Goal: Task Accomplishment & Management: Complete application form

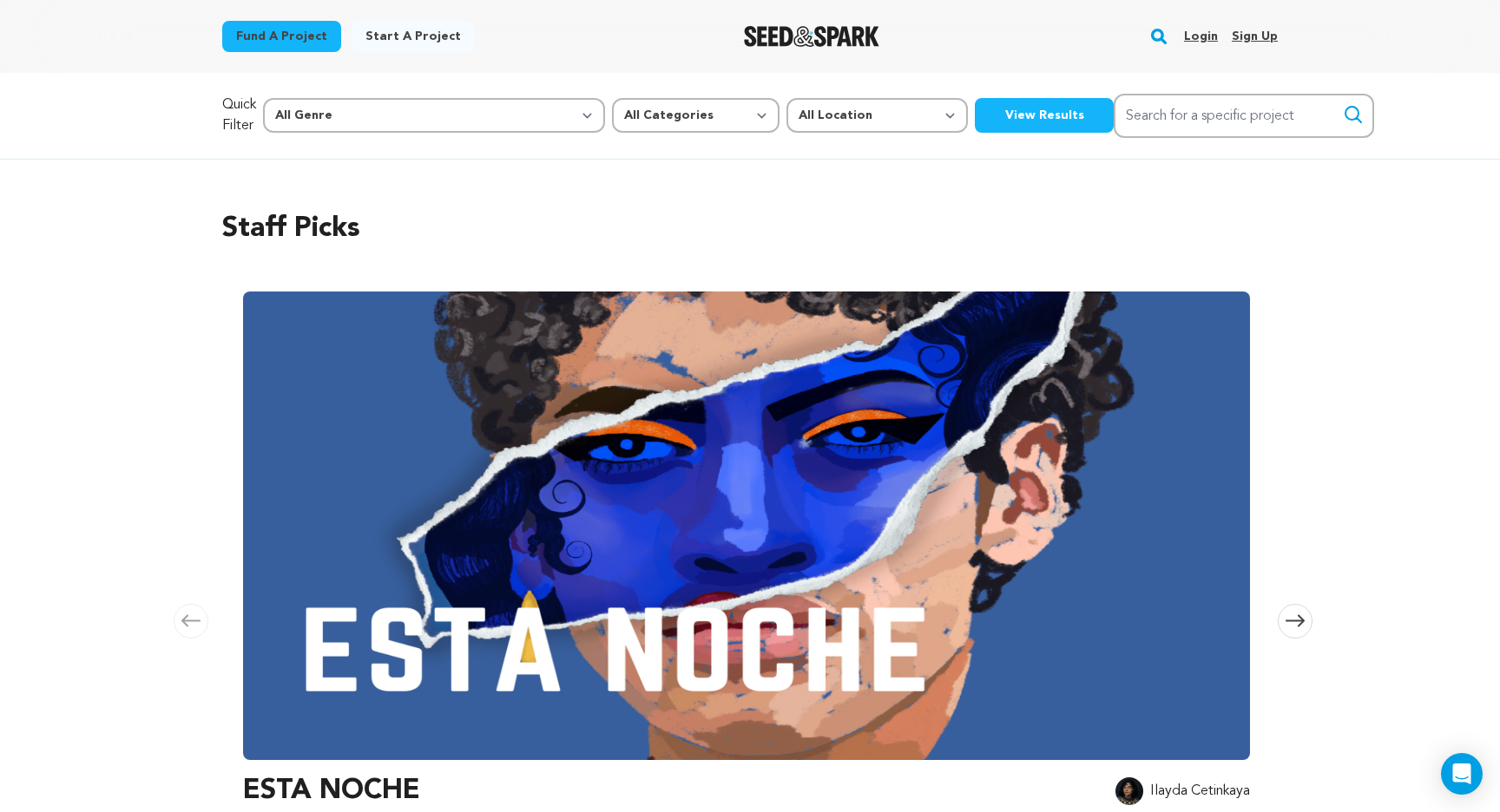
click at [1193, 36] on link "Login" at bounding box center [1201, 37] width 34 height 28
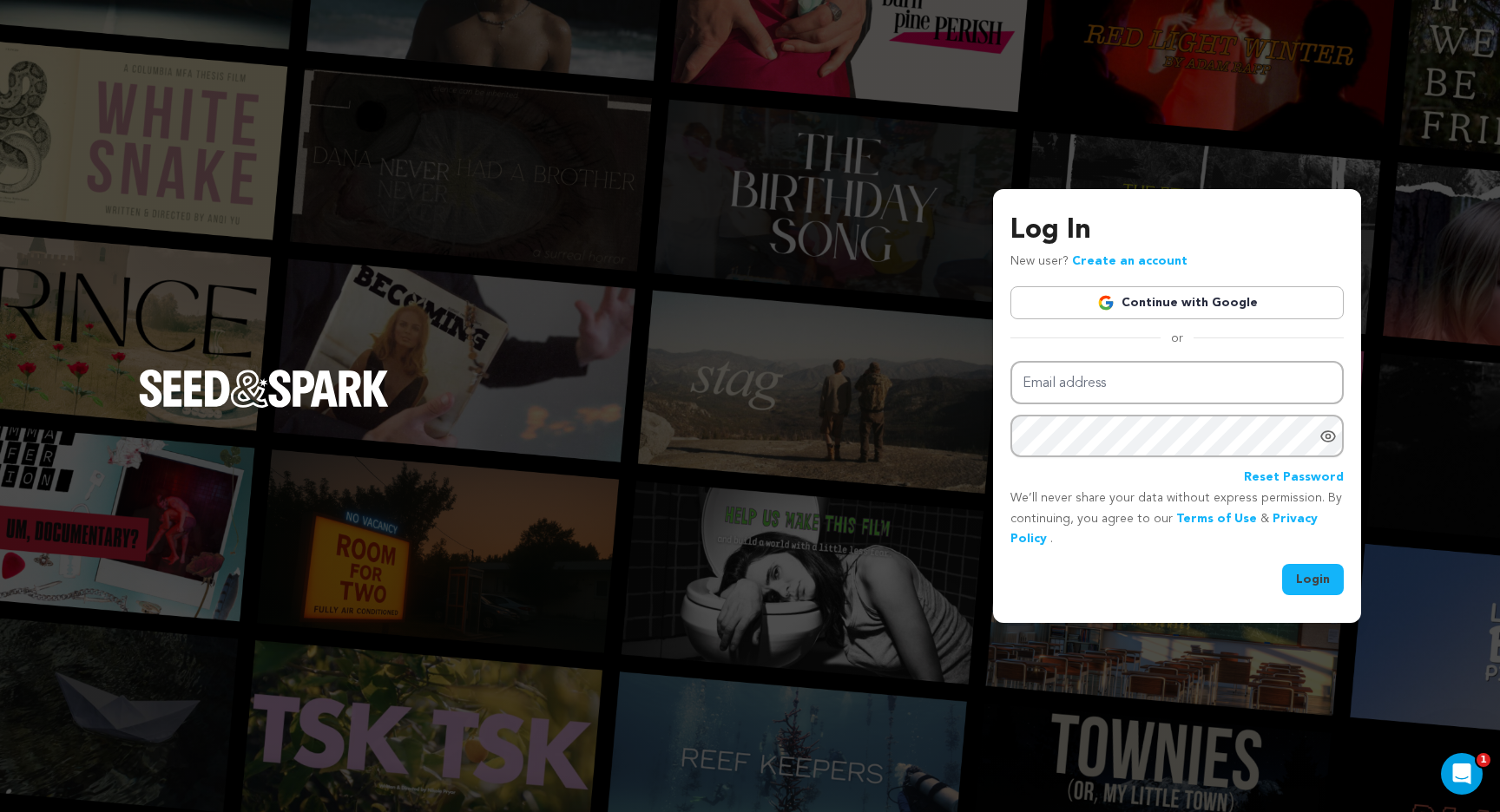
click at [1148, 410] on div "Email address Password Reset Password" at bounding box center [1177, 425] width 333 height 128
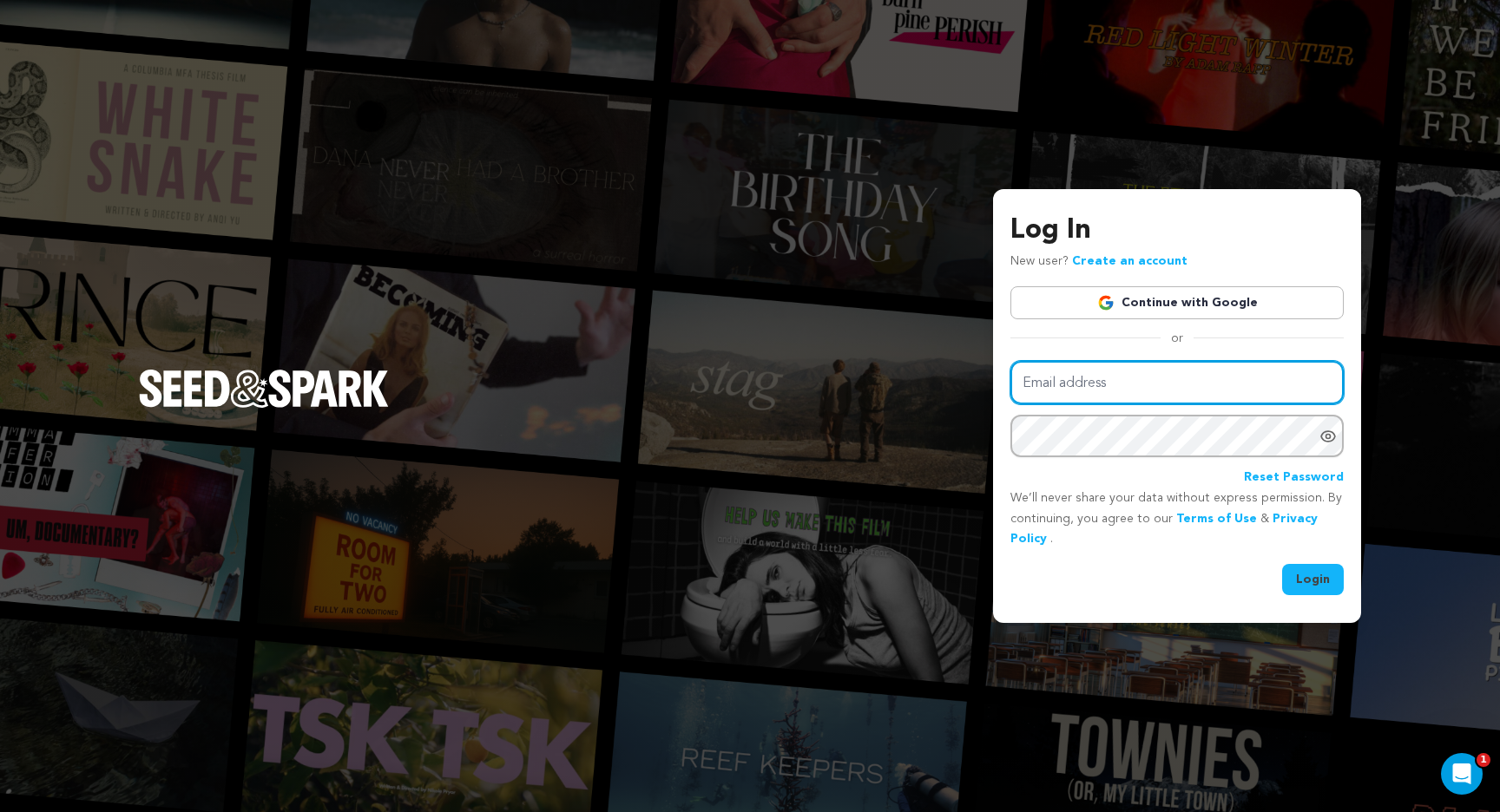
click at [1134, 393] on input "Email address" at bounding box center [1177, 383] width 333 height 44
type input "kylefelizardo610@gmail.com"
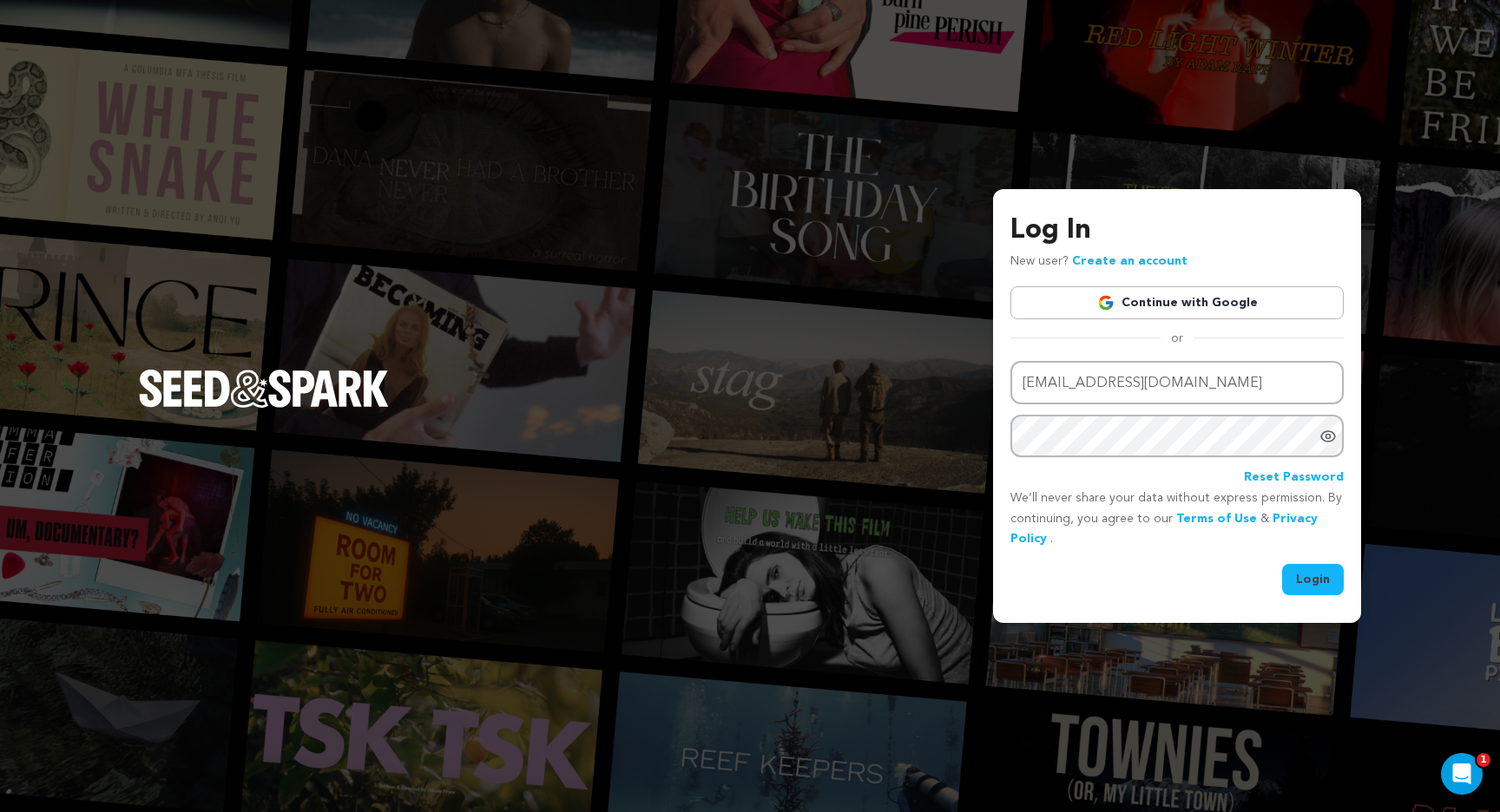
click at [1318, 572] on button "Login" at bounding box center [1313, 580] width 62 height 31
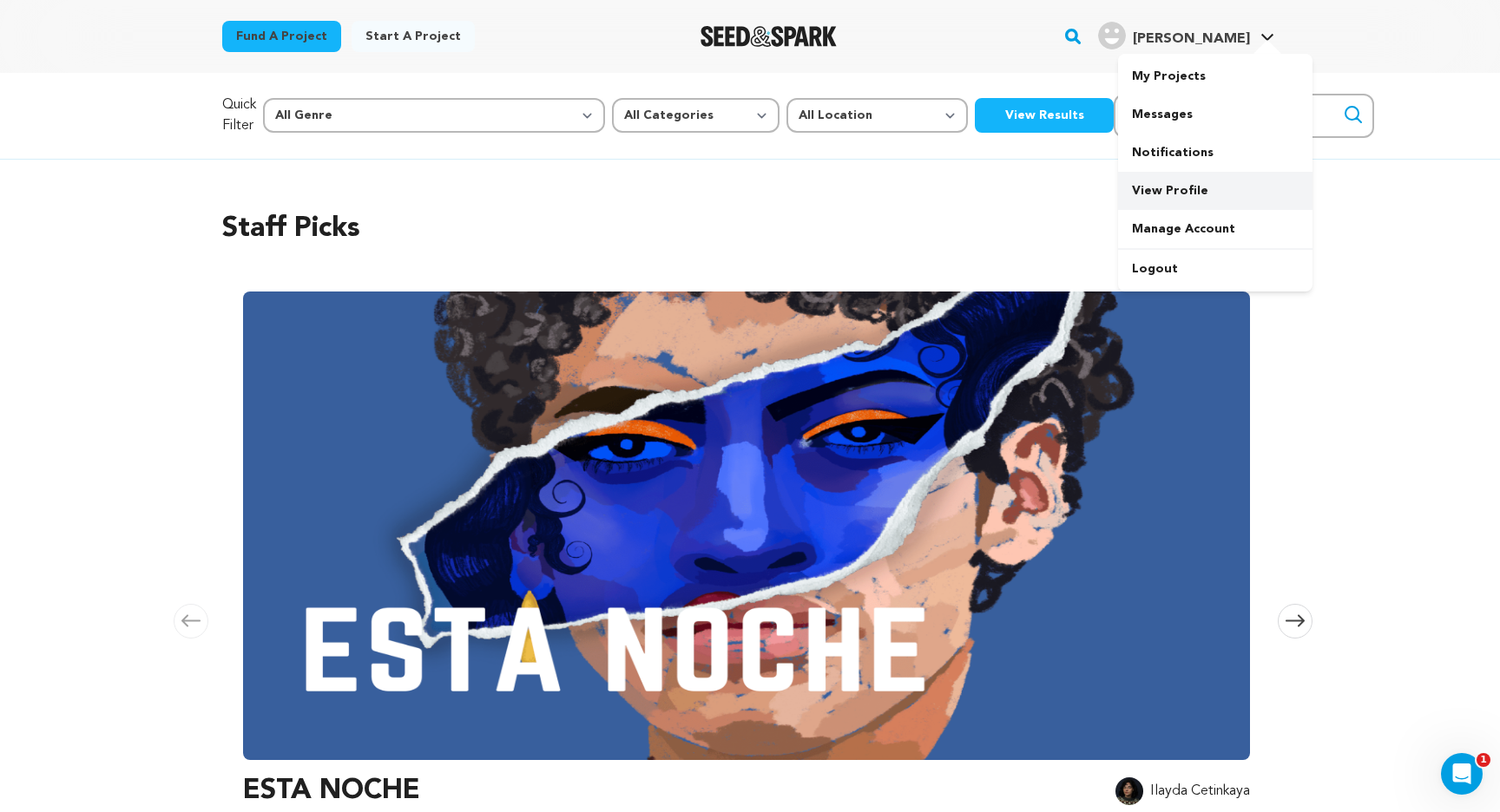
click at [1174, 185] on link "View Profile" at bounding box center [1214, 191] width 194 height 38
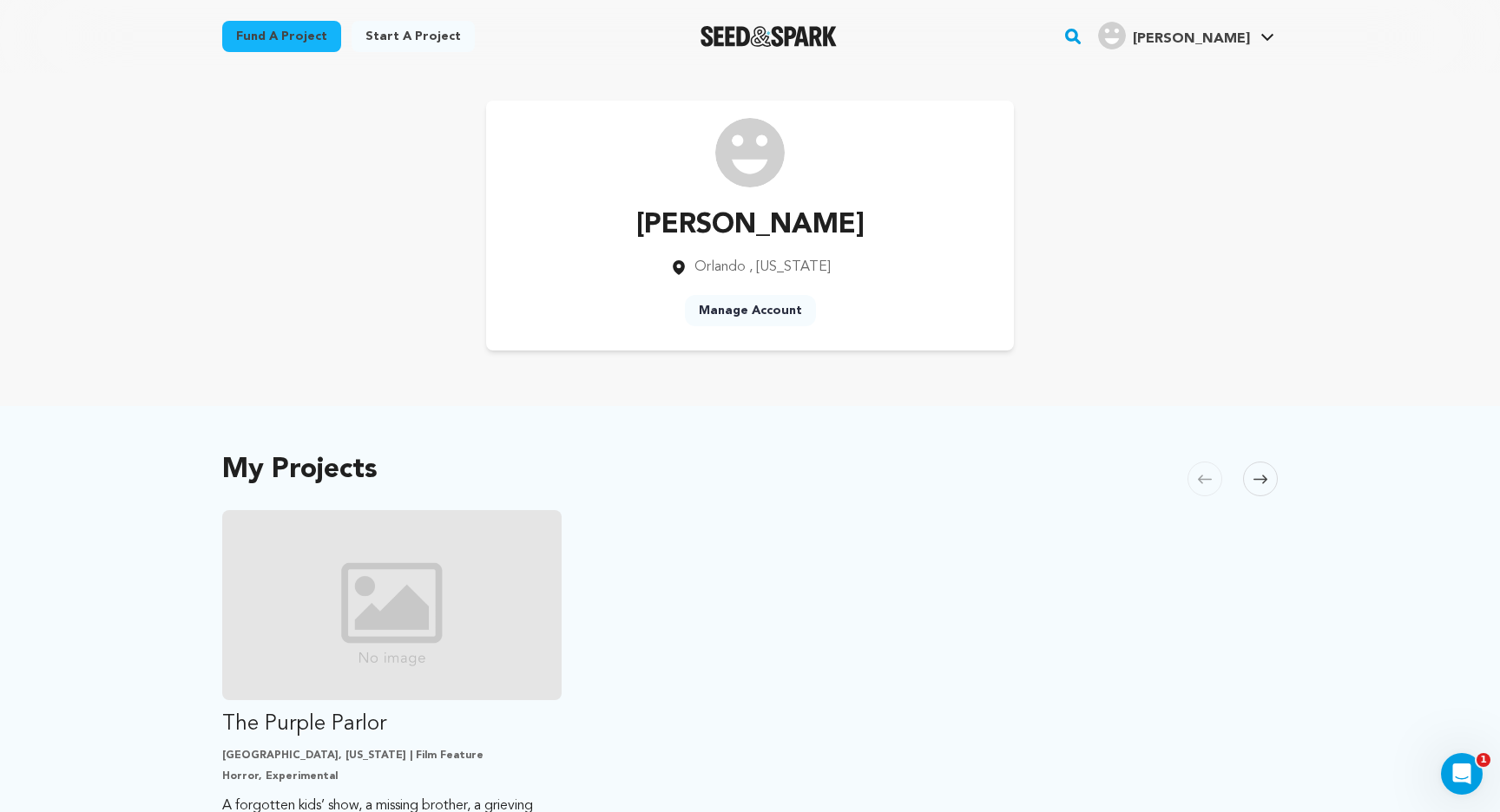
click at [711, 304] on link "Manage Account" at bounding box center [750, 311] width 131 height 31
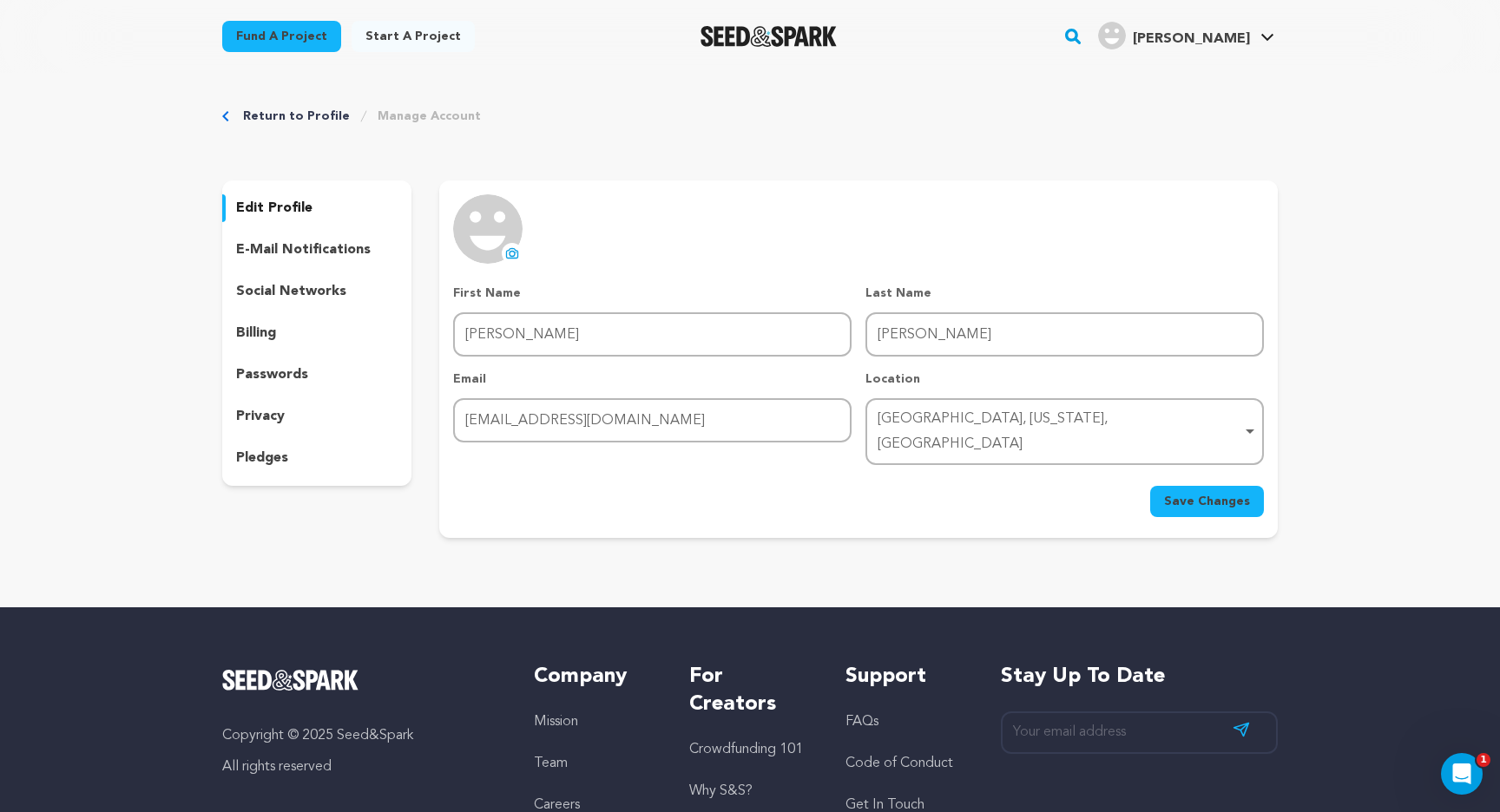
click at [315, 238] on div "e-mail notifications" at bounding box center [316, 250] width 189 height 28
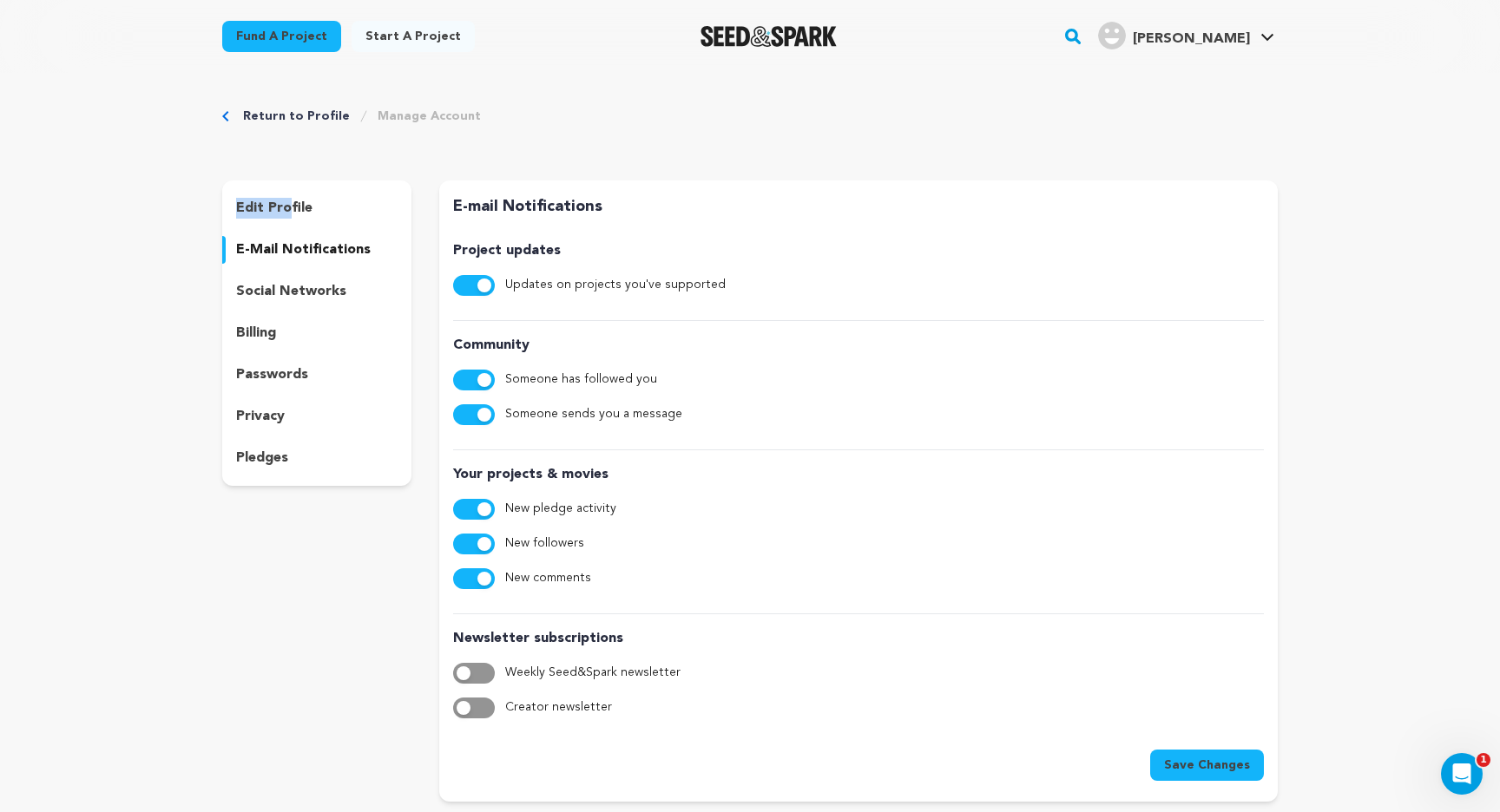
drag, startPoint x: 286, startPoint y: 190, endPoint x: 286, endPoint y: 205, distance: 15.0
click at [286, 205] on div "edit profile e-mail notifications social networks billing passwords privacy ple…" at bounding box center [316, 332] width 189 height 305
click at [286, 206] on p "edit profile" at bounding box center [274, 208] width 77 height 21
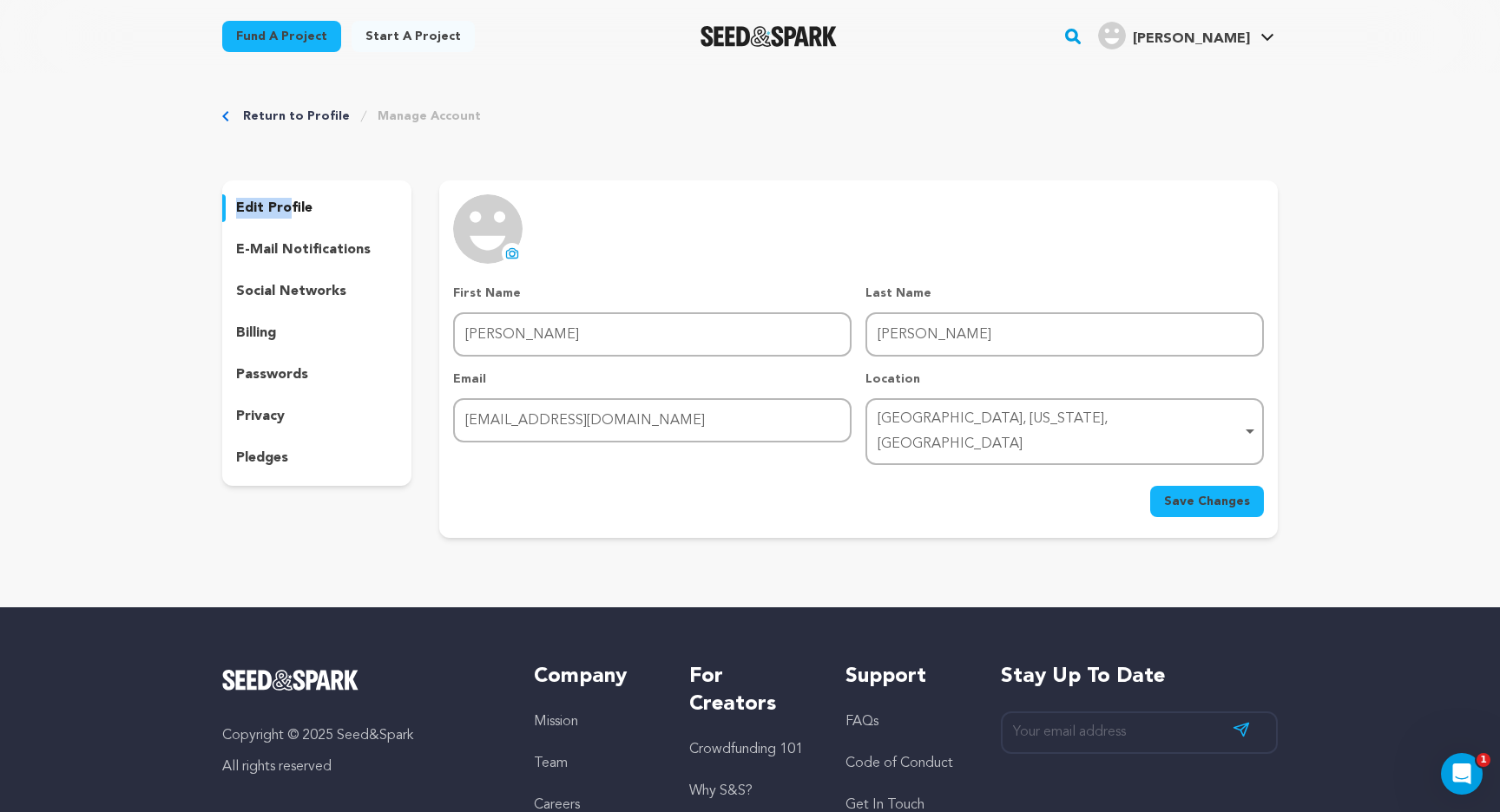
click at [494, 217] on img at bounding box center [488, 229] width 70 height 70
click at [509, 264] on div "uploading spinner upload profile image First Name First Name Kyle Last Name Las…" at bounding box center [858, 355] width 811 height 323
click at [509, 247] on icon at bounding box center [512, 253] width 14 height 14
click at [513, 250] on icon at bounding box center [512, 253] width 14 height 14
click at [513, 256] on icon at bounding box center [513, 254] width 7 height 5
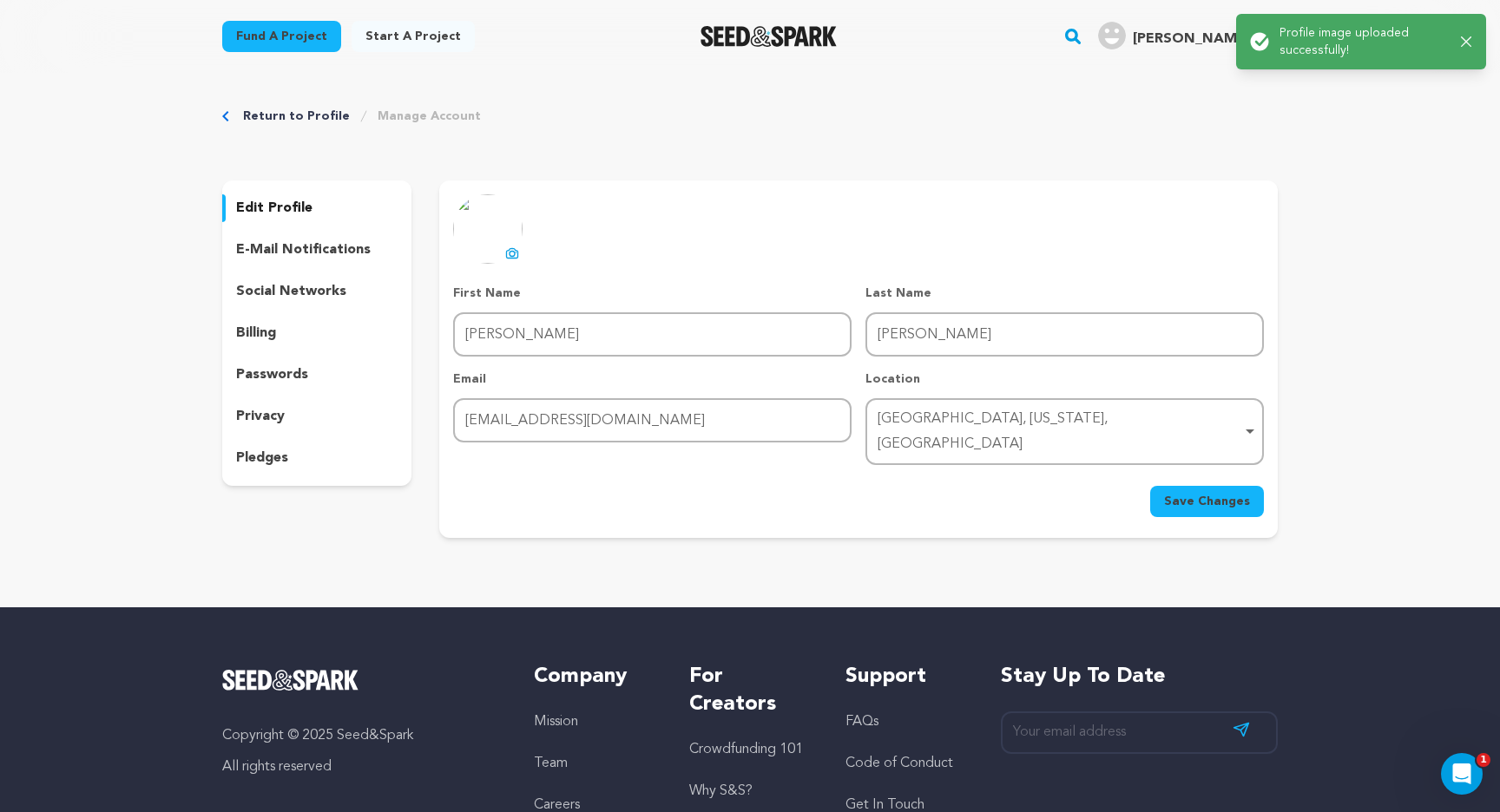
click at [510, 251] on icon at bounding box center [512, 253] width 14 height 14
click at [1205, 493] on span "Save Changes" at bounding box center [1207, 501] width 86 height 17
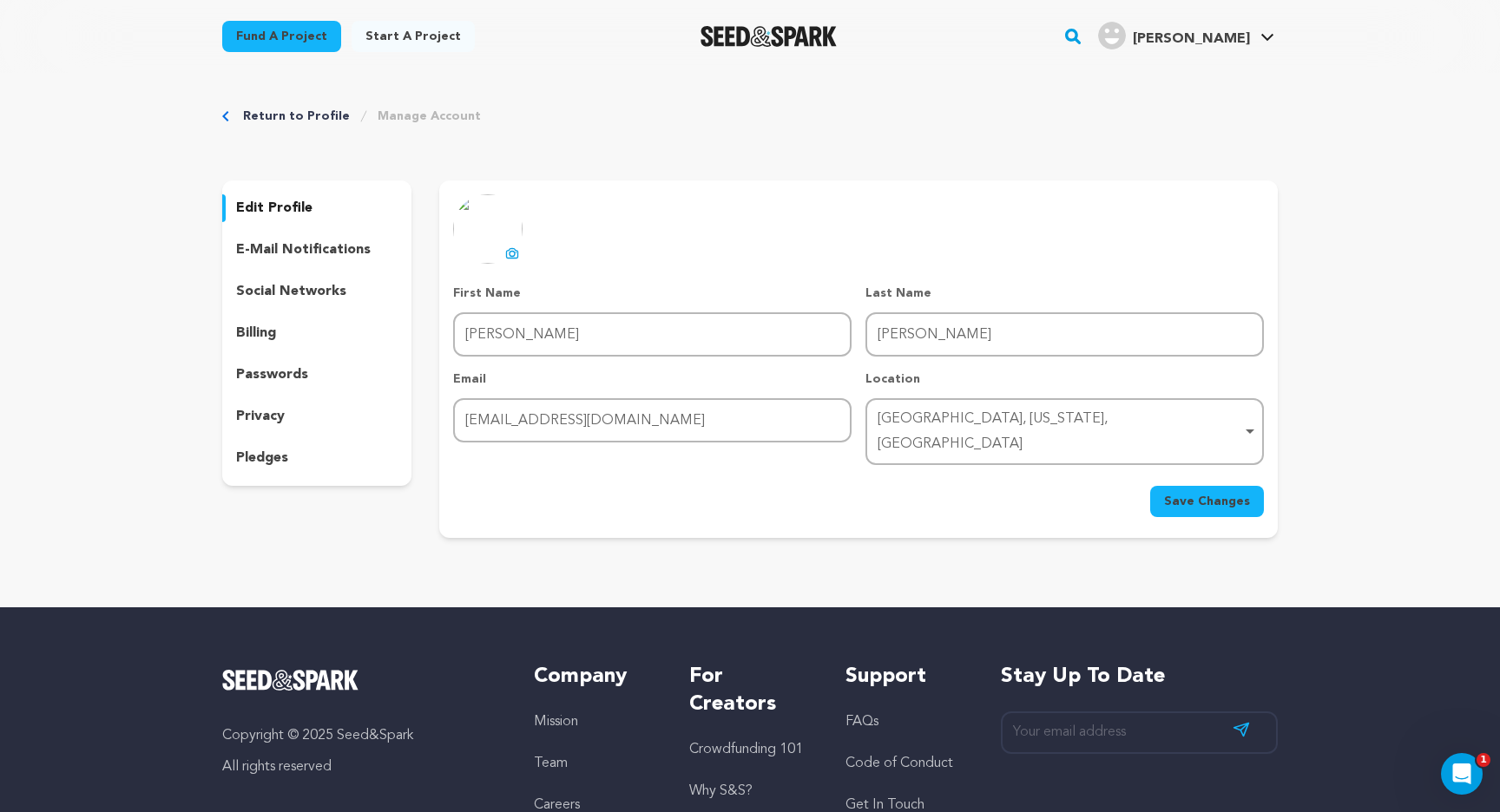
click at [292, 110] on link "Return to Profile" at bounding box center [296, 117] width 107 height 17
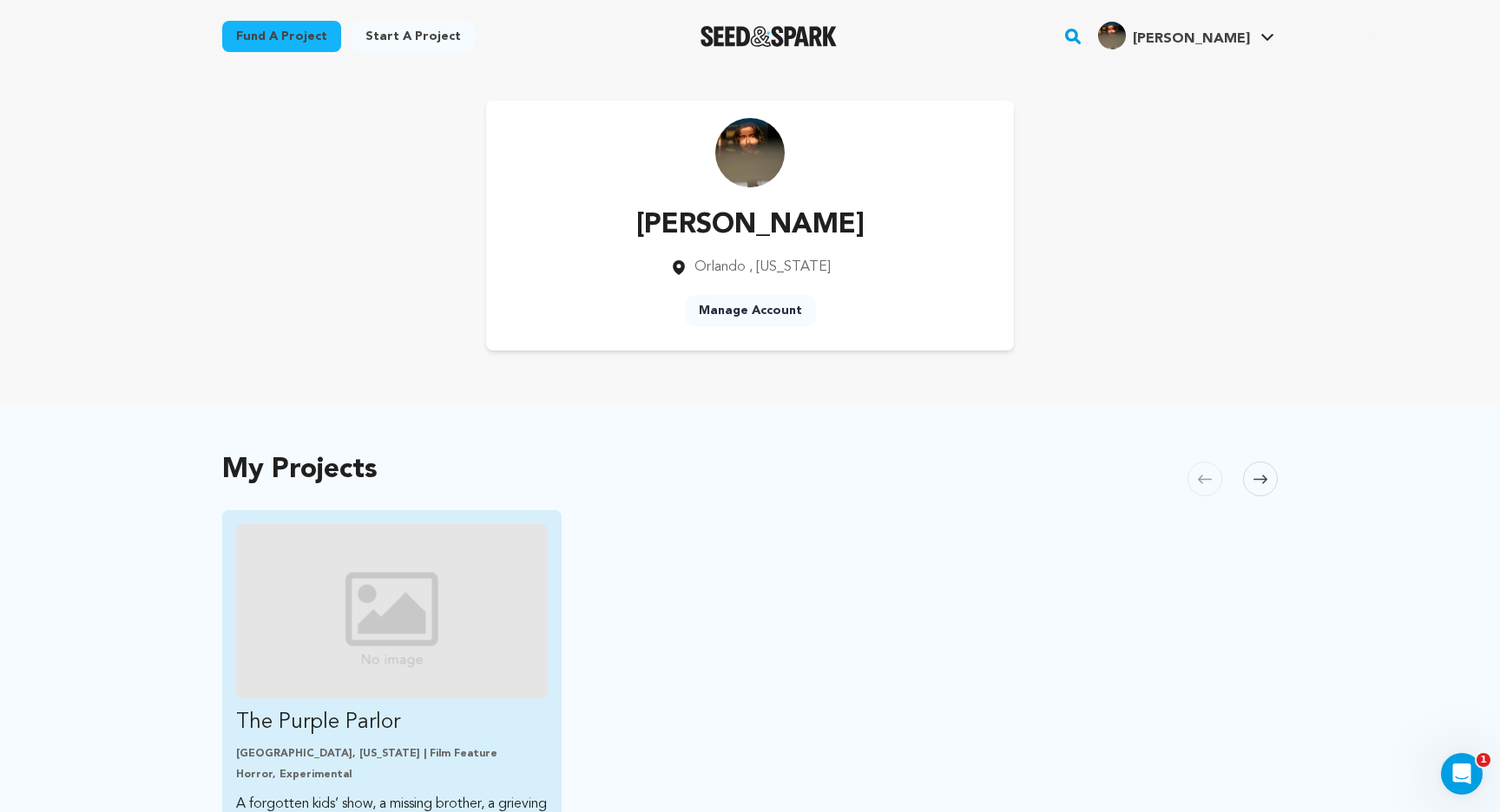
click at [376, 664] on img "Fund The Purple Parlor" at bounding box center [392, 611] width 312 height 174
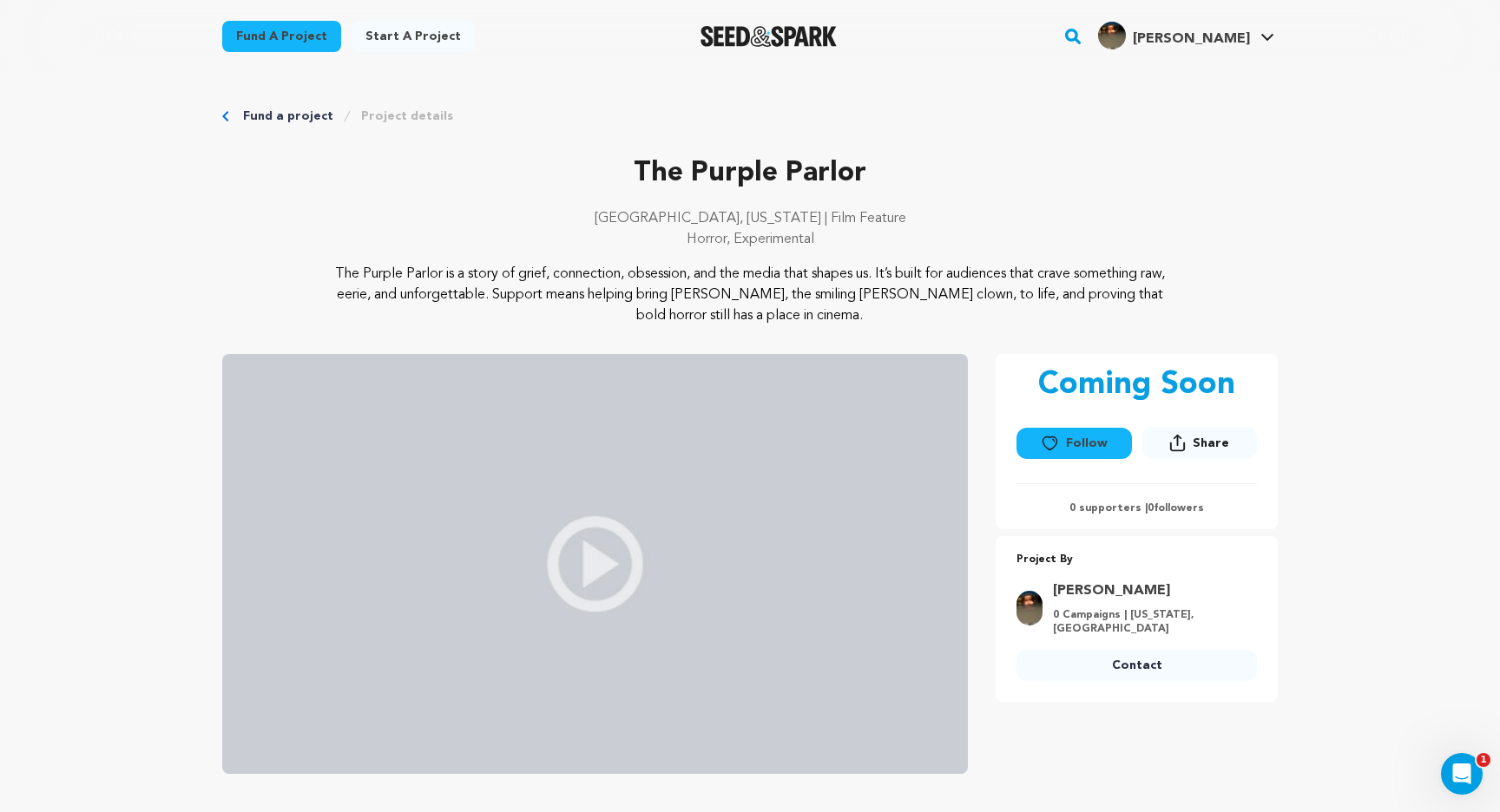
click at [302, 113] on link "Fund a project" at bounding box center [288, 117] width 91 height 17
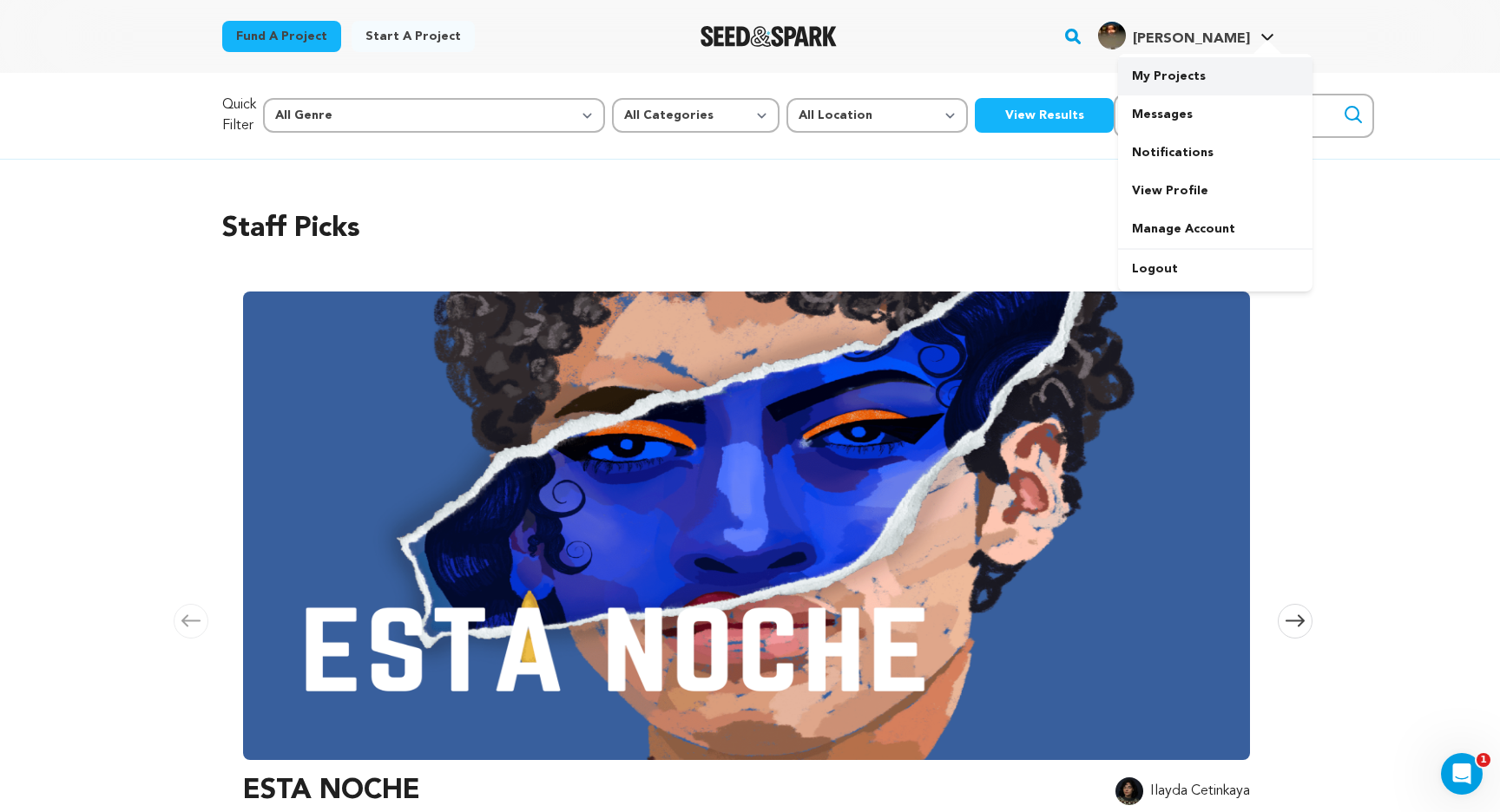
click at [1187, 77] on link "My Projects" at bounding box center [1214, 77] width 194 height 38
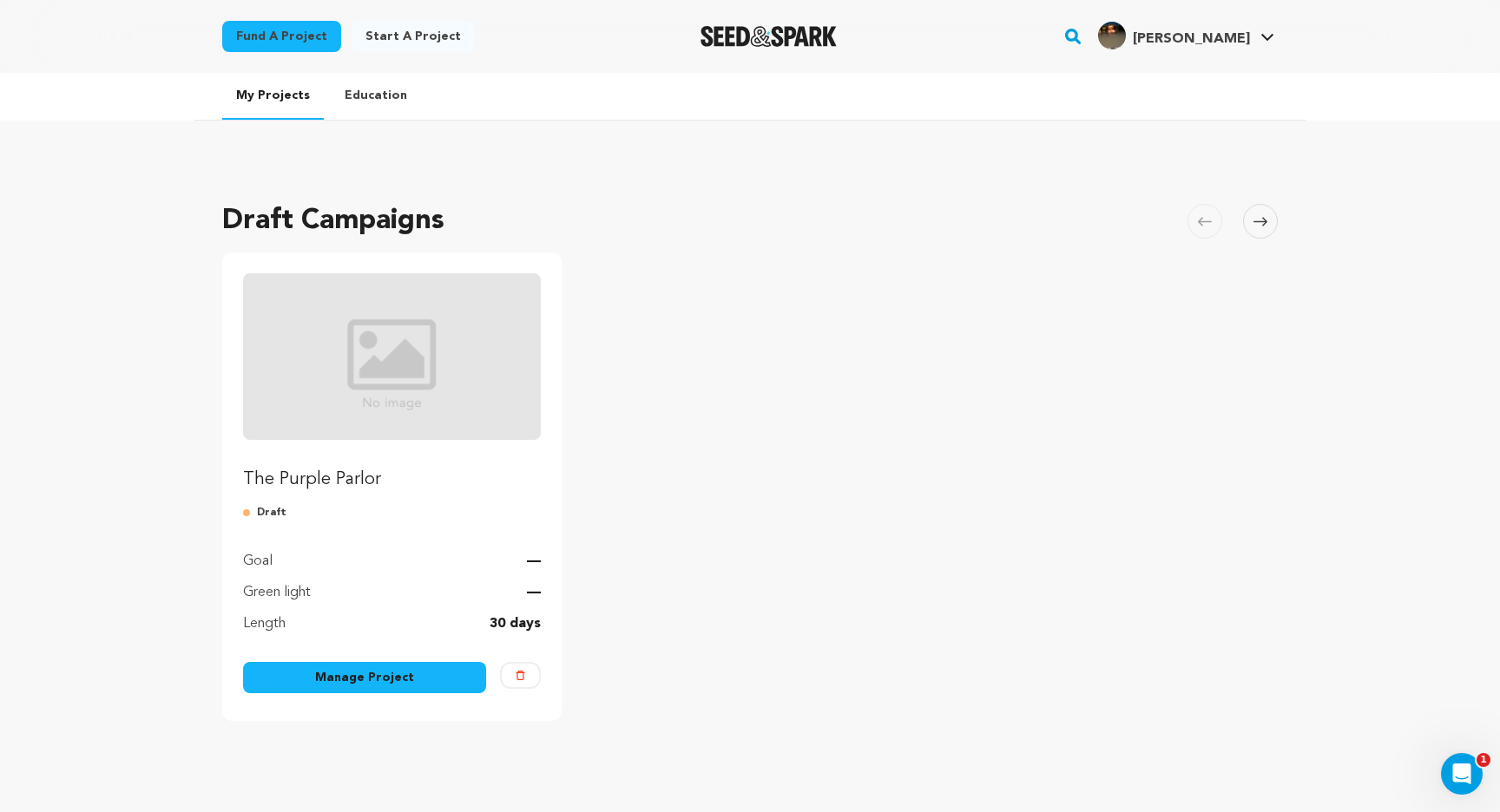
click at [402, 687] on link "Manage Project" at bounding box center [364, 678] width 243 height 31
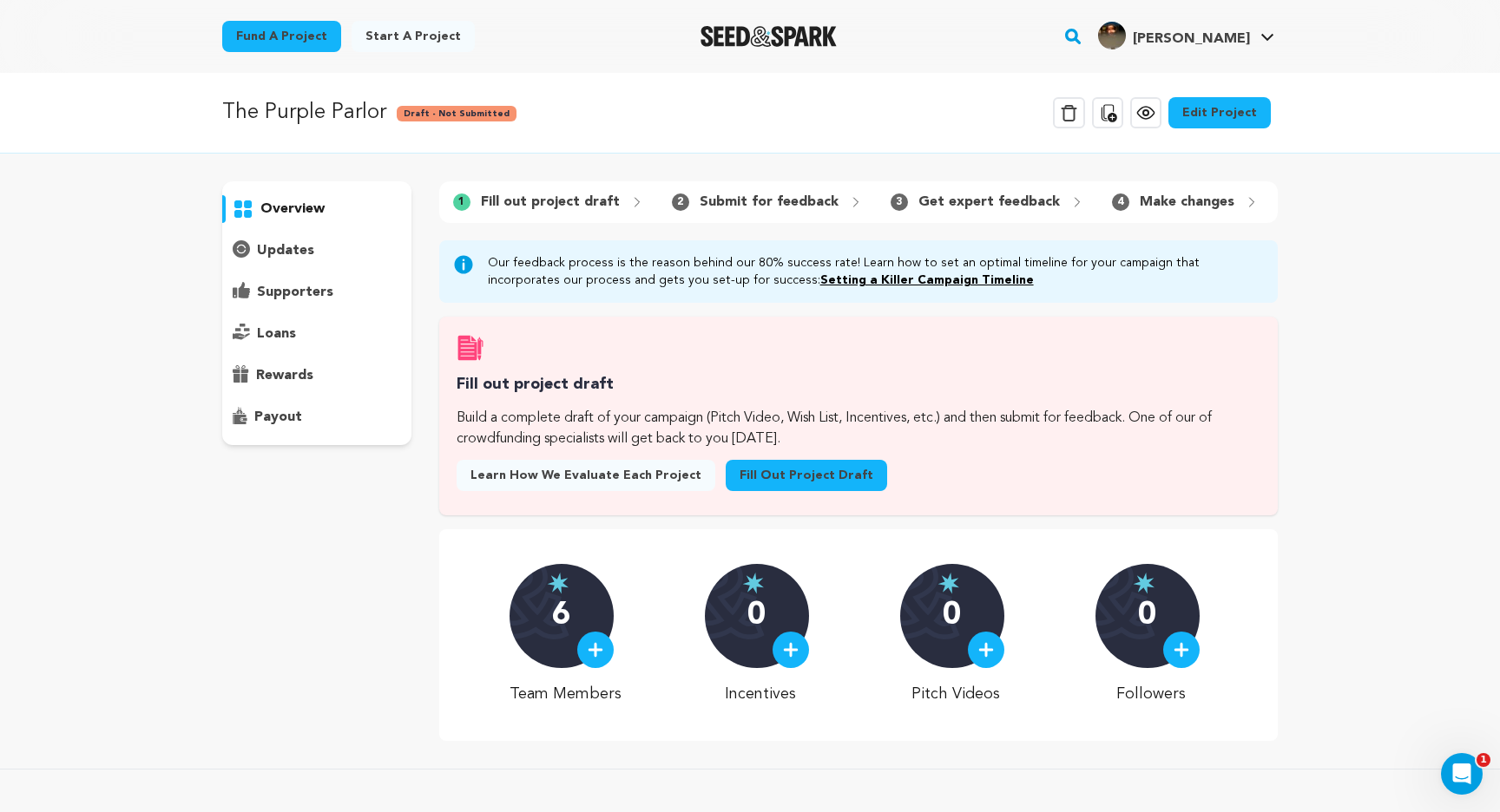
click at [726, 478] on link "Fill out project draft" at bounding box center [806, 475] width 161 height 31
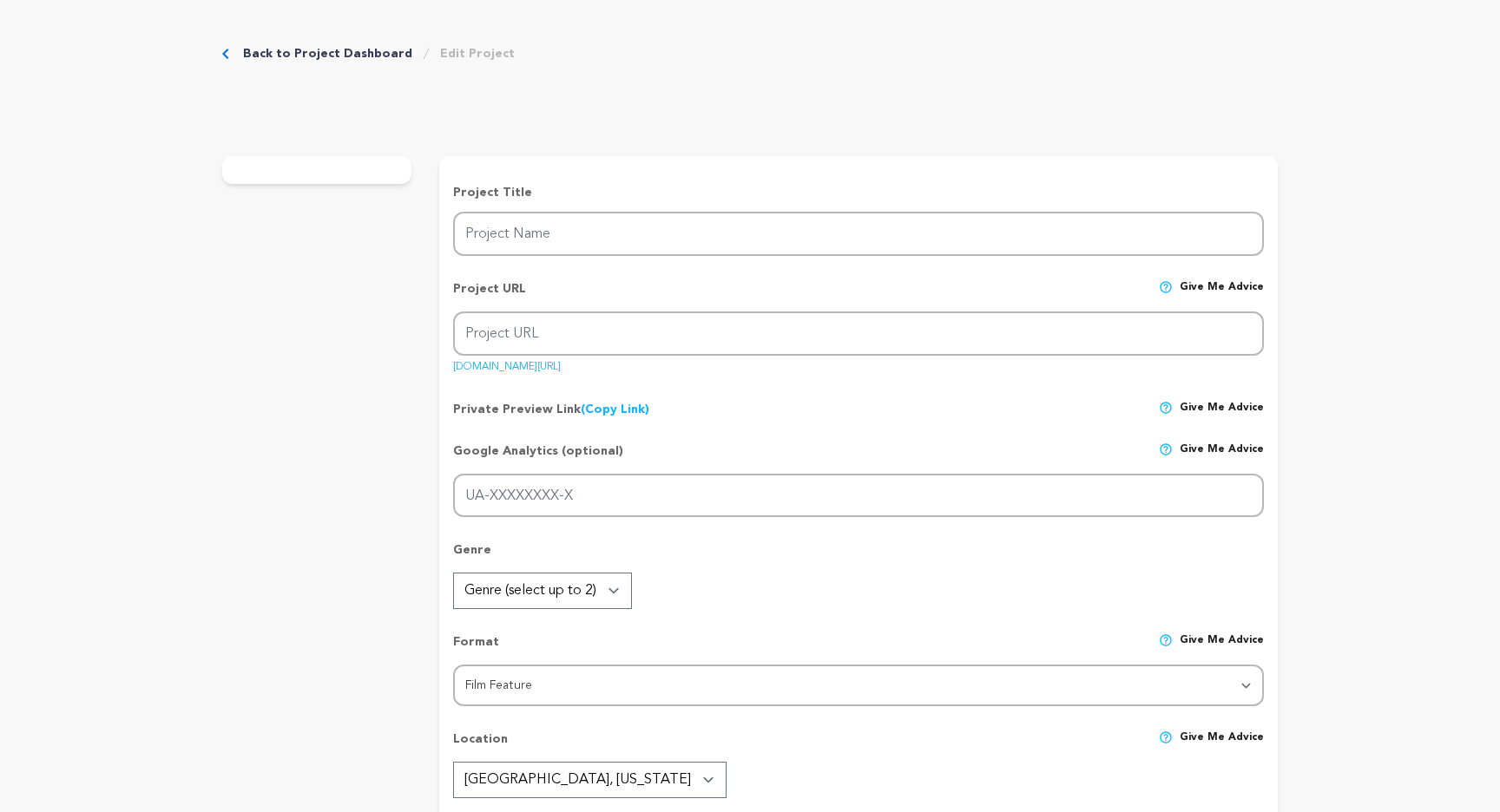
type input "The Purple Parlor"
type input "the-purple-parlor"
type input "G-YJCY15M7CJ"
type input "A forgotten kids’ show, a missing brother, a grieving sister, and the host who …"
type textarea "The Purple Parlor is a story of grief, connection, obsession, and the media tha…"
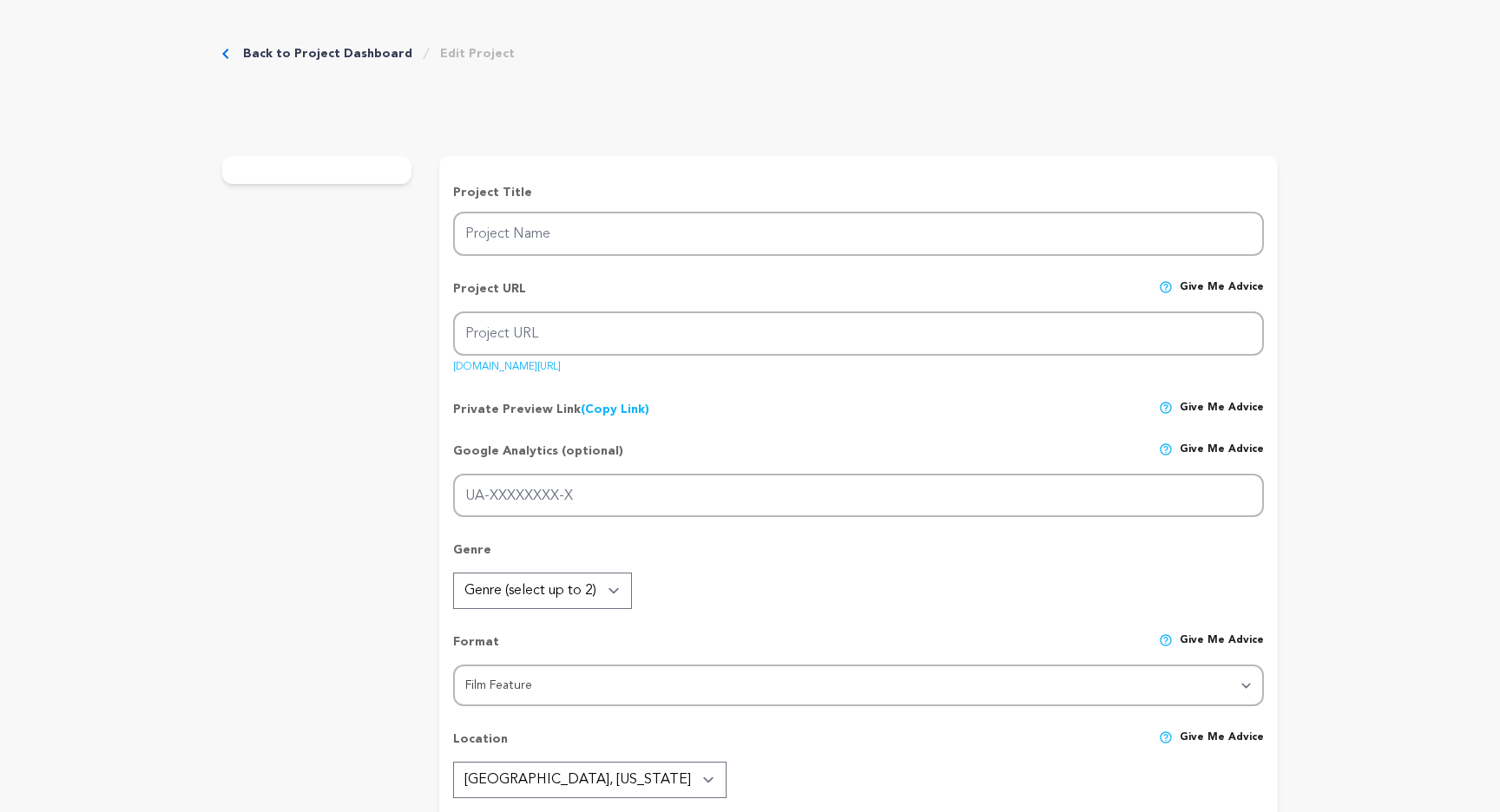
type textarea "Our mission is simple: make a horror film that’s strange, unsettling, and uniqu…"
radio input "true"
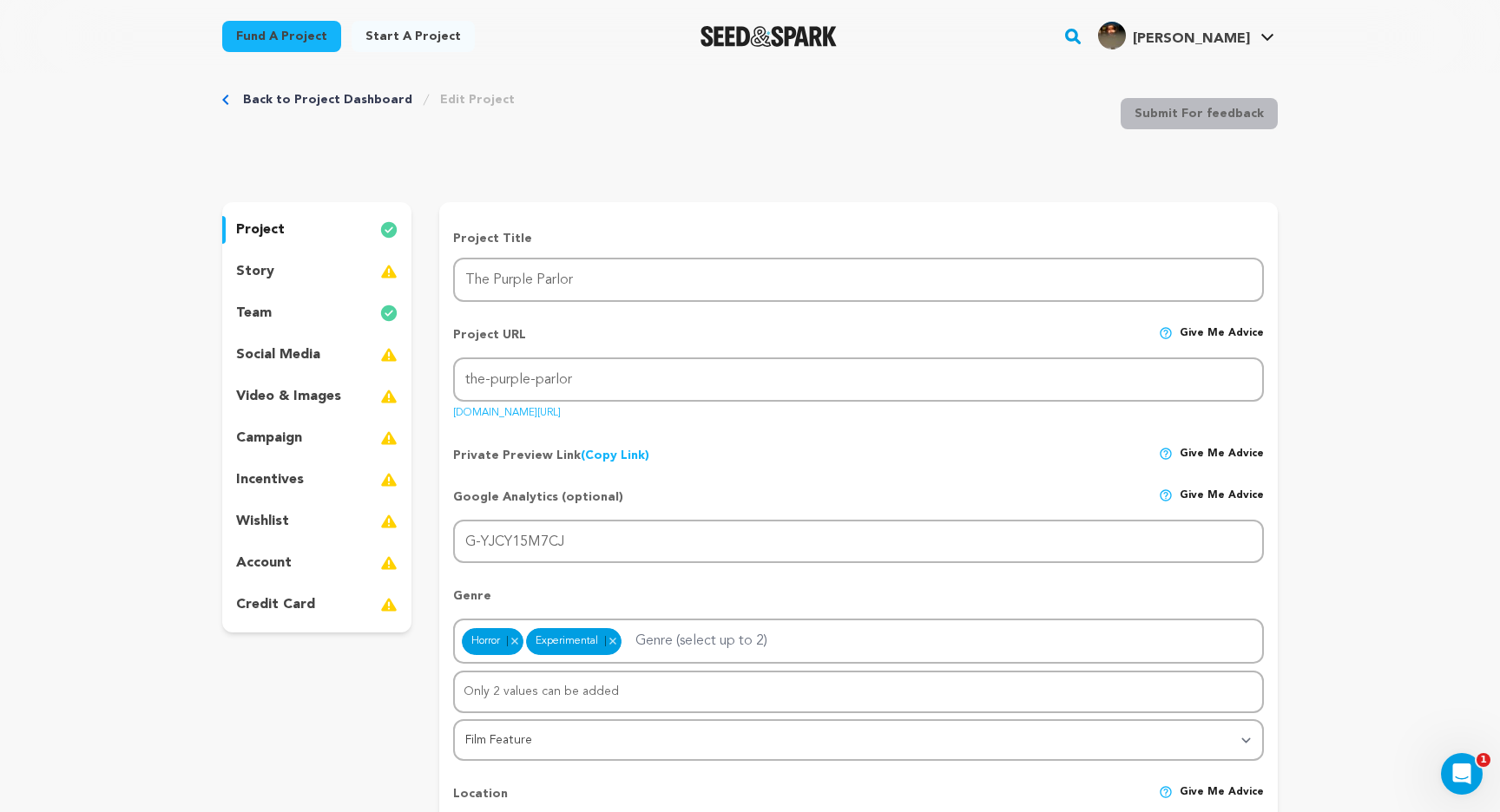
scroll to position [28, 0]
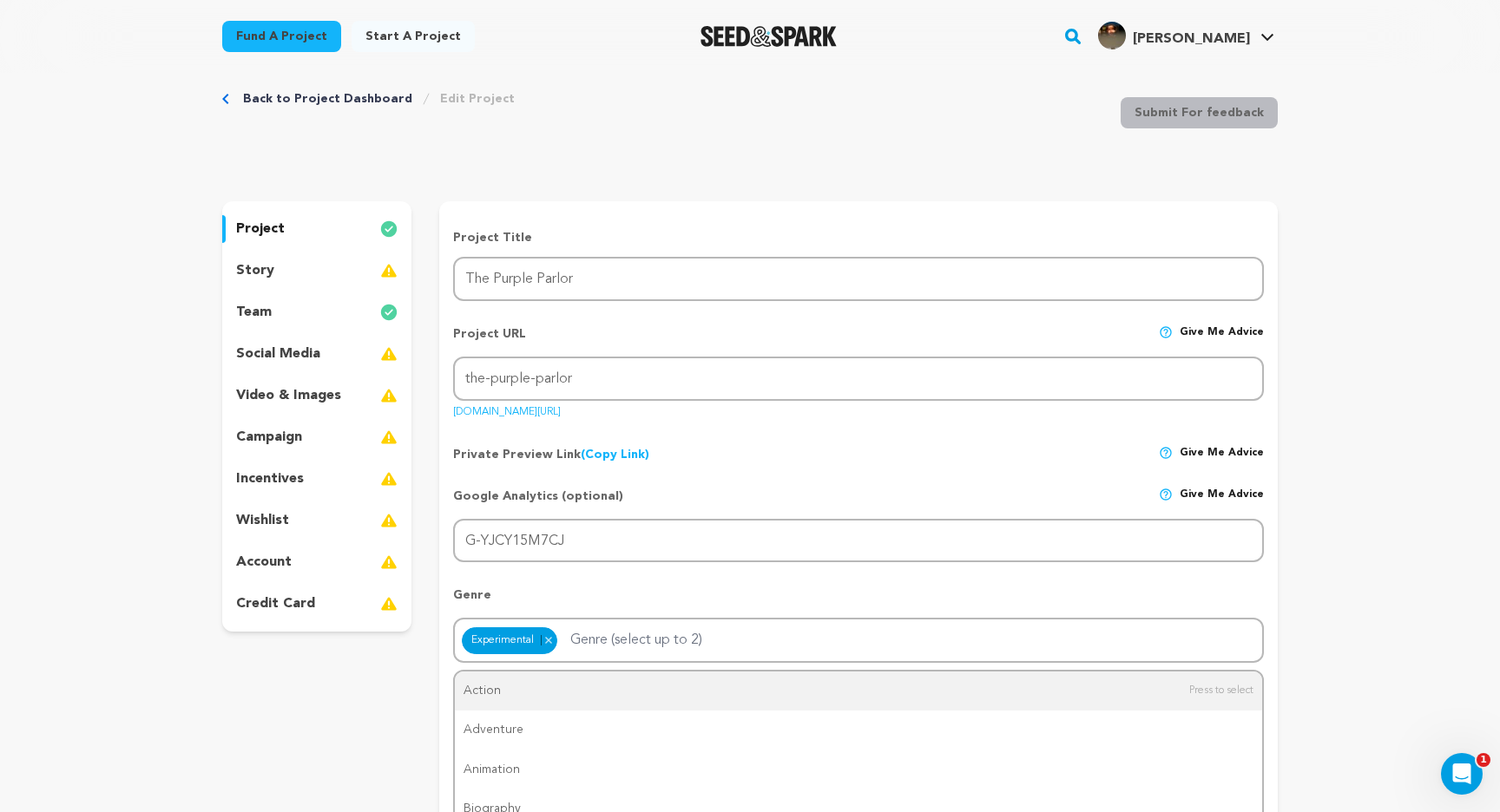
click at [609, 655] on div "Action Adventure Animation Biography Comedy Crime Documentary Drama Family Fant…" at bounding box center [858, 641] width 811 height 45
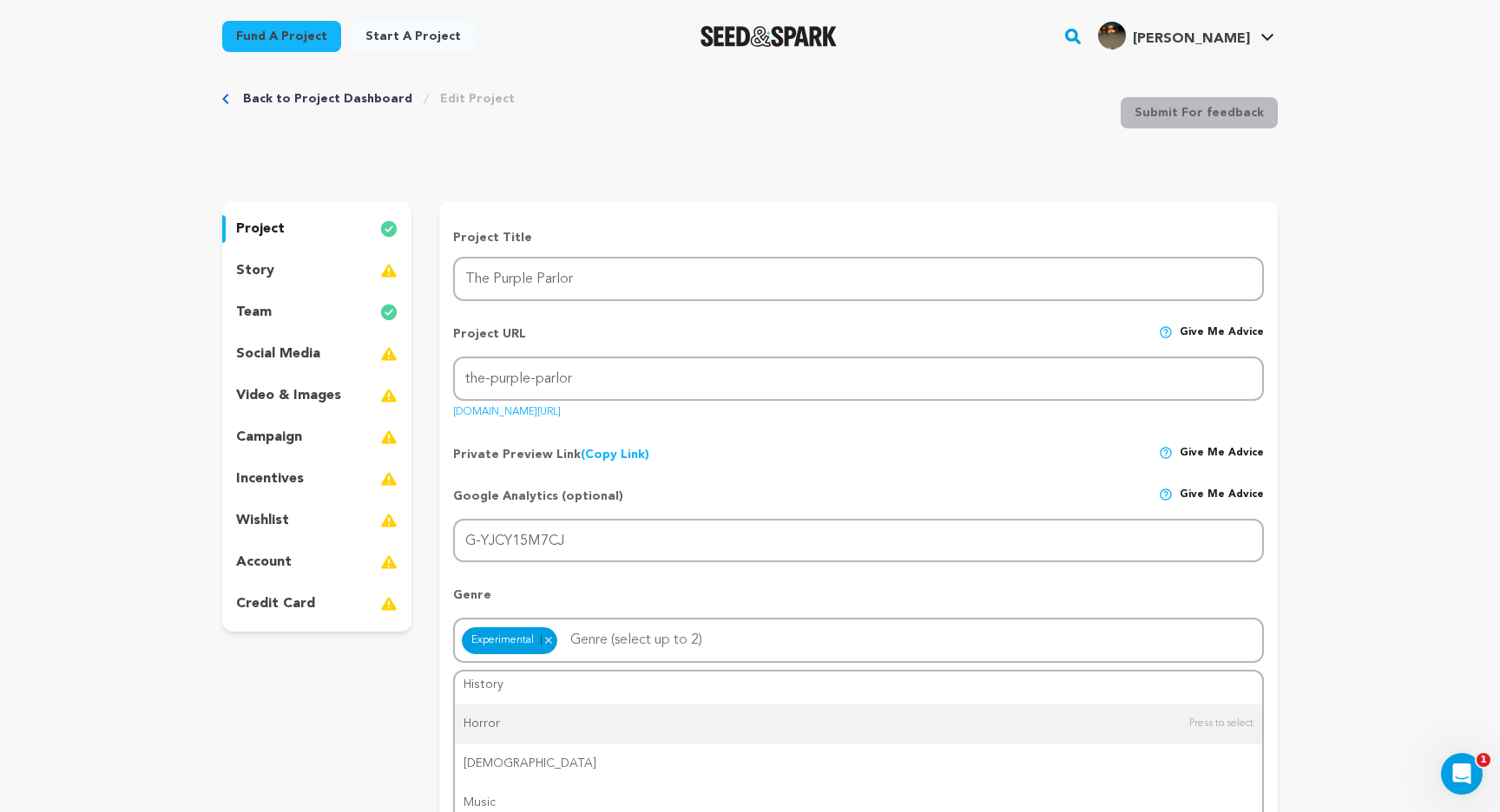
scroll to position [0, 0]
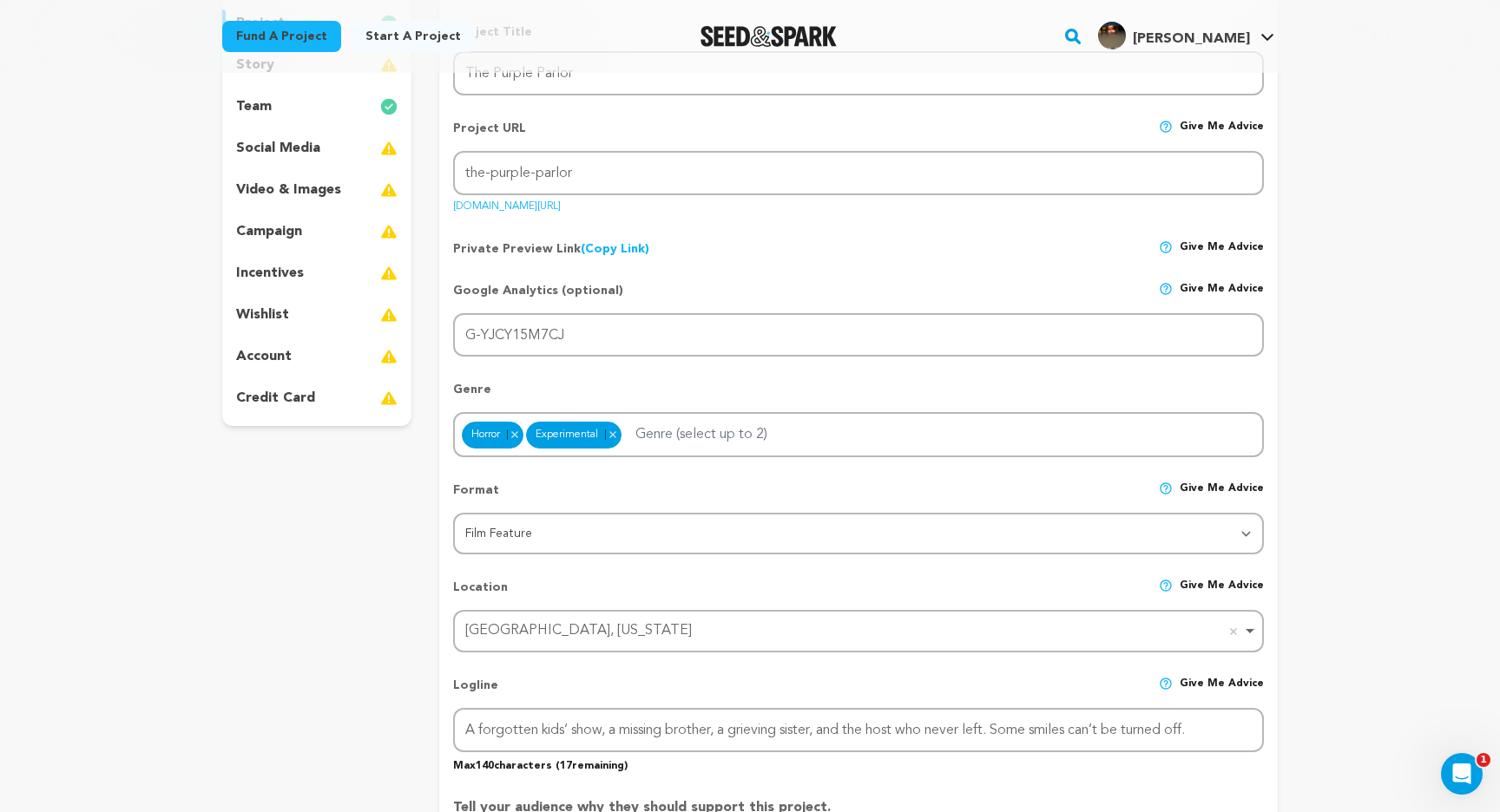
scroll to position [178, 0]
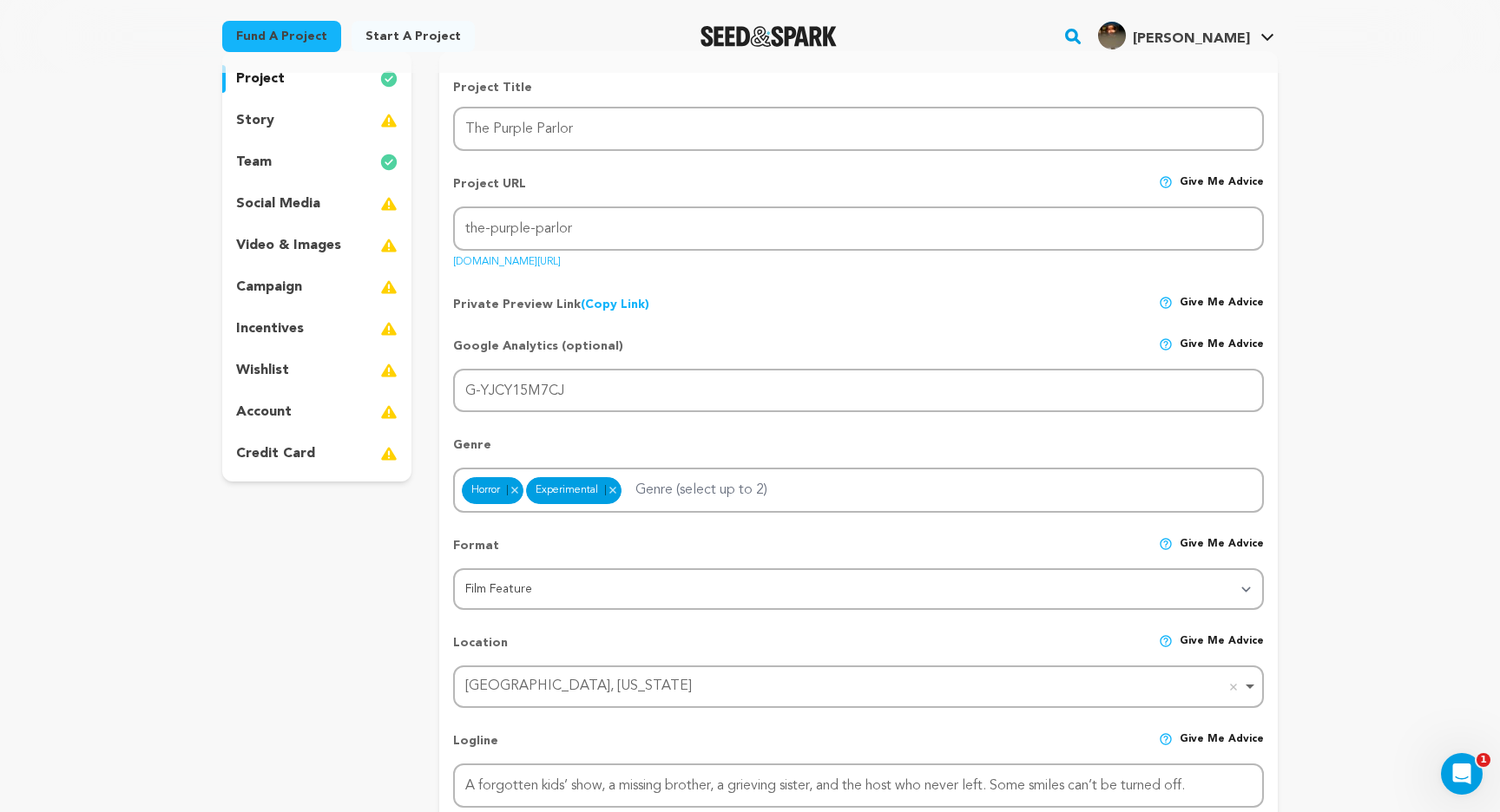
click at [286, 124] on div "story" at bounding box center [316, 121] width 189 height 28
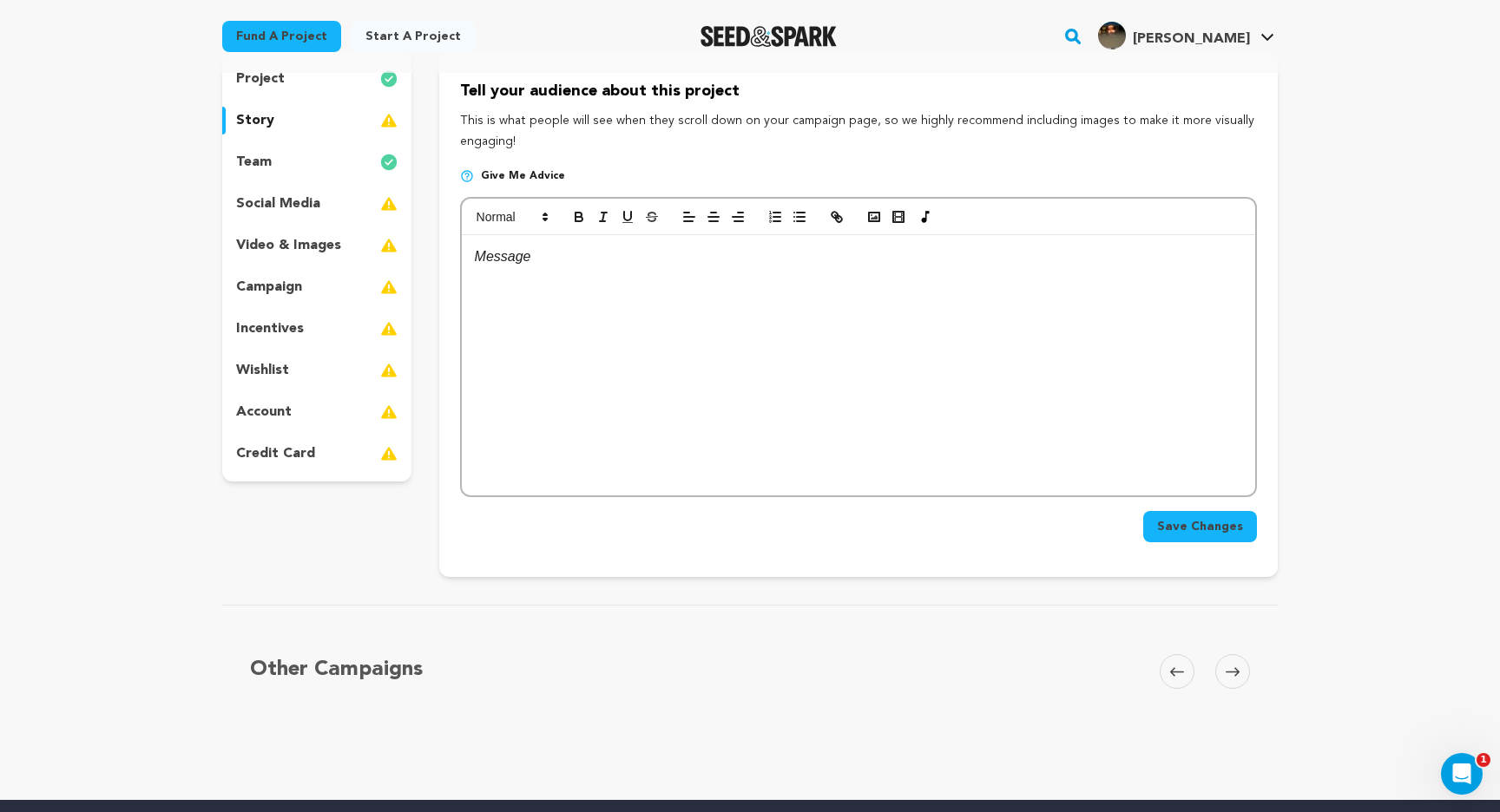
click at [287, 193] on p "social media" at bounding box center [278, 204] width 84 height 21
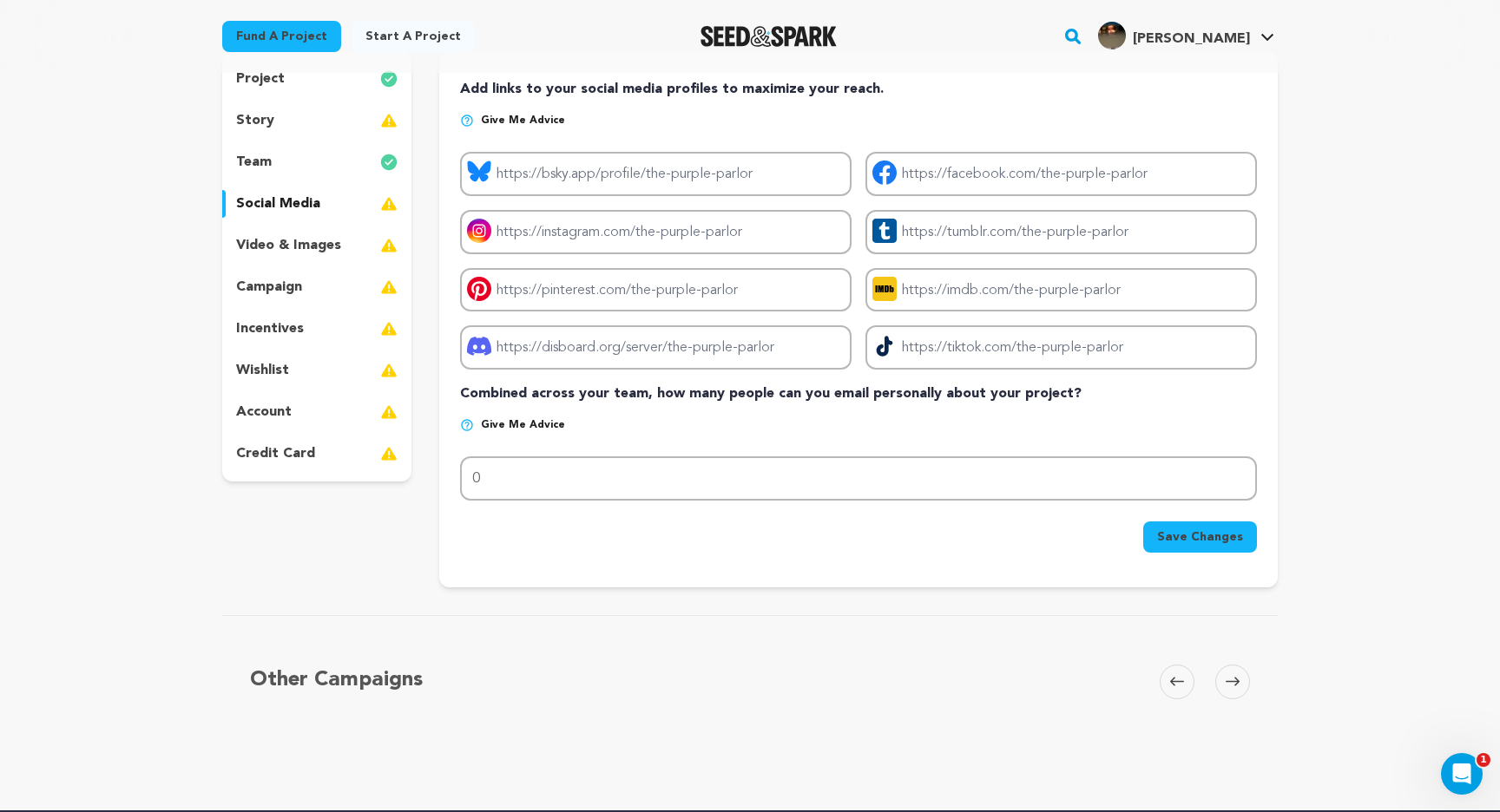
click at [303, 116] on div "story" at bounding box center [316, 121] width 189 height 28
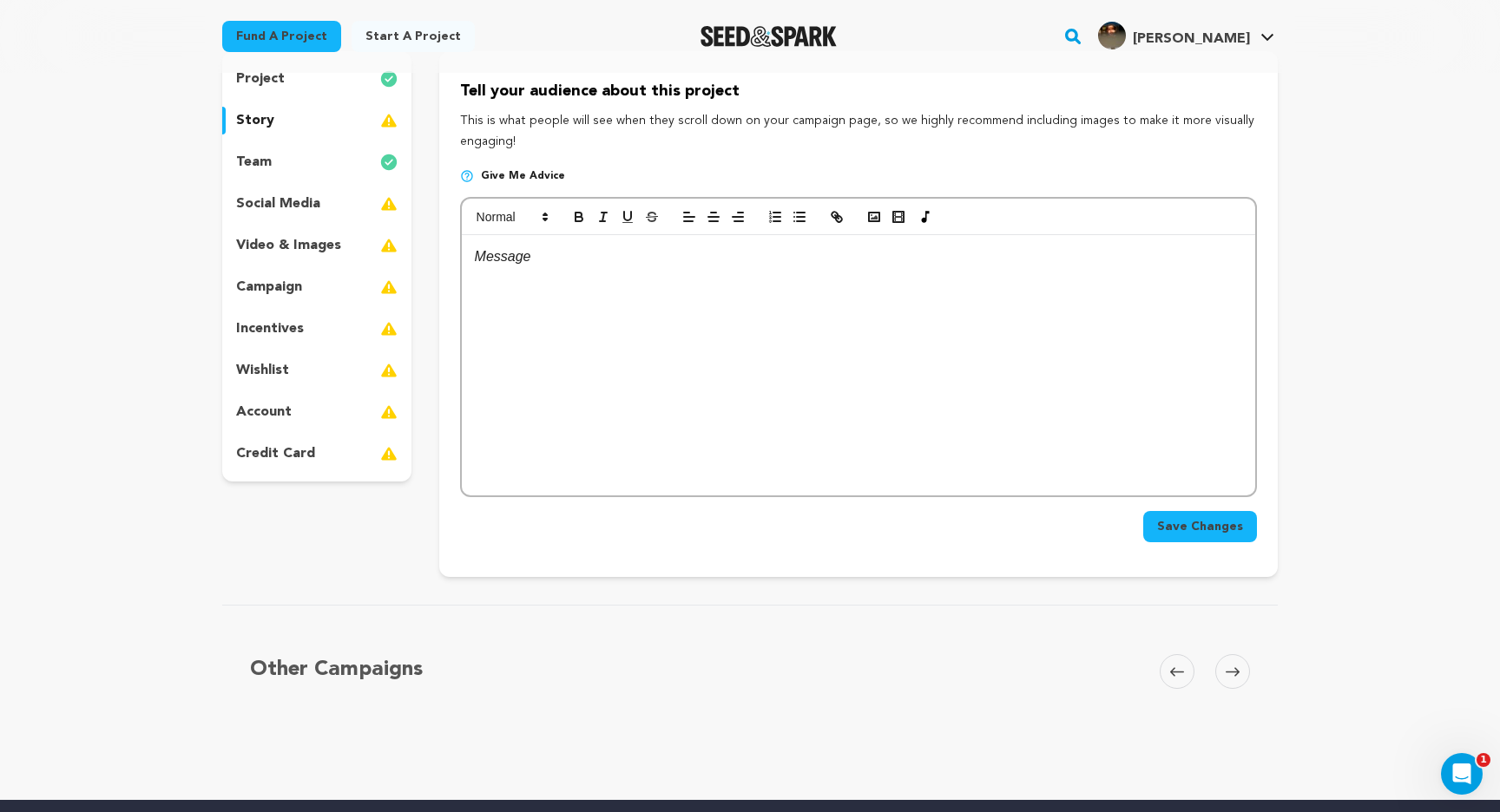
scroll to position [132, 0]
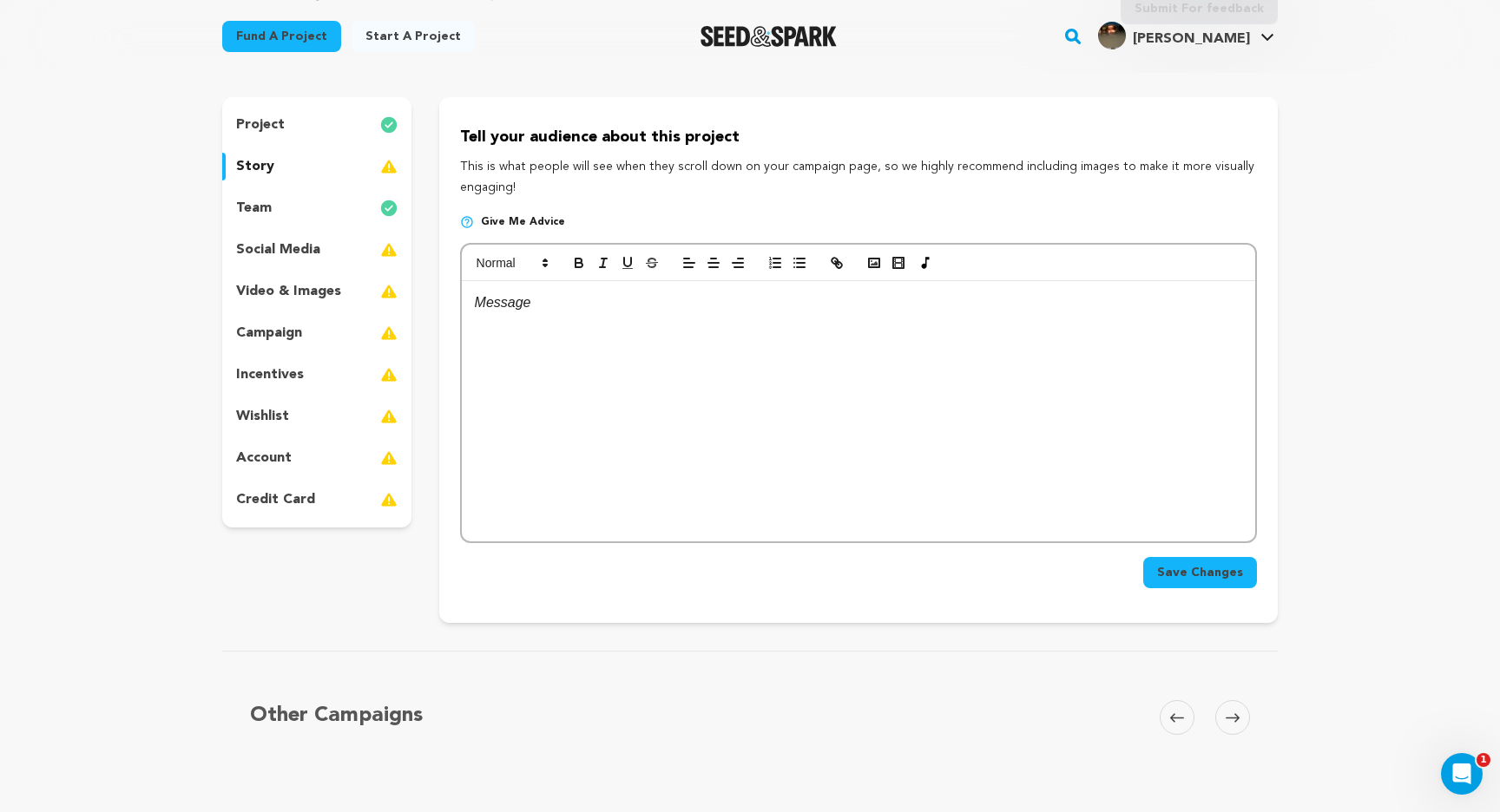
click at [543, 291] on div at bounding box center [858, 411] width 793 height 260
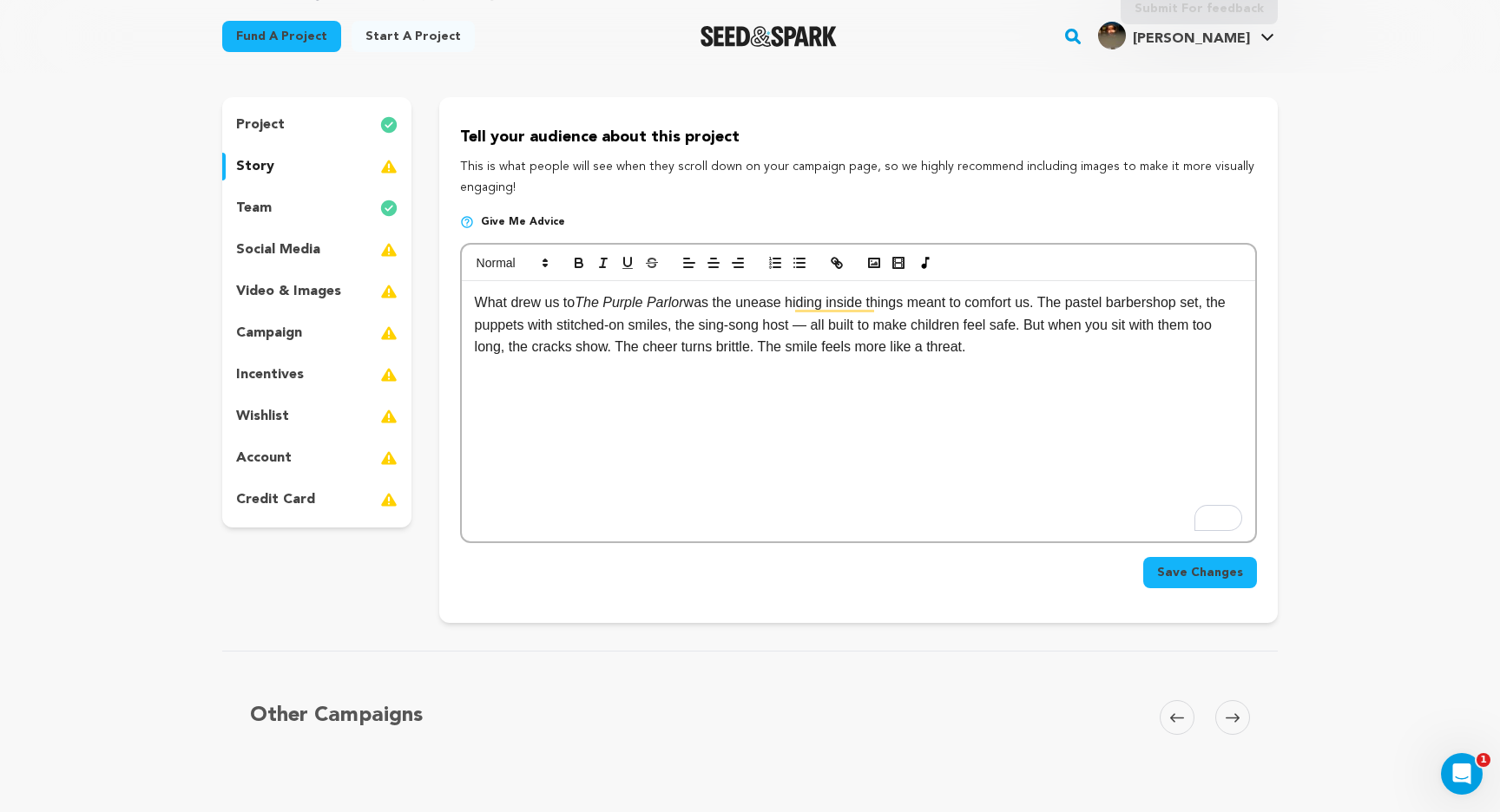
click at [551, 299] on p "What drew us to The Purple Parlor was the unease hiding inside things meant to …" at bounding box center [858, 325] width 767 height 67
click at [716, 446] on div "What drew us to The Purple Parlor was the unease hiding inside things meant to …" at bounding box center [858, 411] width 793 height 260
click at [759, 308] on p "What drew us to The Purple Parlor was the unease hiding inside things meant to …" at bounding box center [858, 325] width 767 height 67
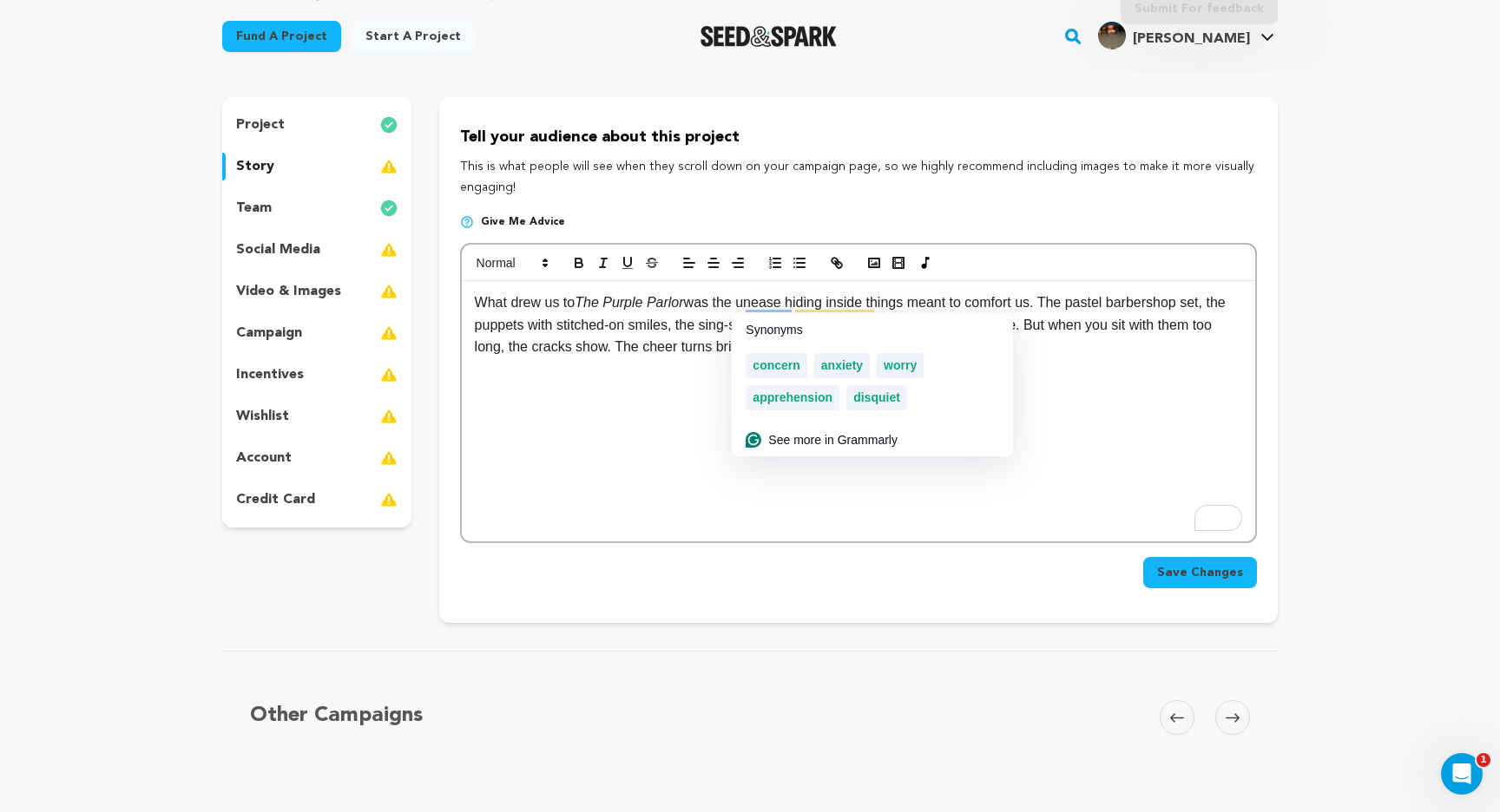
click at [804, 294] on p "What drew us to The Purple Parlor was the unease hiding inside things meant to …" at bounding box center [858, 325] width 767 height 67
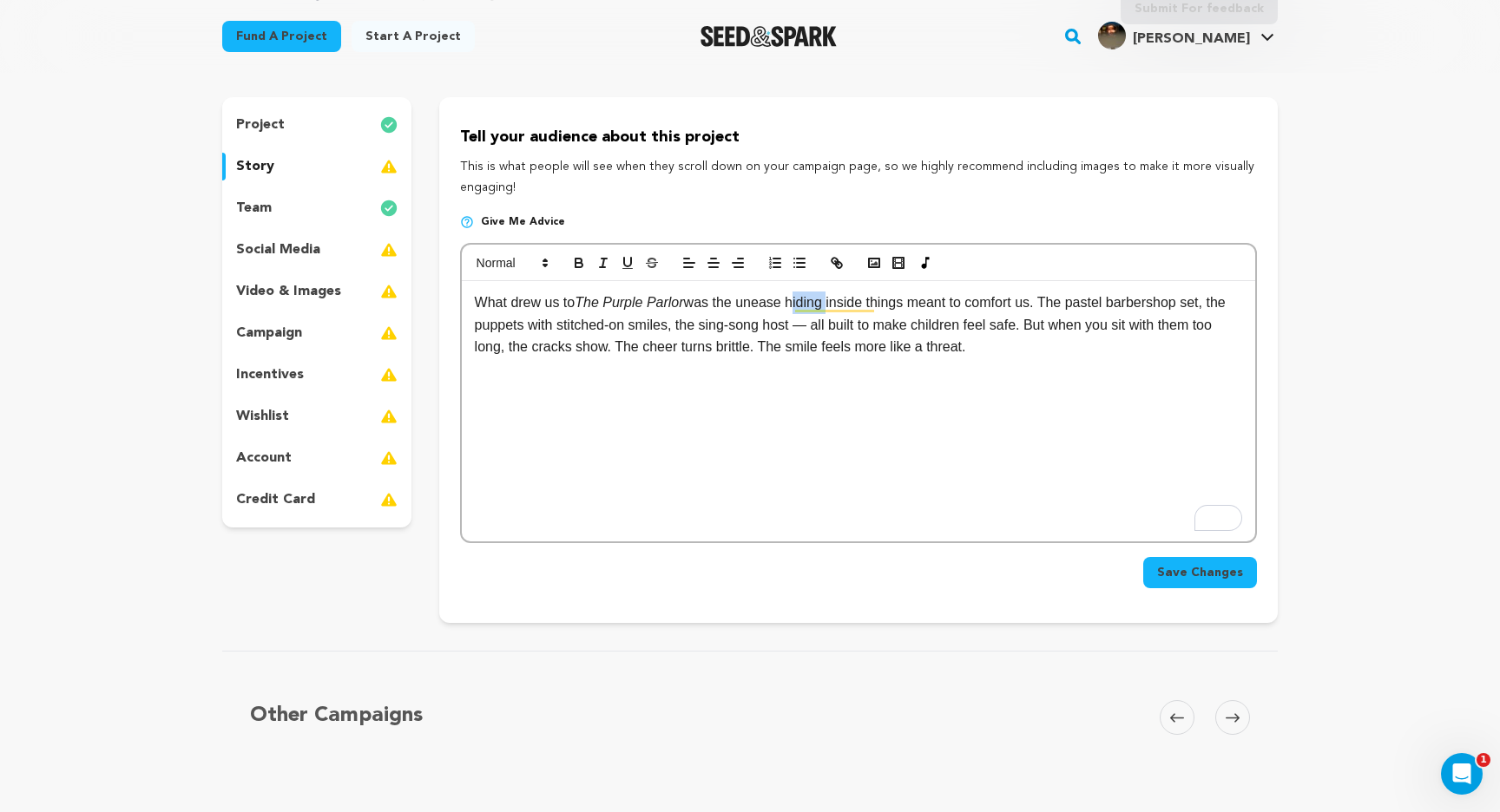
click at [804, 294] on p "What drew us to The Purple Parlor was the unease hiding inside things meant to …" at bounding box center [858, 325] width 767 height 67
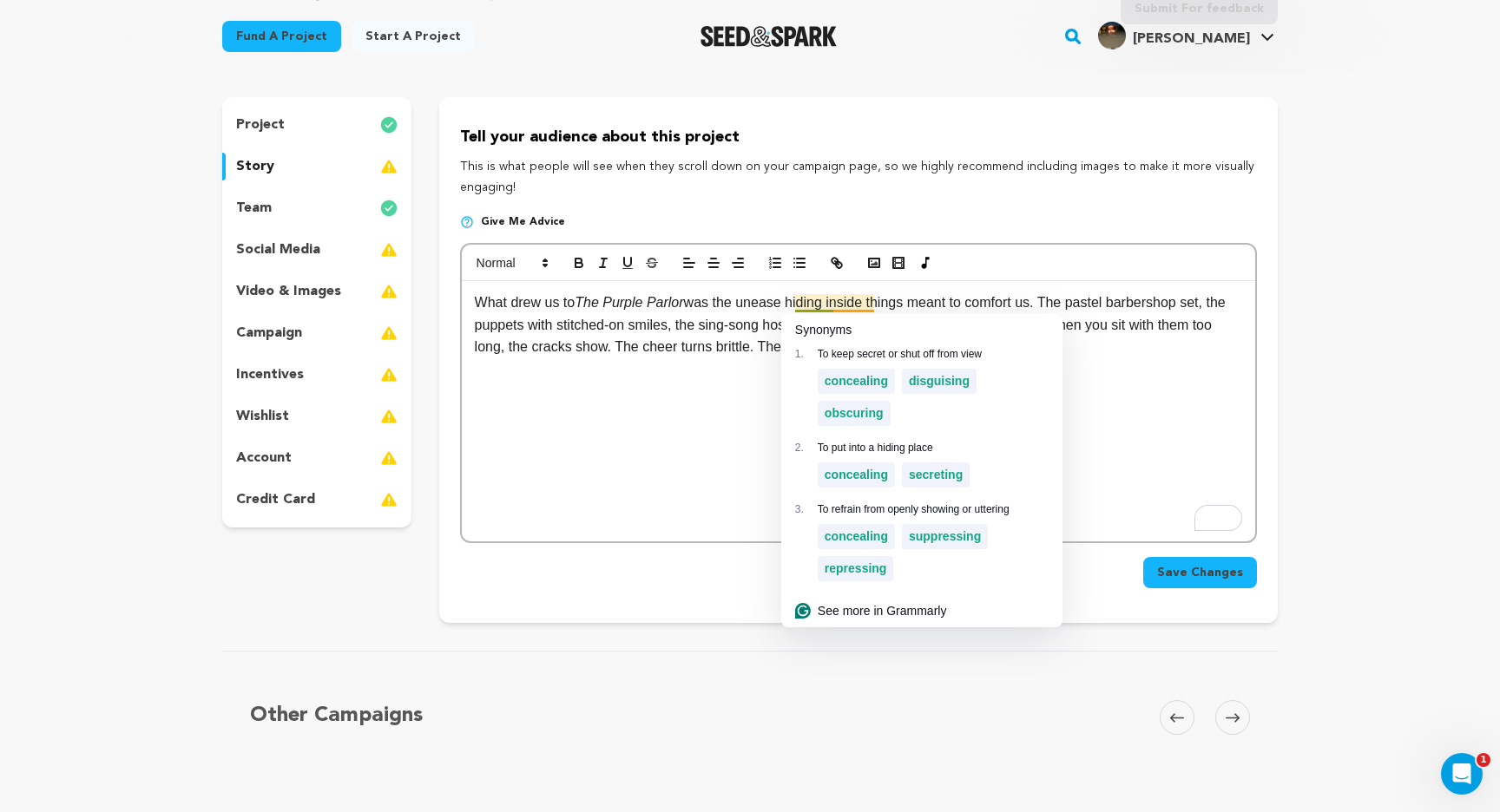
click at [864, 307] on p "What drew us to The Purple Parlor was the unease hiding inside things meant to …" at bounding box center [858, 325] width 767 height 67
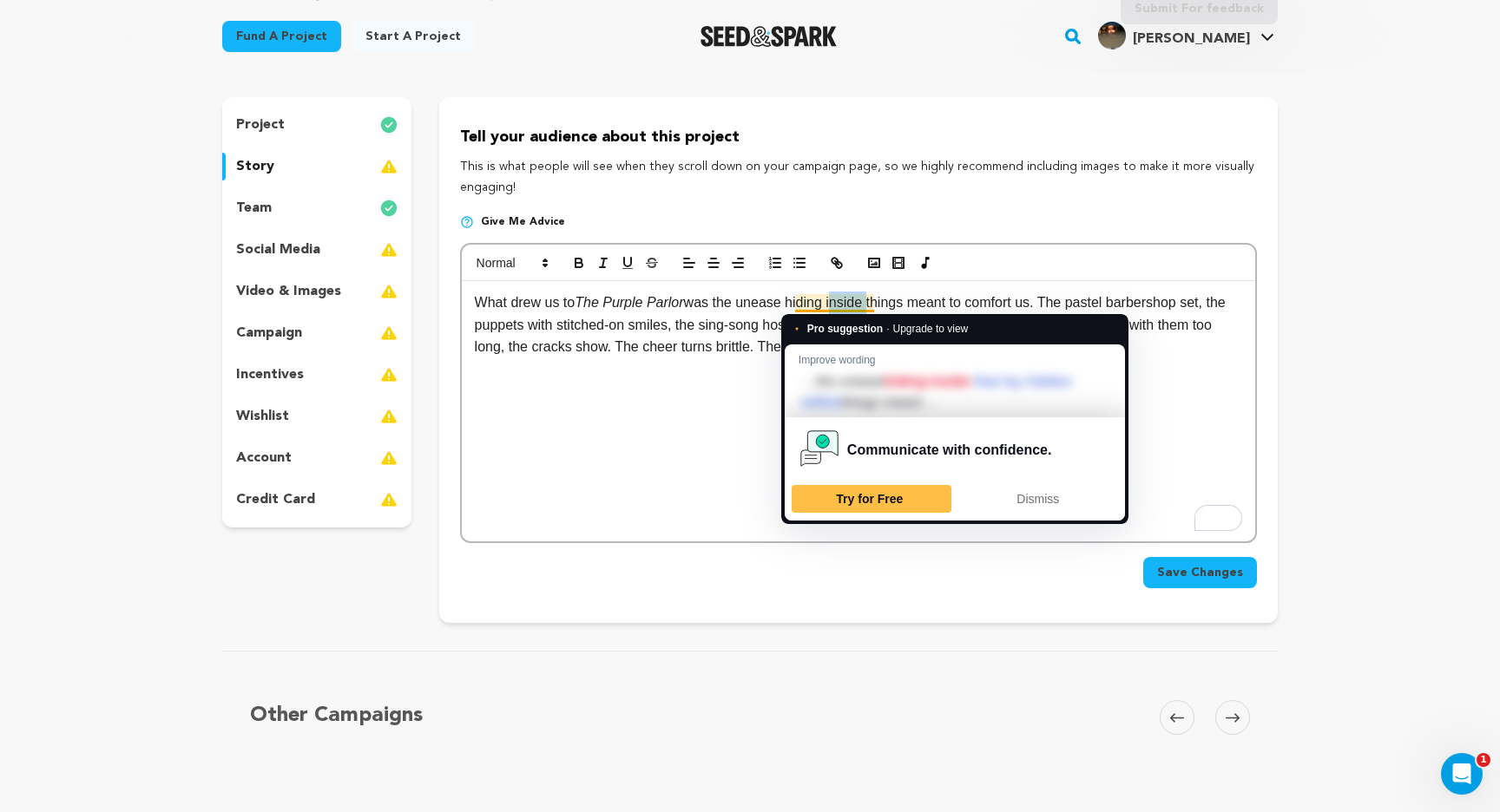
click at [864, 307] on p "What drew us to The Purple Parlor was the unease hiding inside things meant to …" at bounding box center [858, 325] width 767 height 67
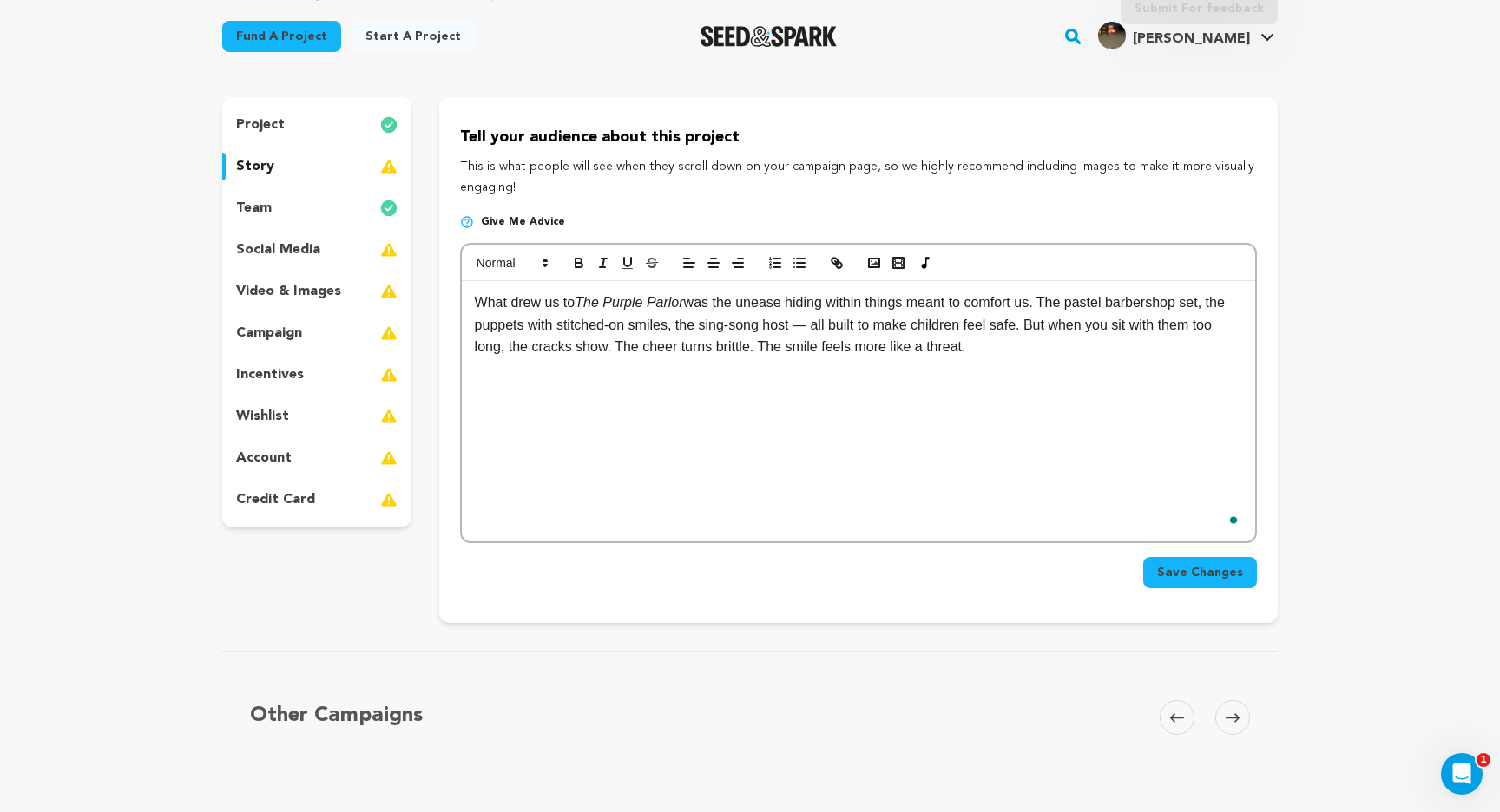
click at [891, 295] on p "What drew us to The Purple Parlor was the unease hiding within things meant to …" at bounding box center [858, 325] width 767 height 67
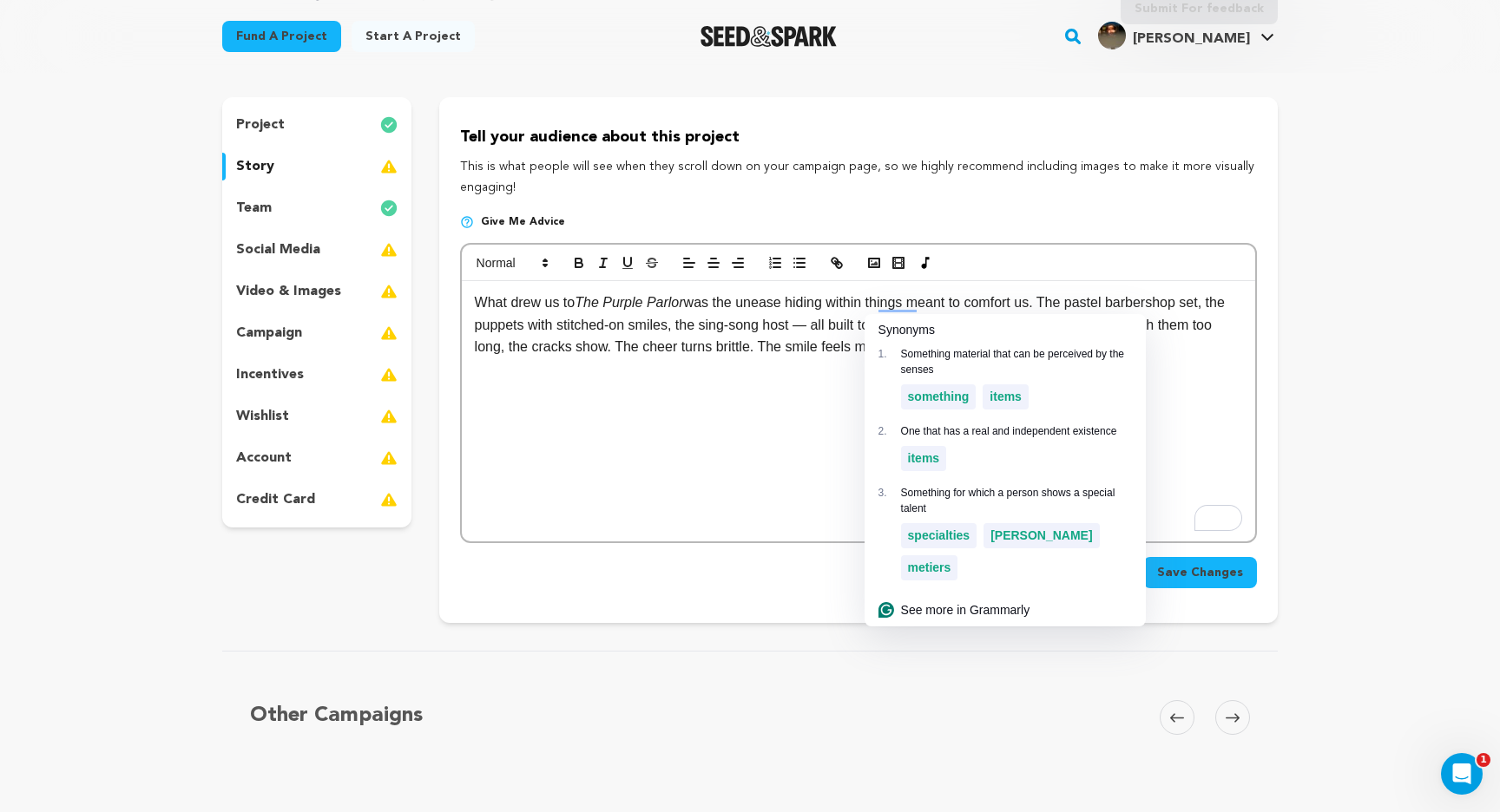
click at [843, 332] on p "What drew us to The Purple Parlor was the unease hiding within things meant to …" at bounding box center [858, 325] width 767 height 67
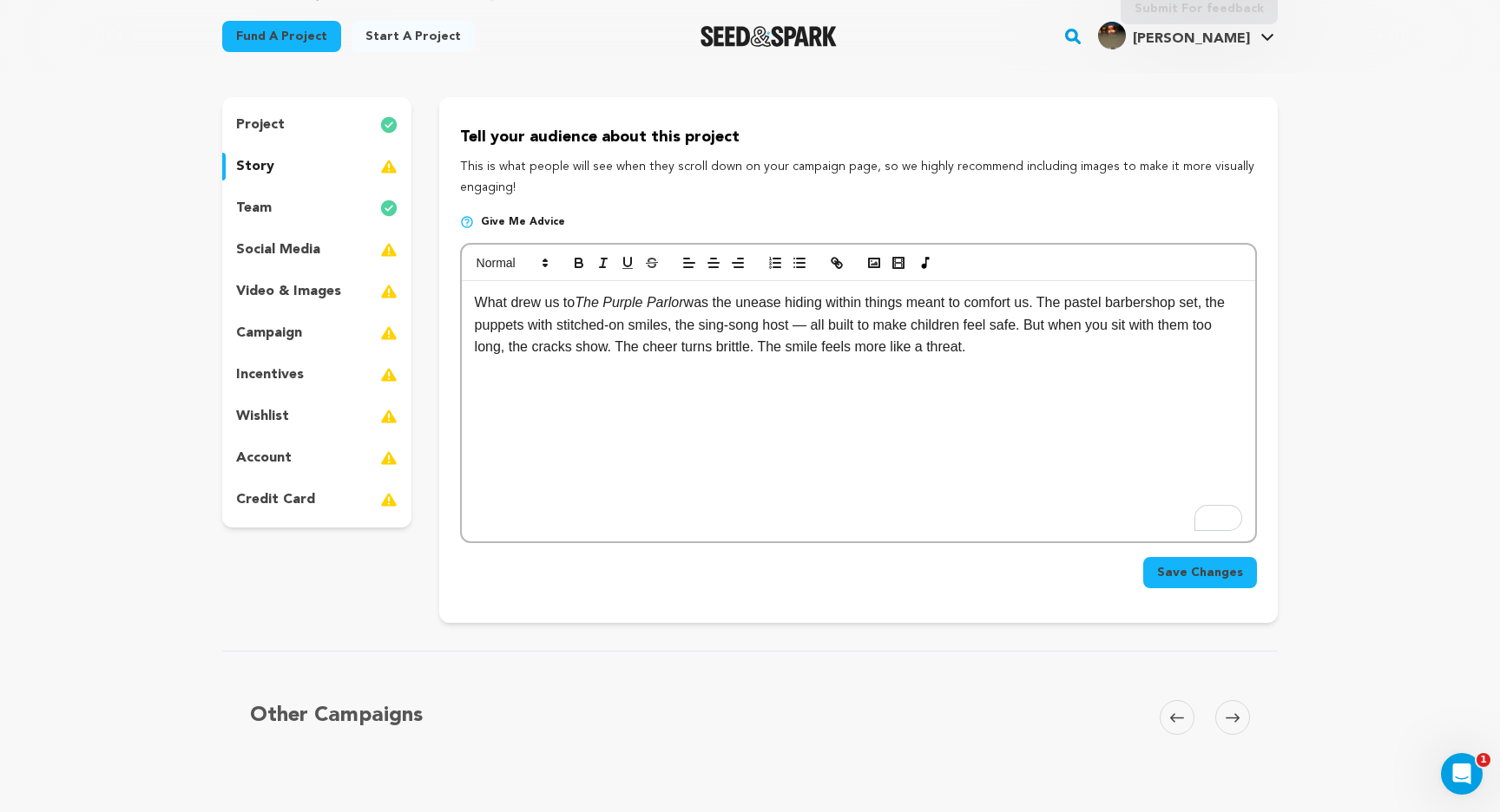
click at [940, 430] on div "What drew us to The Purple Parlor was the unease hiding within things meant to …" at bounding box center [858, 411] width 793 height 260
click at [1106, 306] on p "What drew us to The Purple Parlor was the unease hiding within things meant to …" at bounding box center [858, 325] width 767 height 67
drag, startPoint x: 1205, startPoint y: 298, endPoint x: 1135, endPoint y: 296, distance: 70.0
click at [1135, 296] on p "What drew us to The Purple Parlor was the unease hiding within things meant to …" at bounding box center [858, 325] width 767 height 67
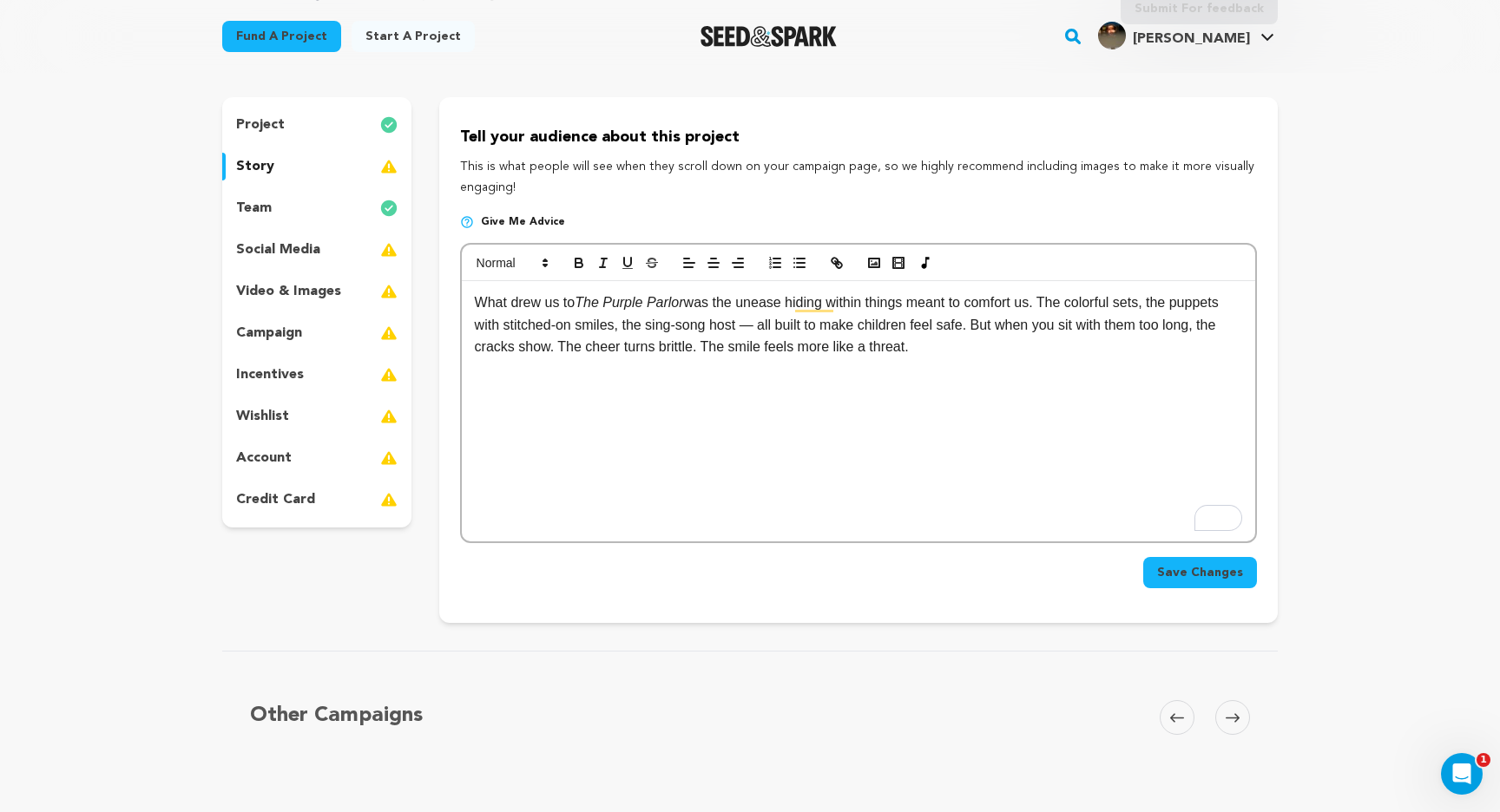
click at [817, 326] on p "What drew us to The Purple Parlor was the unease hiding within things meant to …" at bounding box center [858, 325] width 767 height 67
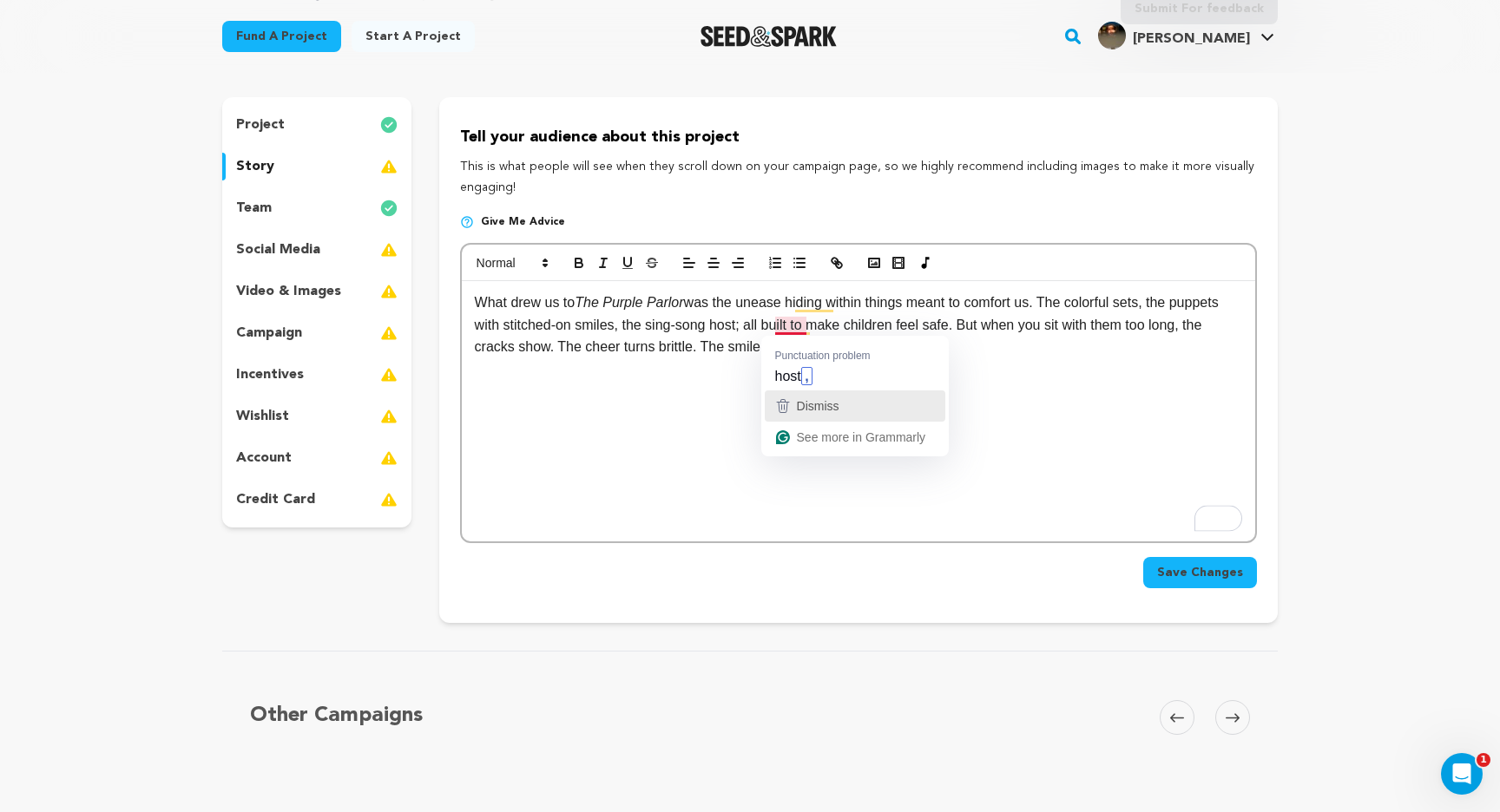
click at [777, 400] on icon "button" at bounding box center [783, 406] width 21 height 21
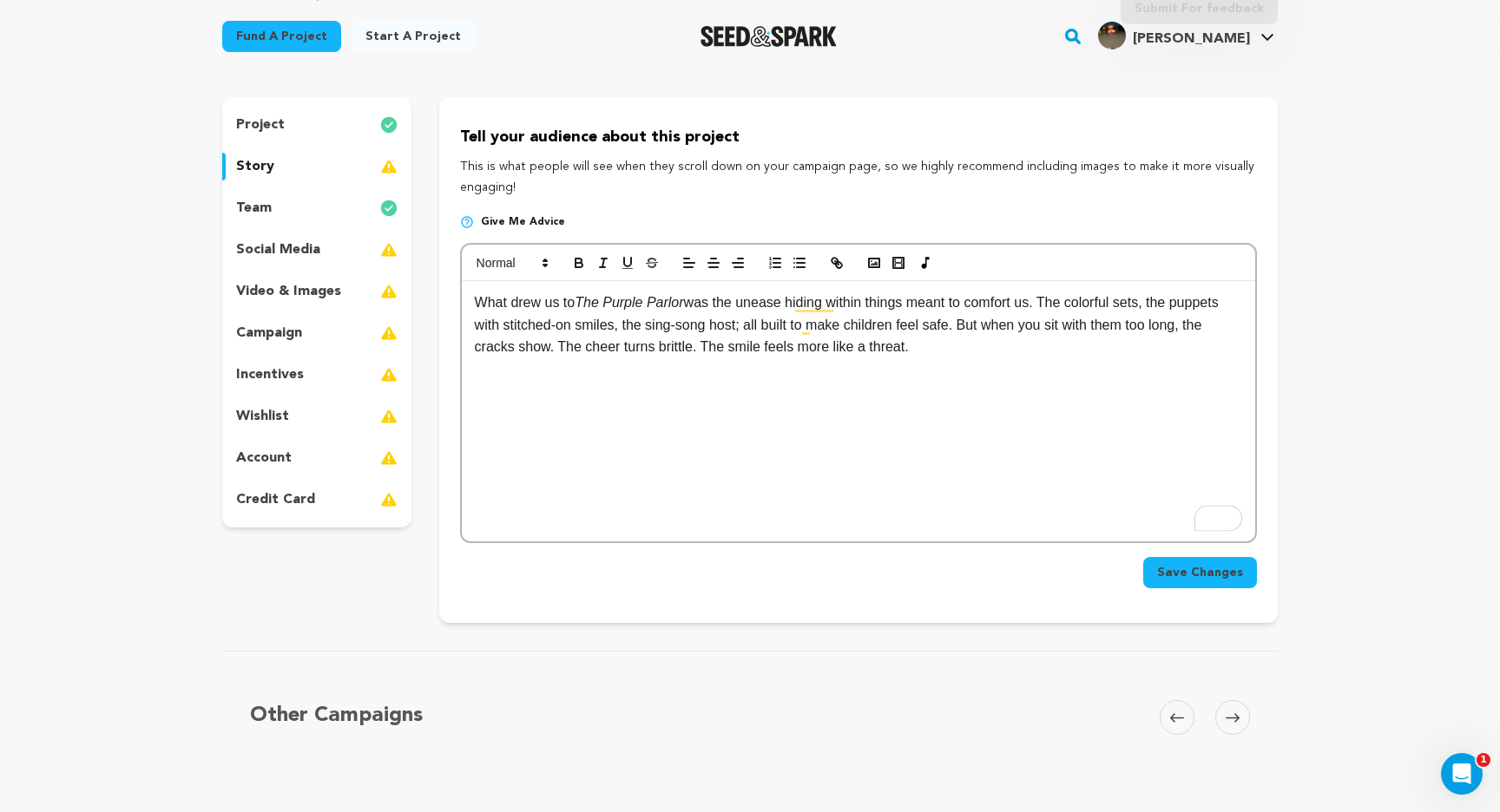
click at [777, 400] on div "What drew us to The Purple Parlor was the unease hiding within things meant to …" at bounding box center [858, 411] width 793 height 260
click at [911, 330] on p "What drew us to The Purple Parlor was the unease hiding within things meant to …" at bounding box center [858, 325] width 767 height 67
click at [936, 333] on p "What drew us to The Purple Parlor was the unease hiding within things meant to …" at bounding box center [858, 325] width 767 height 67
click at [936, 413] on div "What drew us to The Purple Parlor was the unease hiding within things meant to …" at bounding box center [858, 411] width 793 height 260
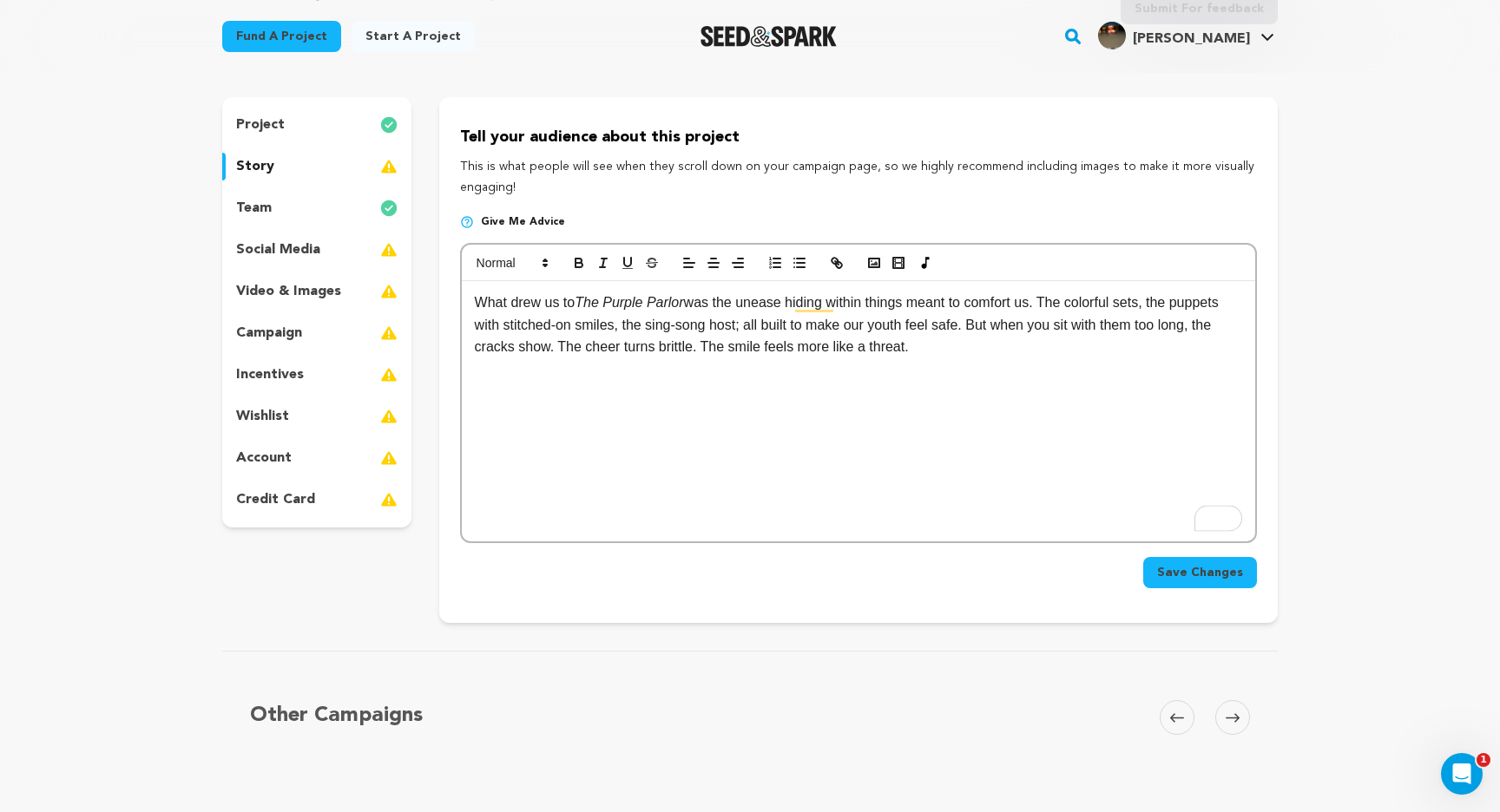
click at [576, 346] on p "What drew us to The Purple Parlor was the unease hiding within things meant to …" at bounding box center [858, 325] width 767 height 67
click at [984, 351] on p "What drew us to The Purple Parlor was the unease hiding within things meant to …" at bounding box center [858, 325] width 767 height 67
click at [876, 348] on p "What drew us to The Purple Parlor was the unease hiding within things meant to …" at bounding box center [858, 325] width 767 height 67
click at [917, 345] on p "What drew us to The Purple Parlor was the unease hiding within things meant to …" at bounding box center [858, 325] width 767 height 67
click at [985, 347] on p "What drew us to The Purple Parlor was the unease hiding within things meant to …" at bounding box center [858, 325] width 767 height 67
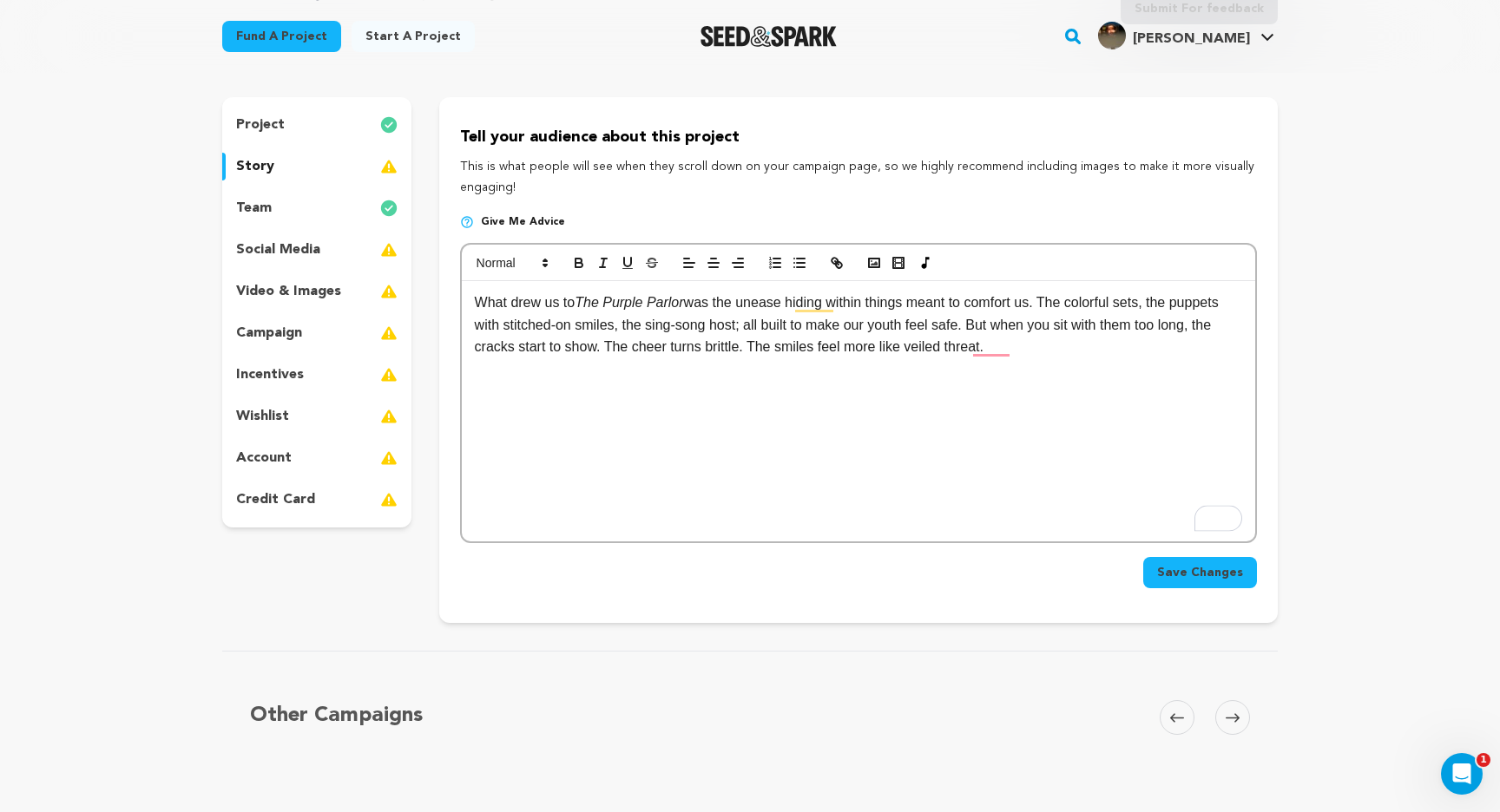
click at [1049, 350] on p "What drew us to The Purple Parlor was the unease hiding within things meant to …" at bounding box center [858, 325] width 767 height 67
click at [1003, 428] on div "What drew us to The Purple Parlor was the unease hiding within things meant to …" at bounding box center [858, 411] width 793 height 260
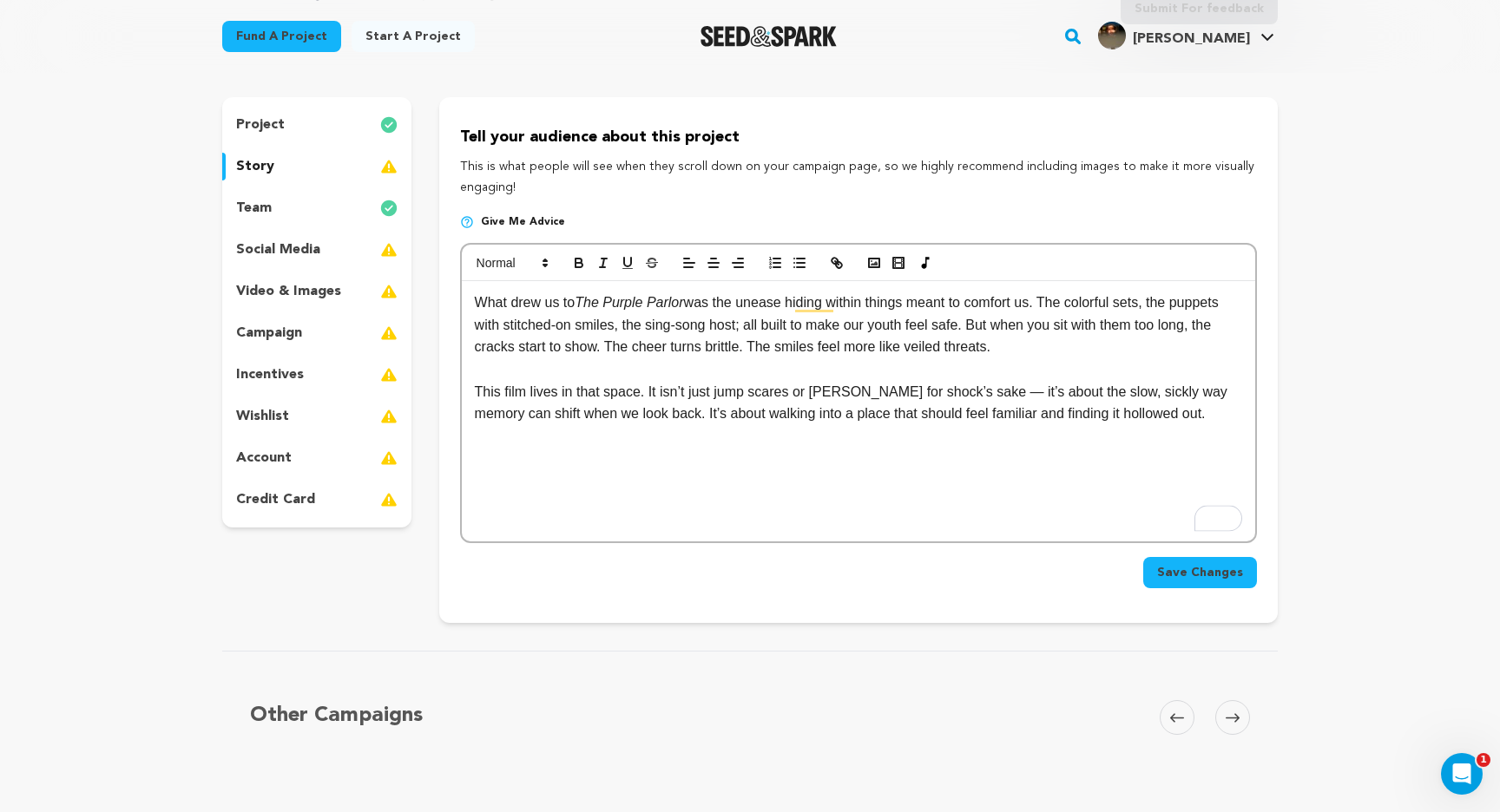
click at [617, 392] on p "This film lives in that space. It isn’t just jump scares or gore for shock’s sa…" at bounding box center [858, 403] width 767 height 44
click at [965, 391] on p "This film lives in that realm. It isn’t just jump scares or gore for shock’s sa…" at bounding box center [858, 403] width 767 height 44
click at [1166, 391] on p "This film lives in that realm. It isn’t just jump scares or gore for shock’s sa…" at bounding box center [858, 403] width 767 height 44
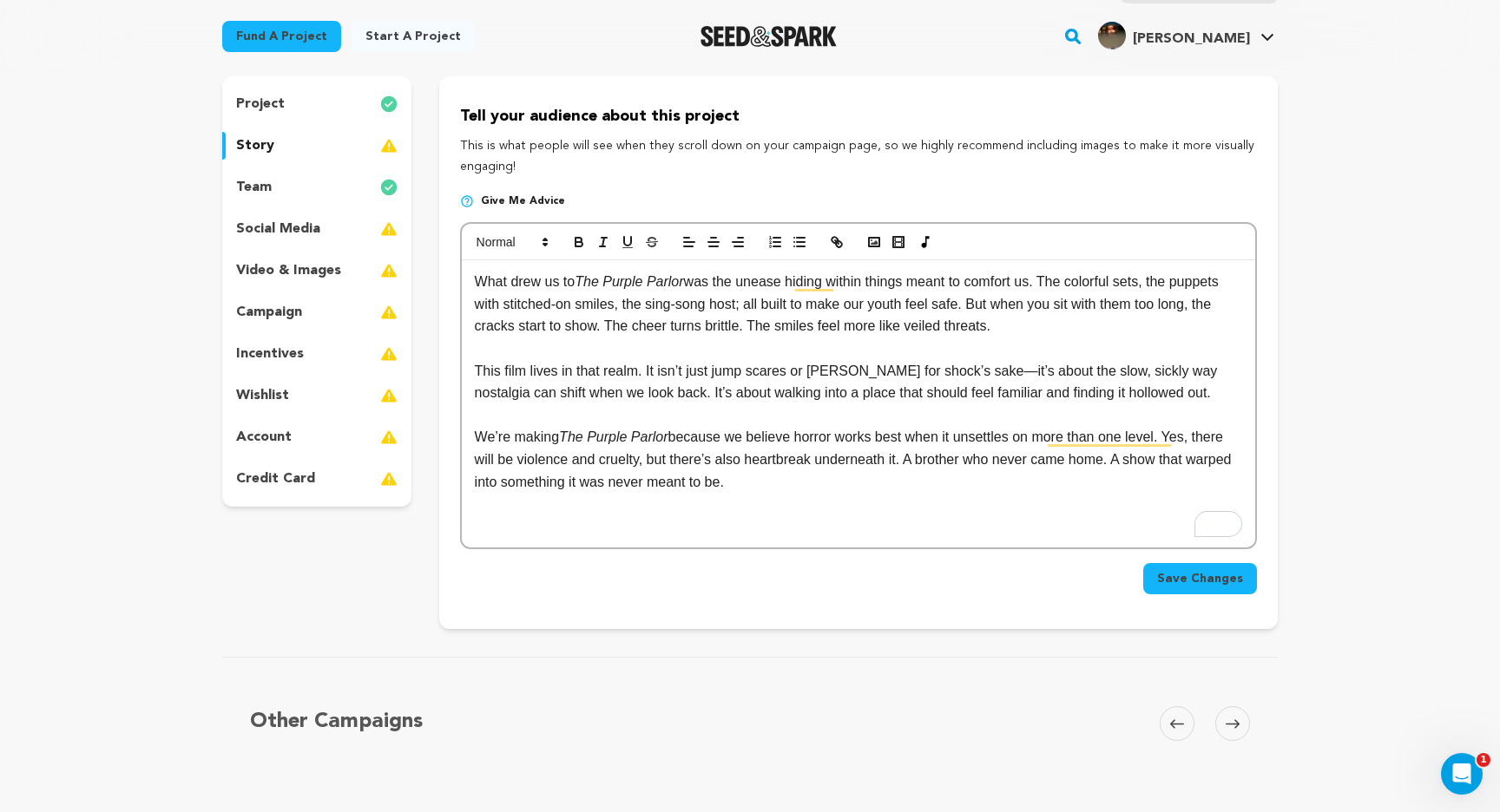
click at [1076, 508] on p "To enrich screen reader interactions, please activate Accessibility in Grammarl…" at bounding box center [858, 504] width 767 height 23
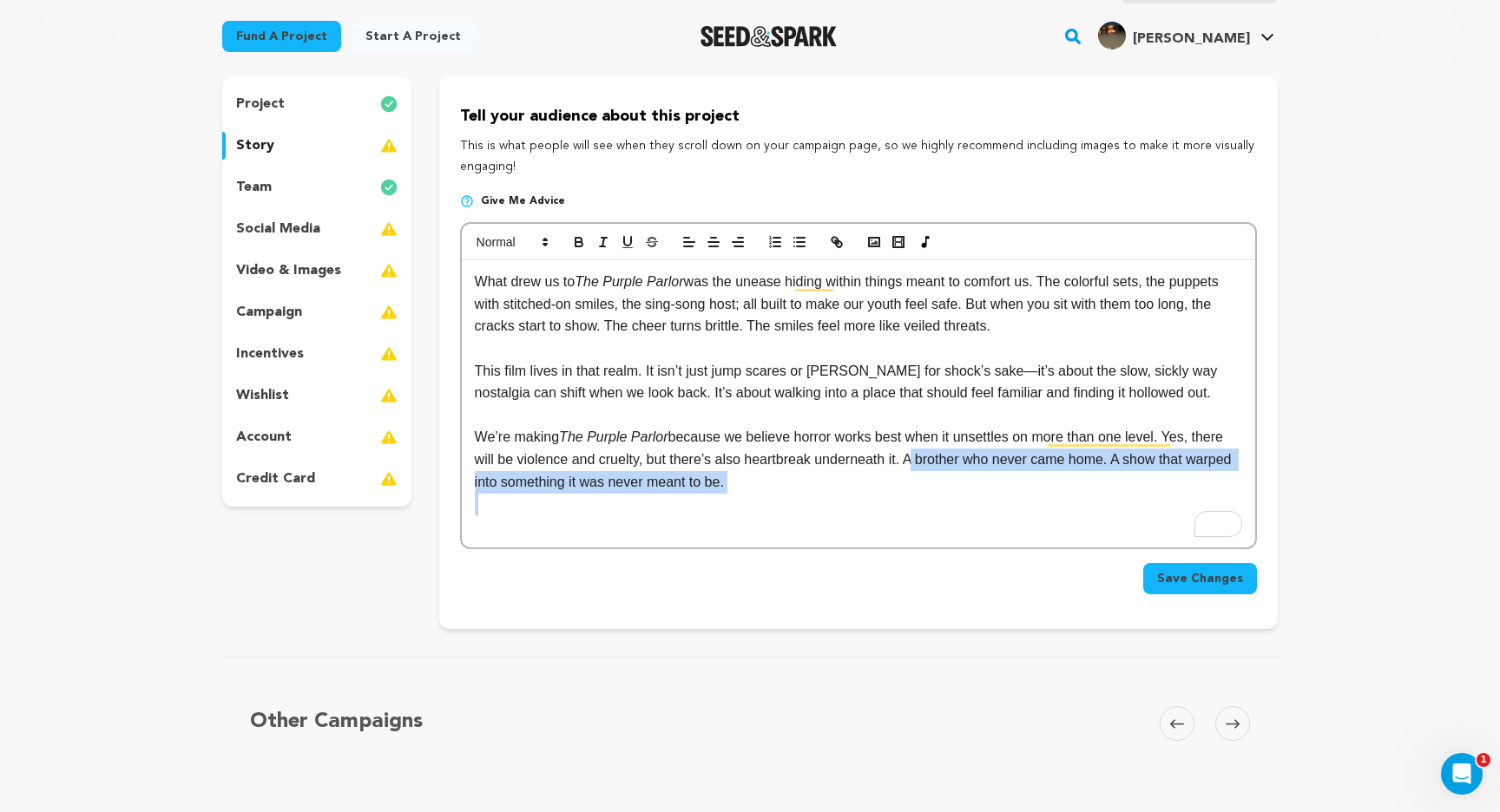
click at [915, 462] on p "We’re making The Purple Parlor because we believe horror works best when it uns…" at bounding box center [858, 460] width 767 height 67
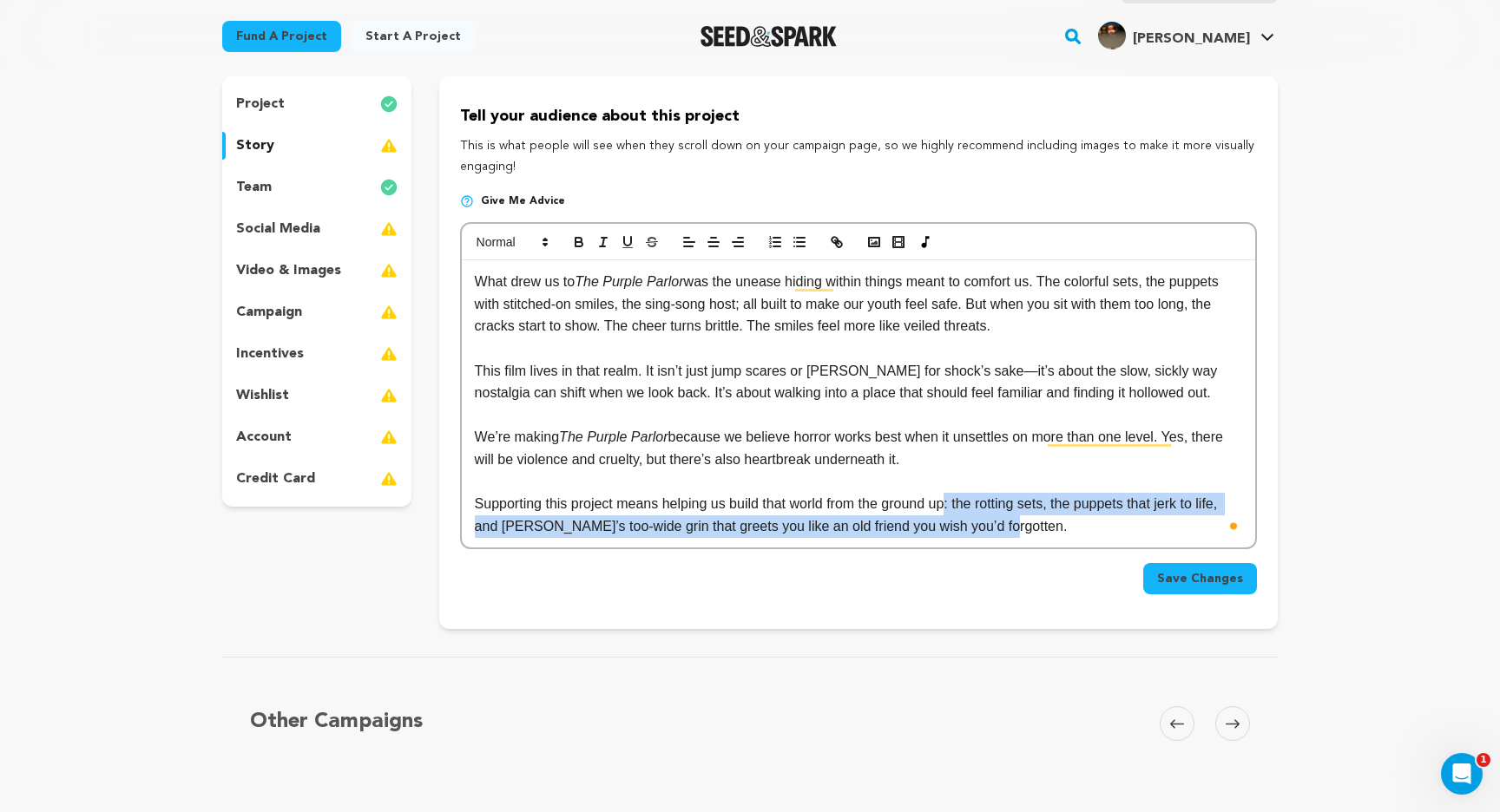
click at [957, 506] on p "Supporting this project means helping us build that world from the ground up: t…" at bounding box center [858, 514] width 767 height 44
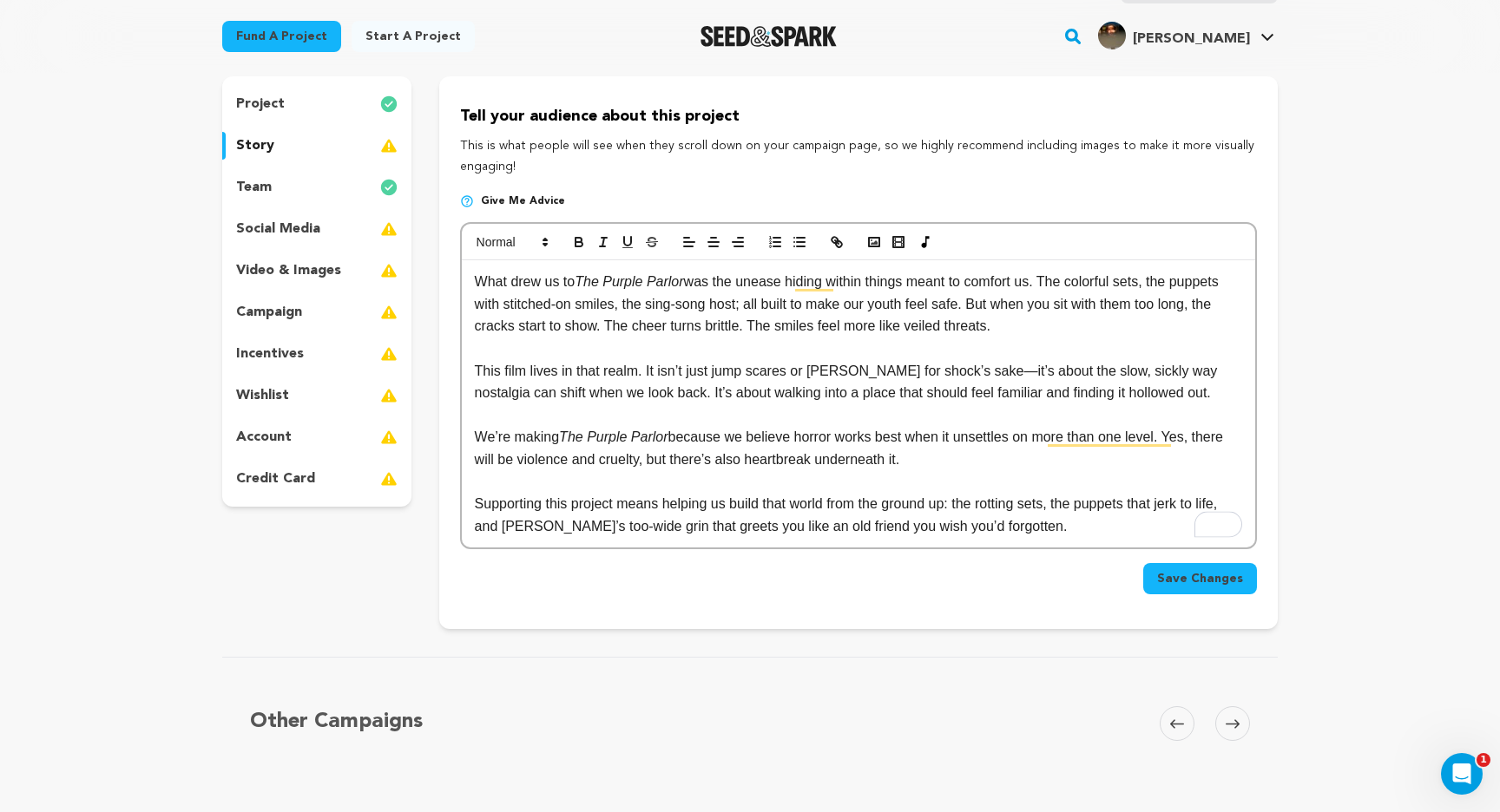
click at [1014, 506] on p "Supporting this project means helping us build that world from the ground up: t…" at bounding box center [858, 514] width 767 height 44
click at [1100, 527] on p "Supporting this project means helping us build that world from the ground up: t…" at bounding box center [858, 514] width 767 height 44
drag, startPoint x: 491, startPoint y: 526, endPoint x: 1193, endPoint y: 507, distance: 702.3
click at [1193, 507] on p "Supporting this project means helping us build that world from the ground up: t…" at bounding box center [858, 514] width 767 height 44
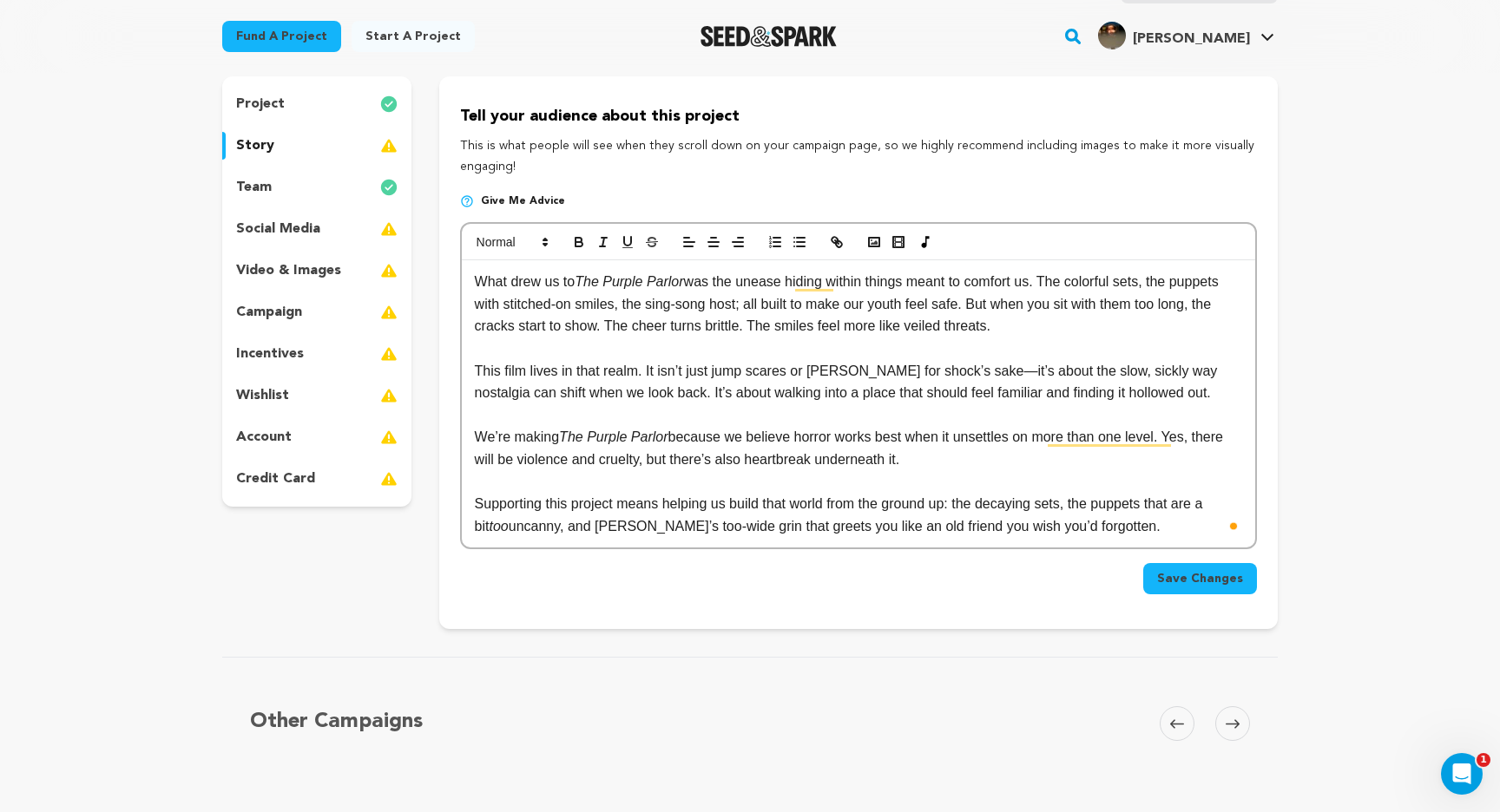
click at [773, 453] on p "We’re making The Purple Parlor because we believe horror works best when it uns…" at bounding box center [858, 448] width 767 height 44
click at [683, 528] on p "Supporting this project means helping us build that world from the ground up: t…" at bounding box center [858, 514] width 767 height 44
click at [761, 492] on p "To enrich screen reader interactions, please activate Accessibility in Grammarl…" at bounding box center [858, 482] width 767 height 23
click at [747, 531] on p "Supporting this project means helping us build that world from the ground up: t…" at bounding box center [858, 514] width 767 height 44
click at [804, 530] on p "Supporting this project means helping us build that world from the ground up: t…" at bounding box center [858, 514] width 767 height 44
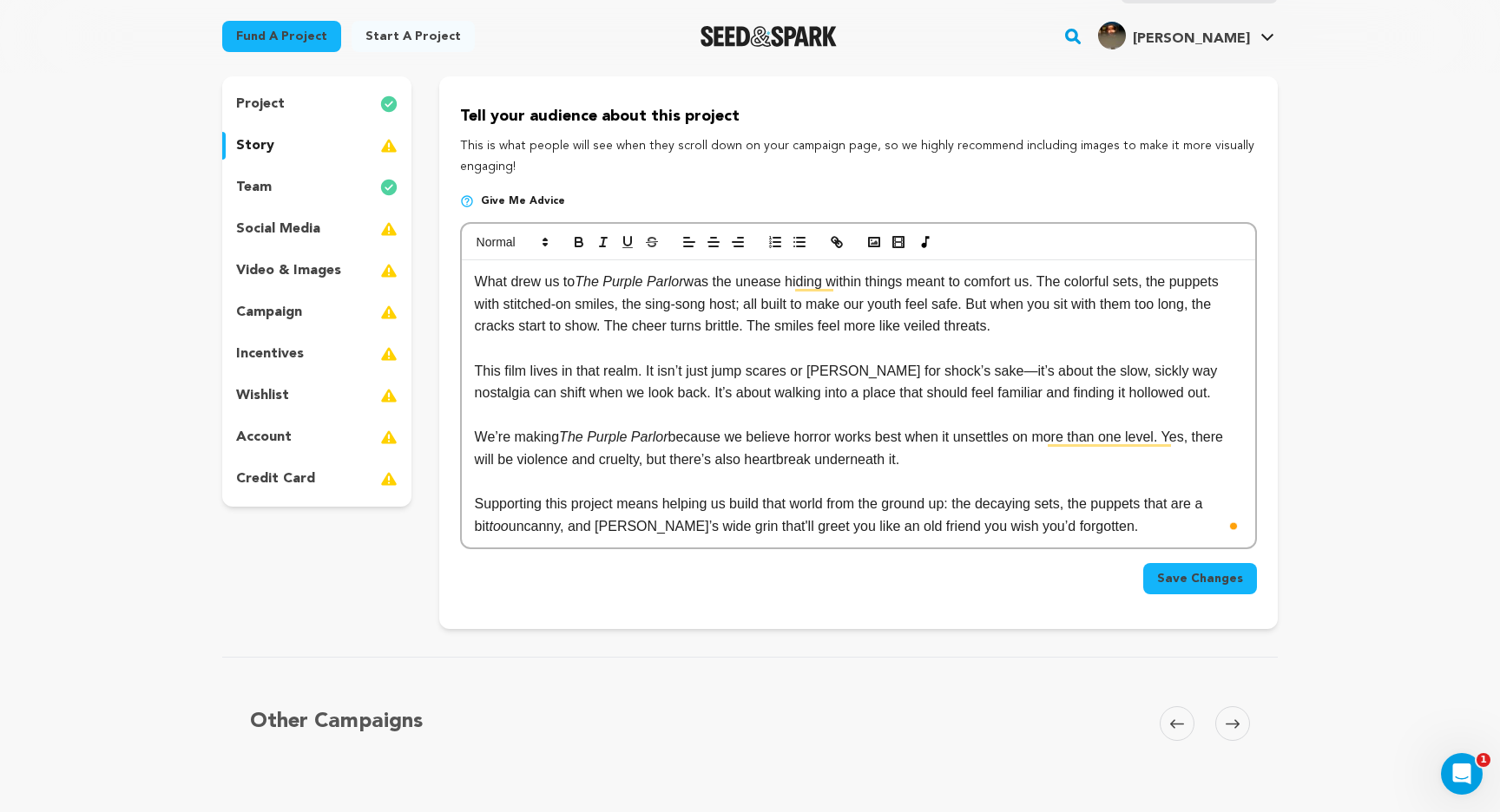
click at [959, 440] on p "We’re making The Purple Parlor because we believe horror works best when it uns…" at bounding box center [858, 448] width 767 height 44
click at [1111, 528] on p "Supporting this project means helping us build that world from the ground up: t…" at bounding box center [858, 514] width 767 height 44
click at [1202, 581] on span "Save Changes" at bounding box center [1200, 579] width 86 height 17
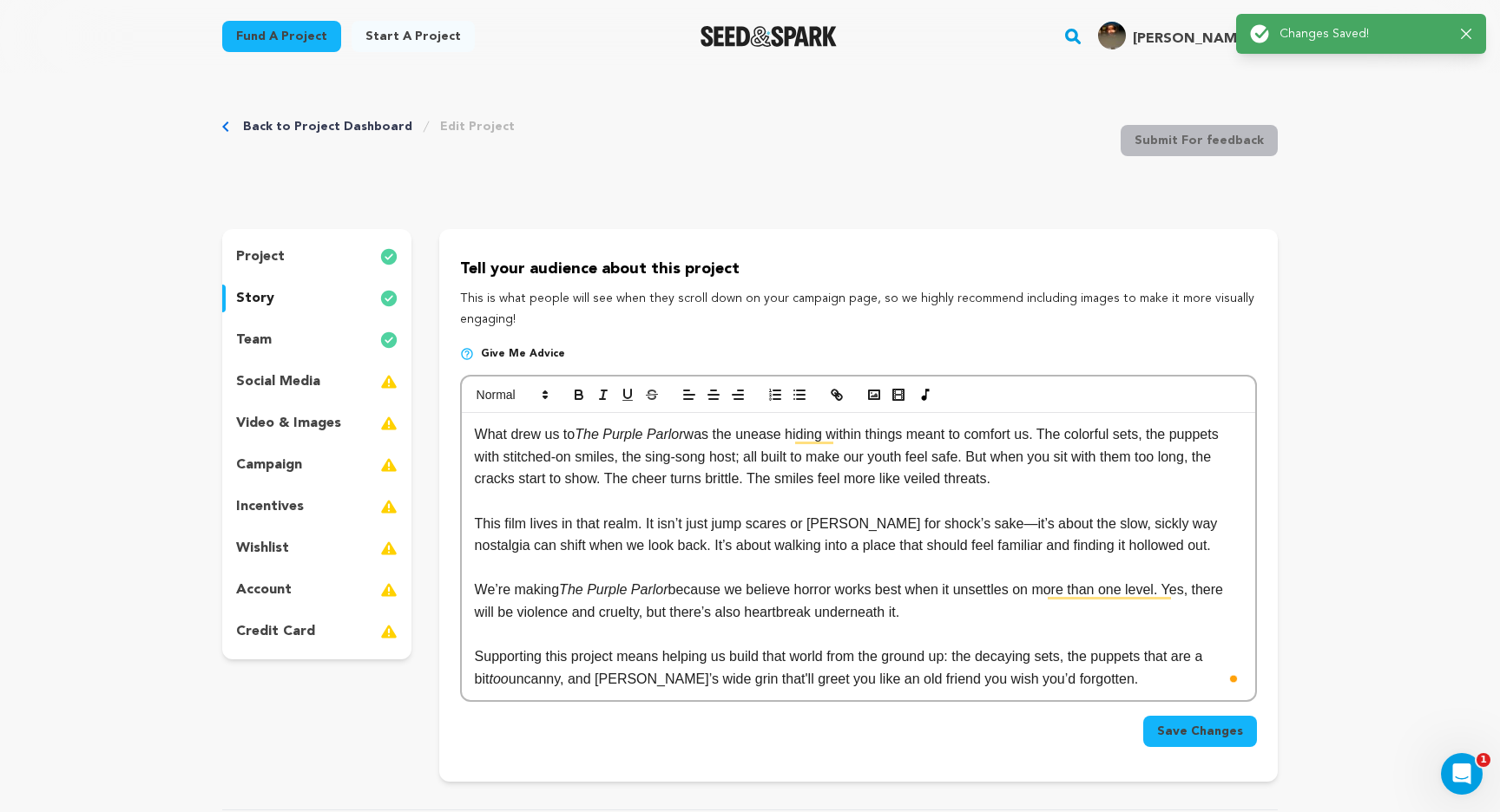
click at [1005, 662] on p "Supporting this project means helping us build that world from the ground up: t…" at bounding box center [858, 668] width 767 height 44
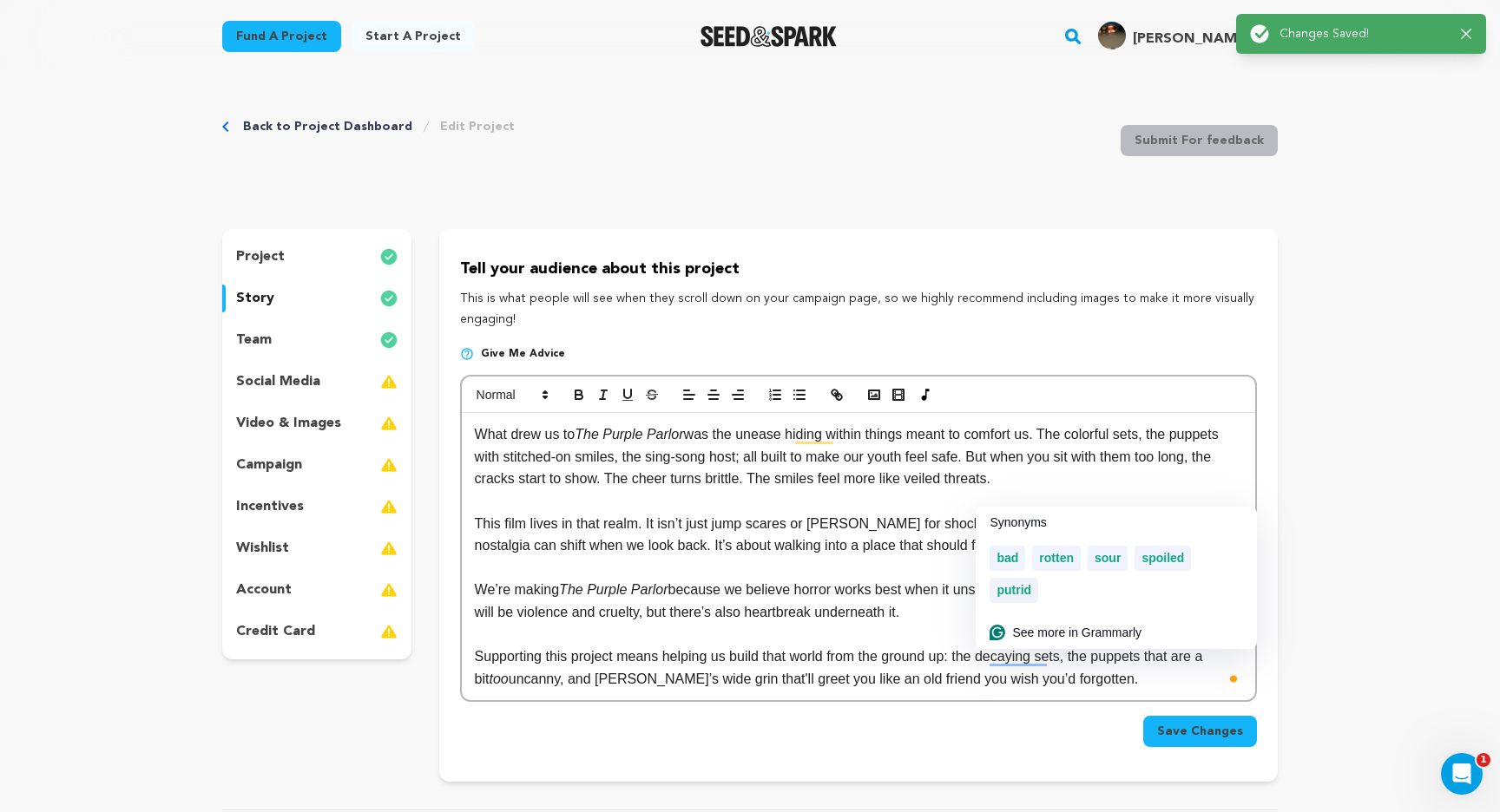
click at [811, 320] on p "This is what people will see when they scroll down on your campaign page, so we…" at bounding box center [858, 310] width 797 height 42
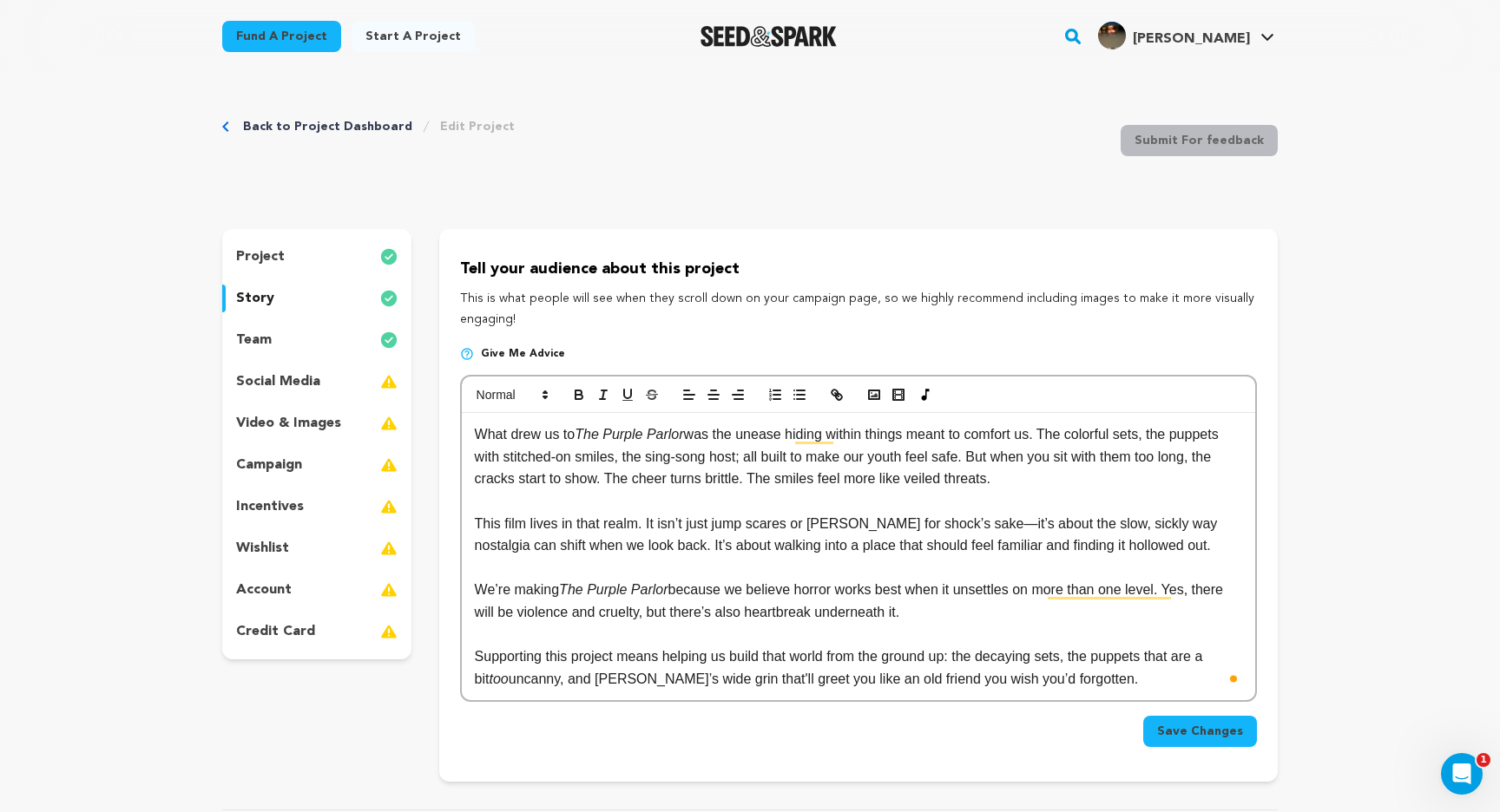
click at [1030, 652] on p "Supporting this project means helping us build that world from the ground up: t…" at bounding box center [858, 668] width 767 height 44
click at [1124, 686] on p "Supporting this project means helping us build that world from the ground up: t…" at bounding box center [858, 668] width 767 height 44
click at [1108, 661] on p "Supporting this project means helping us build that world from the ground up: t…" at bounding box center [858, 668] width 767 height 44
click at [1129, 676] on p "Supporting this project means helping us build that world from the ground up: t…" at bounding box center [858, 668] width 767 height 44
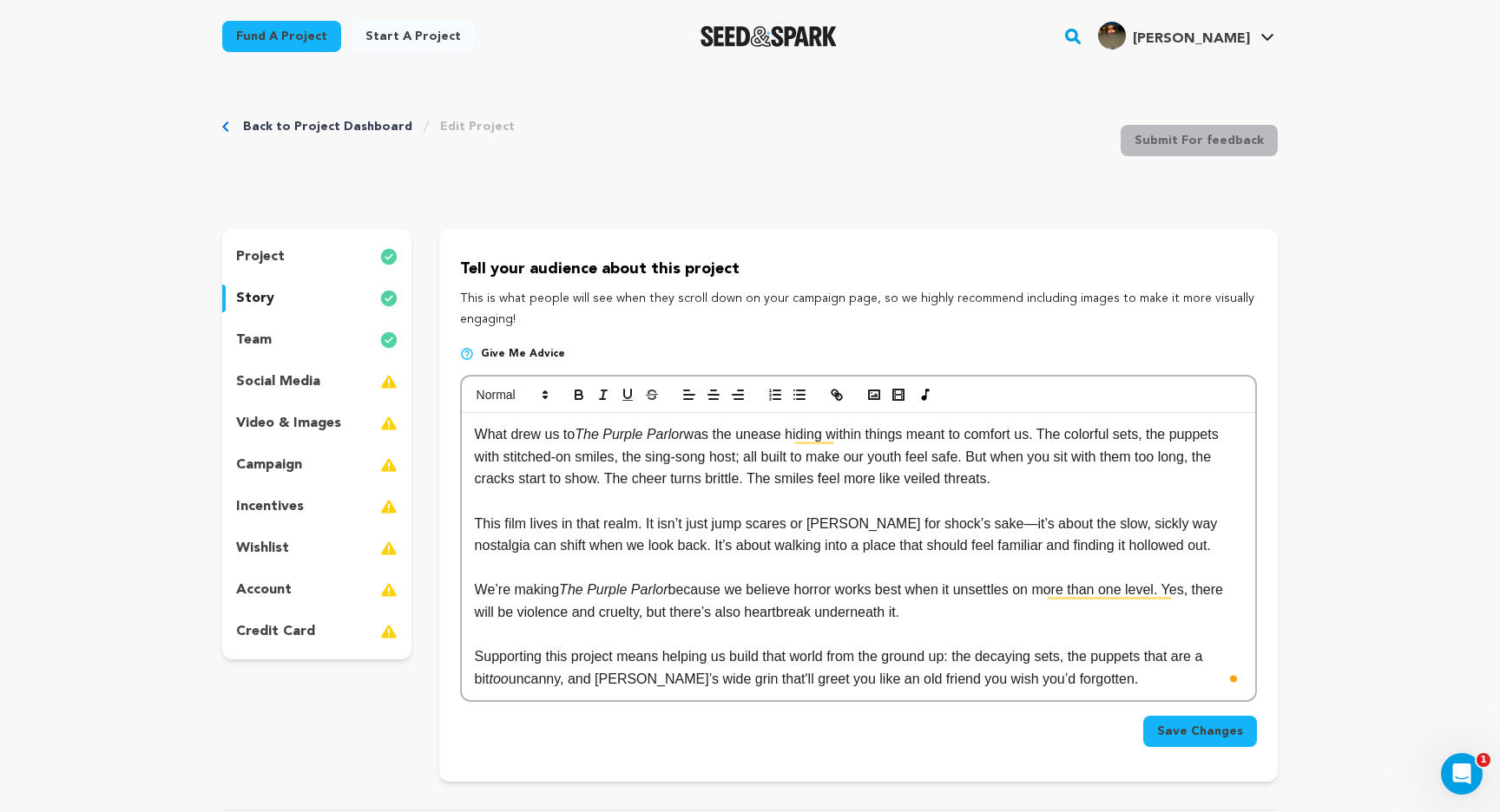
click at [475, 671] on p "Supporting this project means helping us build that world from the ground up: t…" at bounding box center [858, 668] width 767 height 44
click at [757, 753] on div "Tell your audience about this project This is what people will see when they sc…" at bounding box center [858, 505] width 838 height 553
click at [1196, 742] on button "Save Changes" at bounding box center [1200, 732] width 114 height 31
click at [728, 508] on p "To enrich screen reader interactions, please activate Accessibility in Grammarl…" at bounding box center [858, 501] width 767 height 23
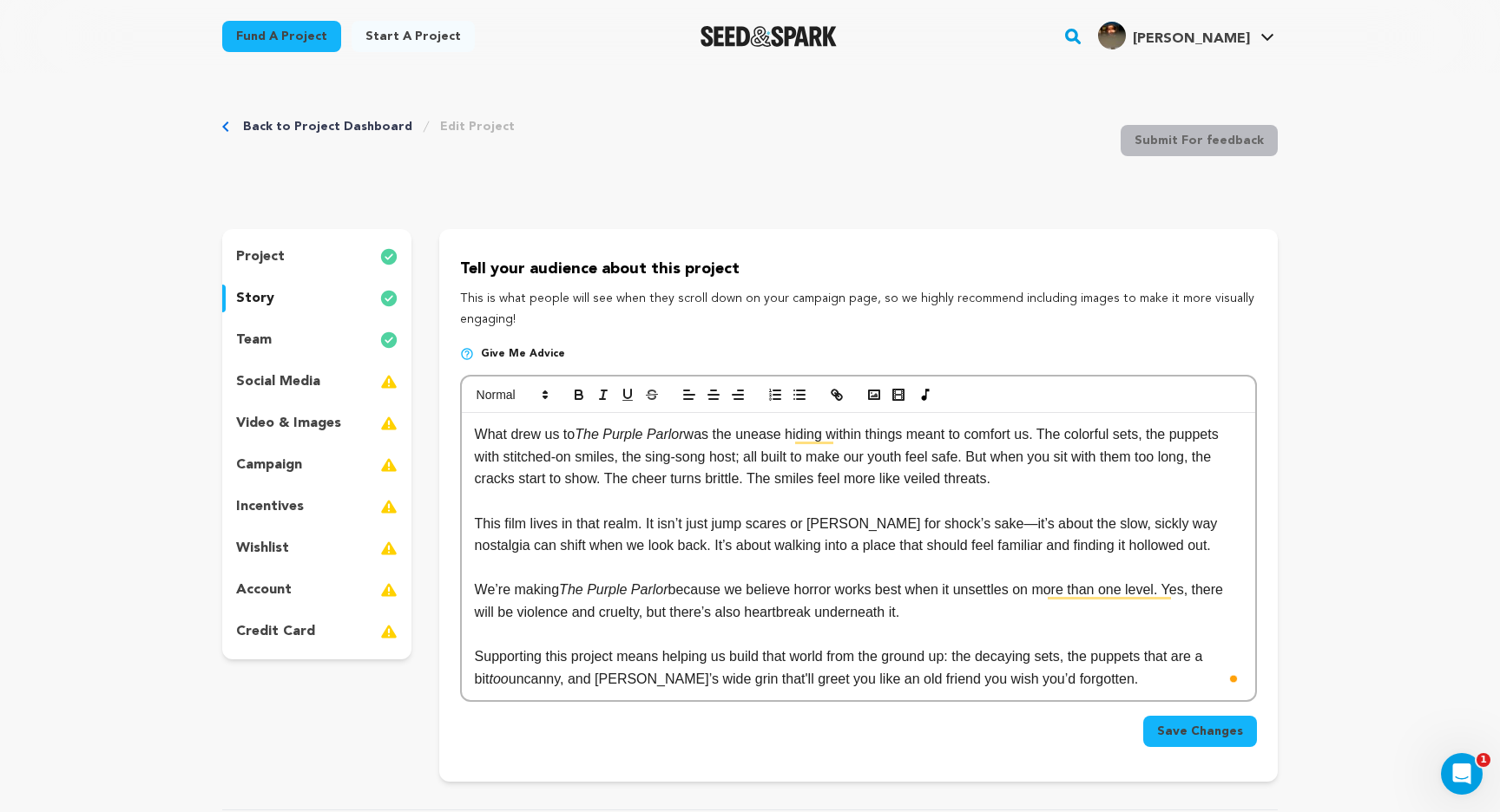
click at [348, 375] on div "social media" at bounding box center [316, 382] width 189 height 28
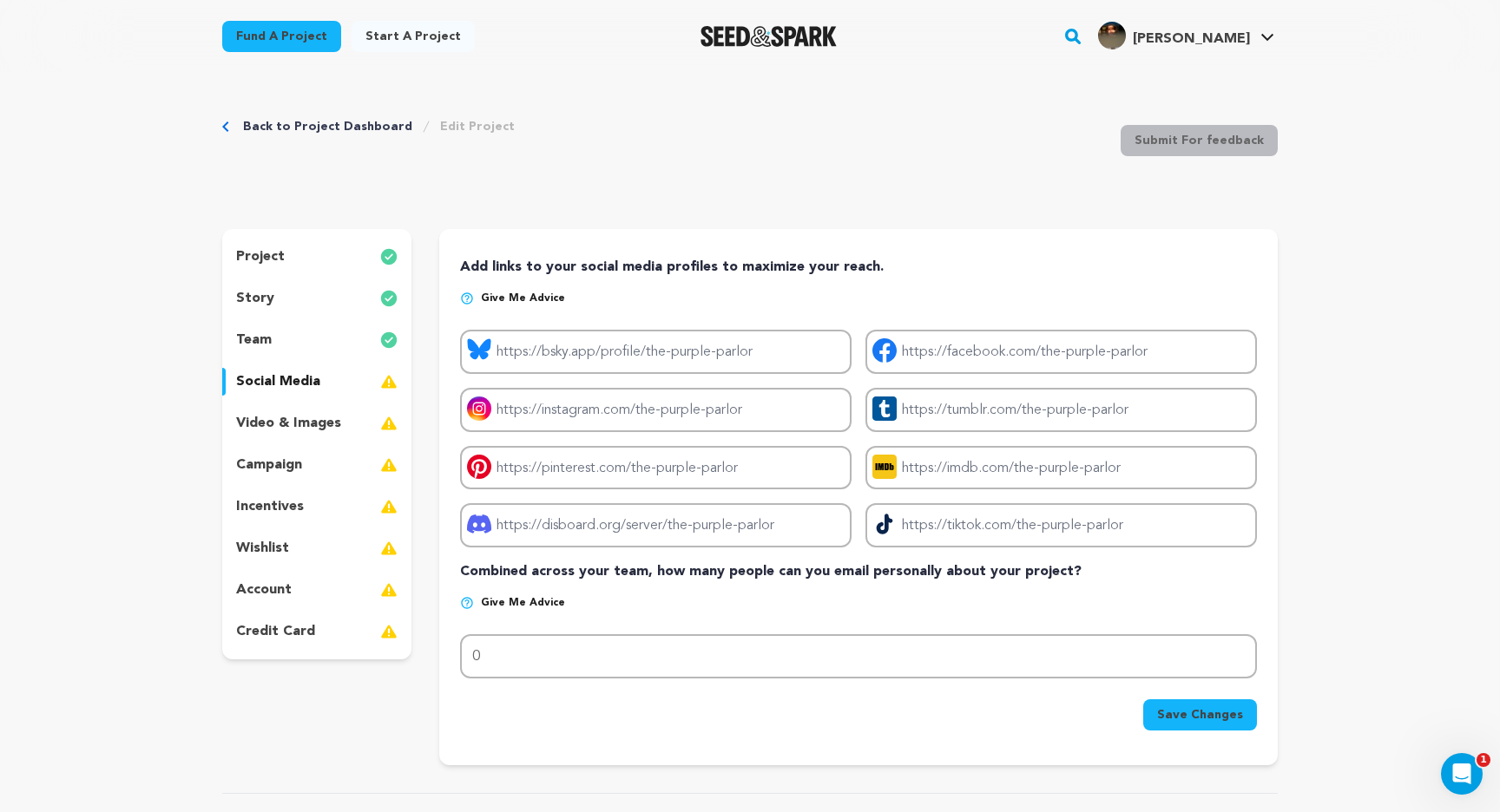
click at [320, 125] on link "Back to Project Dashboard" at bounding box center [327, 127] width 169 height 17
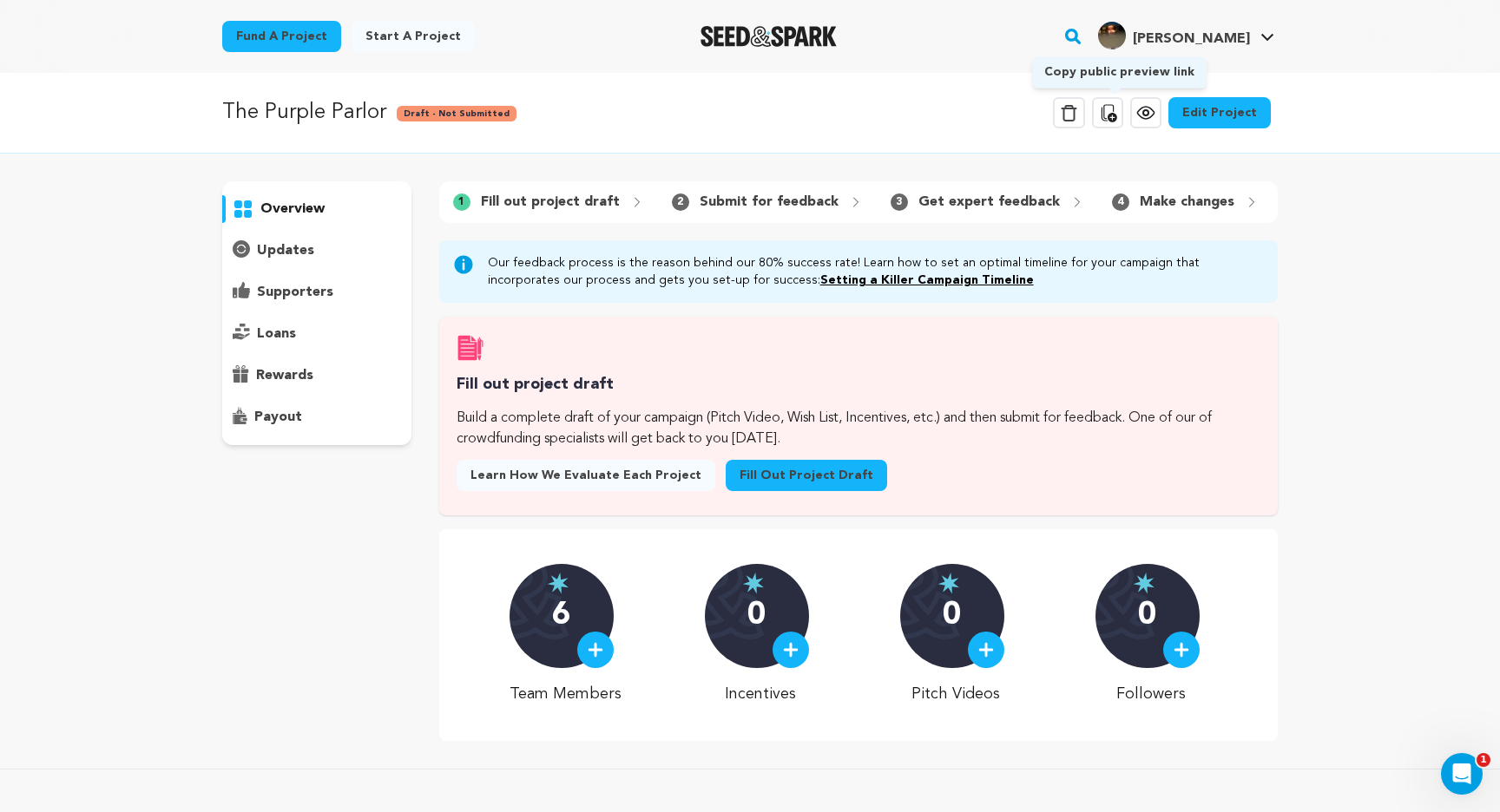
click at [1117, 117] on icon at bounding box center [1109, 113] width 16 height 17
click at [786, 467] on link "Fill out project draft" at bounding box center [806, 475] width 161 height 31
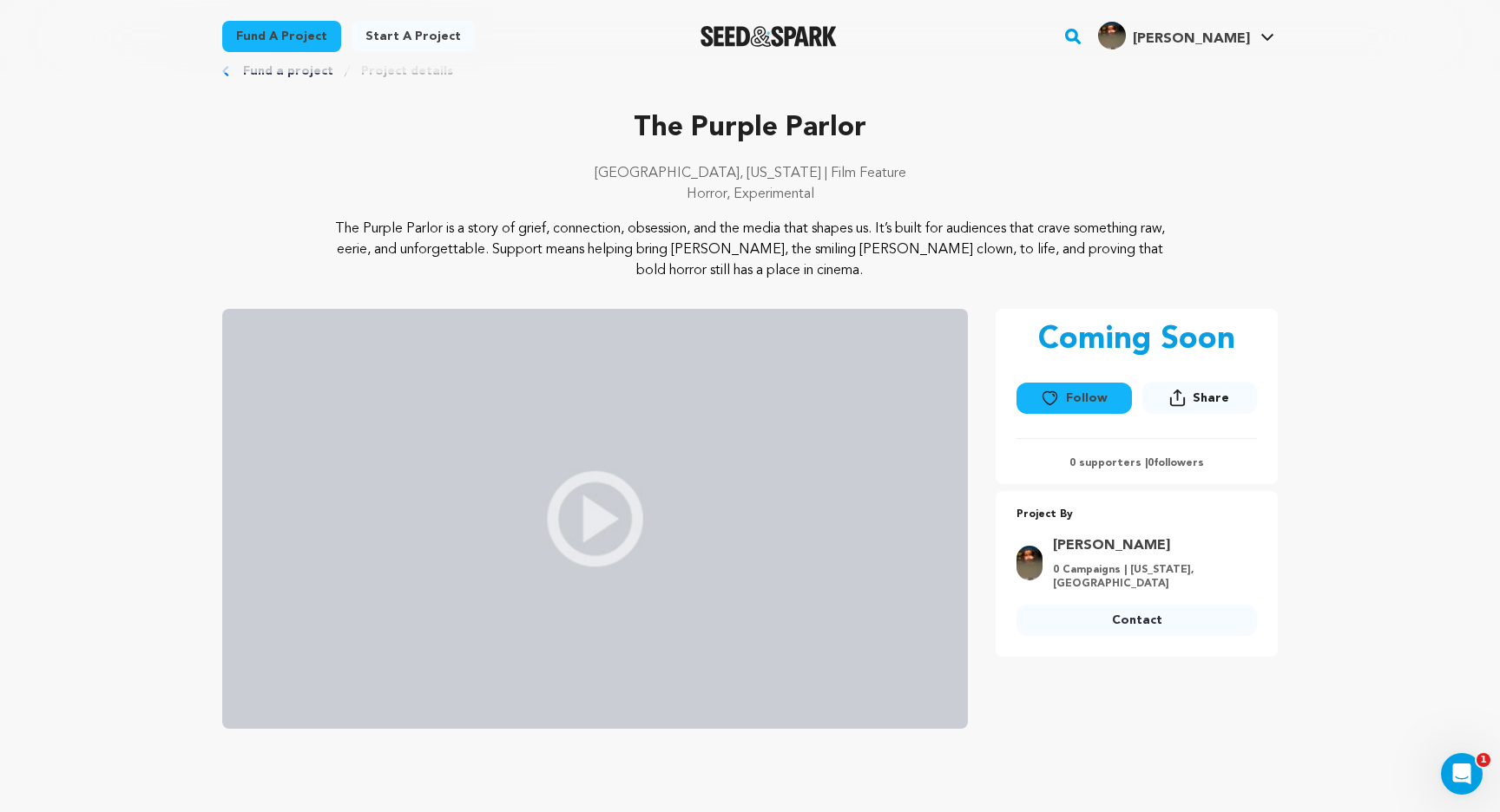
scroll to position [49, 0]
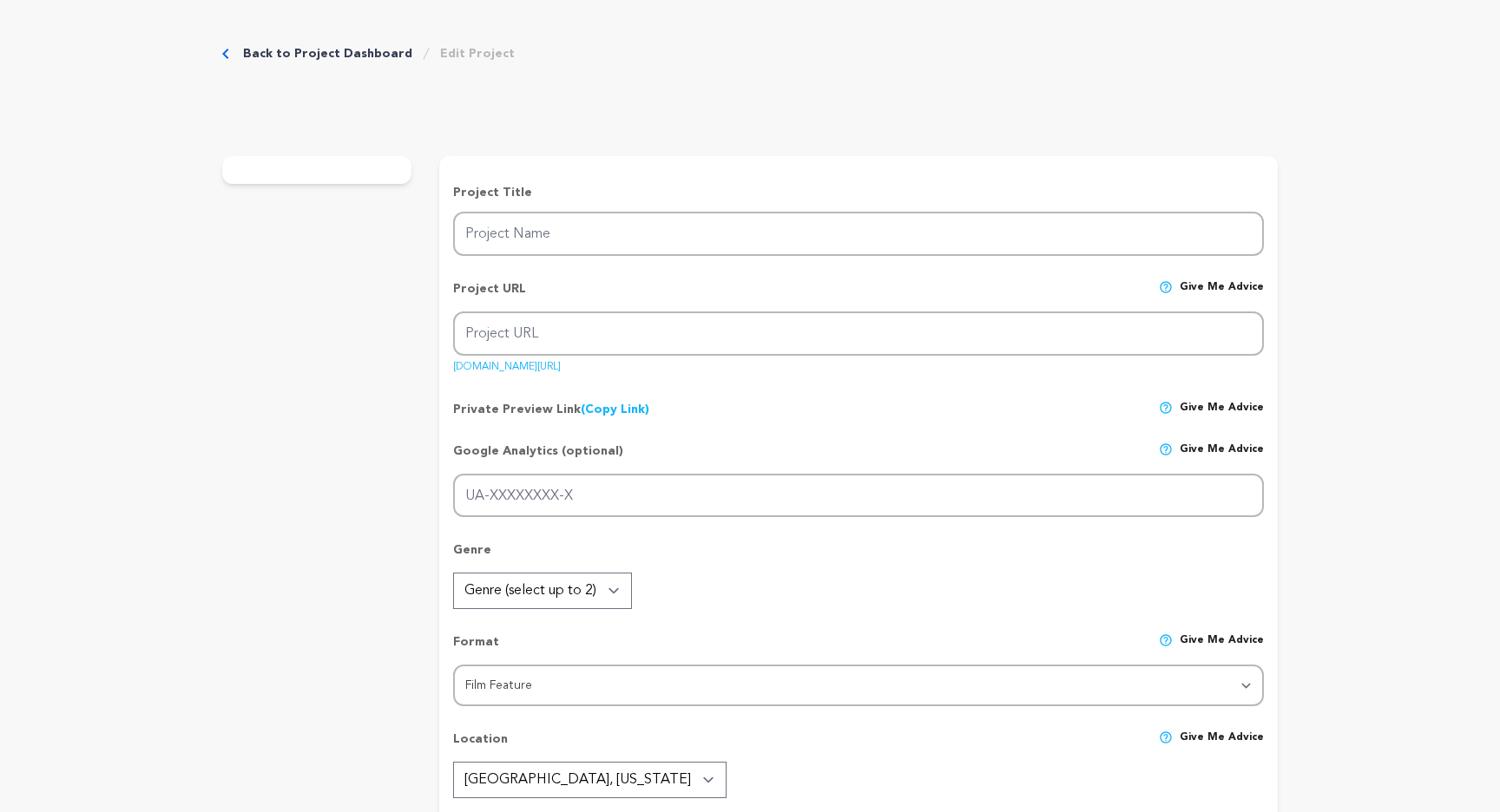
type input "The Purple Parlor"
type input "the-purple-parlor"
type input "G-YJCY15M7CJ"
type input "A forgotten kids’ show, a missing brother, a grieving sister, and the host who …"
type textarea "The Purple Parlor is a story of grief, connection, obsession, and the media tha…"
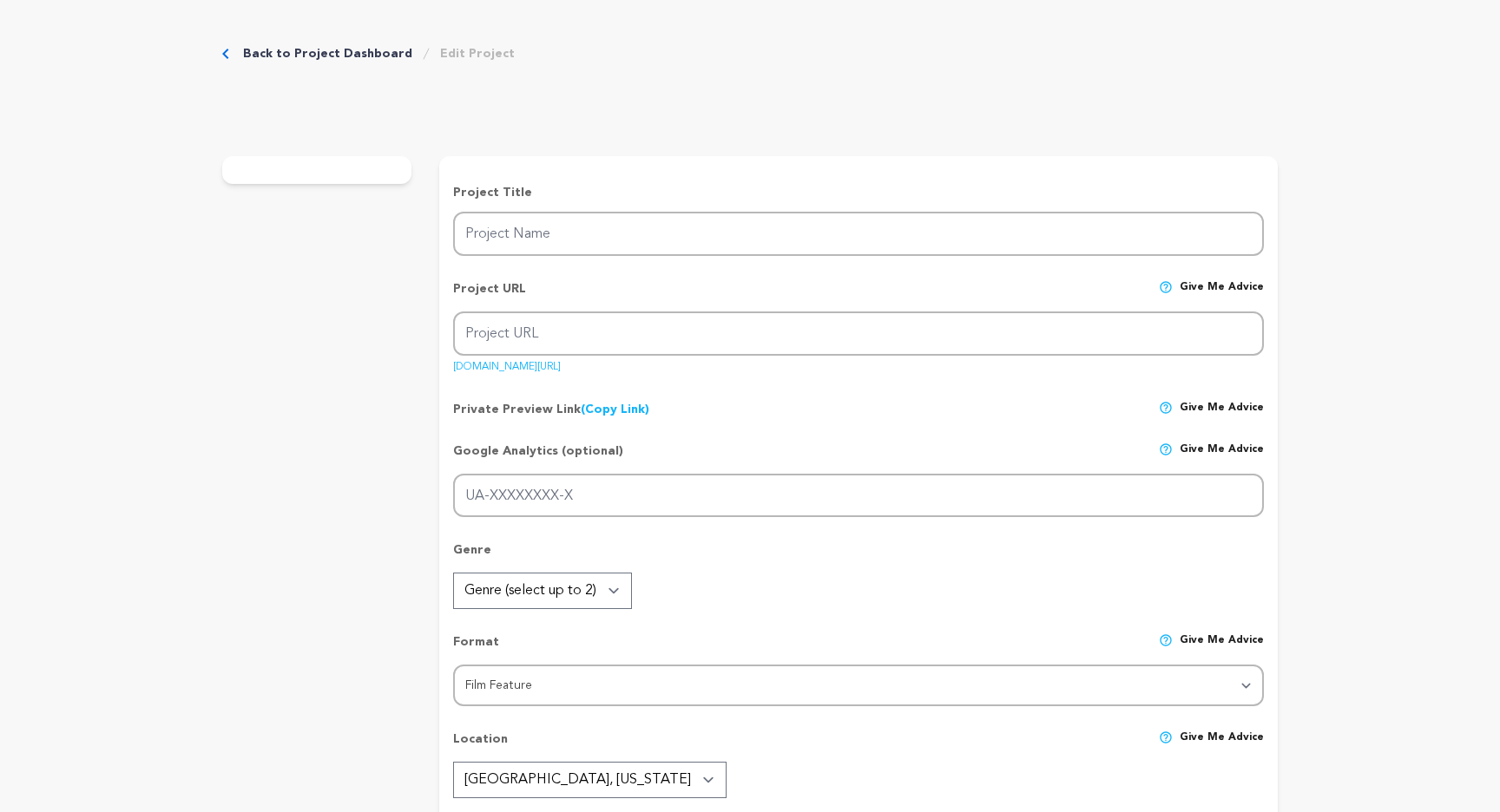
type textarea "Our mission is simple: make a horror film that’s strange, unsettling, and uniqu…"
radio input "true"
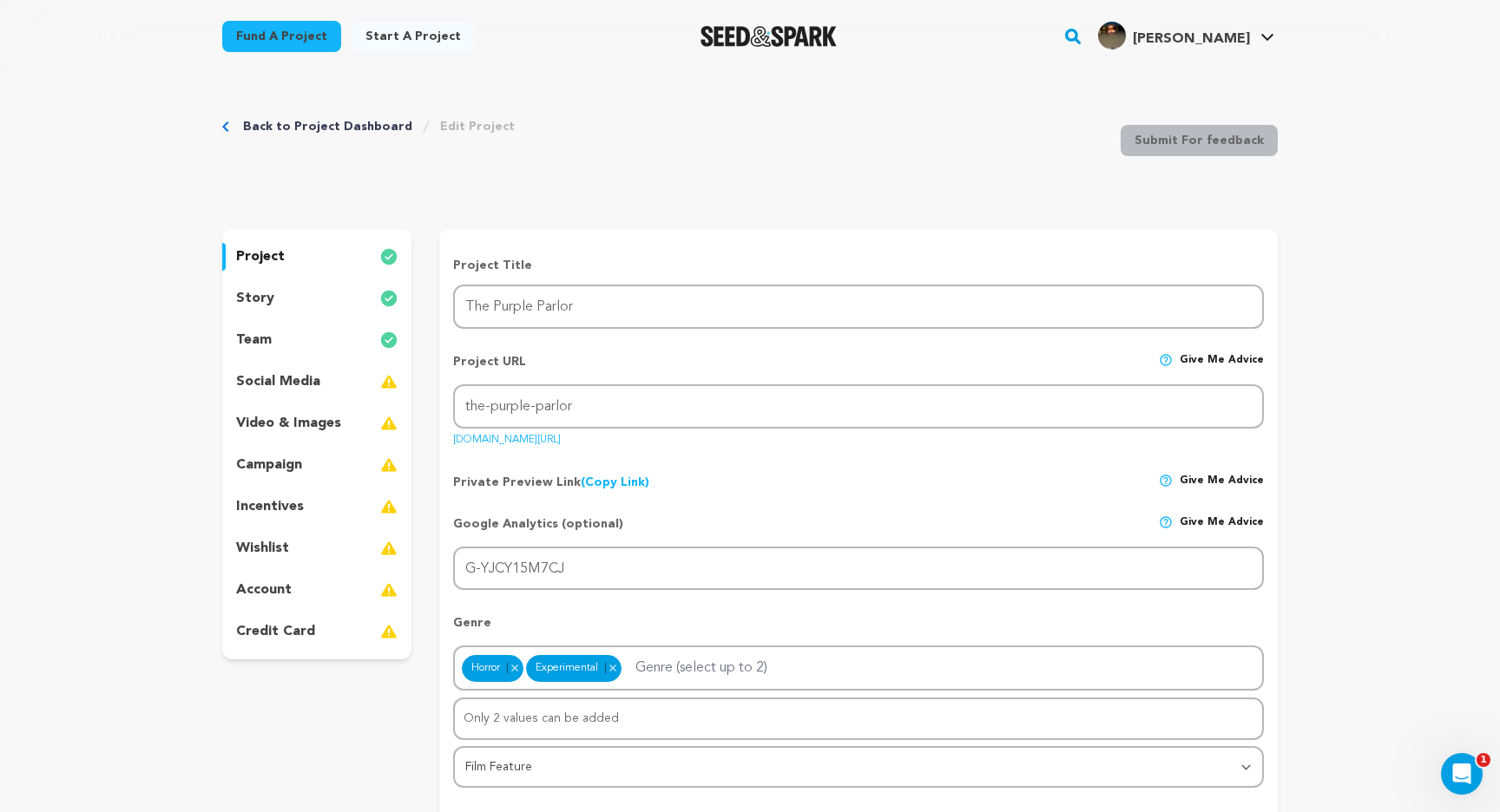
click at [296, 377] on p "social media" at bounding box center [278, 382] width 84 height 21
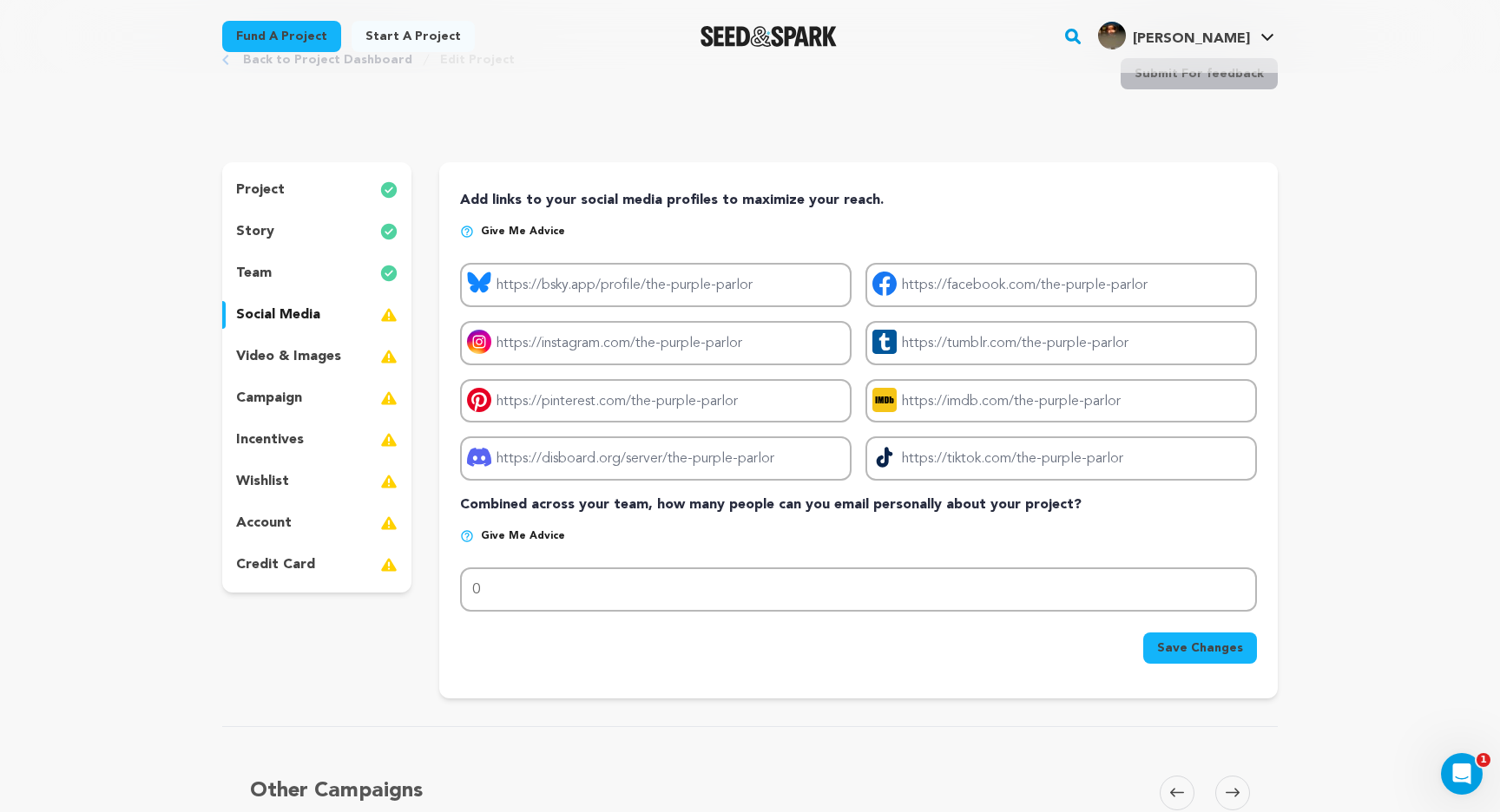
scroll to position [100, 0]
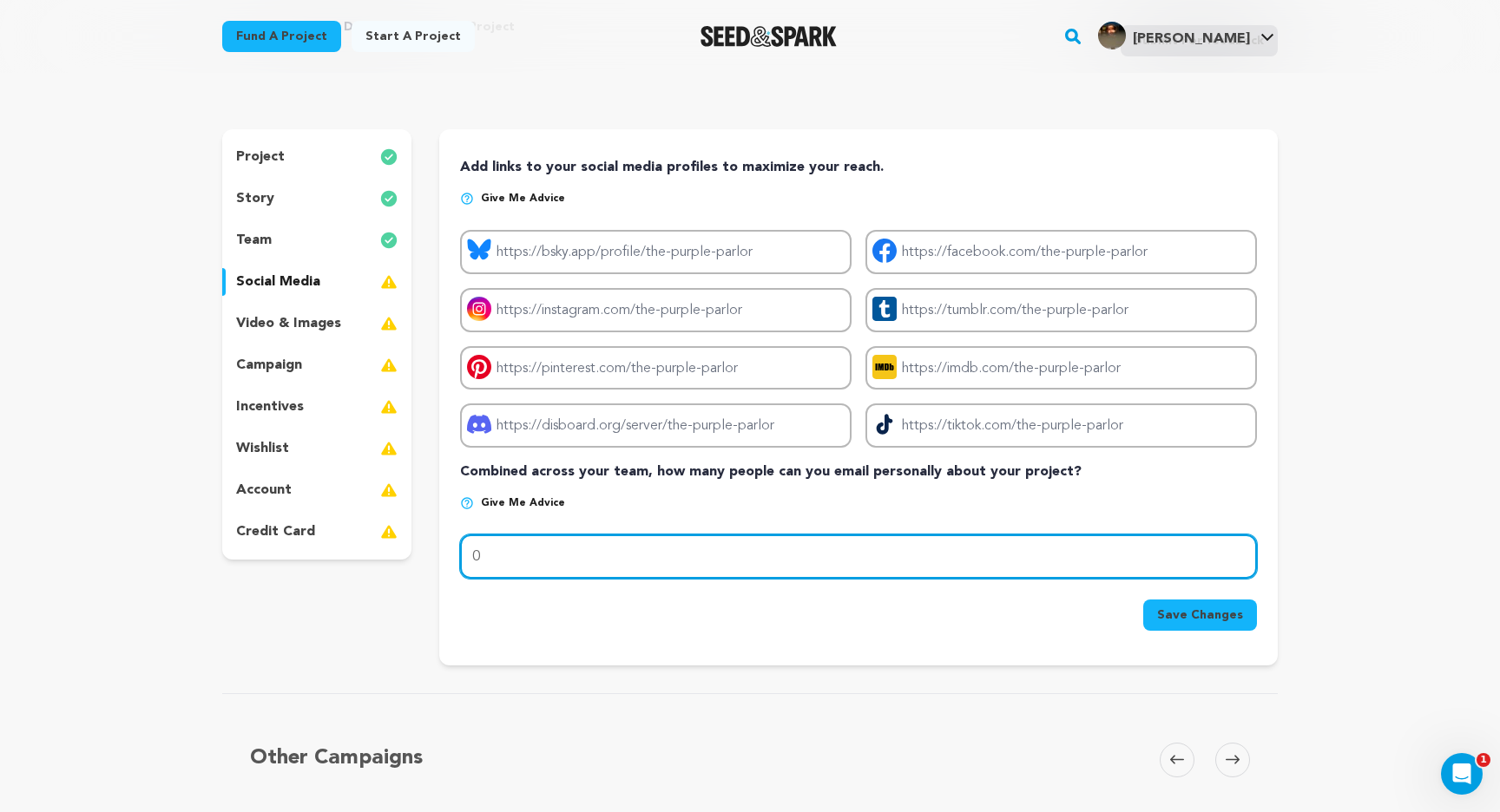
click at [655, 560] on input "0" at bounding box center [858, 556] width 797 height 44
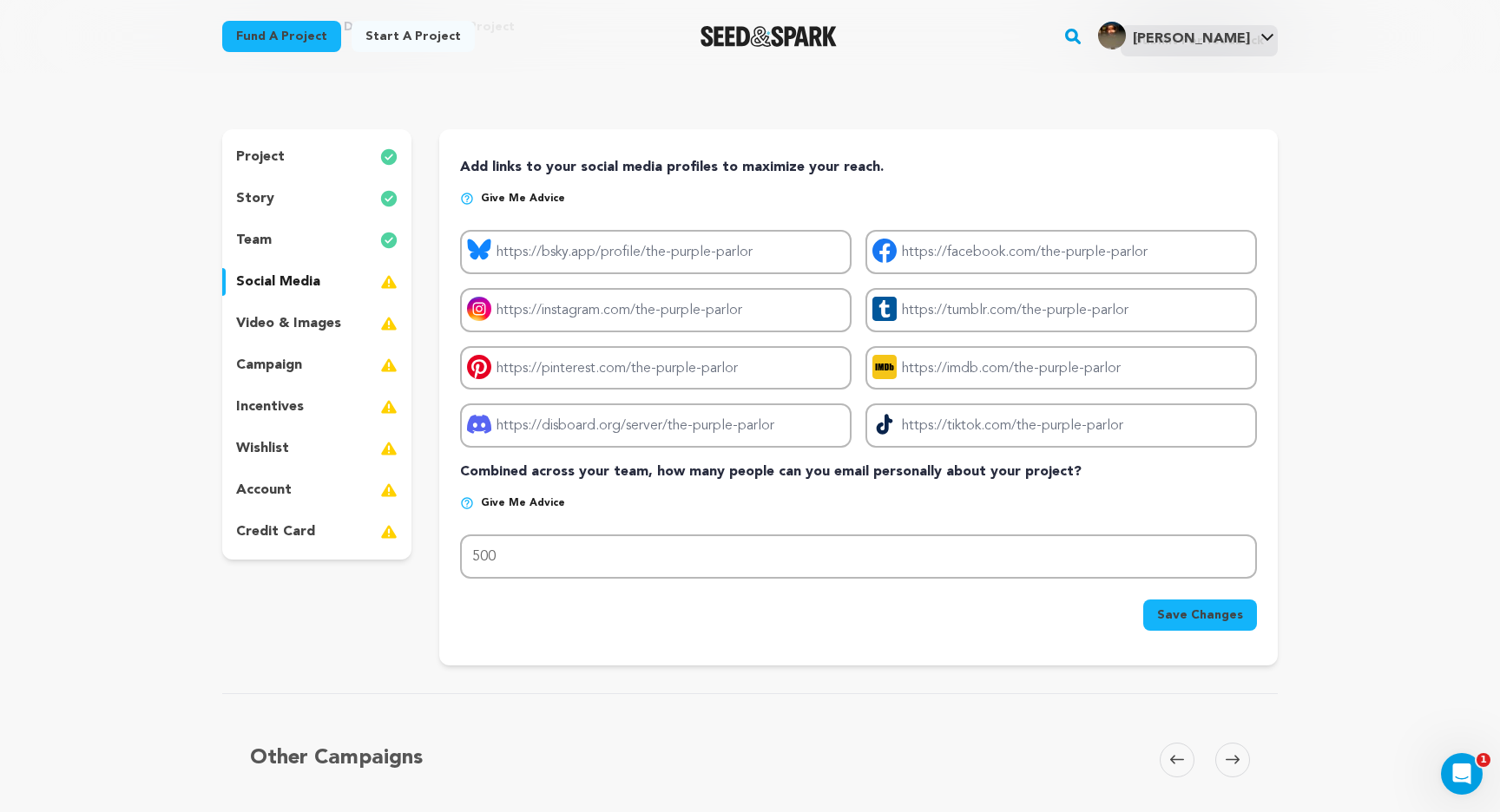
click at [419, 641] on div "project story team social media video & images campaign incentives wishlist" at bounding box center [750, 398] width 1055 height 536
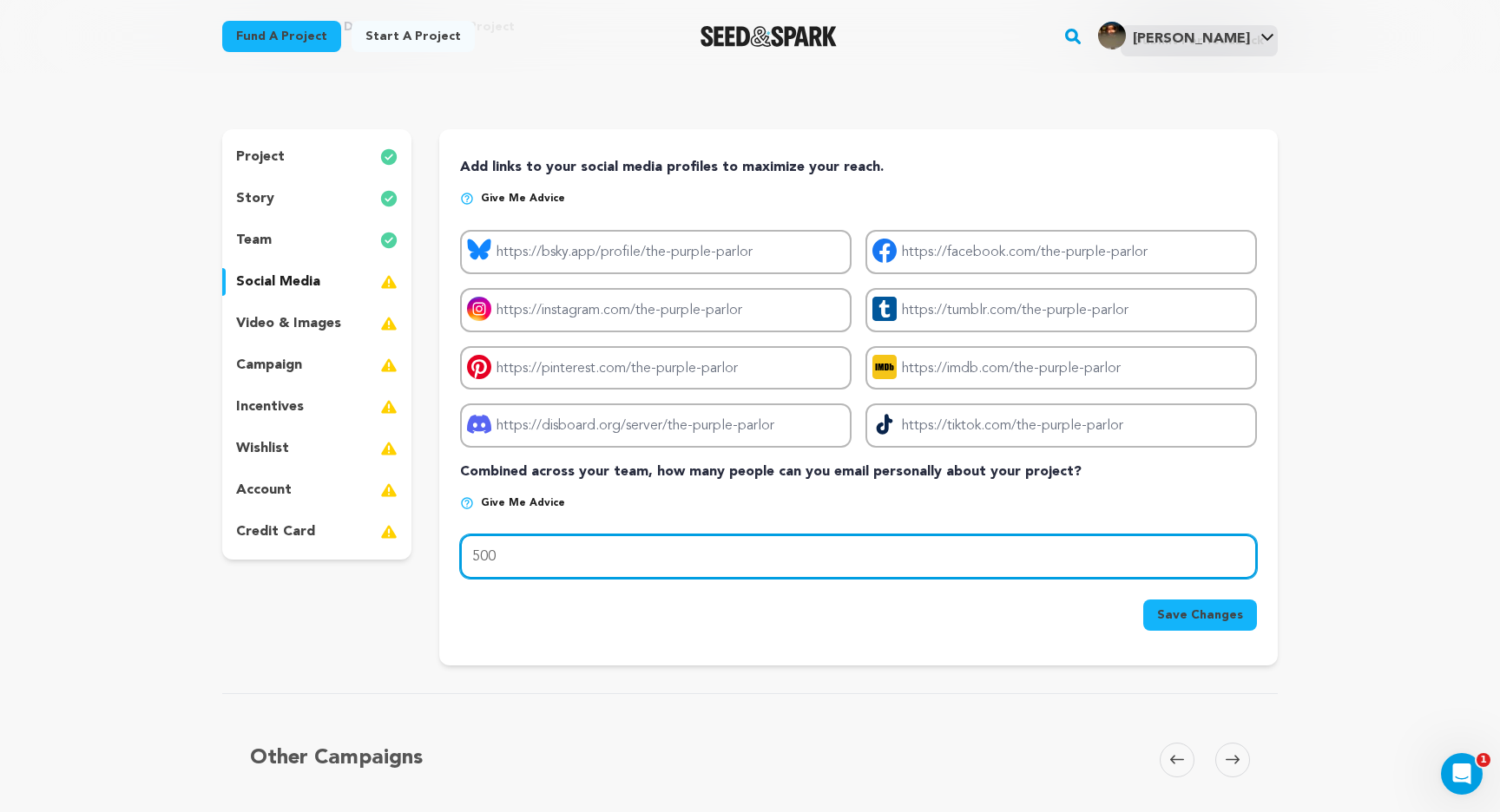
click at [650, 559] on input "500" at bounding box center [858, 556] width 797 height 44
type input "5"
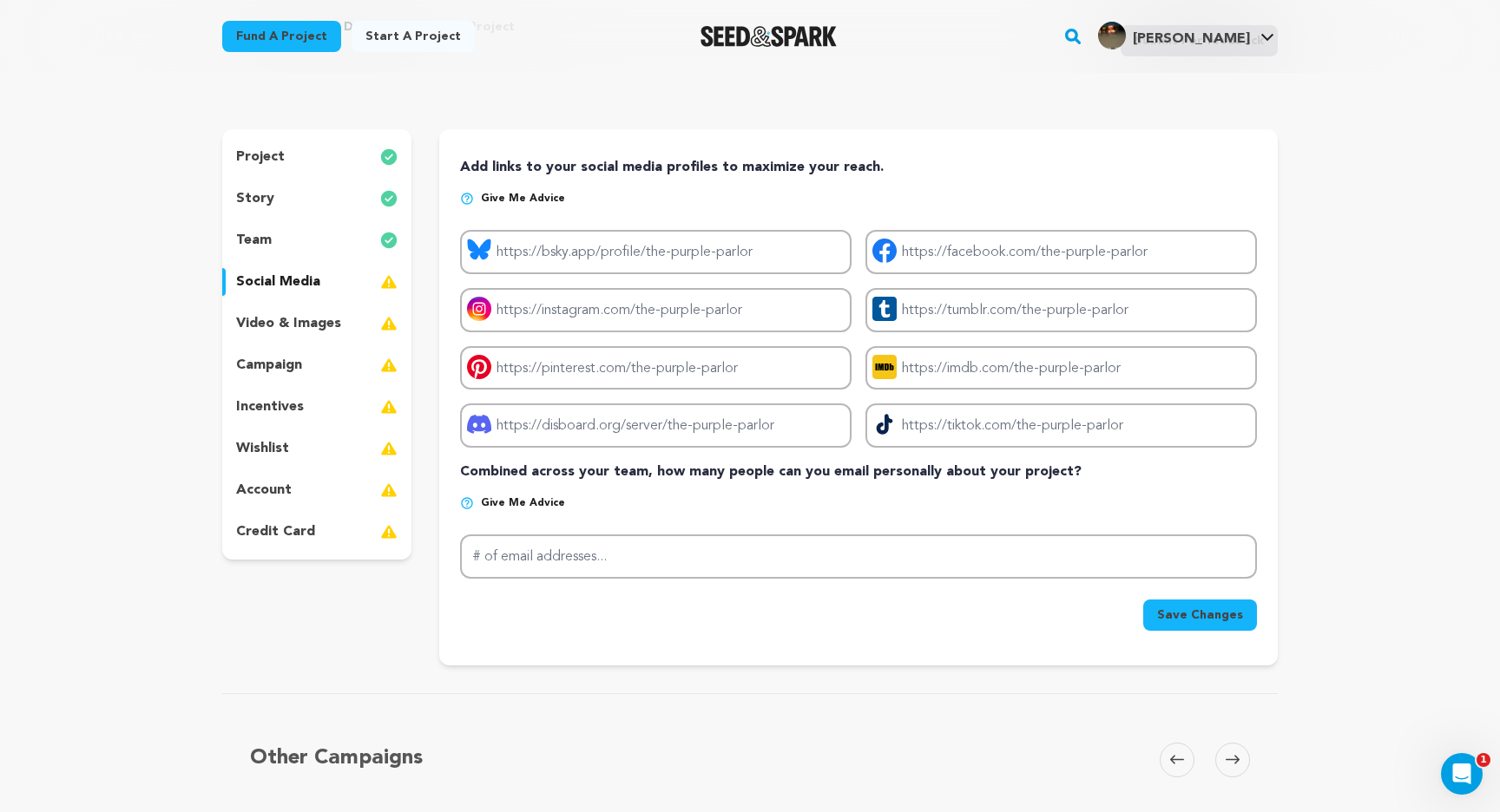
click at [383, 587] on div "project story team social media video & images campaign incentives wishlist" at bounding box center [316, 398] width 189 height 536
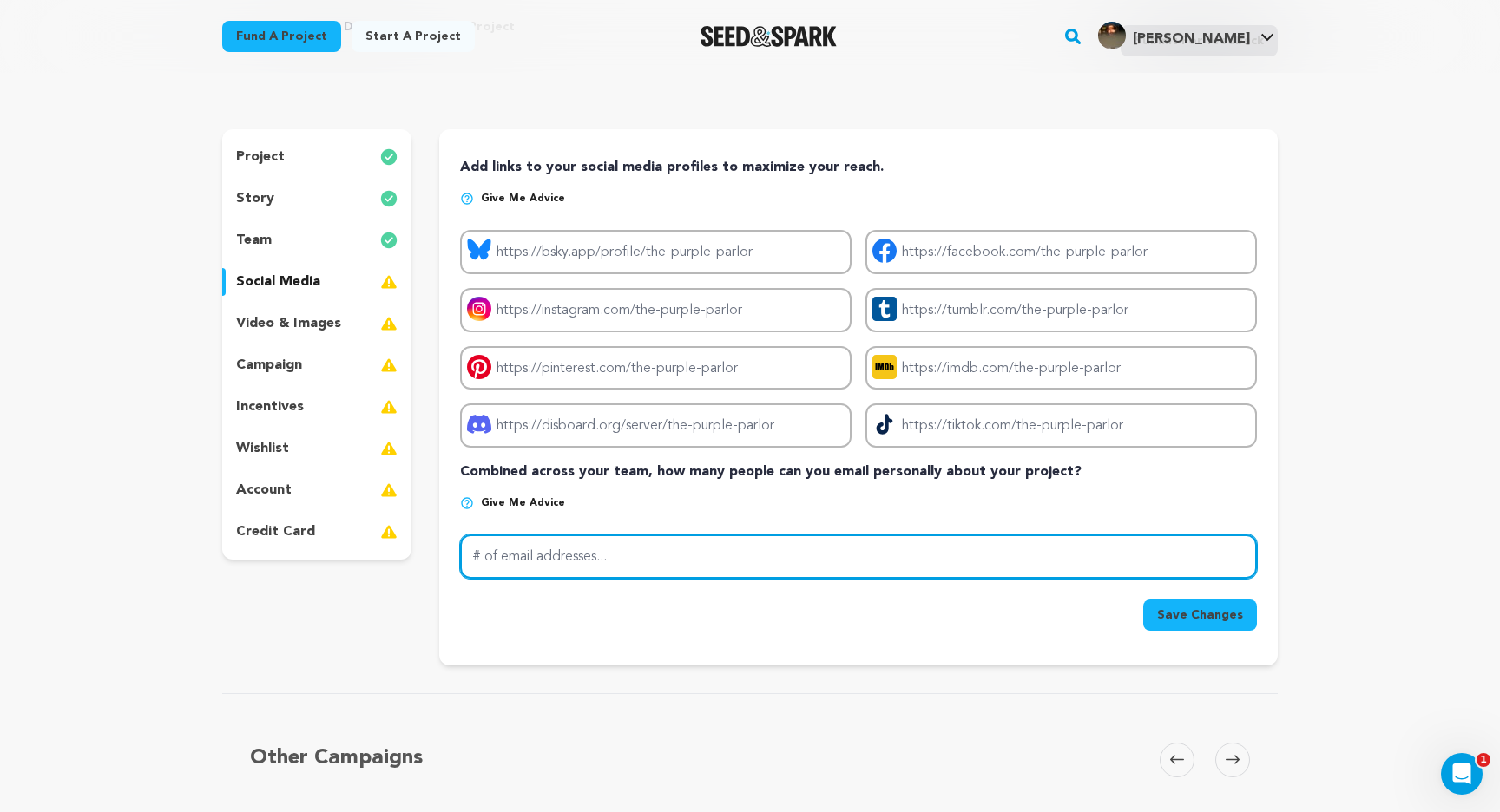
click at [557, 557] on input "# of email addresses..." at bounding box center [858, 556] width 797 height 44
type input "0"
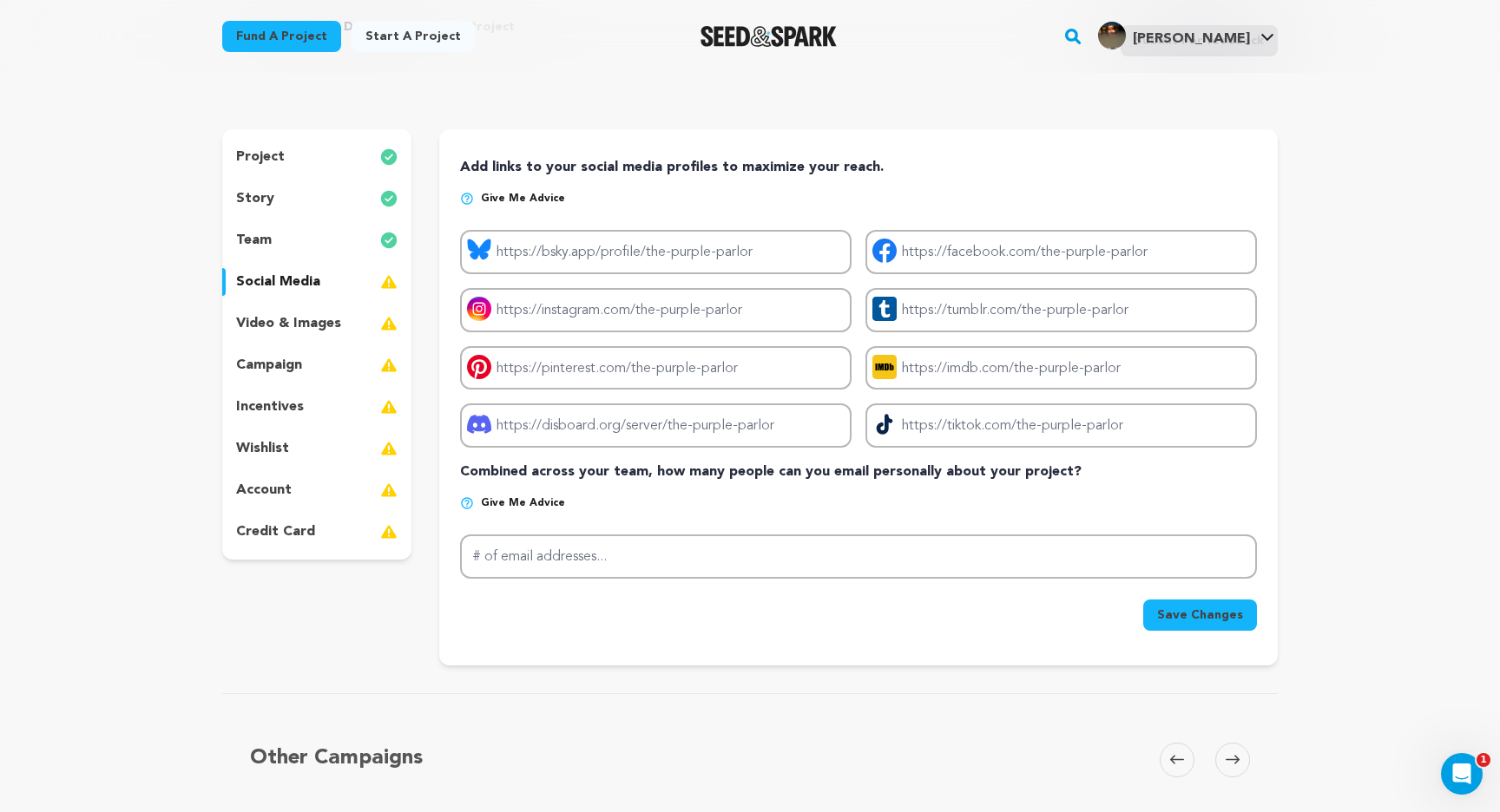
click at [491, 621] on div "Save Changes" at bounding box center [858, 615] width 797 height 31
click at [279, 315] on p "video & images" at bounding box center [288, 324] width 105 height 21
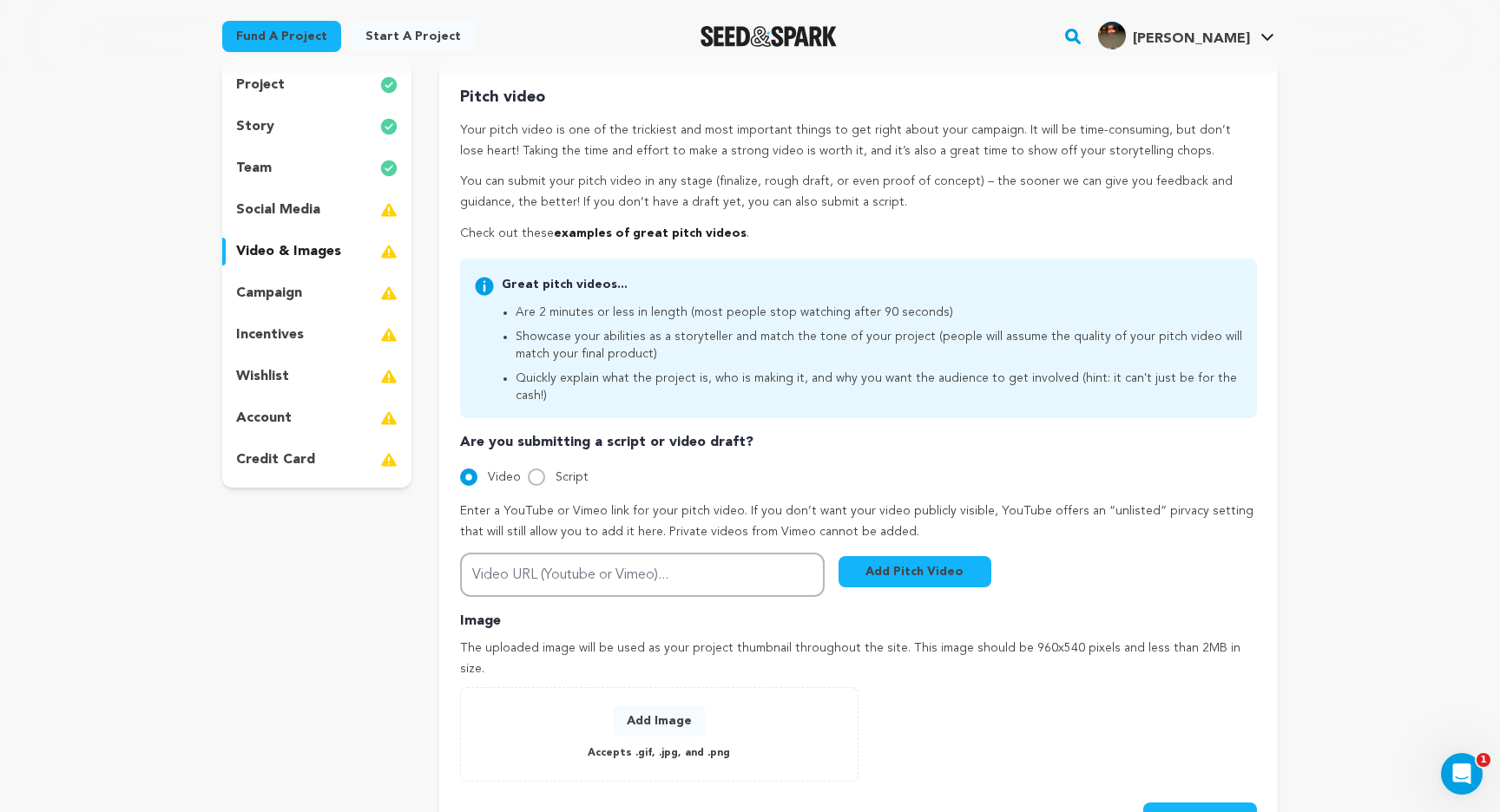
scroll to position [169, 0]
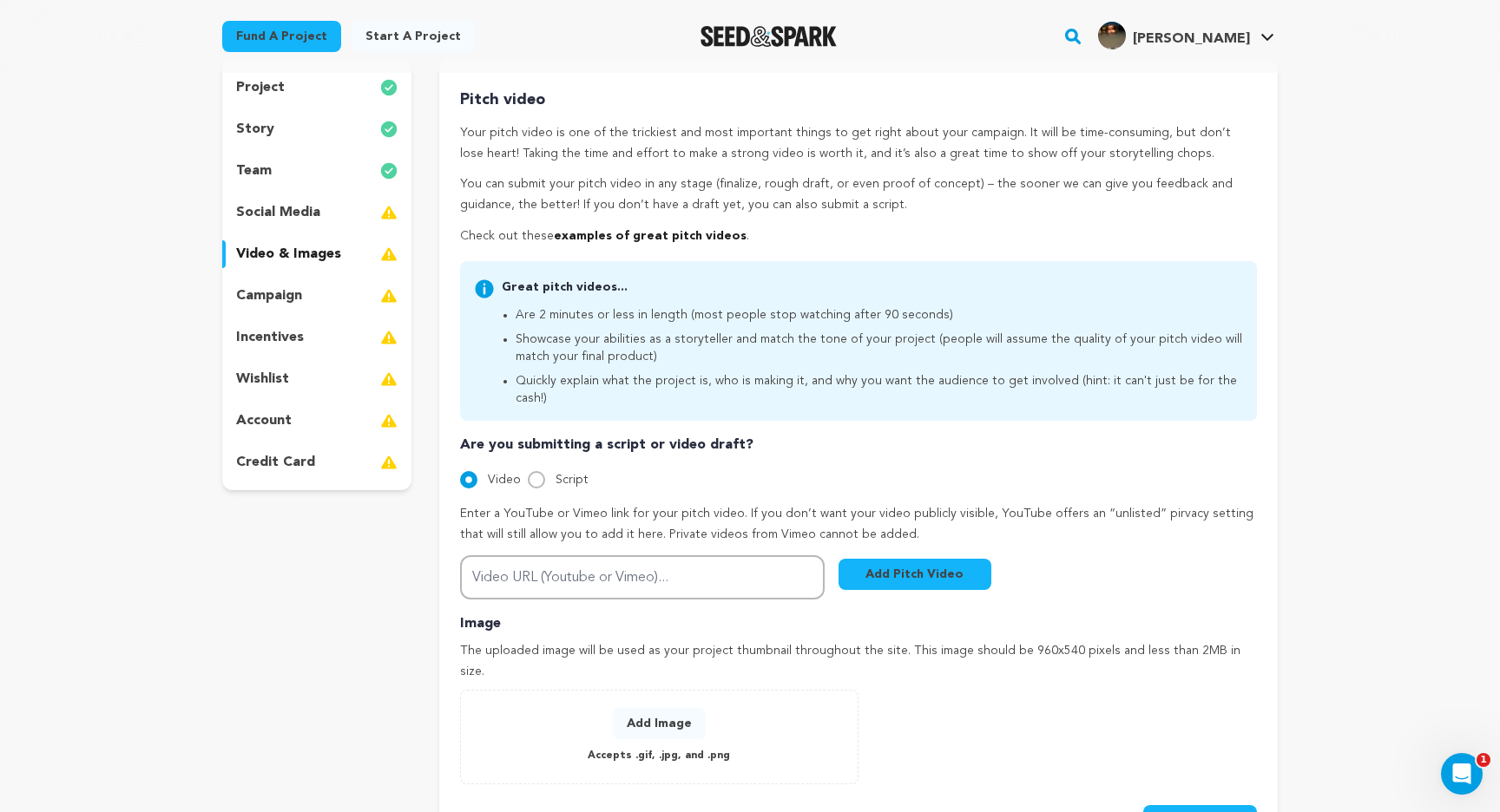
click at [340, 291] on div "campaign" at bounding box center [316, 296] width 189 height 28
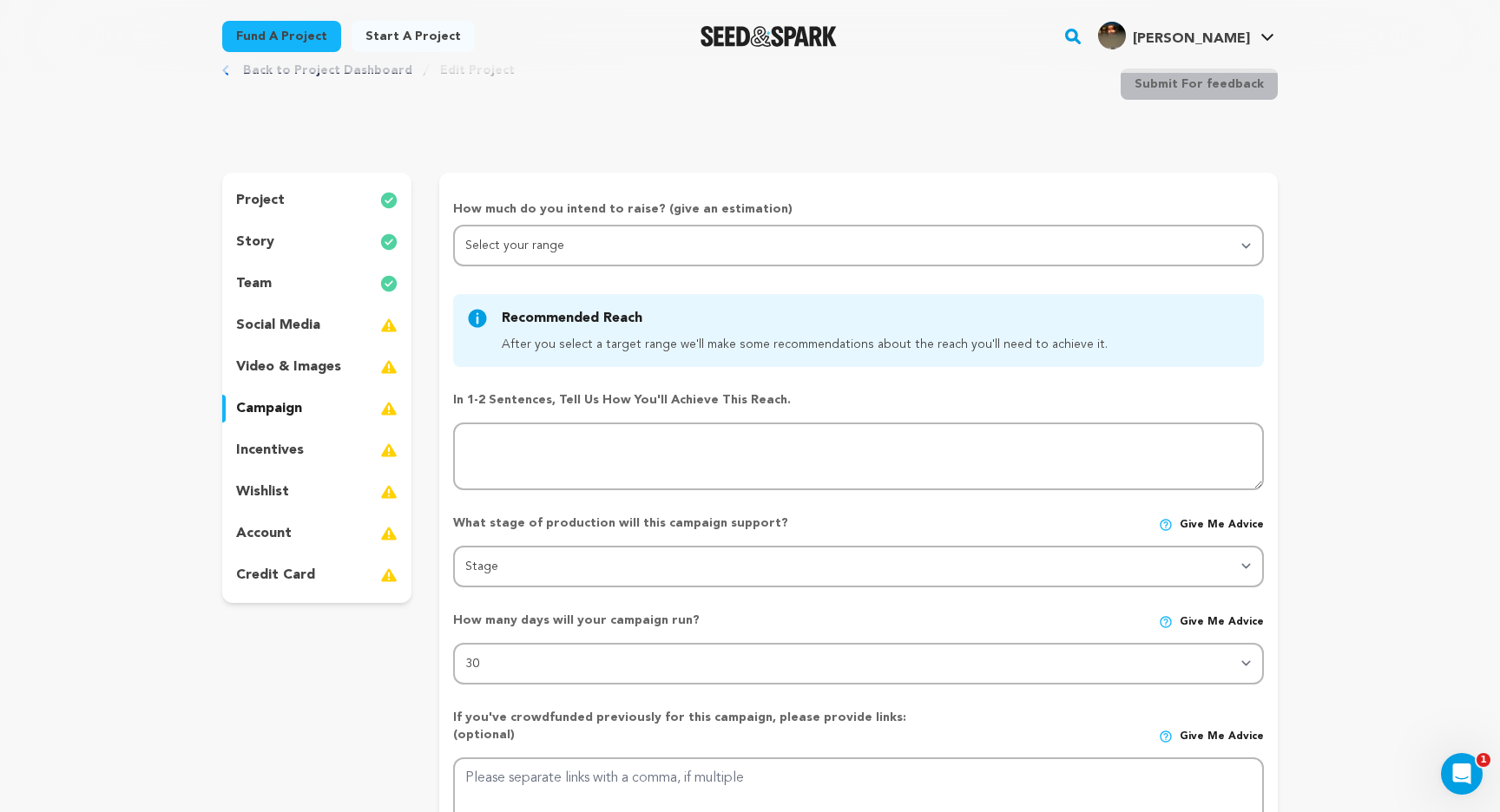
scroll to position [49, 0]
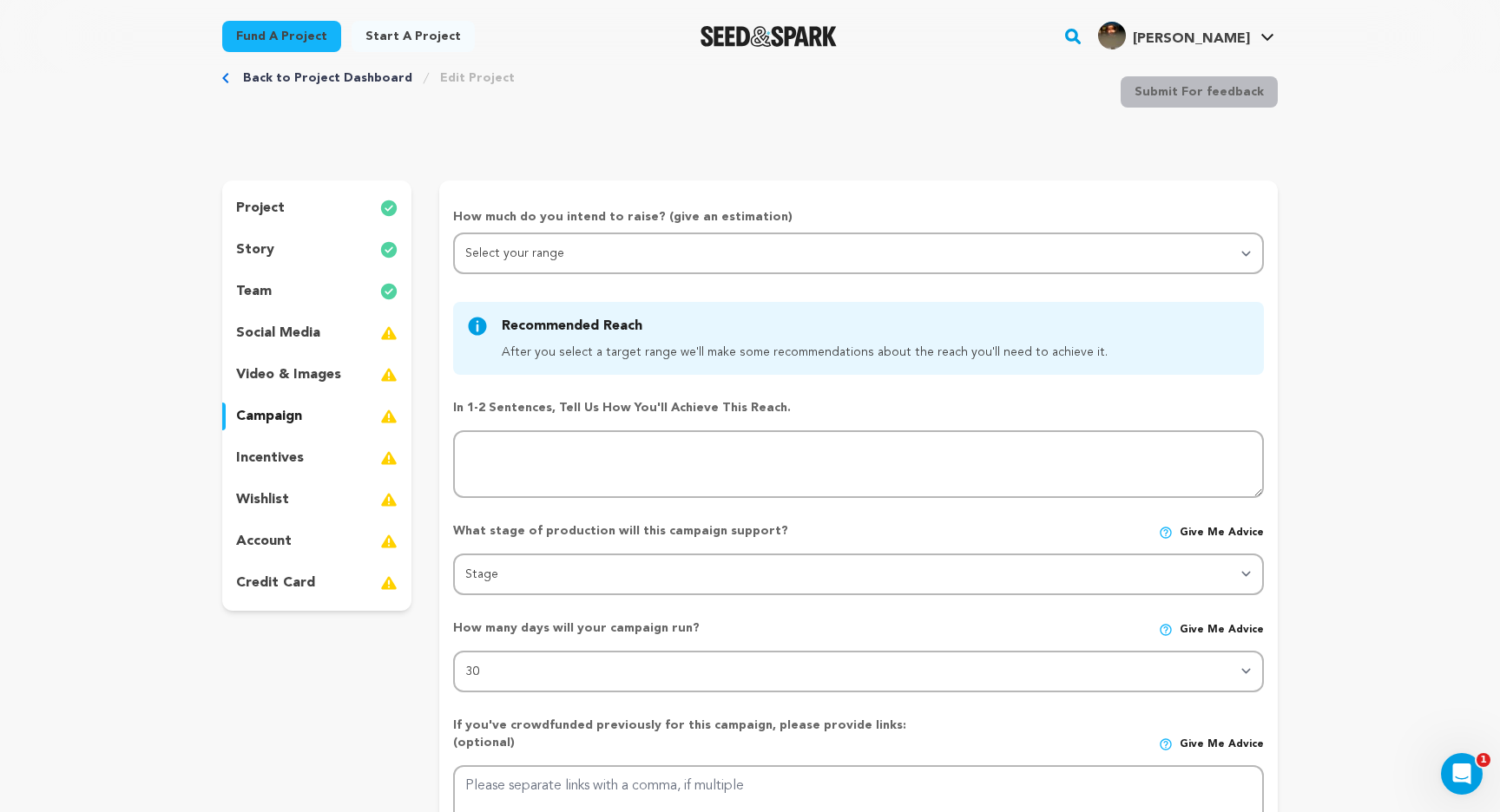
click at [511, 282] on div "How much do you intend to raise? (give an estimation) Select your range Less th…" at bounding box center [858, 618] width 811 height 820
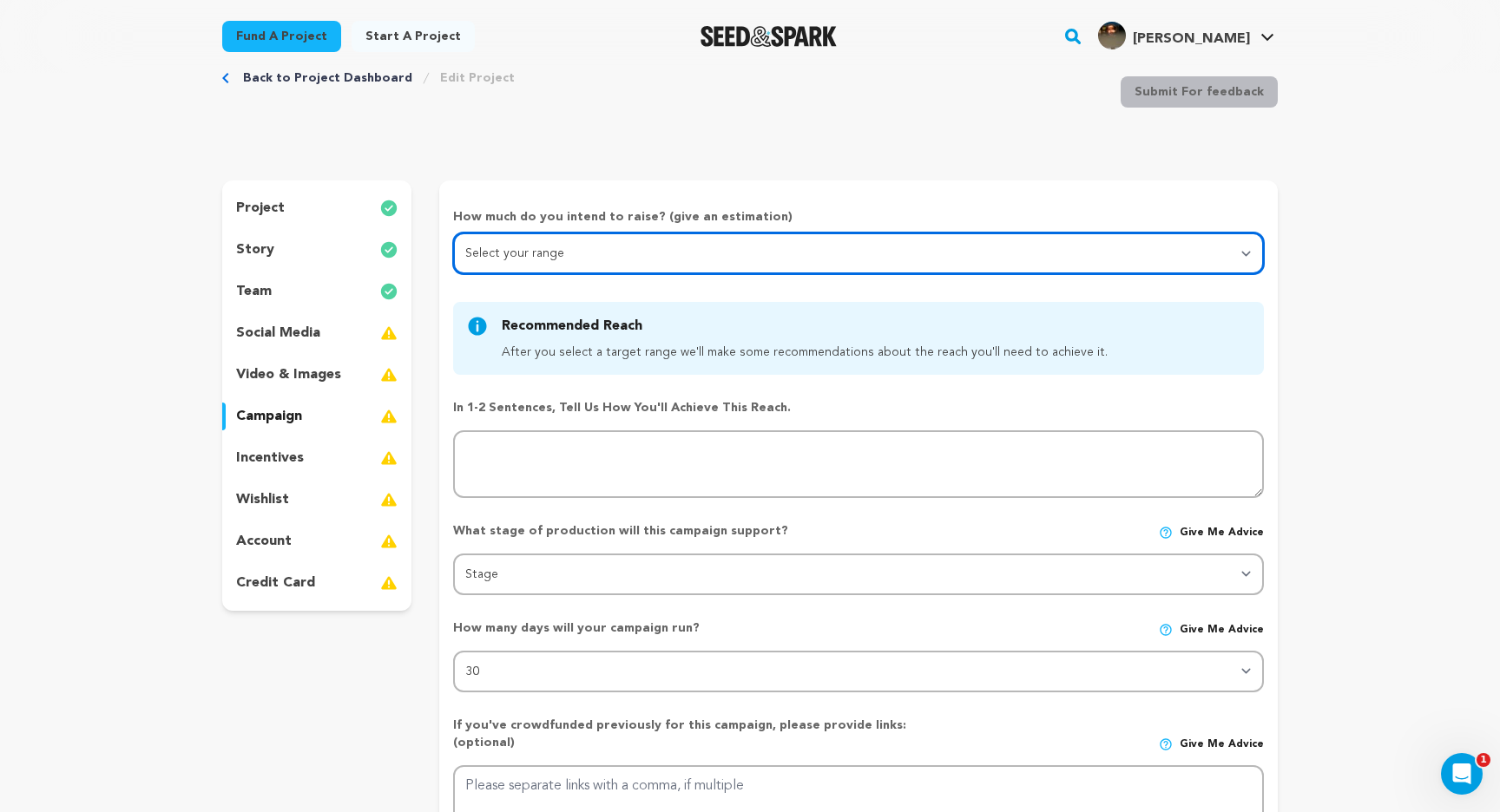
click at [511, 265] on select "Select your range Less than $10k 10k - $14k 15k - $24k 25k - $49k 50k or more" at bounding box center [858, 253] width 811 height 42
select select "5"
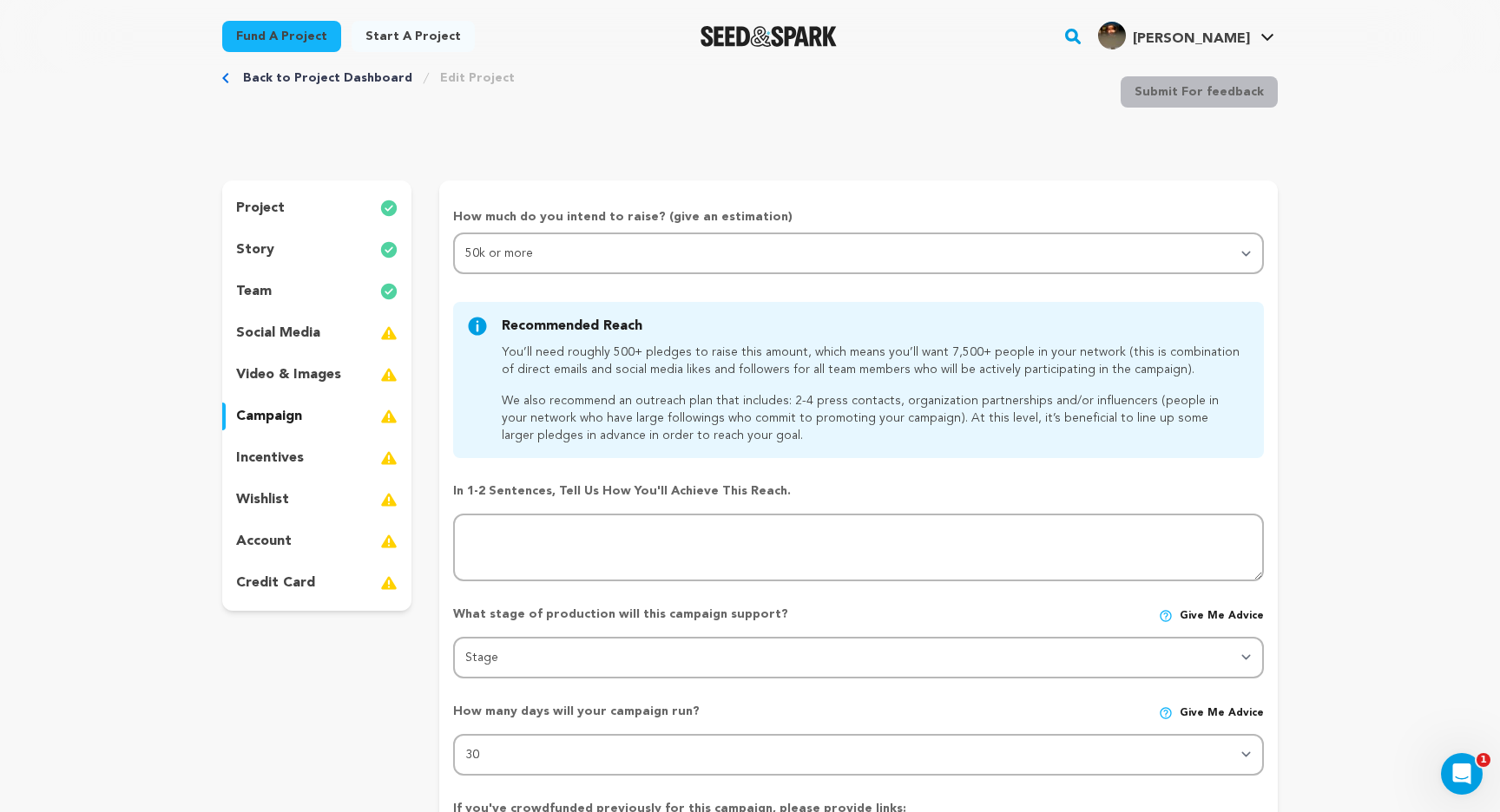
click at [452, 368] on form "How much do you intend to raise? (give an estimation) Select your range Less th…" at bounding box center [858, 660] width 838 height 903
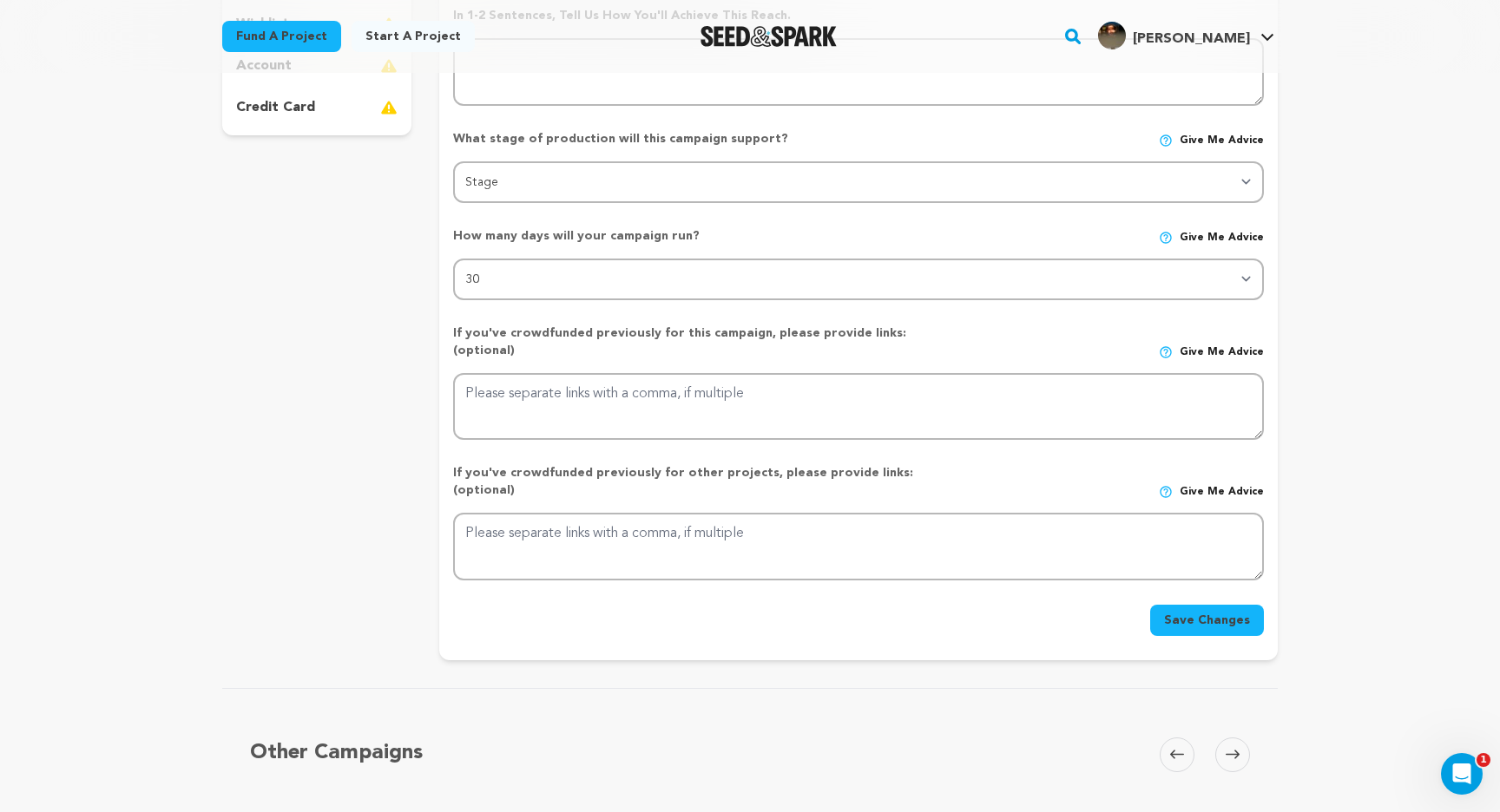
scroll to position [480, 0]
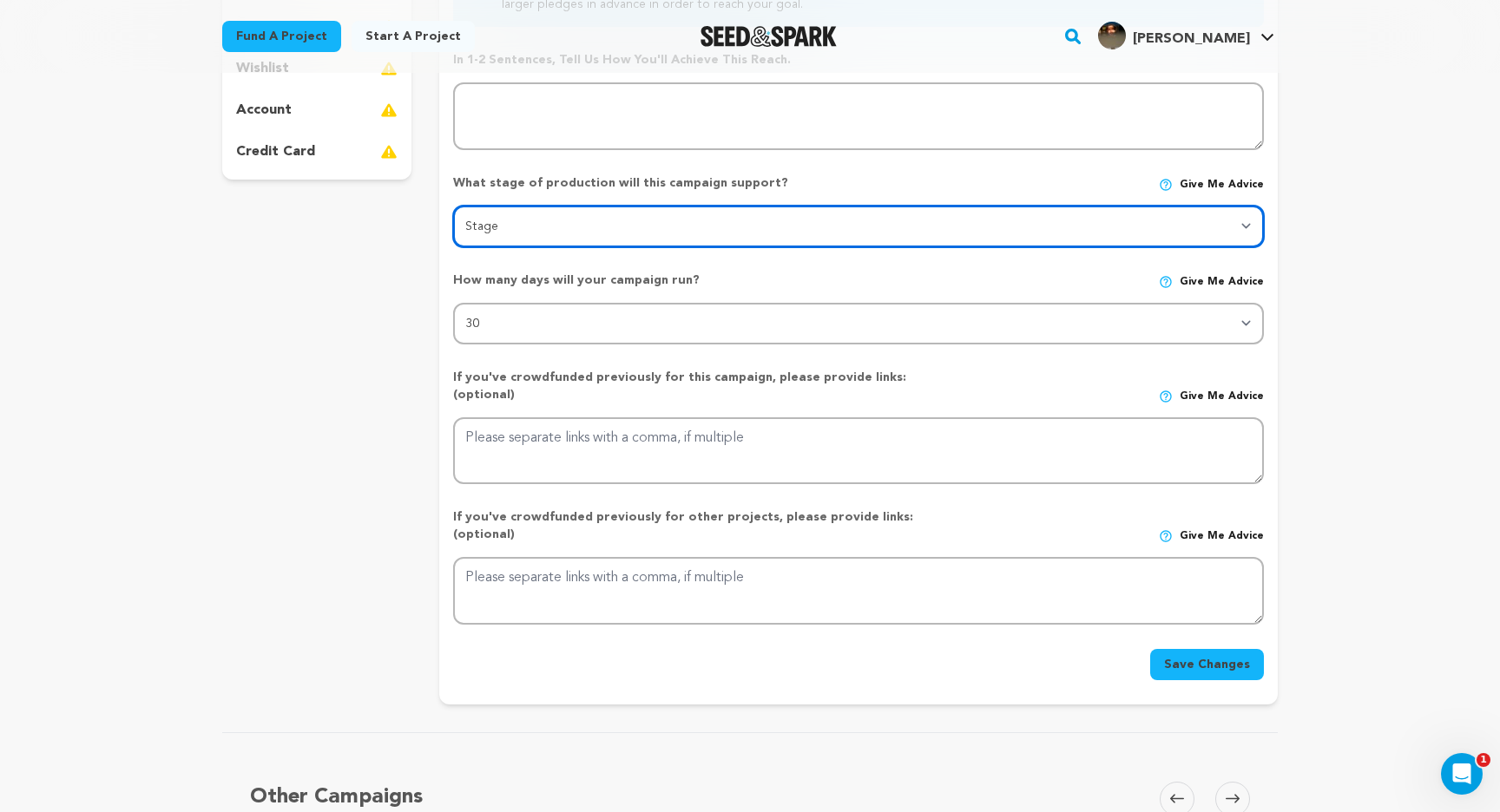
click at [503, 238] on select "Stage DEVELOPMENT PRODUCTION POST-PRODUCTION DISTRIBUTION PRE-PRODUCTION ENHANC…" at bounding box center [858, 226] width 811 height 42
select select "1403"
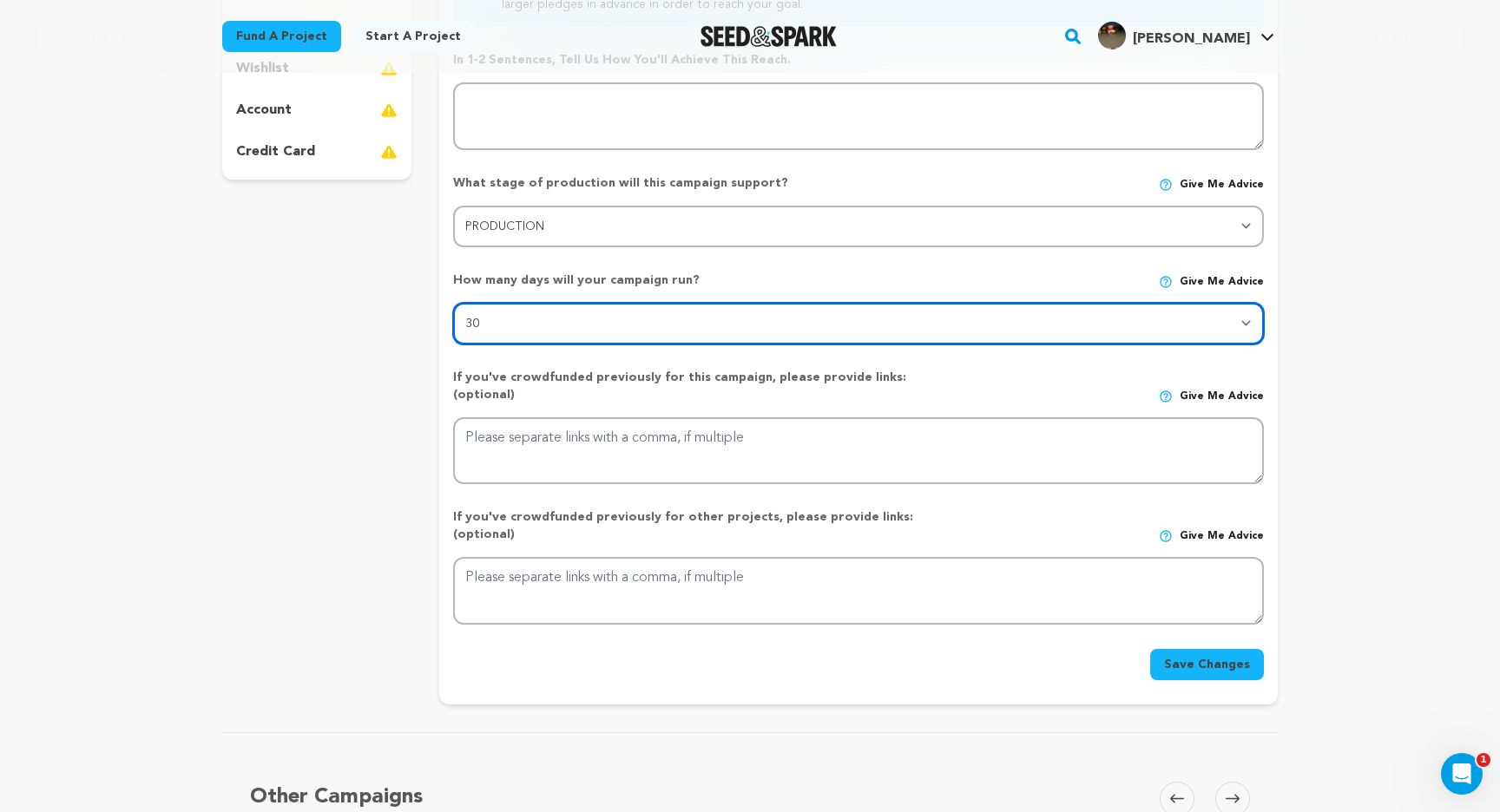
click at [514, 325] on select "30 45 60" at bounding box center [858, 324] width 811 height 42
select select "60"
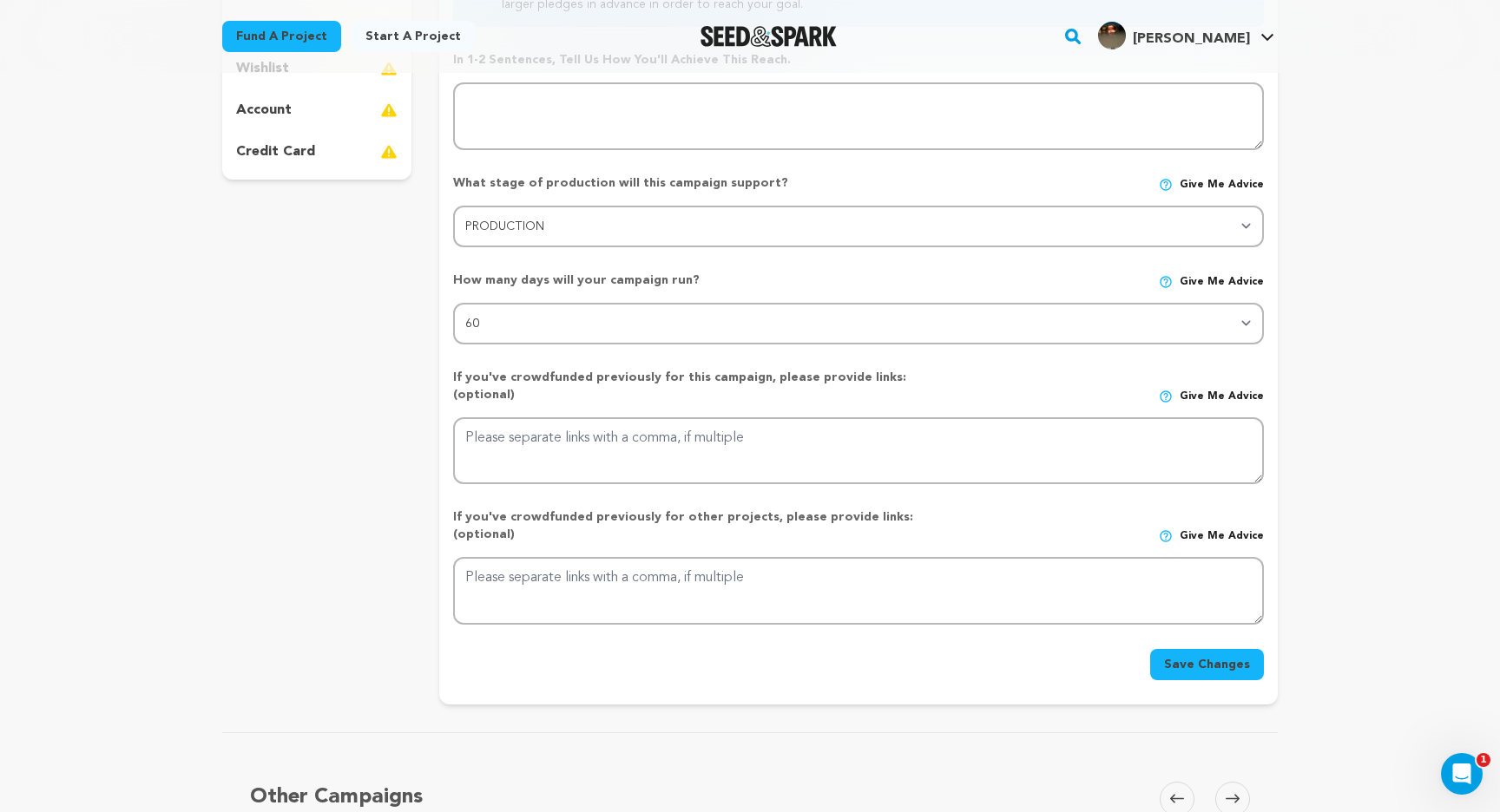
click at [513, 365] on div "If you've crowdfunded previously for this campaign, please provide links: (opti…" at bounding box center [858, 420] width 811 height 131
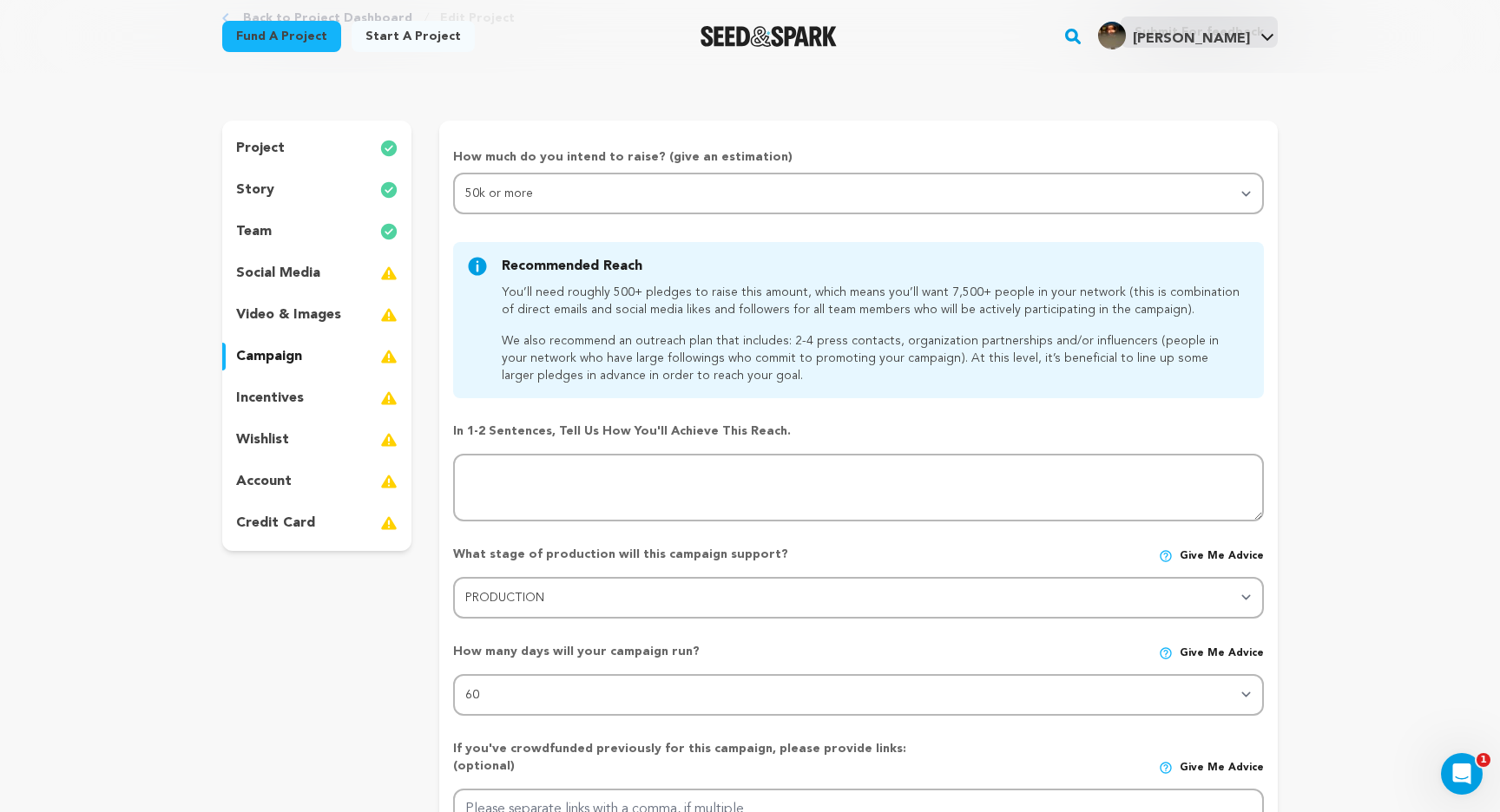
scroll to position [102, 0]
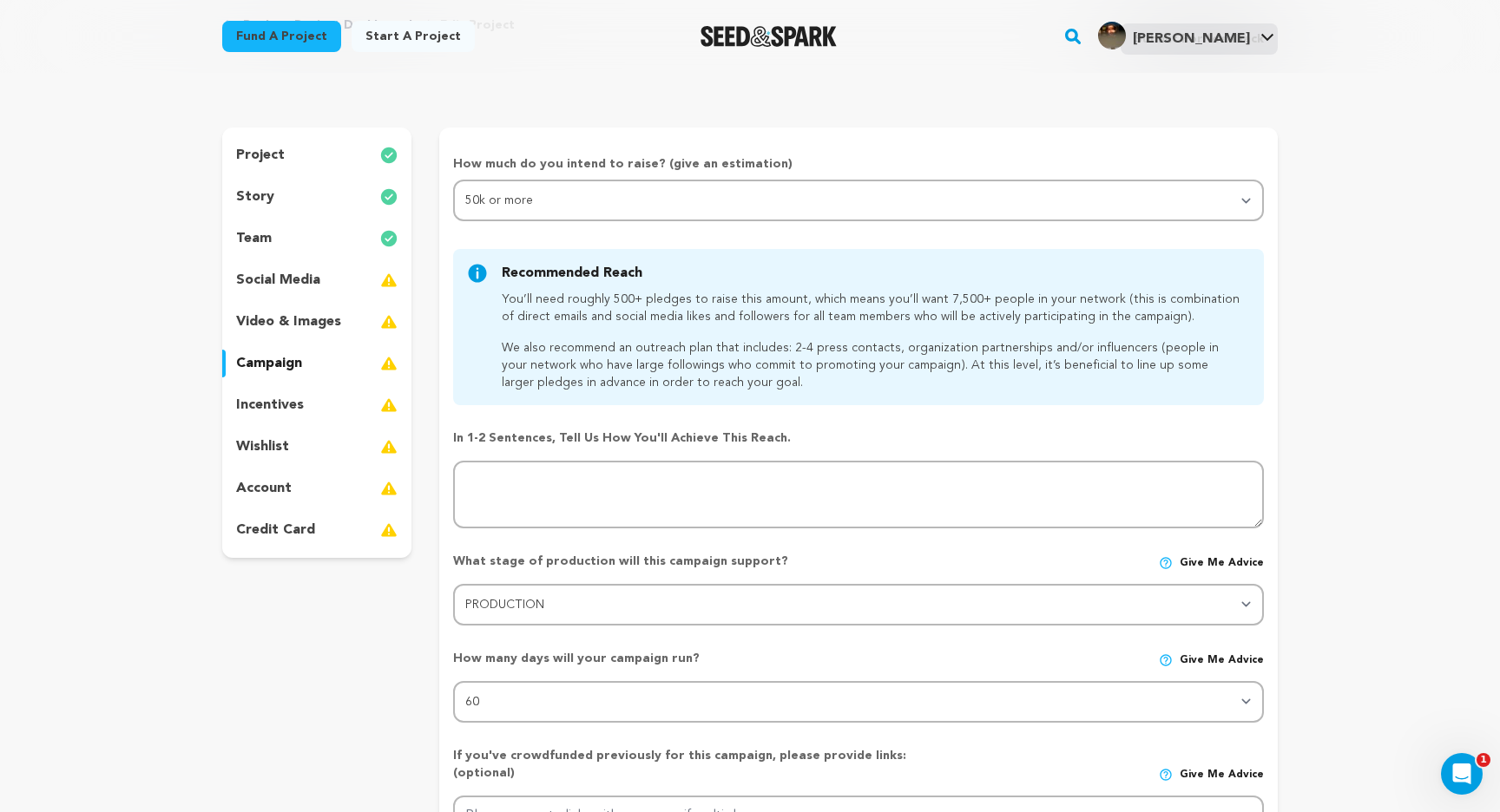
click at [313, 401] on div "incentives" at bounding box center [316, 406] width 189 height 28
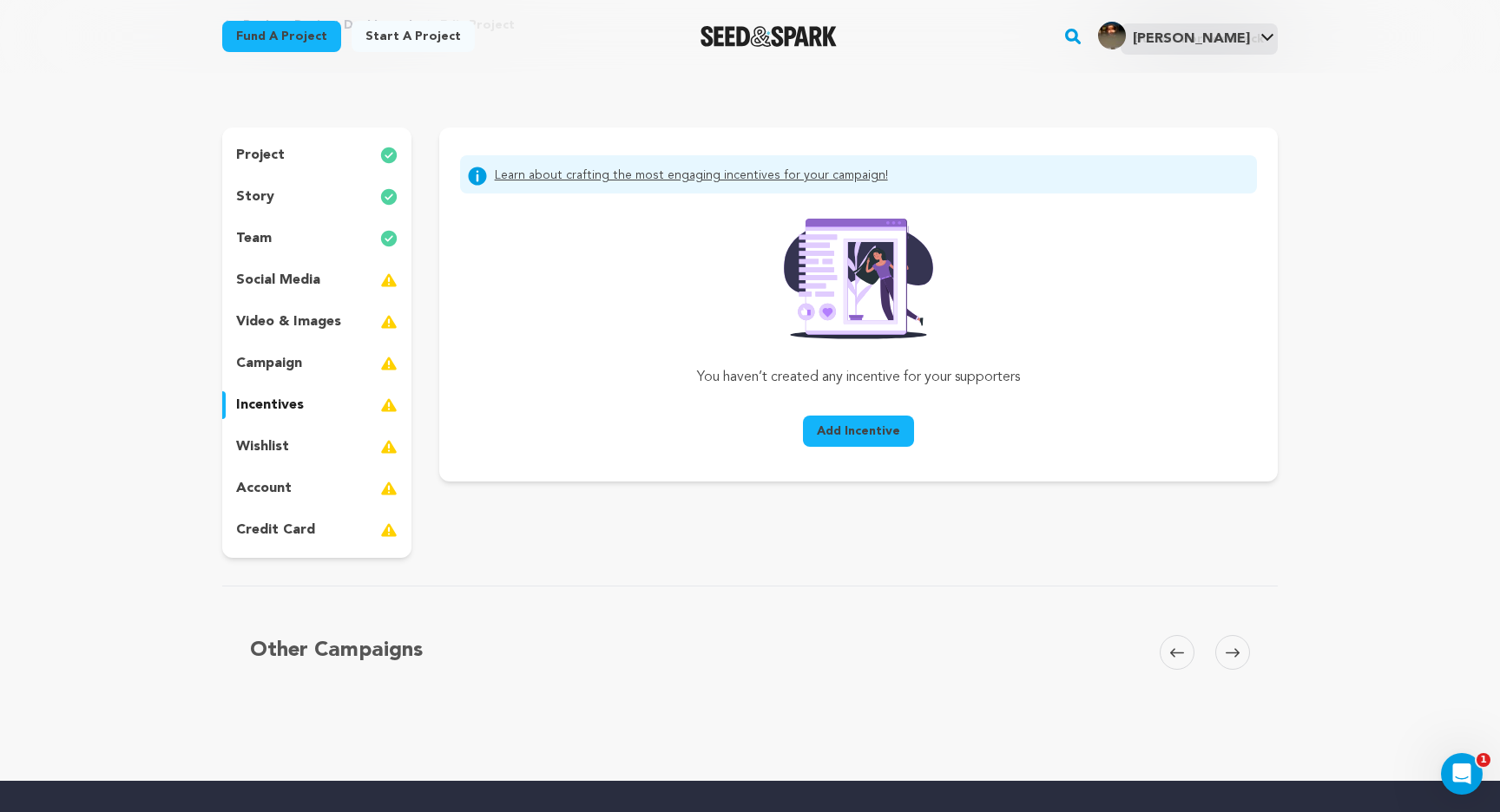
click at [322, 352] on div "campaign" at bounding box center [316, 364] width 189 height 28
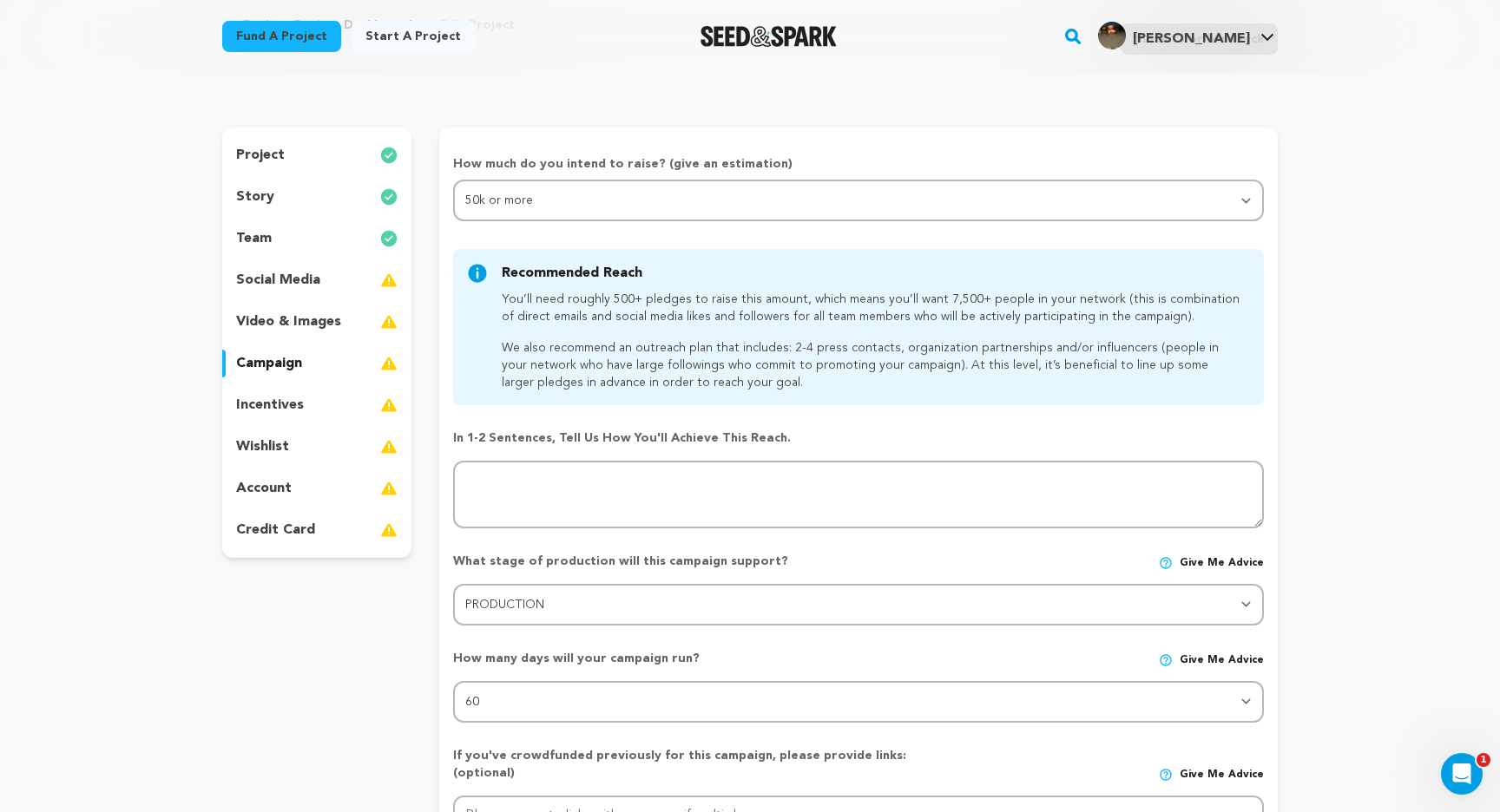
click at [323, 395] on div "incentives" at bounding box center [316, 406] width 189 height 28
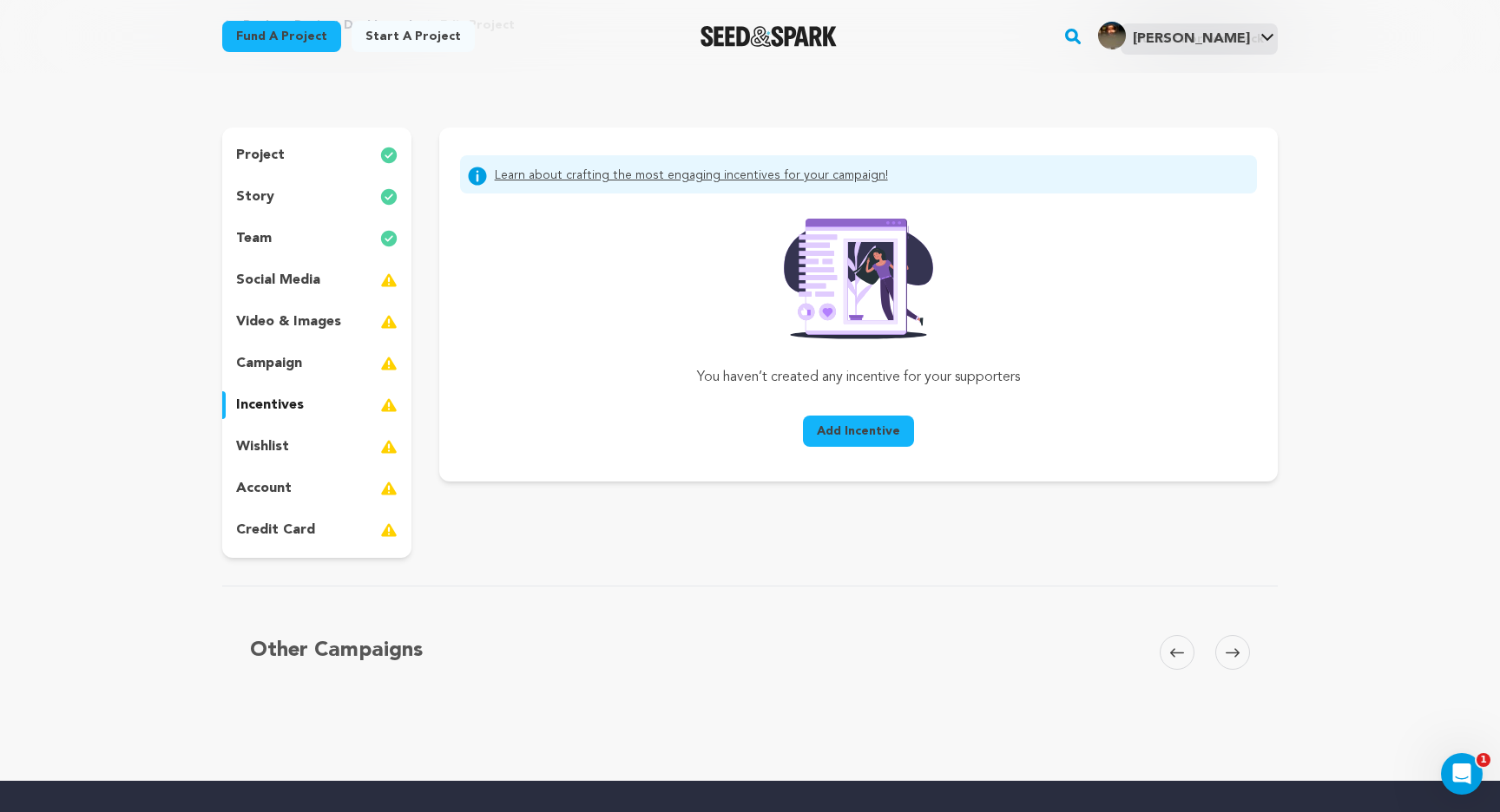
click at [323, 444] on div "wishlist" at bounding box center [316, 447] width 189 height 28
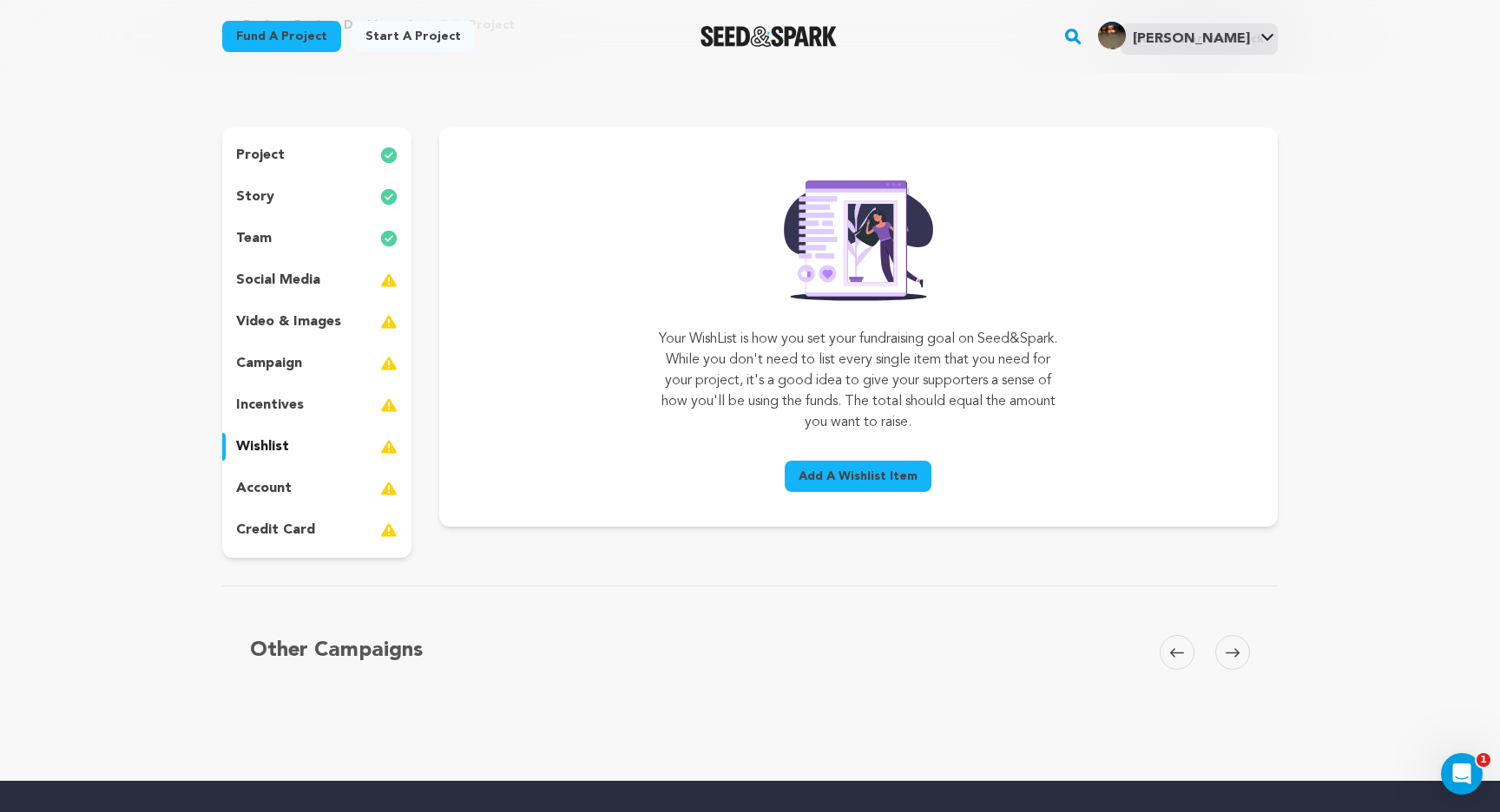
click at [850, 483] on span "Add A Wishlist Item" at bounding box center [858, 476] width 119 height 17
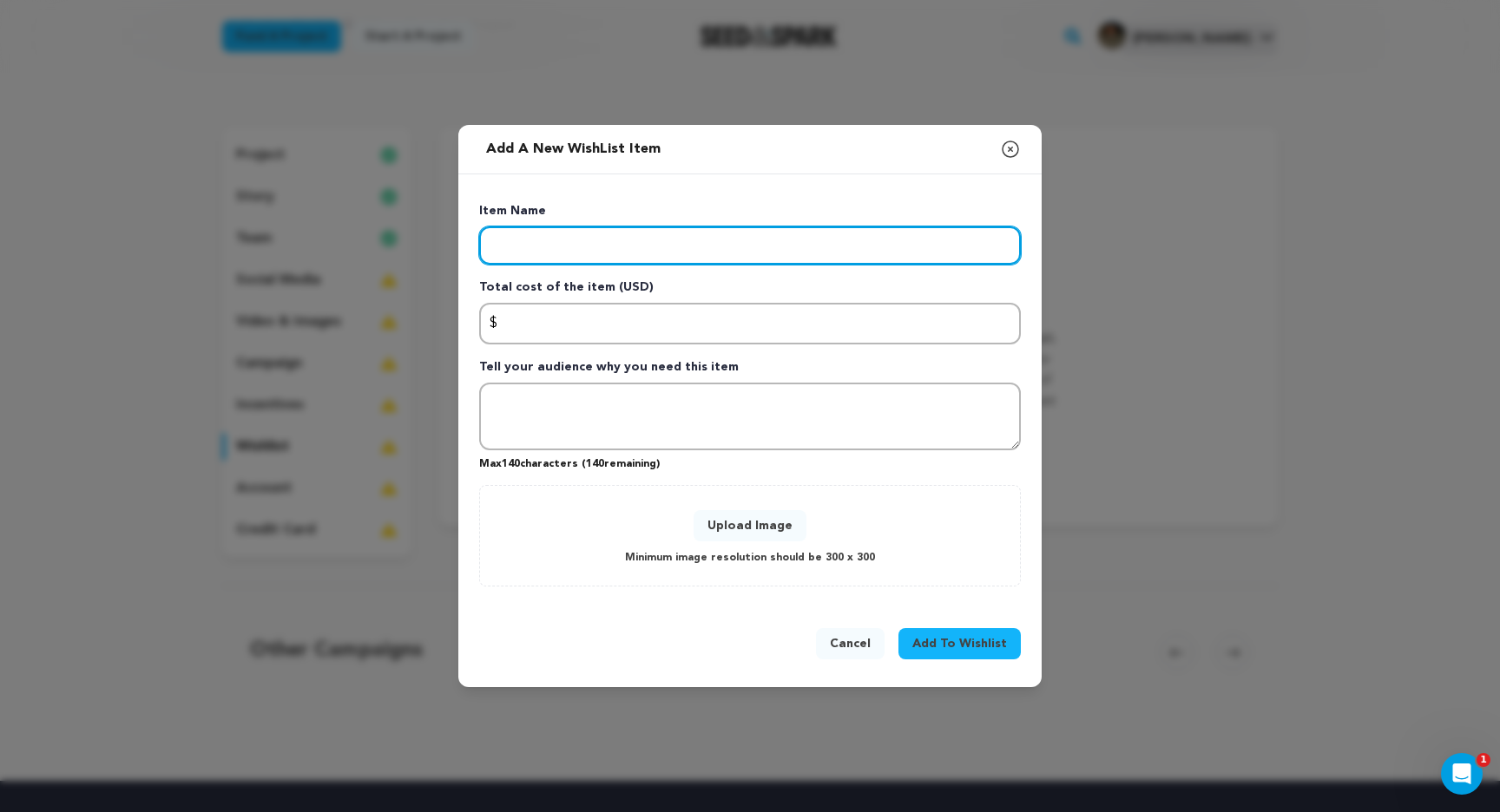
click at [666, 251] on input "Enter item name" at bounding box center [750, 245] width 541 height 38
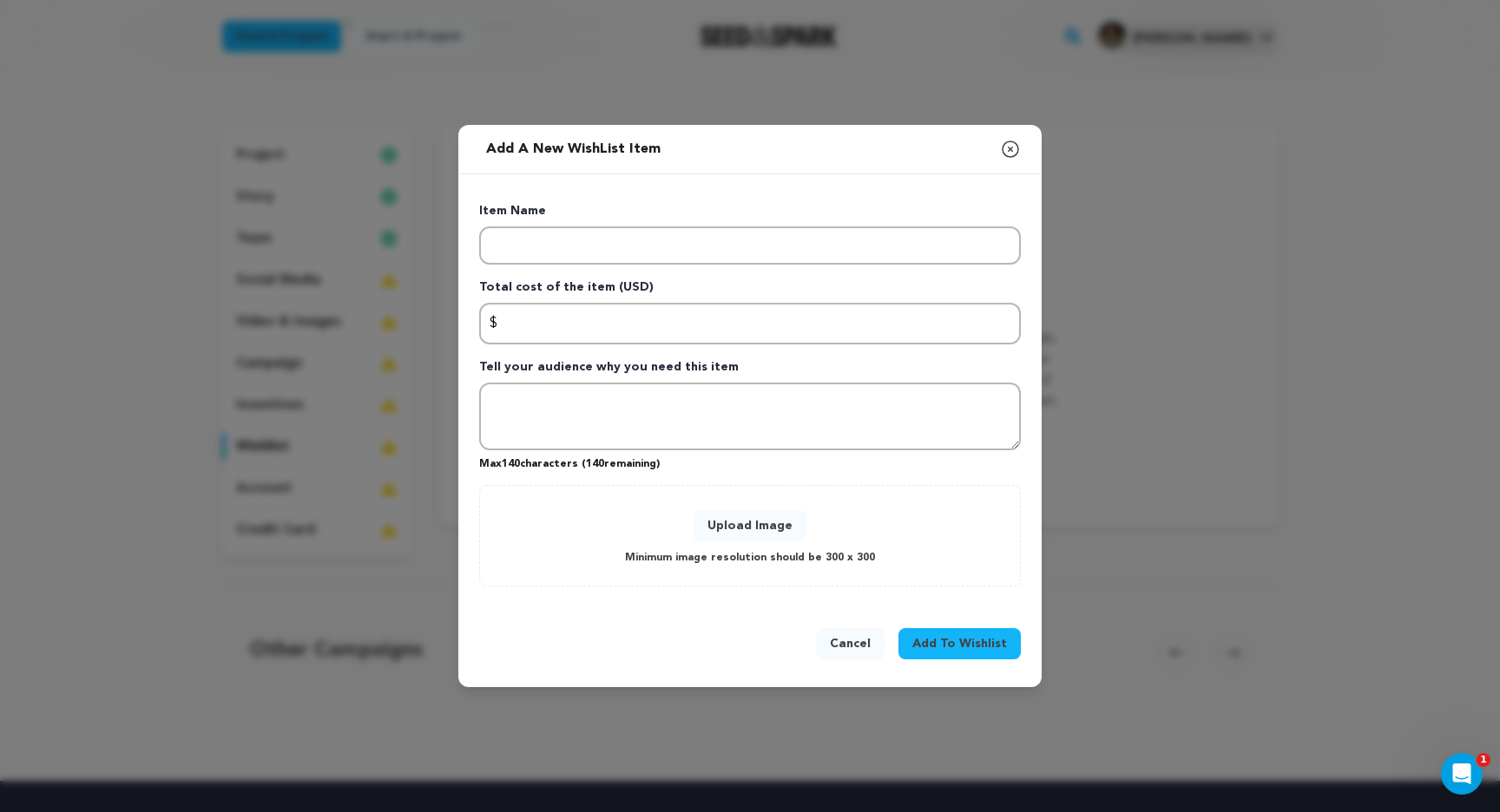
click at [1009, 148] on icon "button" at bounding box center [1011, 150] width 21 height 21
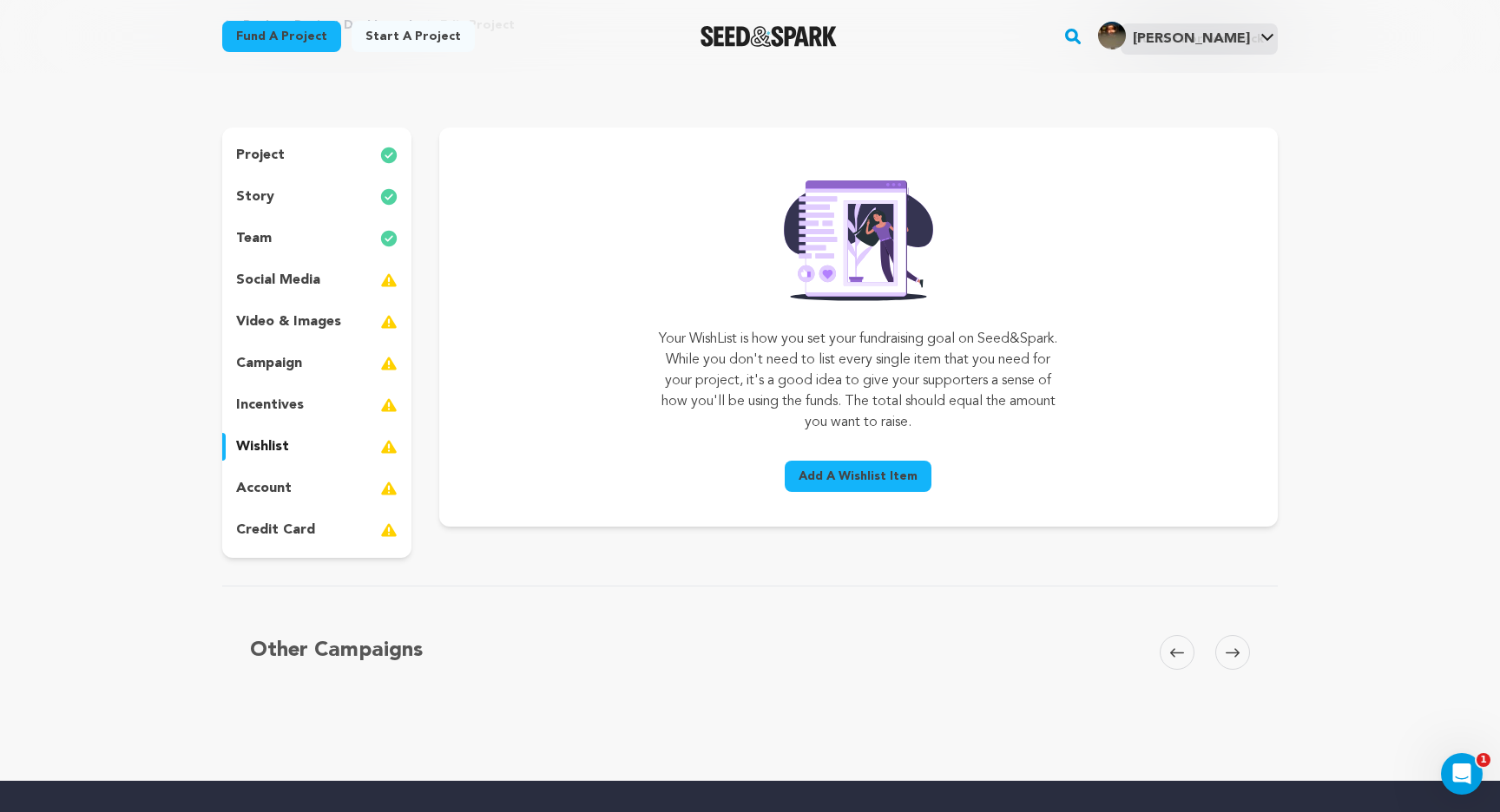
click at [281, 476] on div "account" at bounding box center [316, 488] width 189 height 28
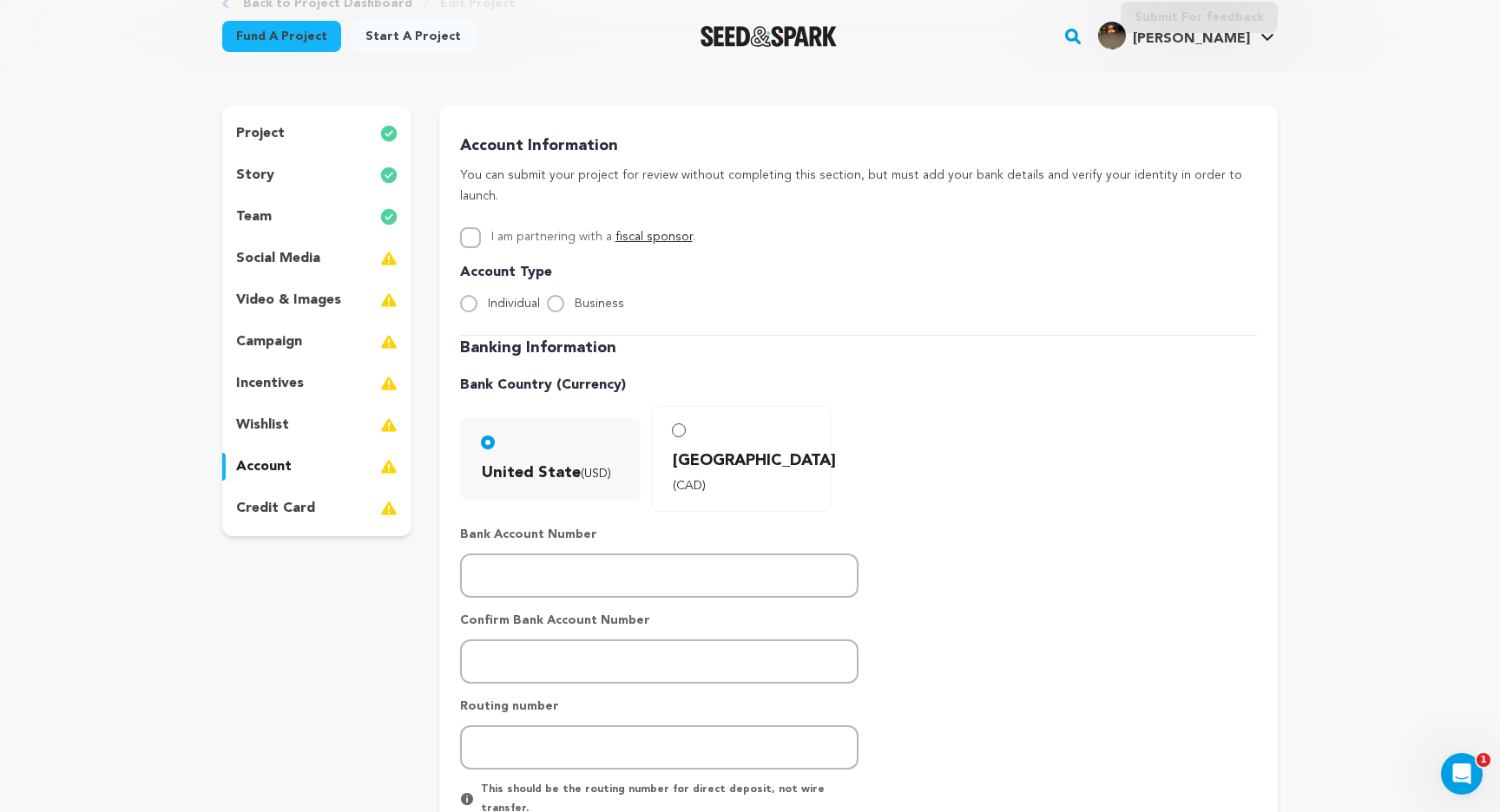
scroll to position [124, 0]
click at [489, 297] on span "Individual" at bounding box center [514, 303] width 52 height 12
click at [477, 294] on input "Individual" at bounding box center [468, 303] width 17 height 17
radio input "true"
click at [471, 268] on div "Account Type Individual Business" at bounding box center [858, 287] width 797 height 52
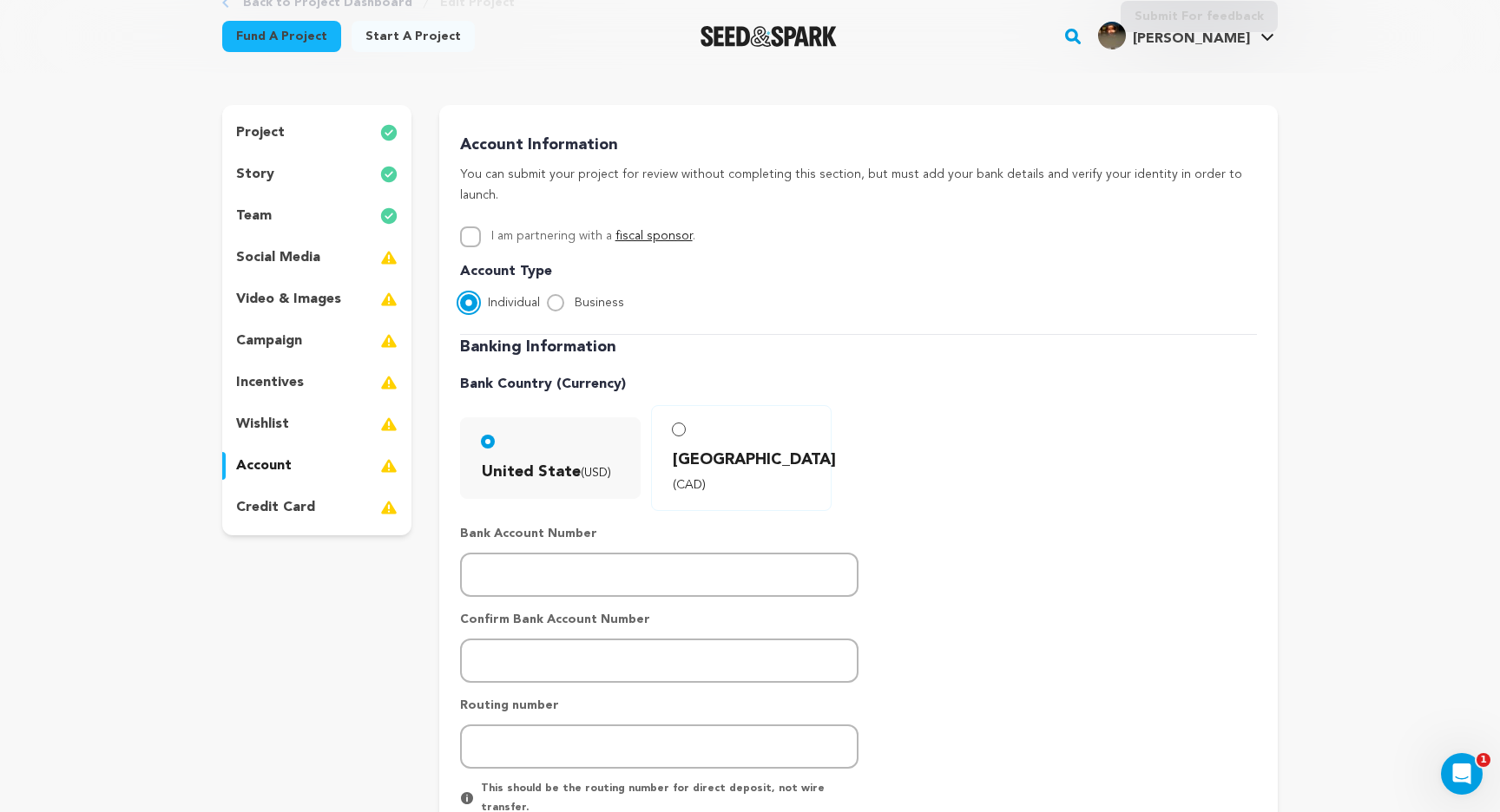
click at [473, 294] on input "Individual" at bounding box center [468, 303] width 17 height 17
click at [688, 335] on p "Banking Information" at bounding box center [858, 347] width 797 height 25
click at [577, 297] on span "Business" at bounding box center [599, 303] width 50 height 12
click at [564, 294] on input "Business" at bounding box center [555, 303] width 17 height 17
radio input "true"
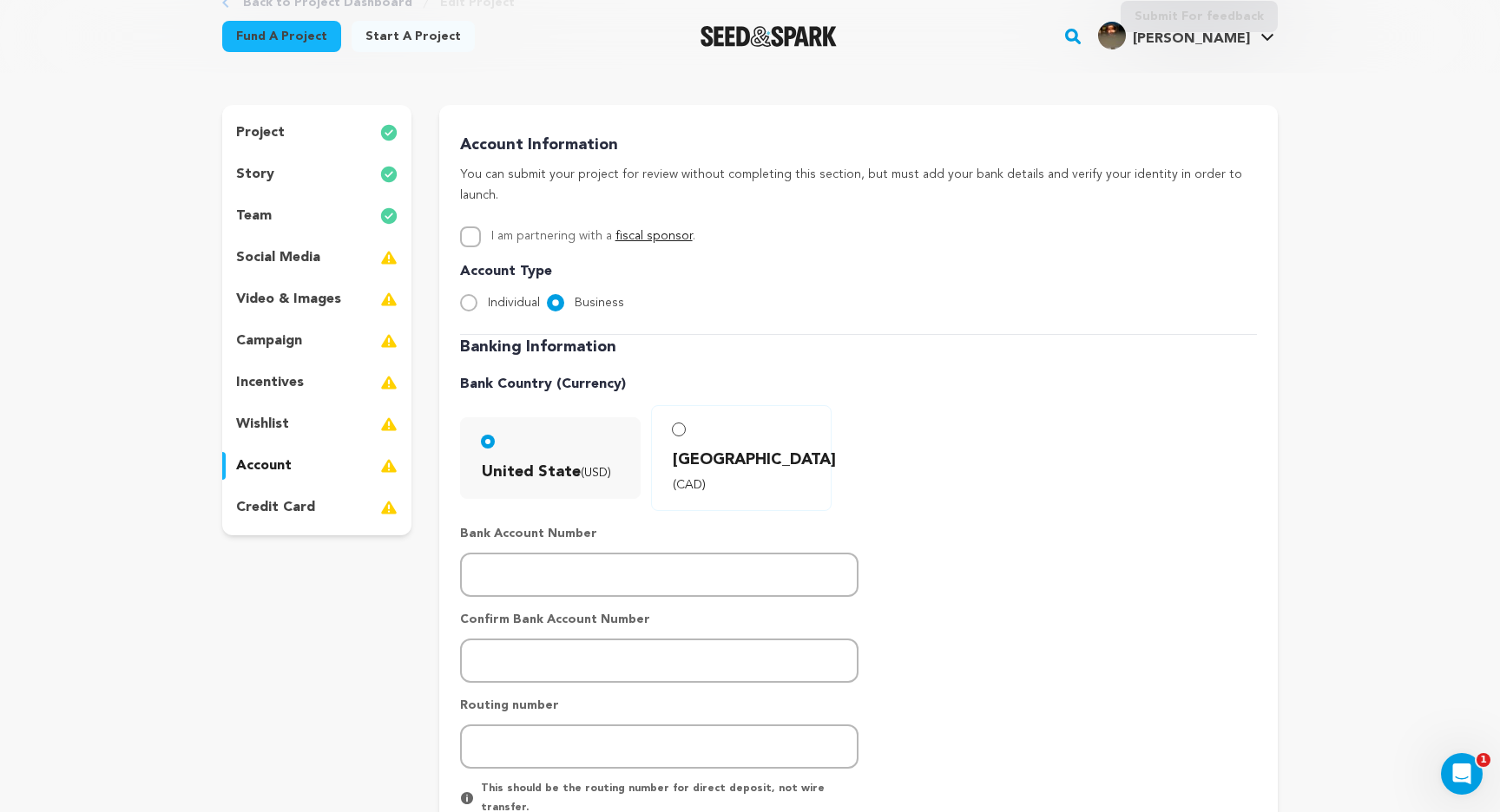
click at [483, 292] on div "Individual" at bounding box center [500, 303] width 80 height 21
click at [469, 294] on input "Individual" at bounding box center [468, 303] width 17 height 17
radio input "true"
click at [430, 312] on div "project story team social media video & images campaign incentives wishlist" at bounding box center [750, 550] width 1055 height 890
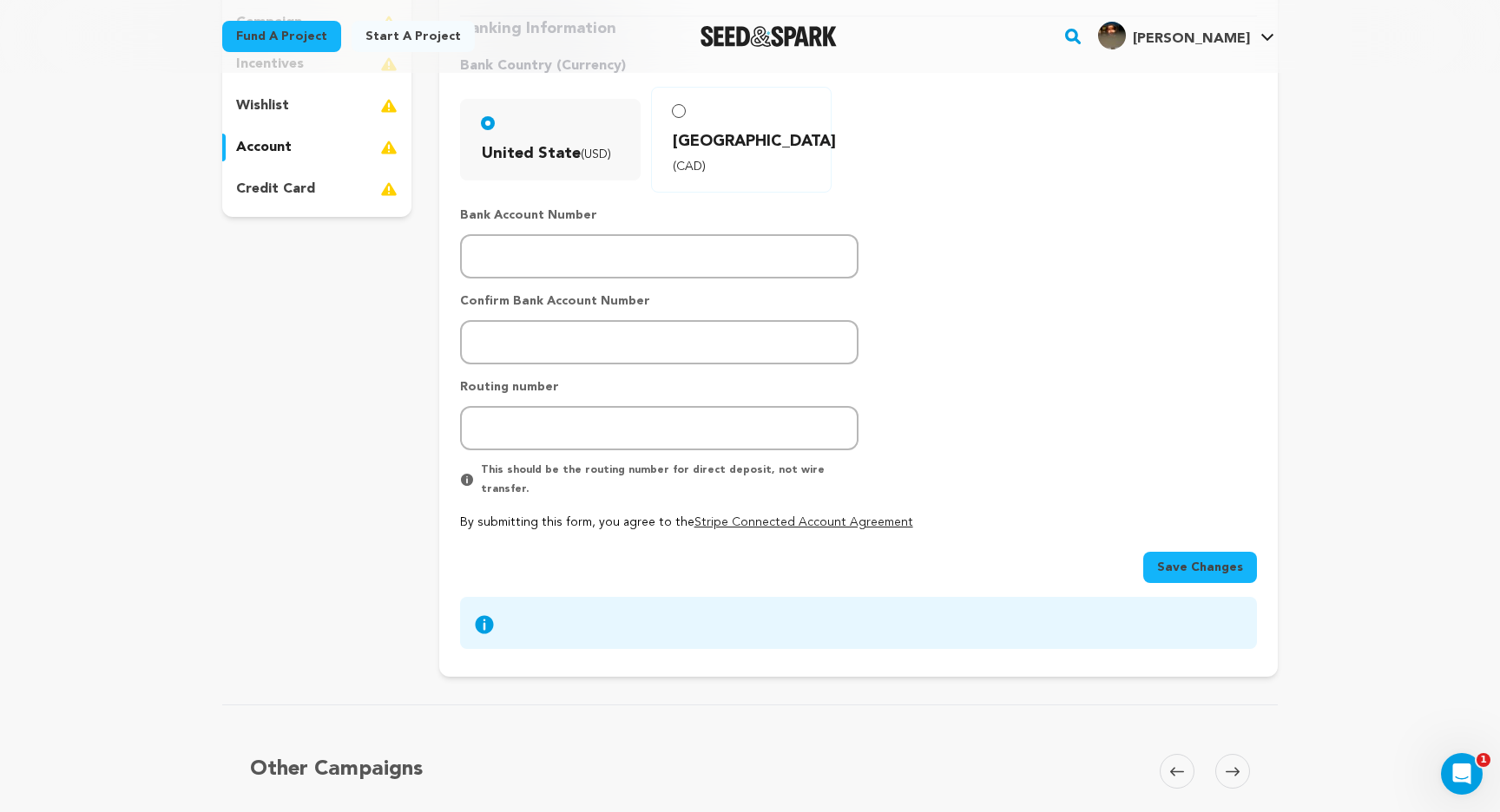
scroll to position [500, 0]
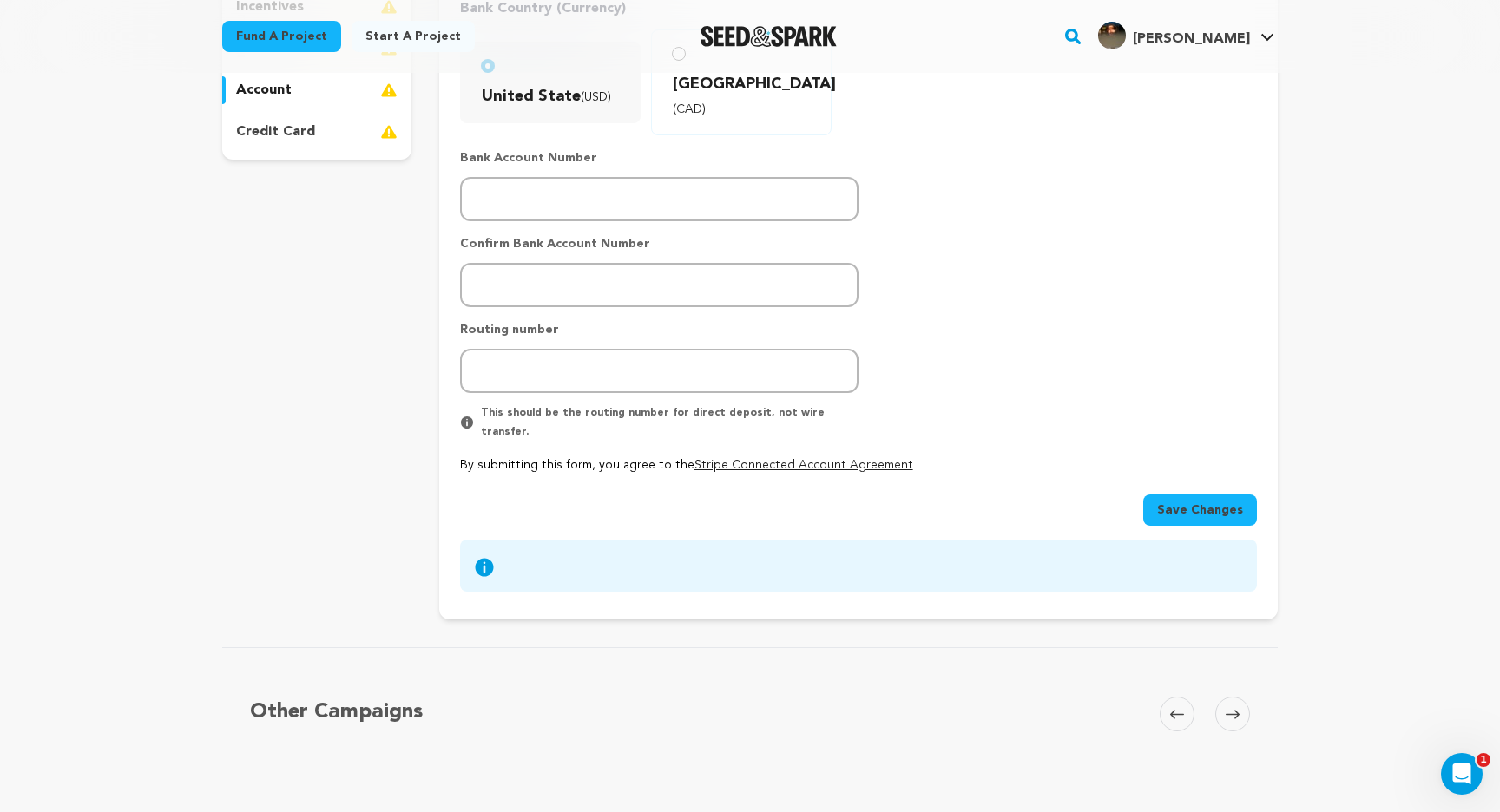
click at [1204, 501] on span "Save Changes" at bounding box center [1200, 510] width 86 height 17
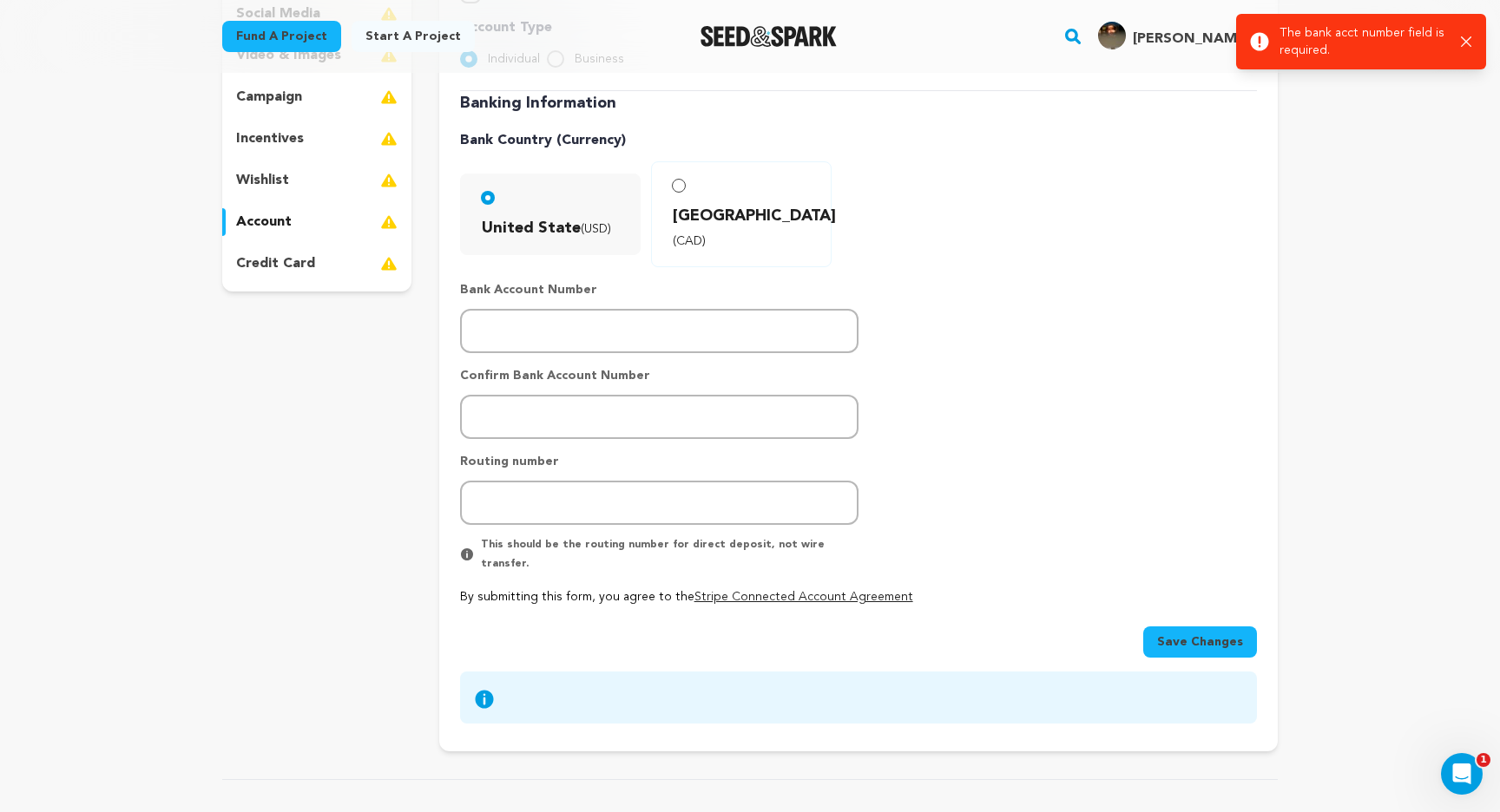
scroll to position [0, 0]
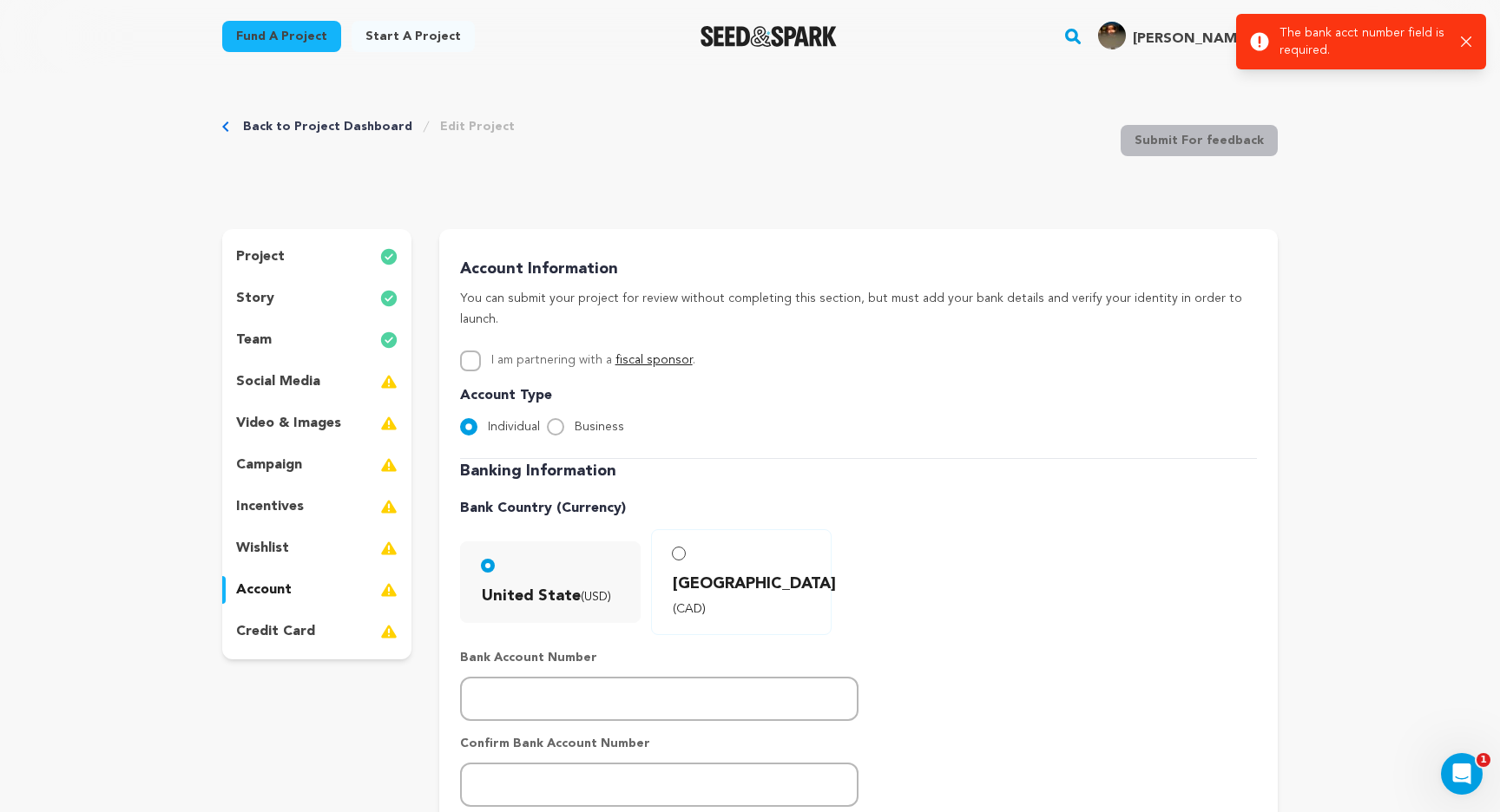
click at [326, 500] on div "incentives" at bounding box center [316, 507] width 189 height 28
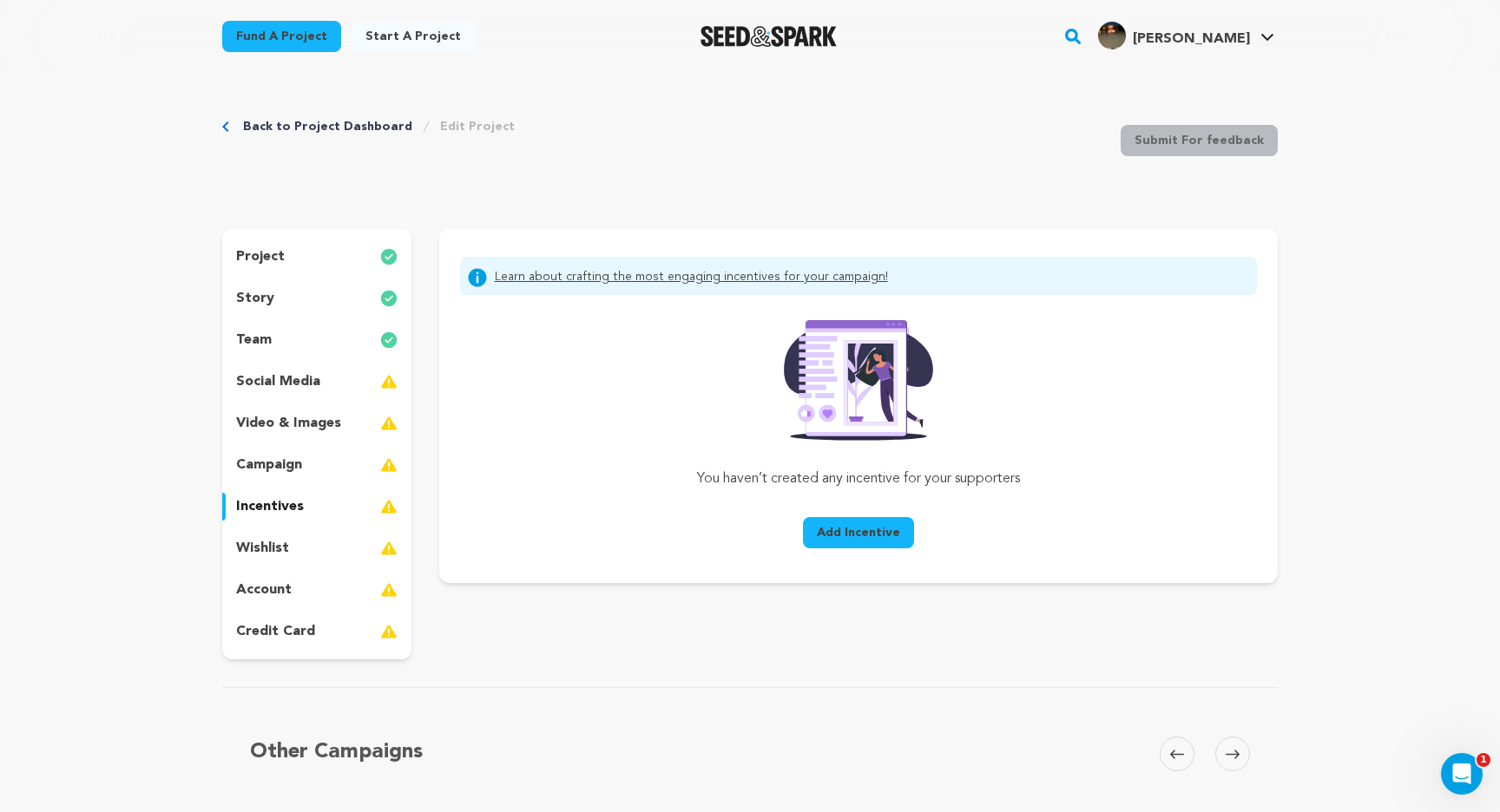
click at [297, 464] on p "campaign" at bounding box center [269, 465] width 66 height 21
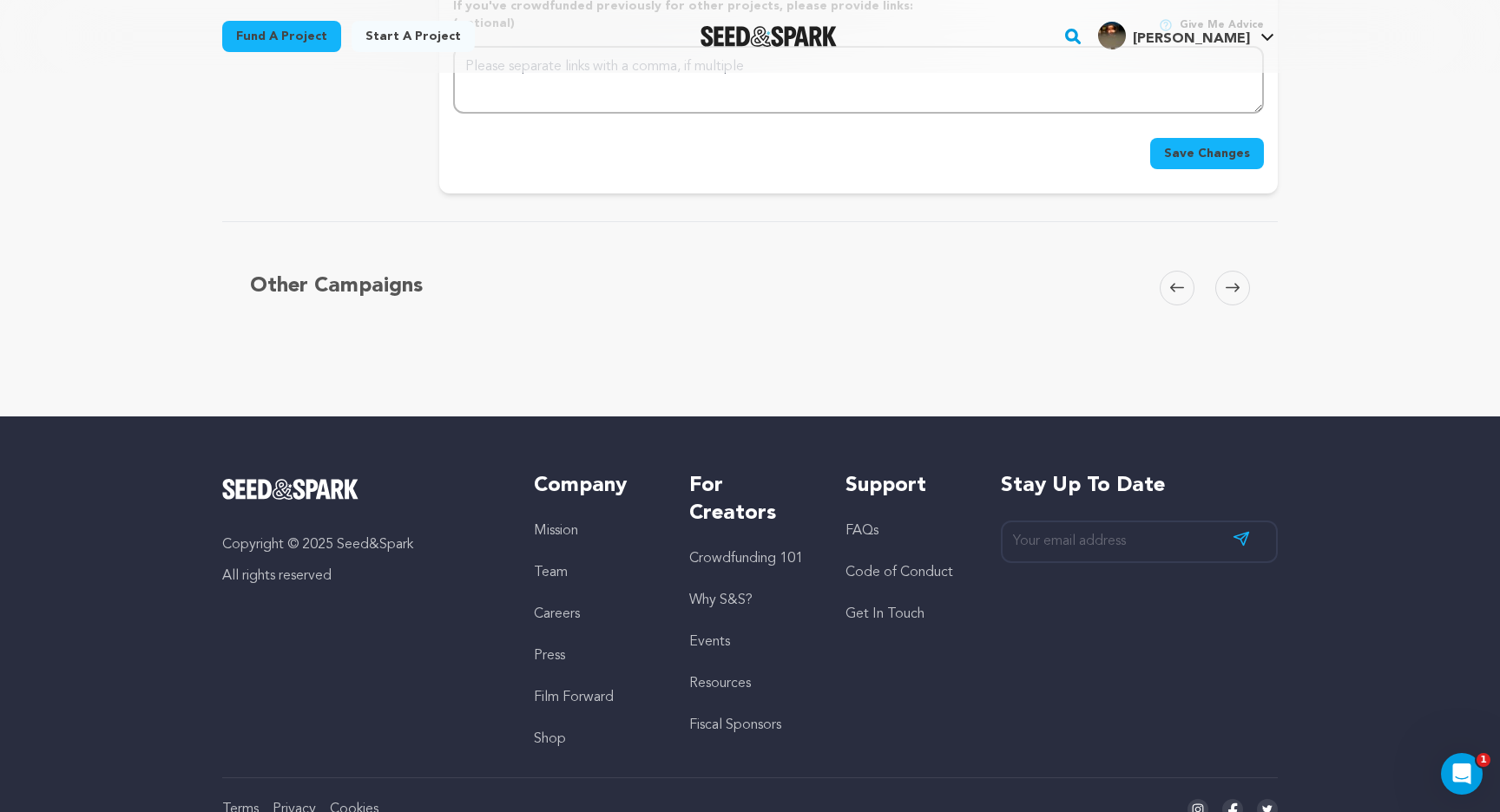
click at [1213, 138] on button "Save Changes" at bounding box center [1207, 154] width 114 height 31
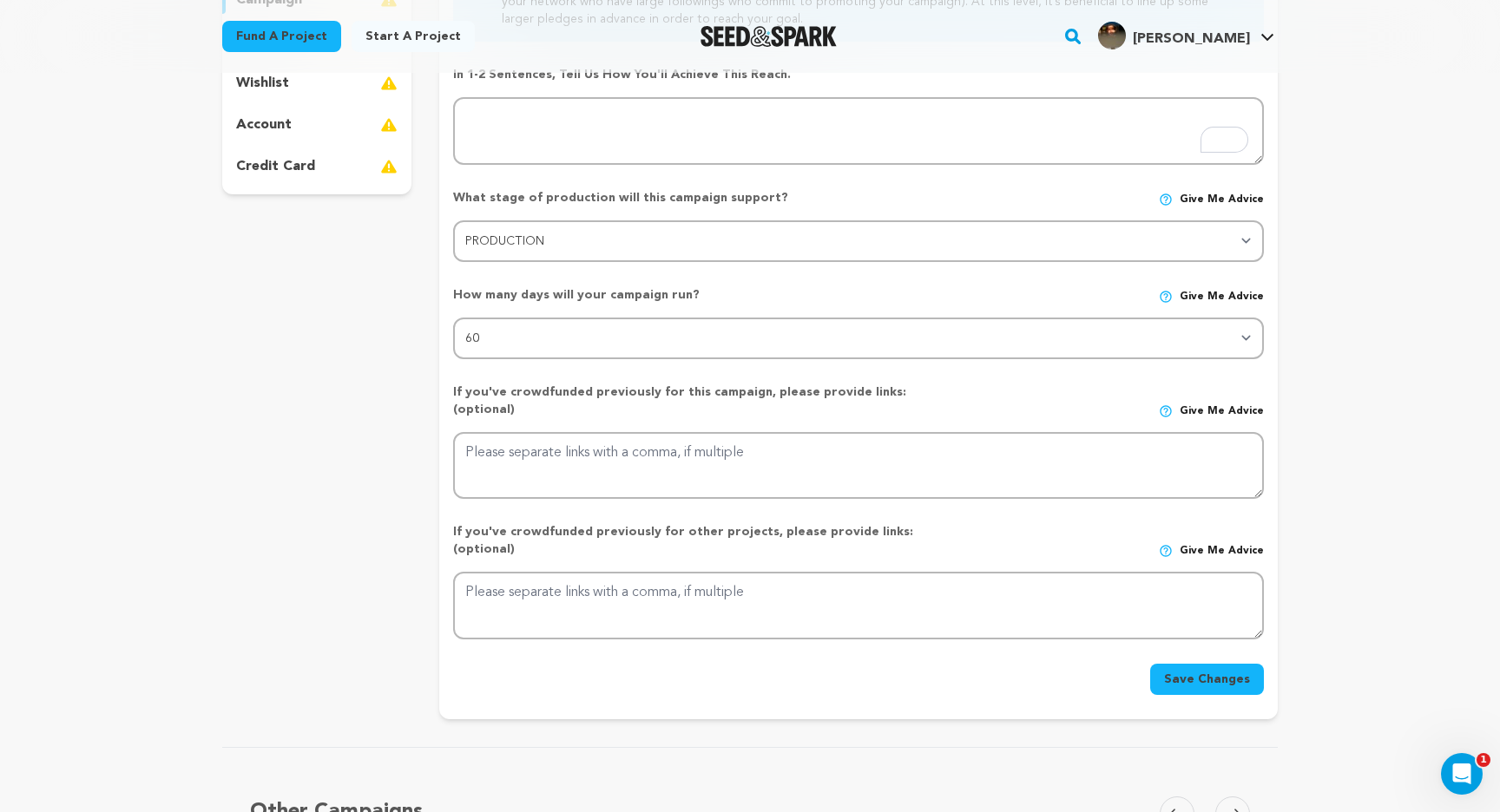
click at [1191, 664] on button "Save Changes" at bounding box center [1207, 680] width 114 height 31
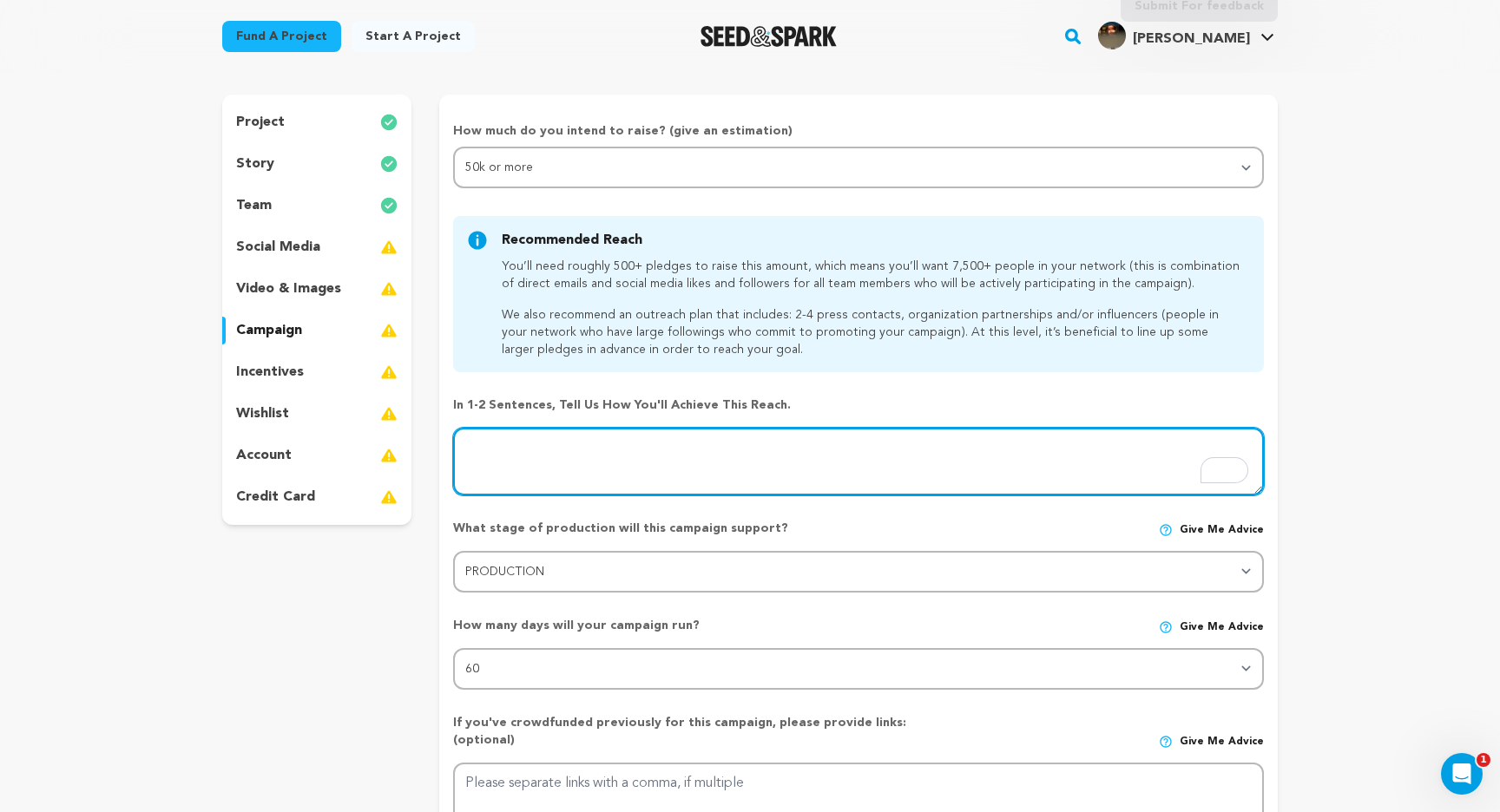
scroll to position [42, 0]
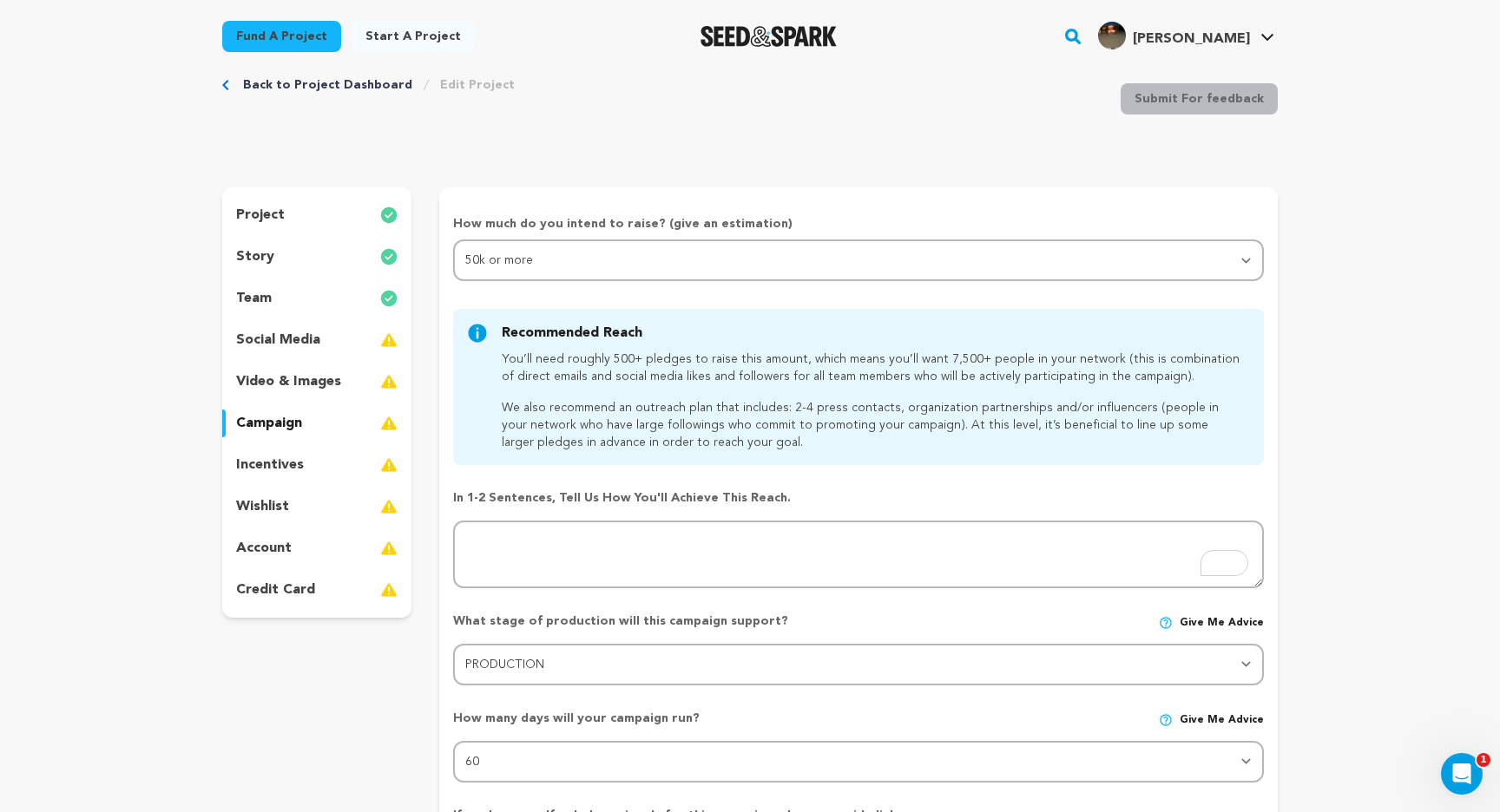
click at [379, 346] on div "social media" at bounding box center [316, 340] width 189 height 28
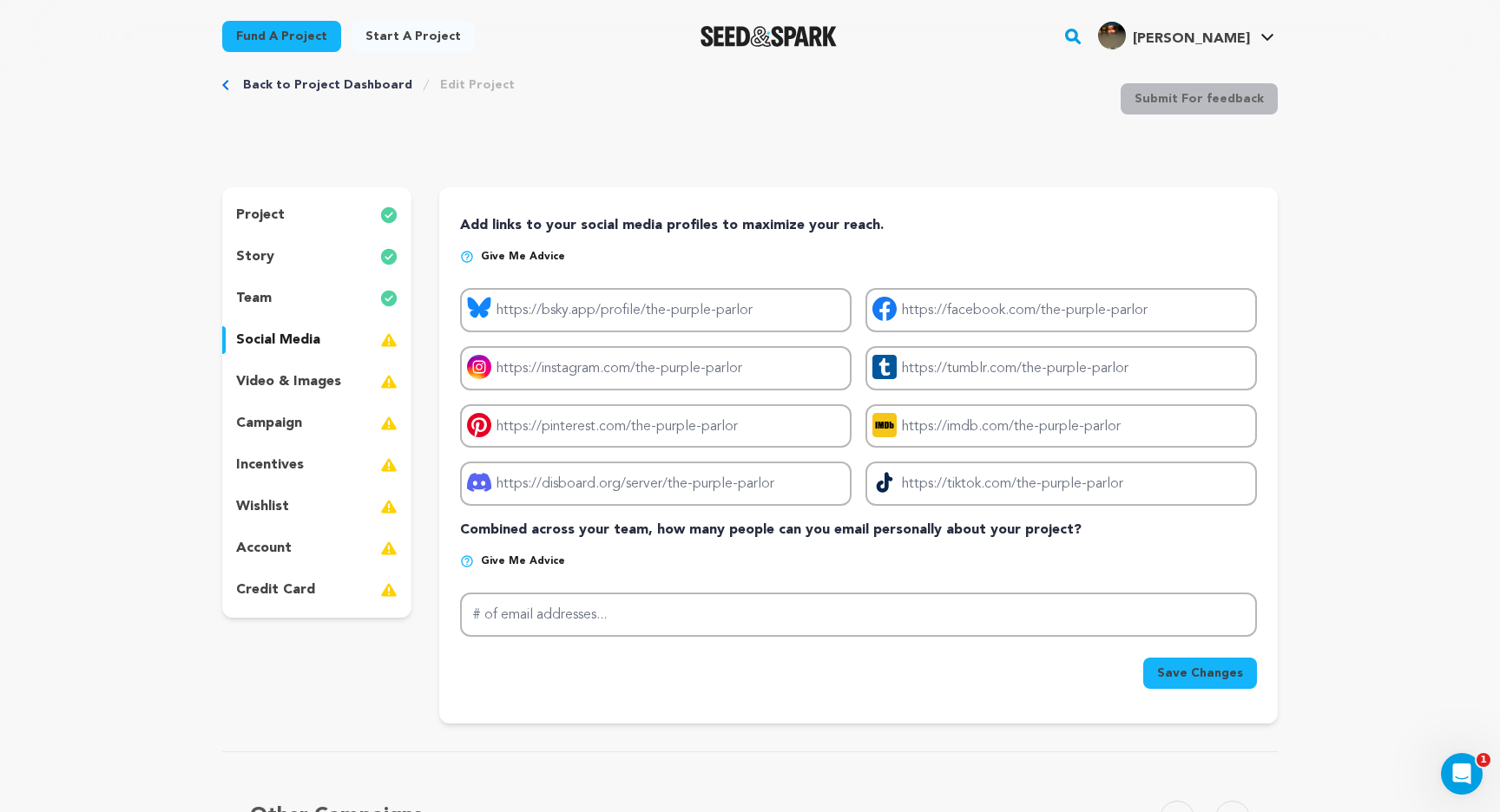
scroll to position [56, 0]
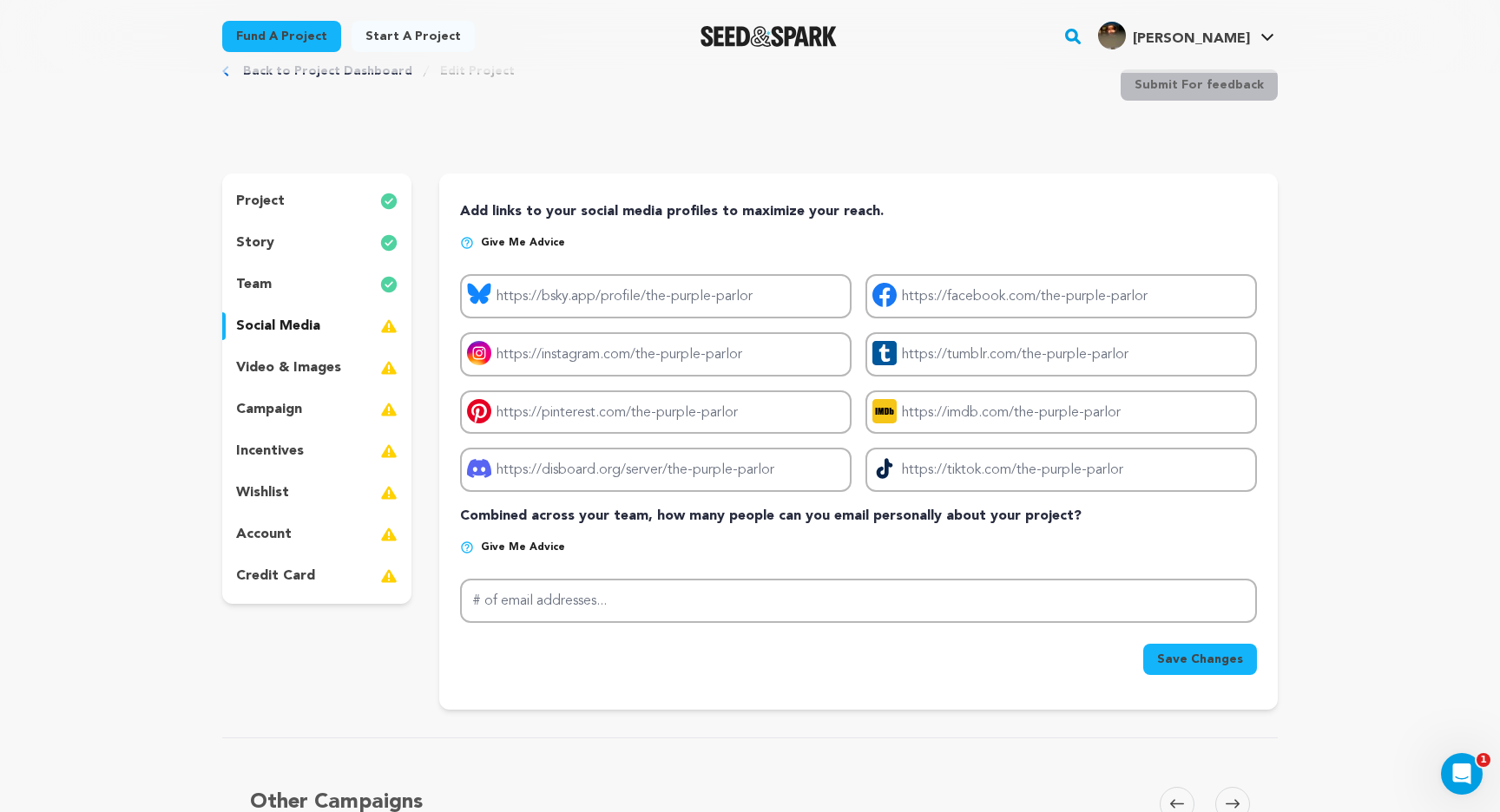
click at [1170, 658] on span "Save Changes" at bounding box center [1200, 660] width 86 height 17
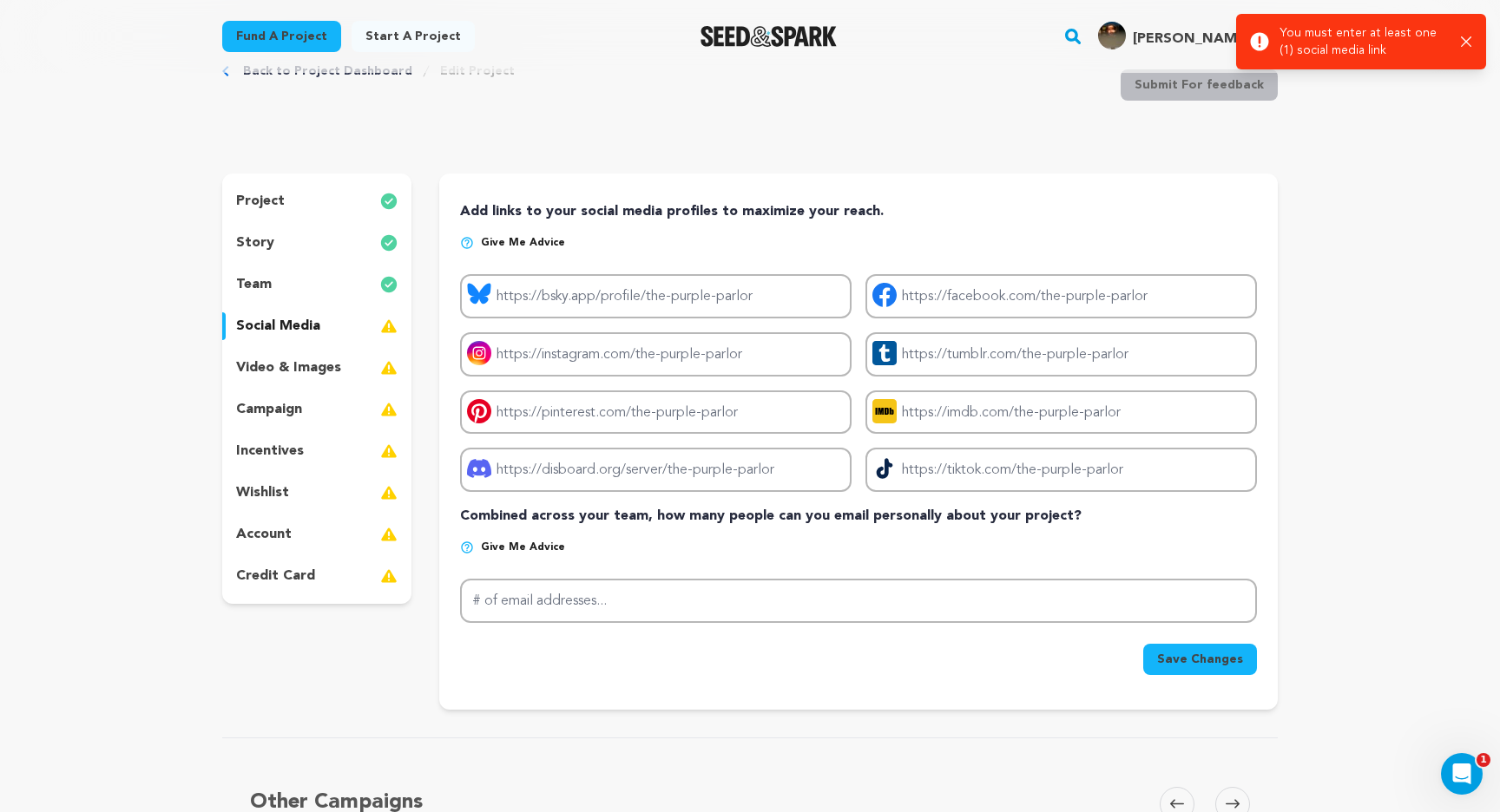
click at [296, 289] on div "team" at bounding box center [316, 285] width 189 height 28
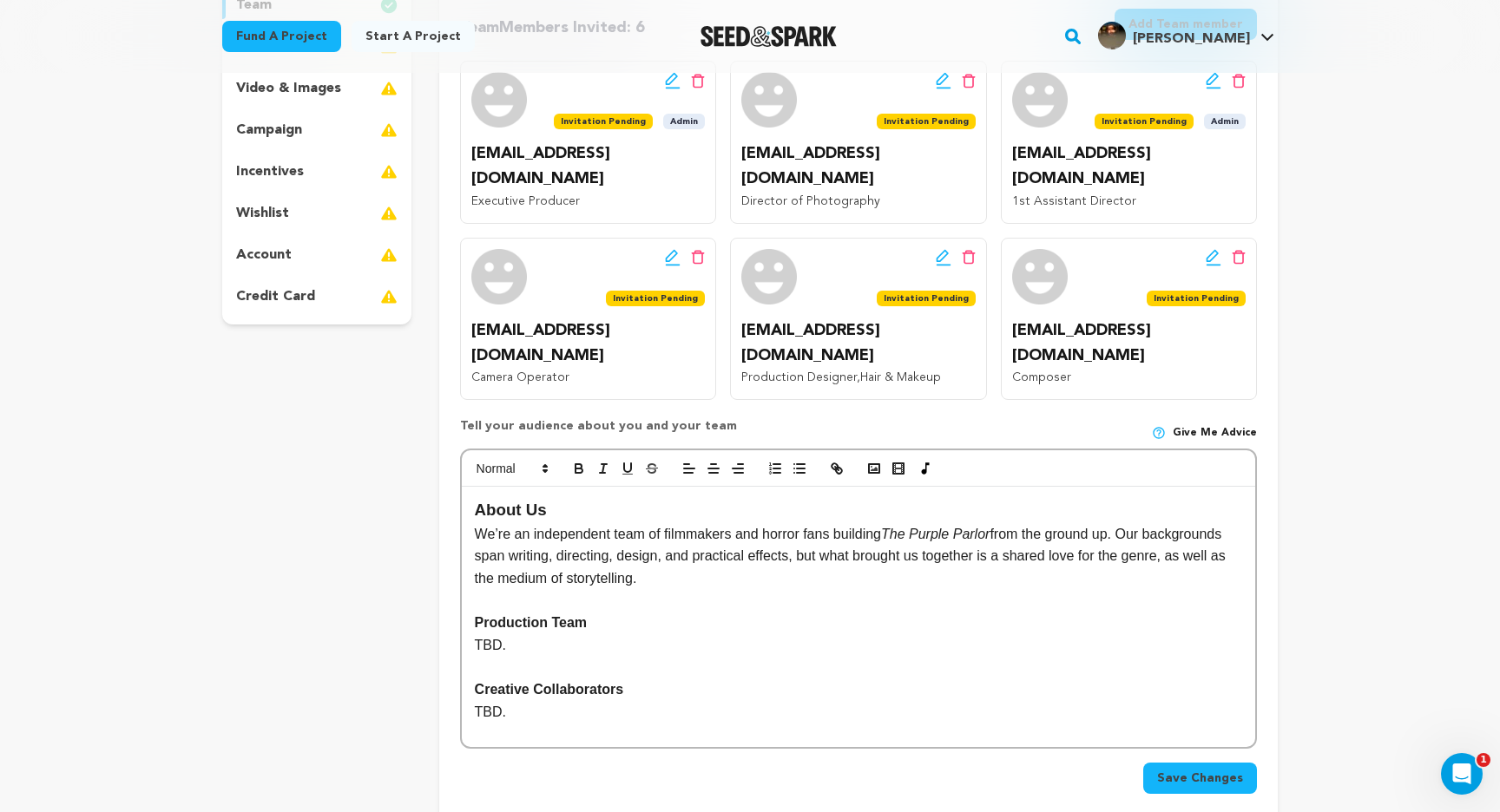
scroll to position [399, 0]
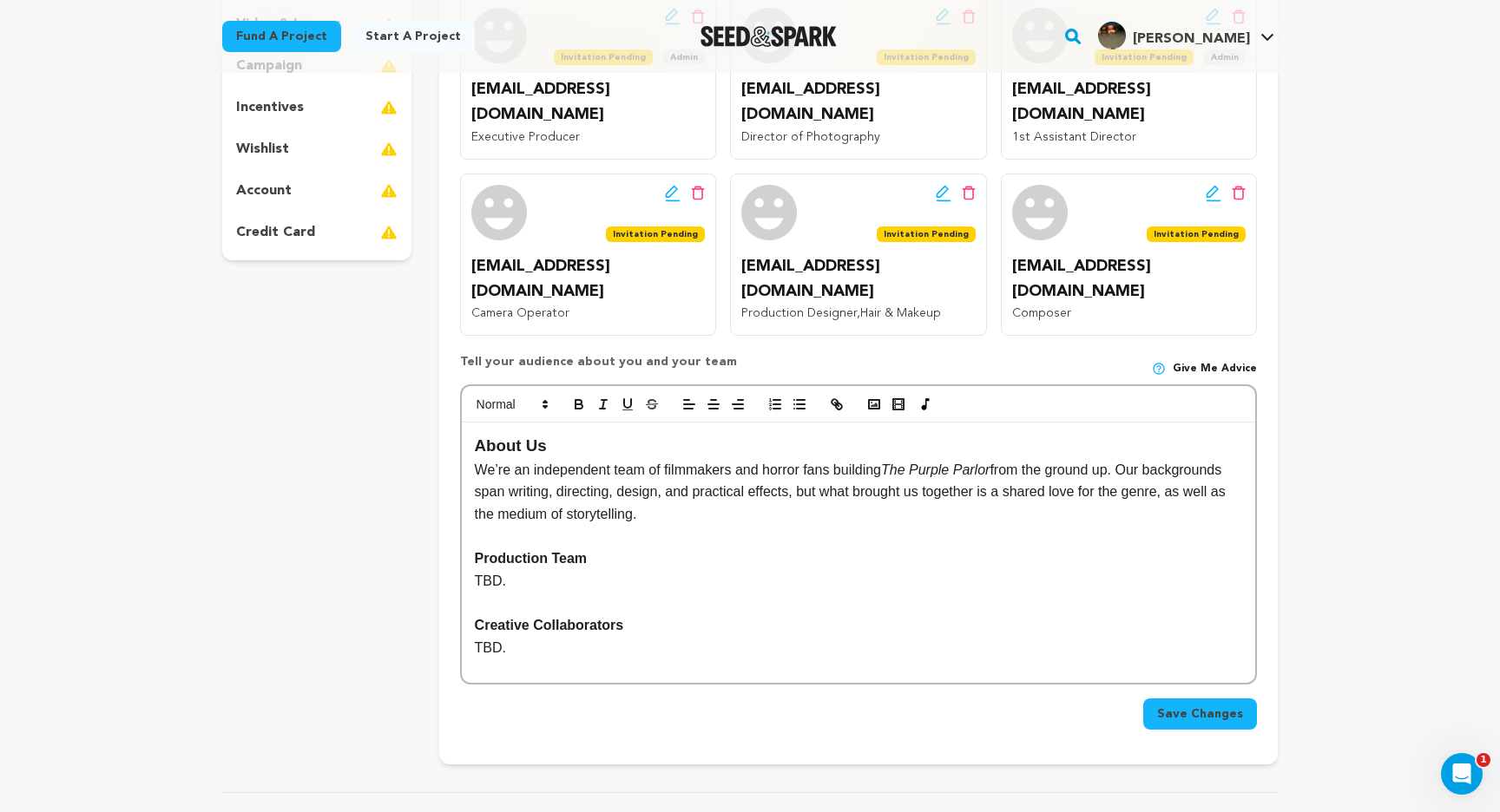
click at [1208, 699] on button "Save Changes" at bounding box center [1200, 715] width 114 height 31
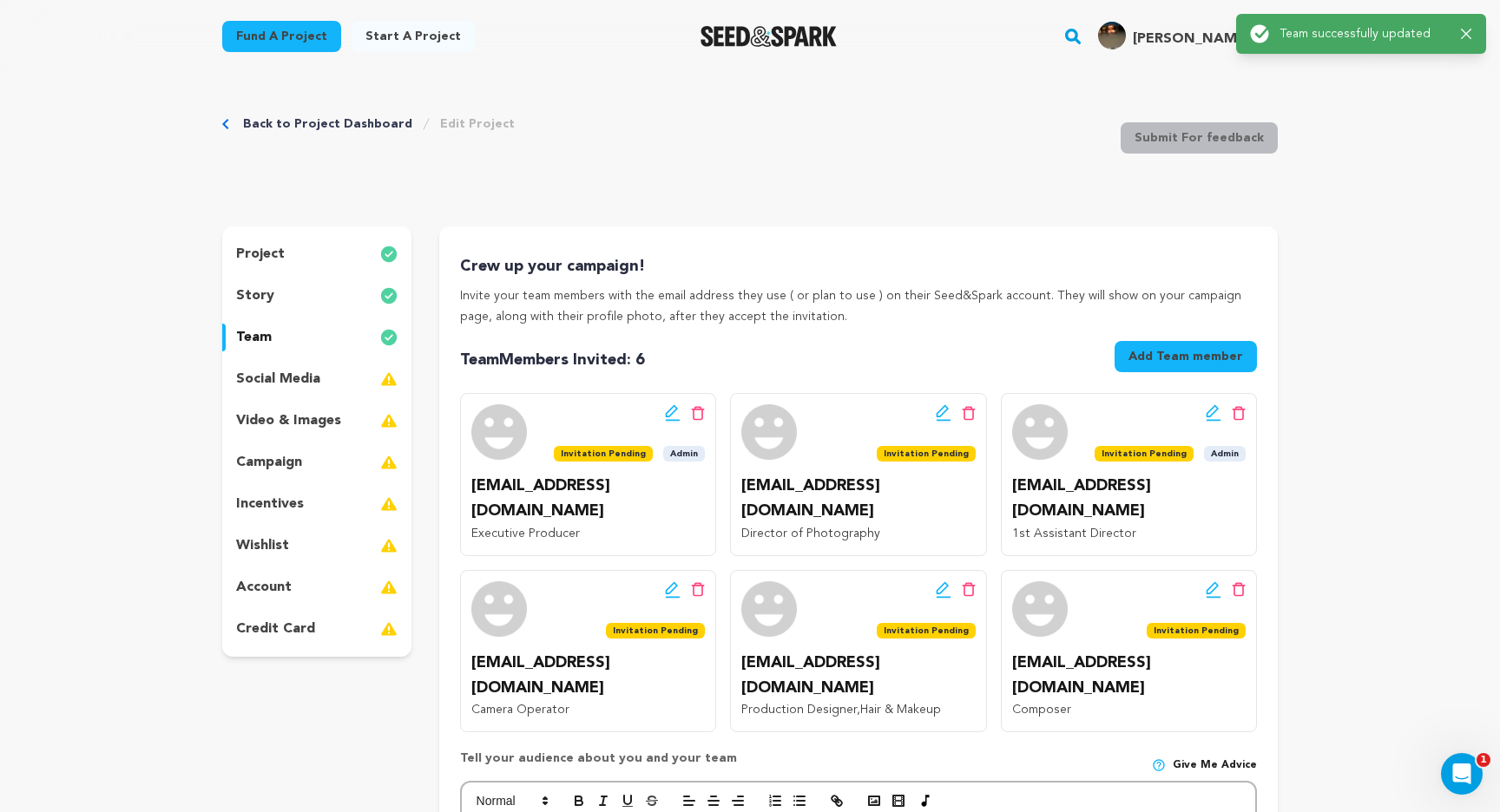
scroll to position [0, 0]
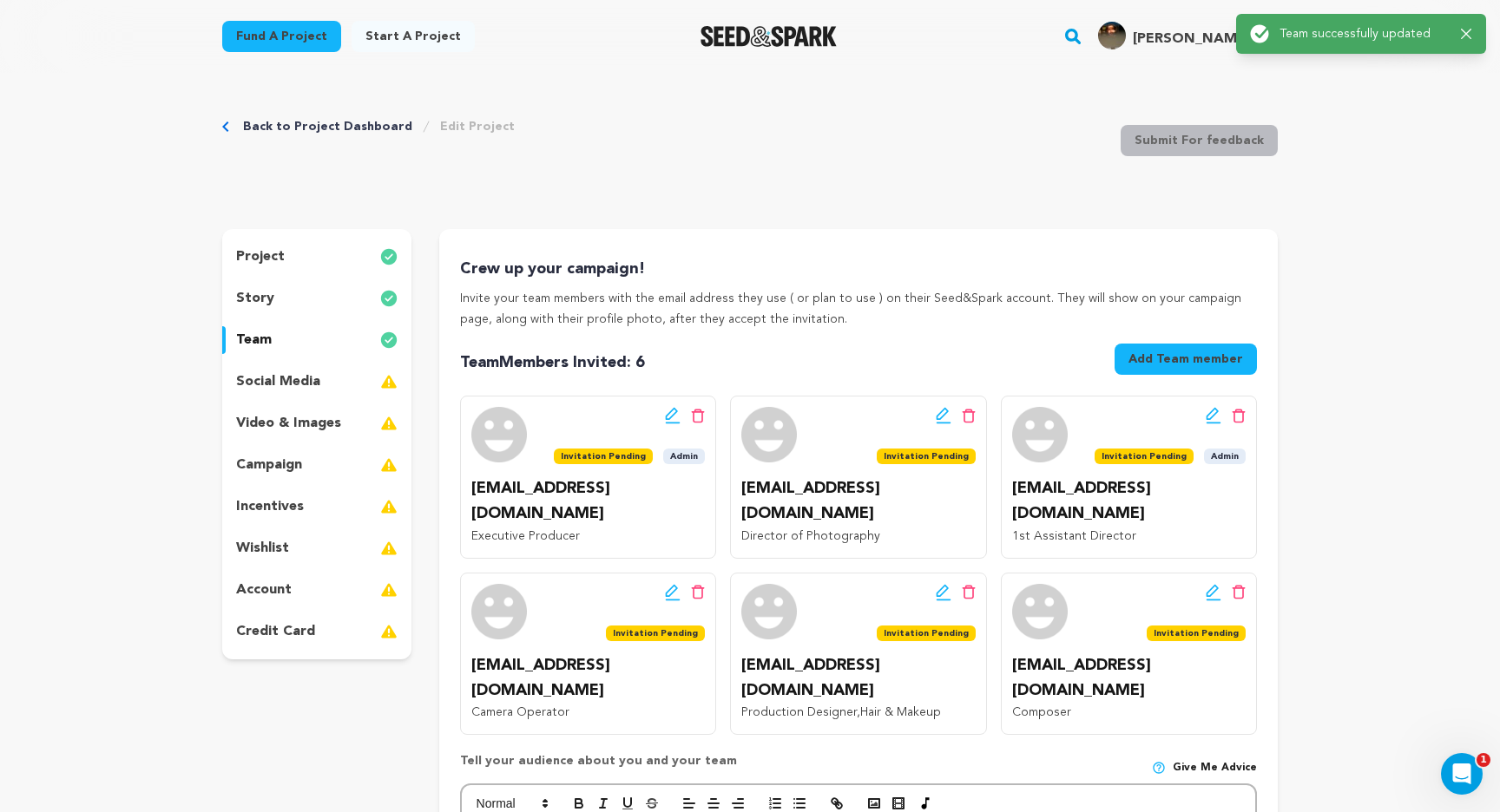
click at [326, 124] on link "Back to Project Dashboard" at bounding box center [327, 127] width 169 height 17
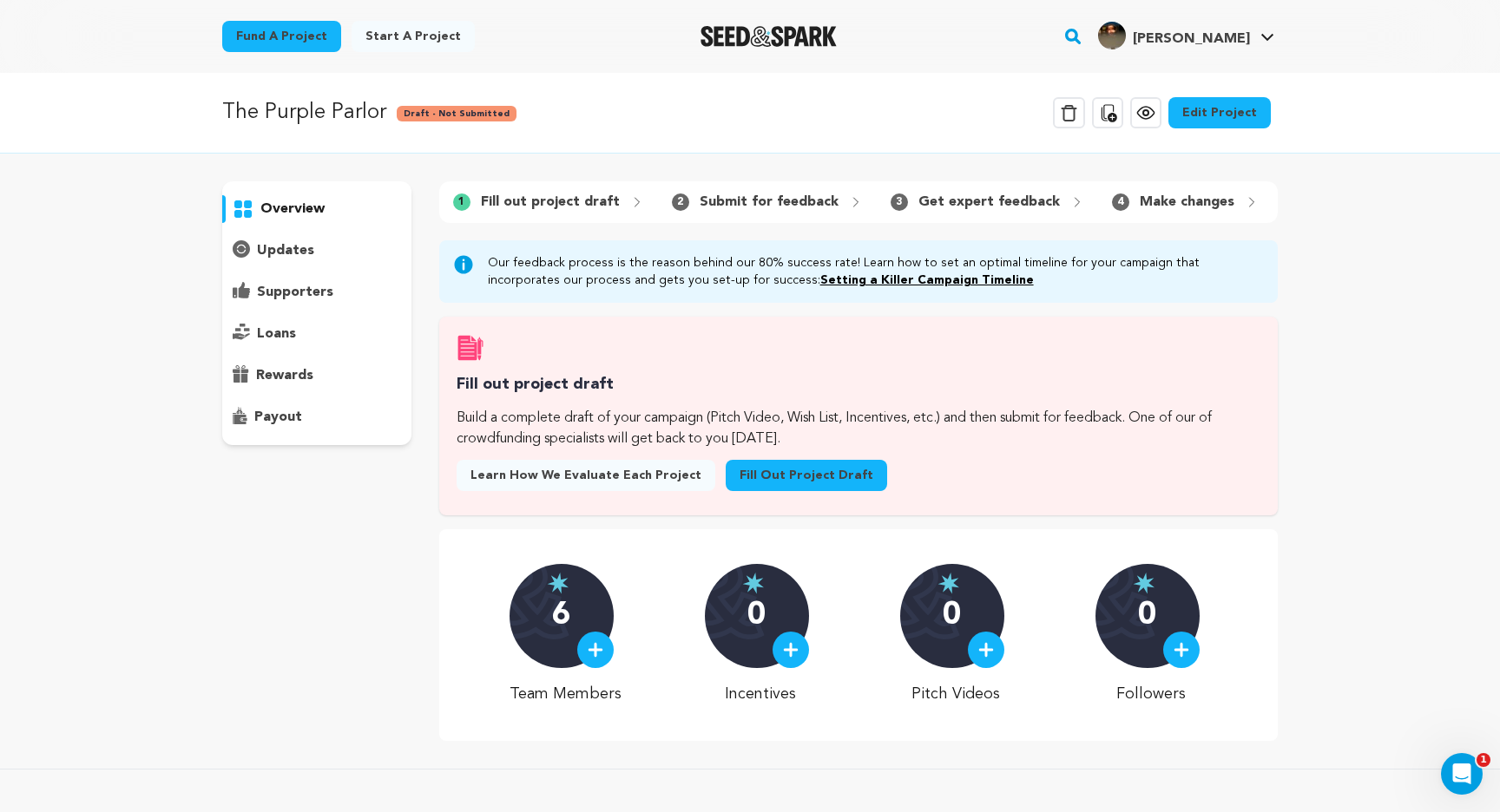
click at [1142, 102] on link "View project" at bounding box center [1146, 113] width 31 height 31
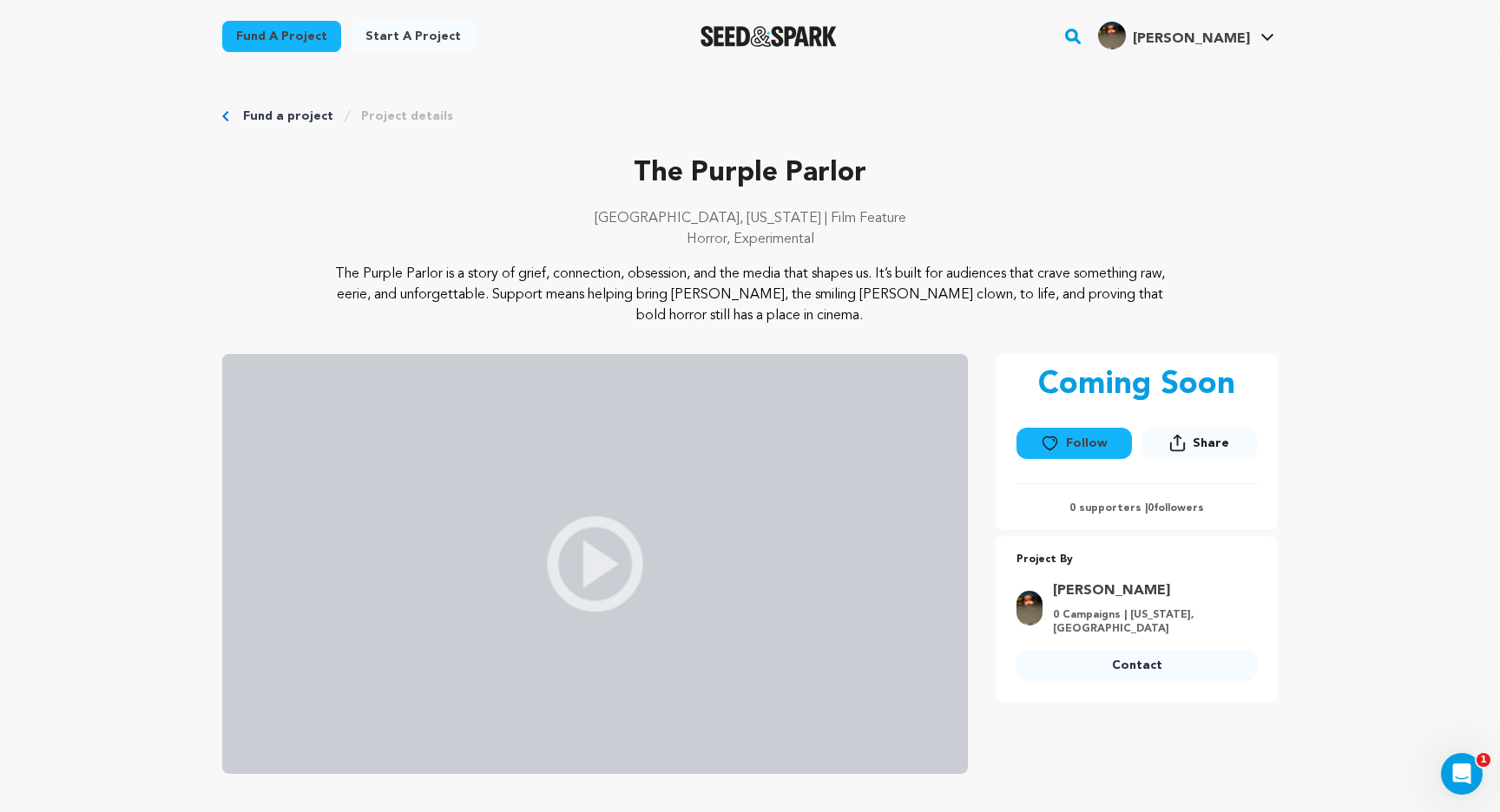
click at [1062, 444] on button "Follow" at bounding box center [1074, 444] width 115 height 31
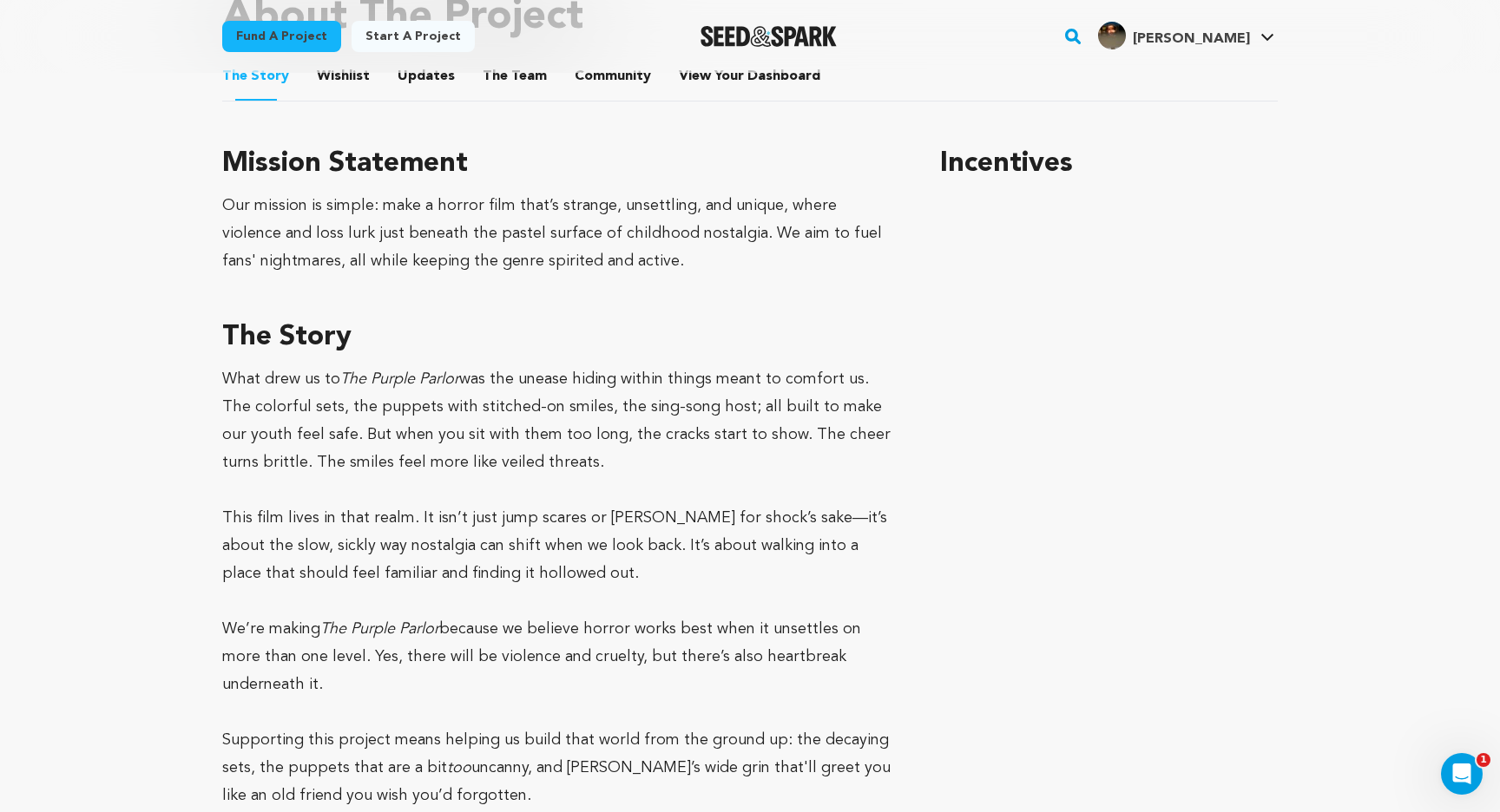
scroll to position [804, 0]
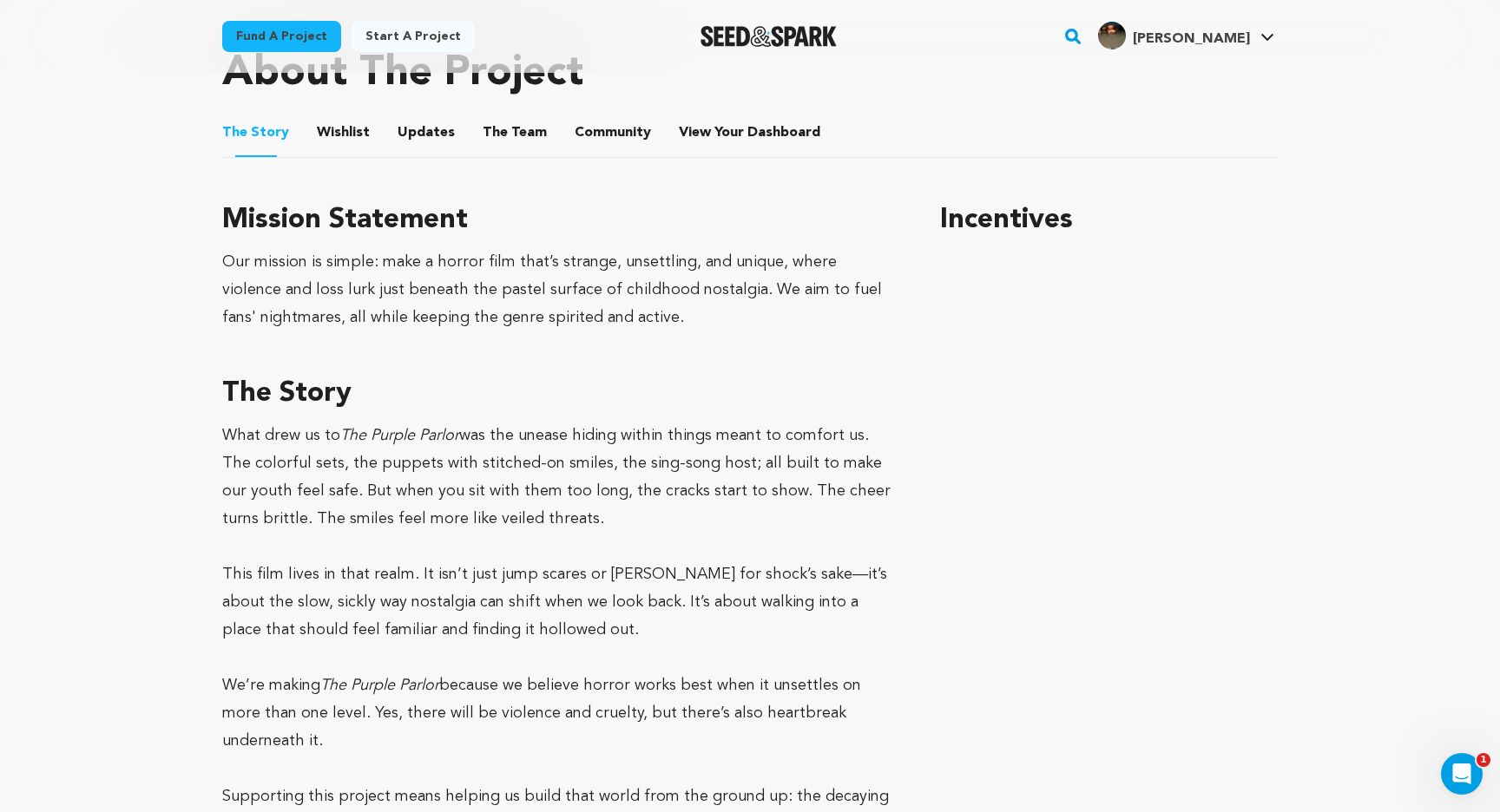
click at [344, 130] on button "Wishlist" at bounding box center [344, 137] width 42 height 42
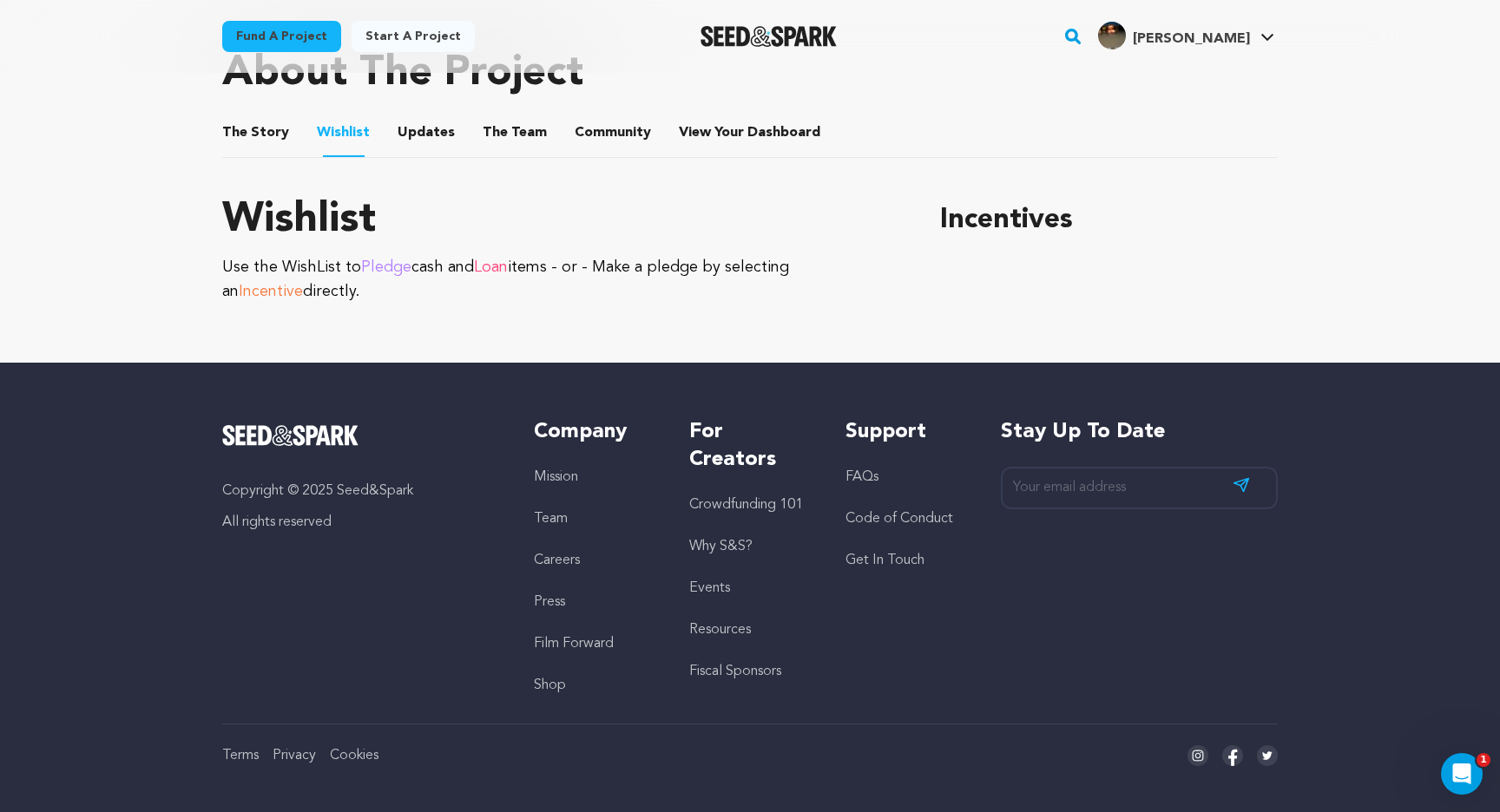
click at [425, 134] on button "Updates" at bounding box center [427, 137] width 42 height 42
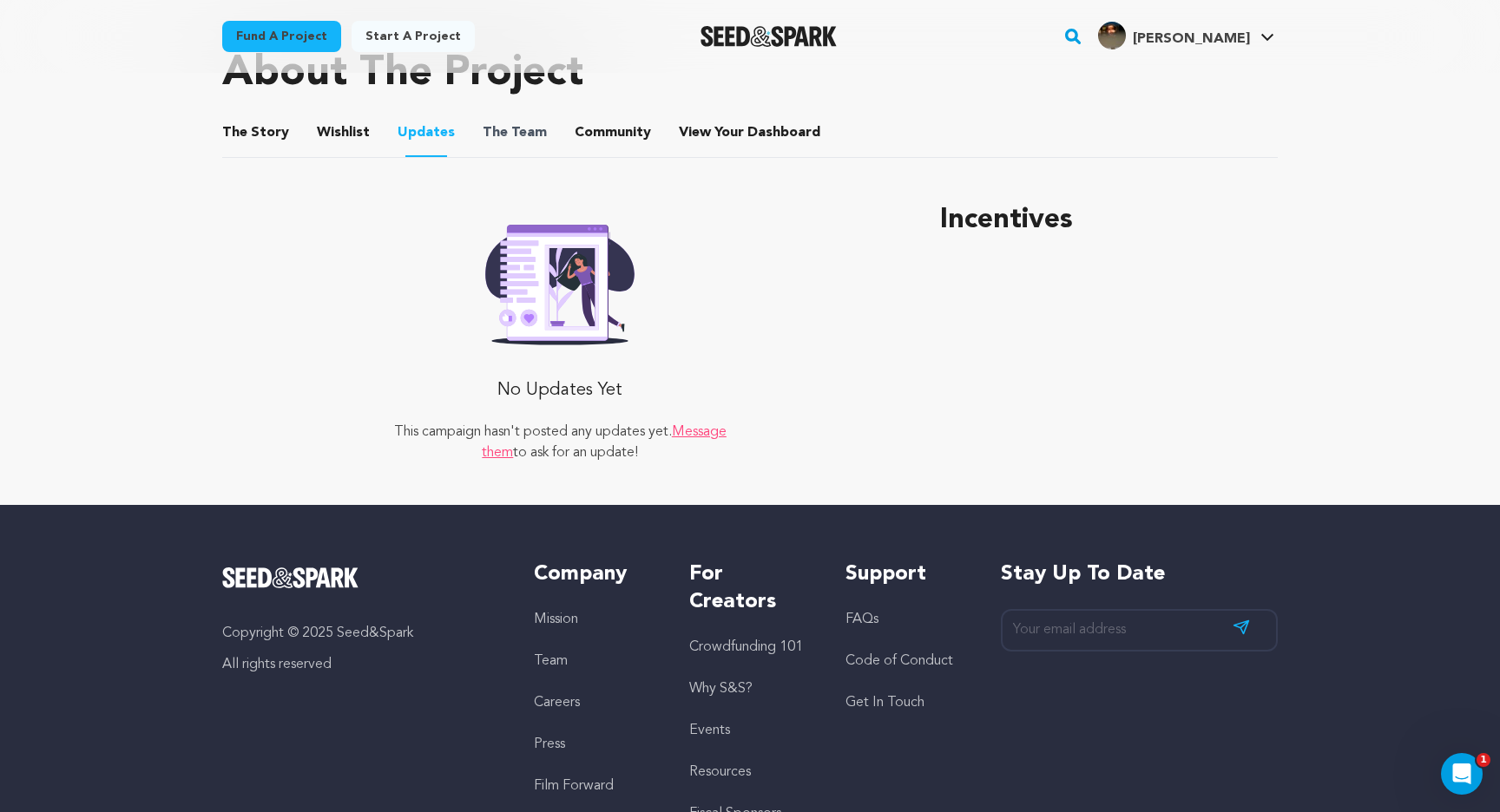
click at [482, 123] on span "The" at bounding box center [494, 133] width 25 height 21
click at [507, 134] on button "The Team" at bounding box center [515, 137] width 42 height 42
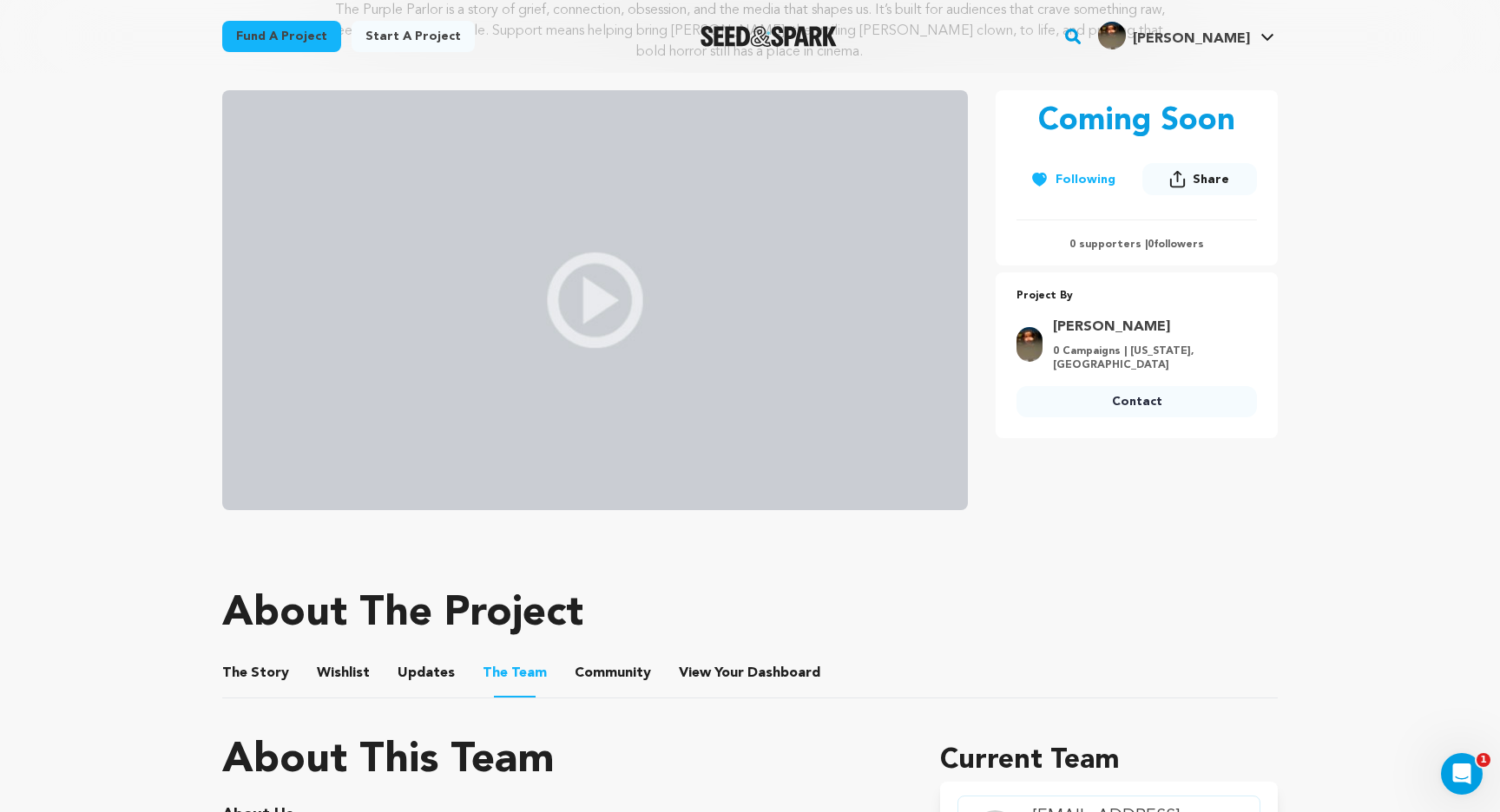
scroll to position [230, 0]
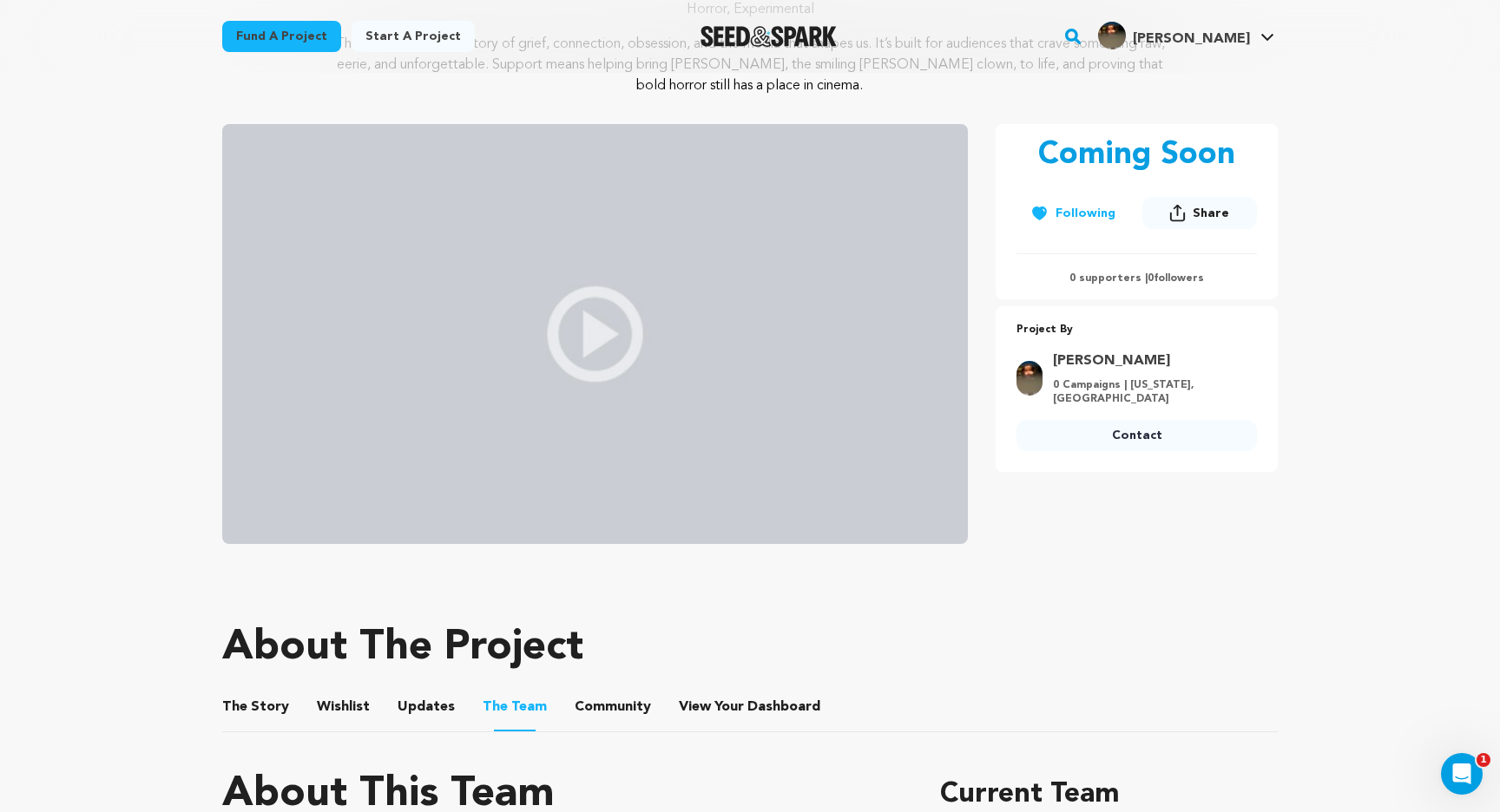
click at [616, 715] on button "Community" at bounding box center [613, 711] width 42 height 42
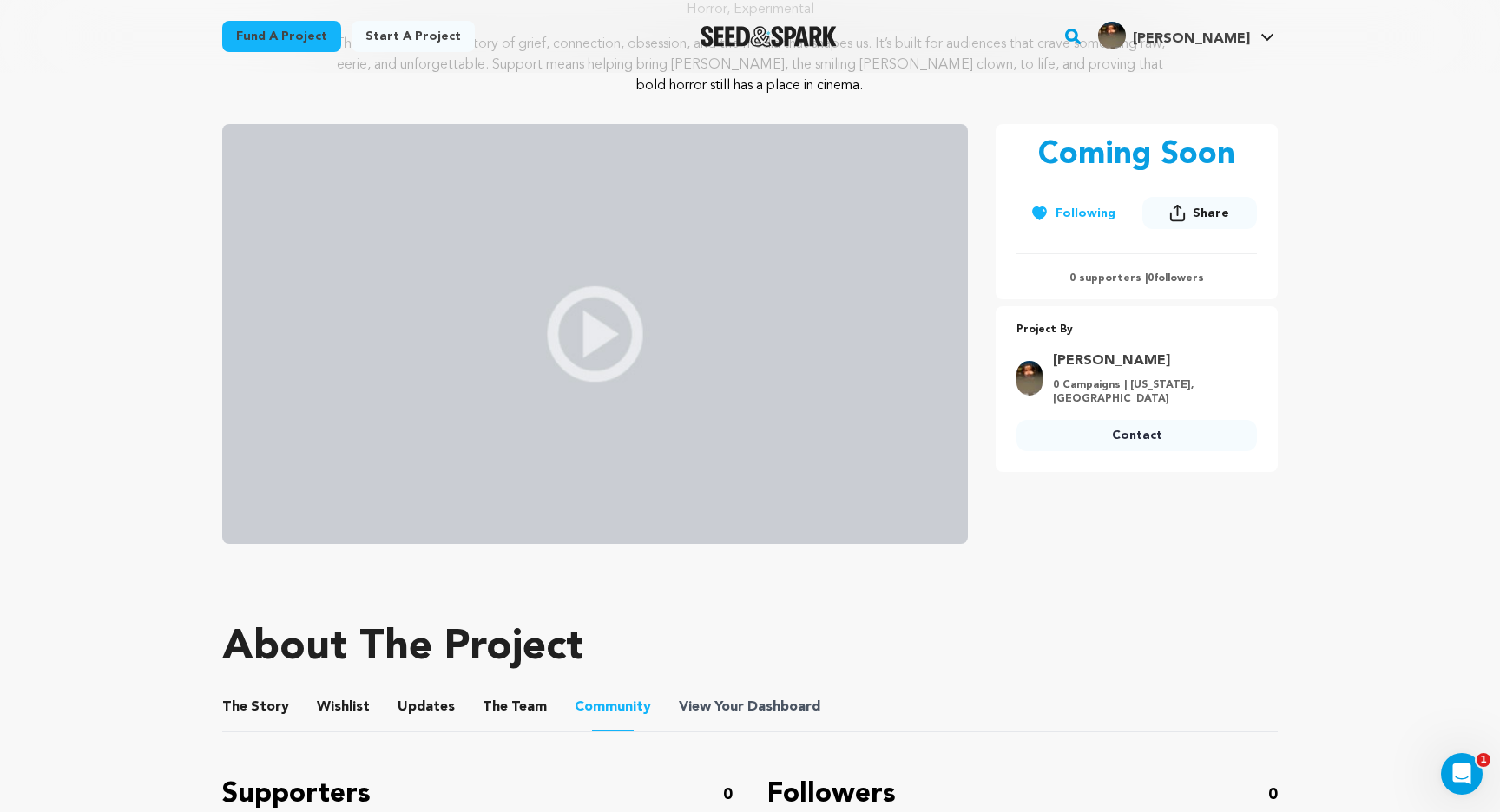
click at [709, 702] on link "View Your Dashboard View Your Dashboard" at bounding box center [751, 708] width 145 height 21
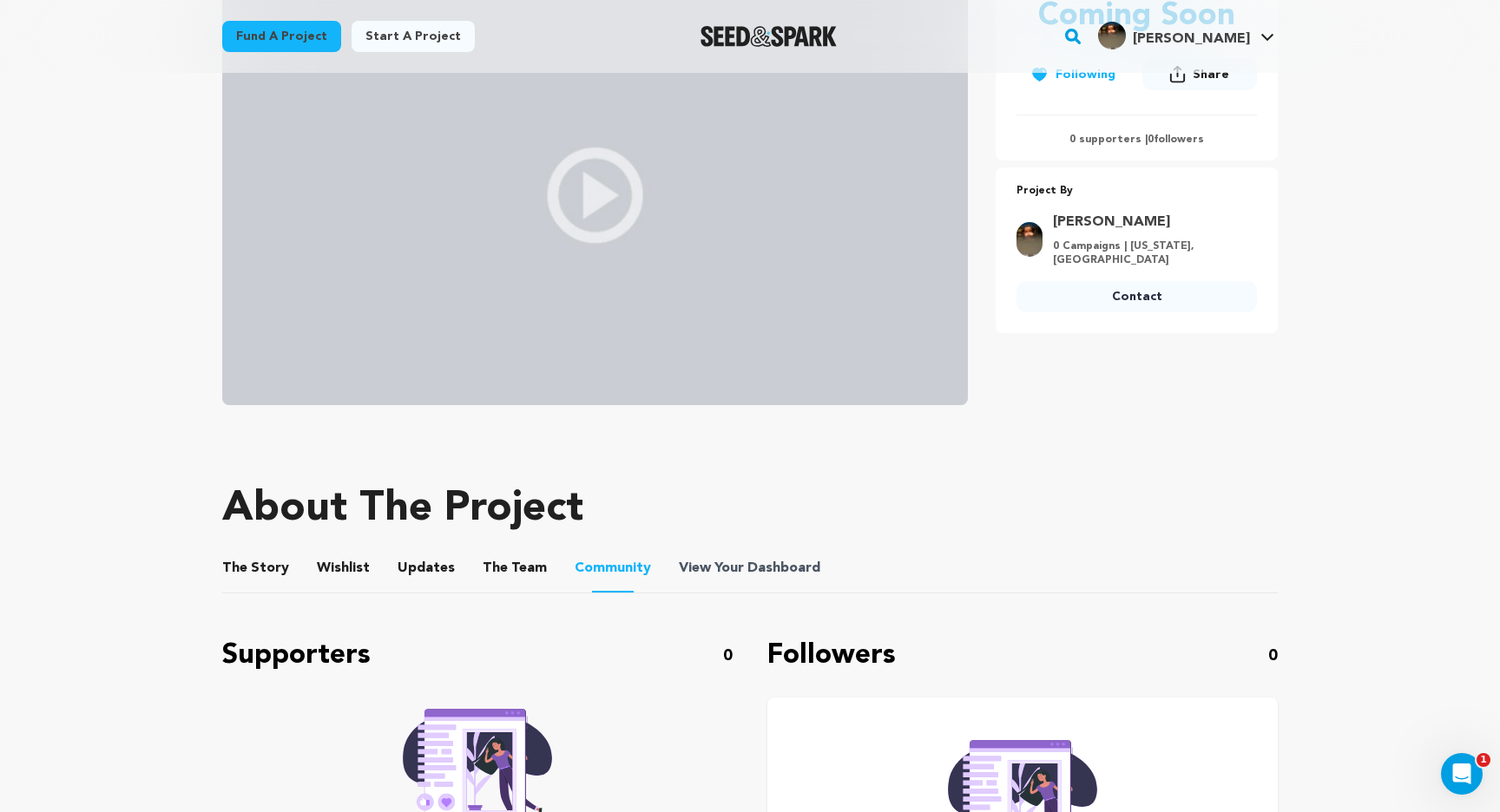
scroll to position [487, 0]
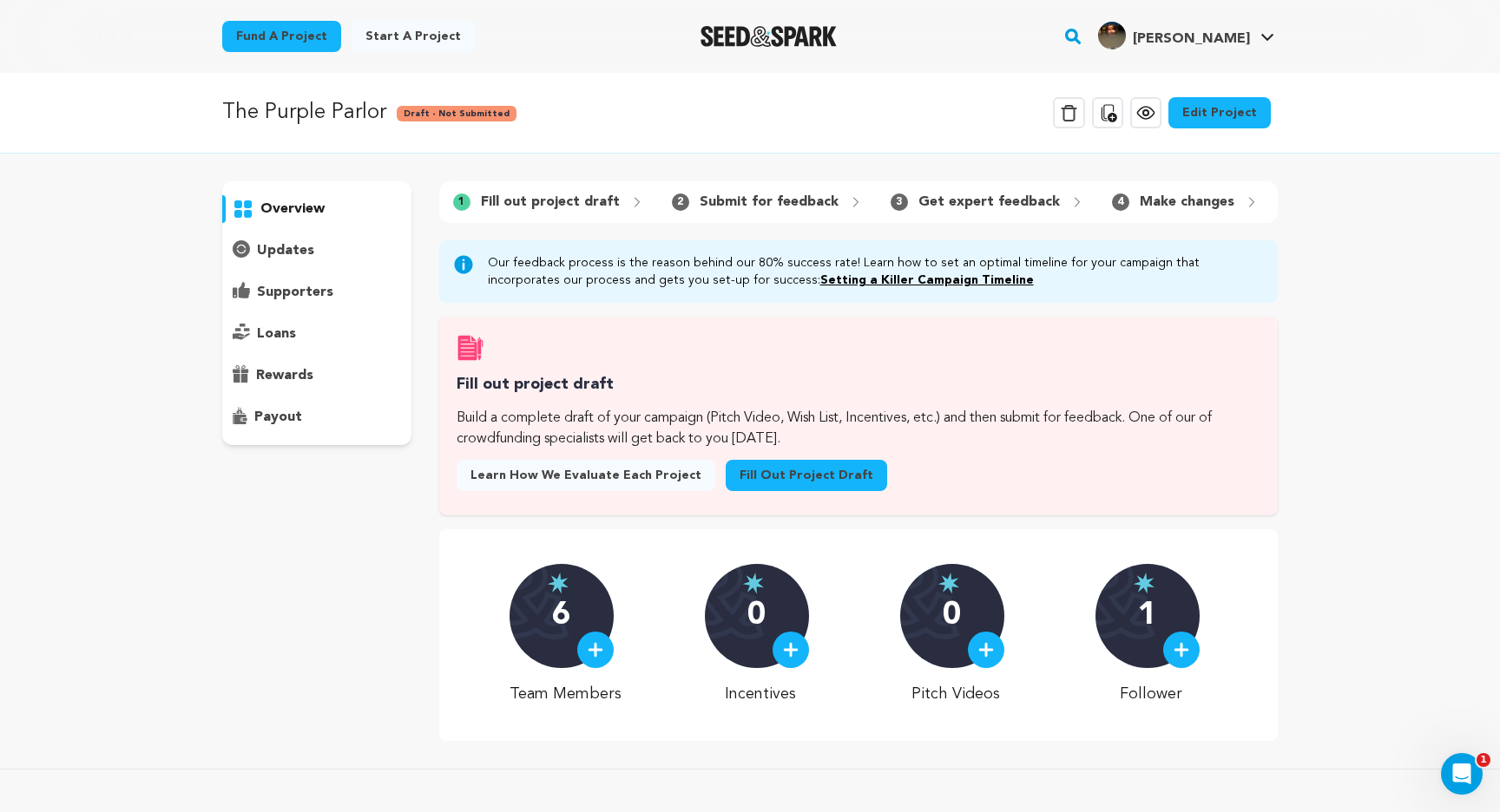
click at [740, 473] on link "Fill out project draft" at bounding box center [806, 475] width 161 height 31
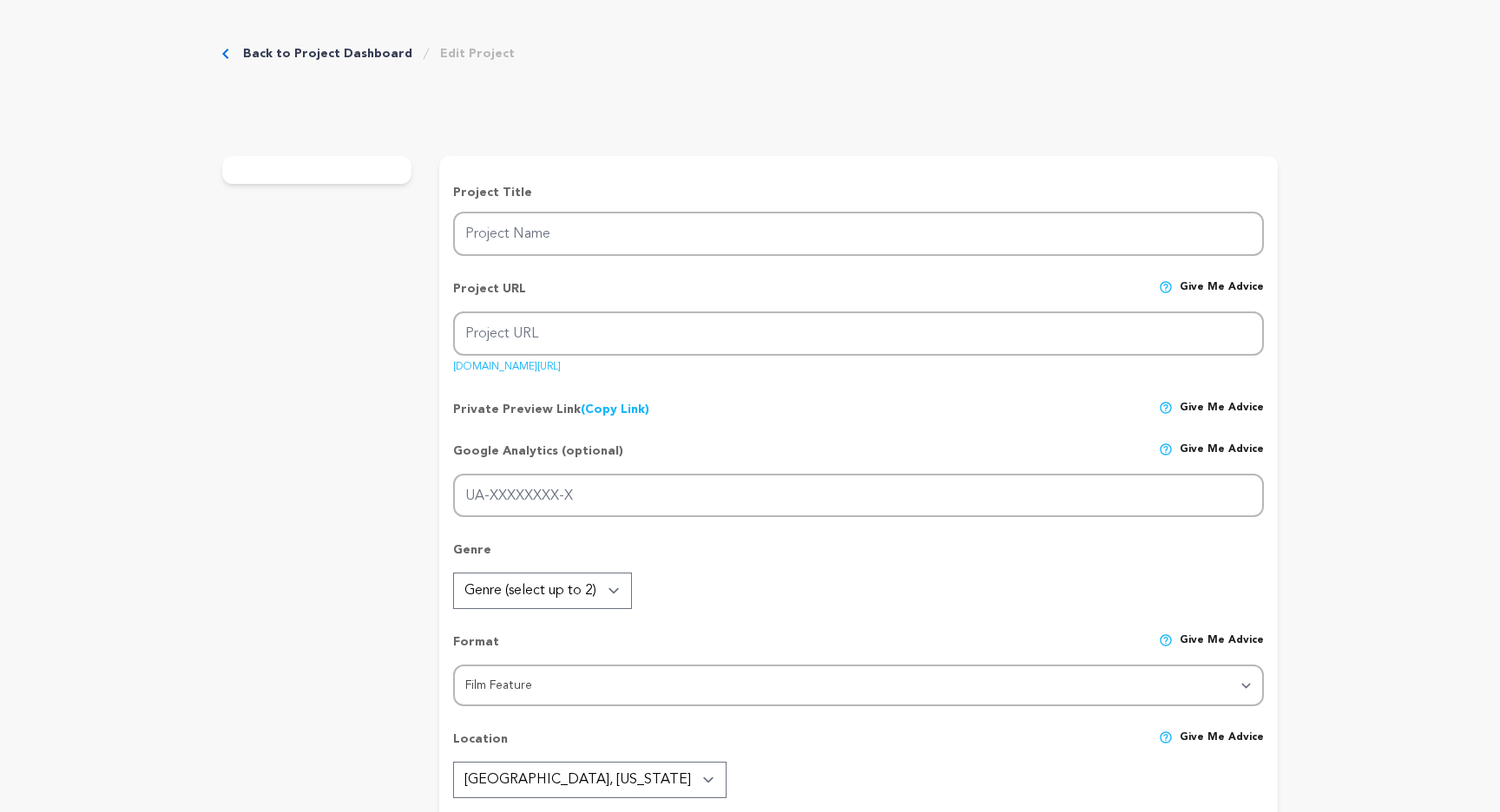
type input "The Purple Parlor"
type input "the-purple-parlor"
type input "G-YJCY15M7CJ"
type input "A forgotten kids’ show, a missing brother, a grieving sister, and the host who …"
type textarea "The Purple Parlor is a story of grief, connection, obsession, and the media tha…"
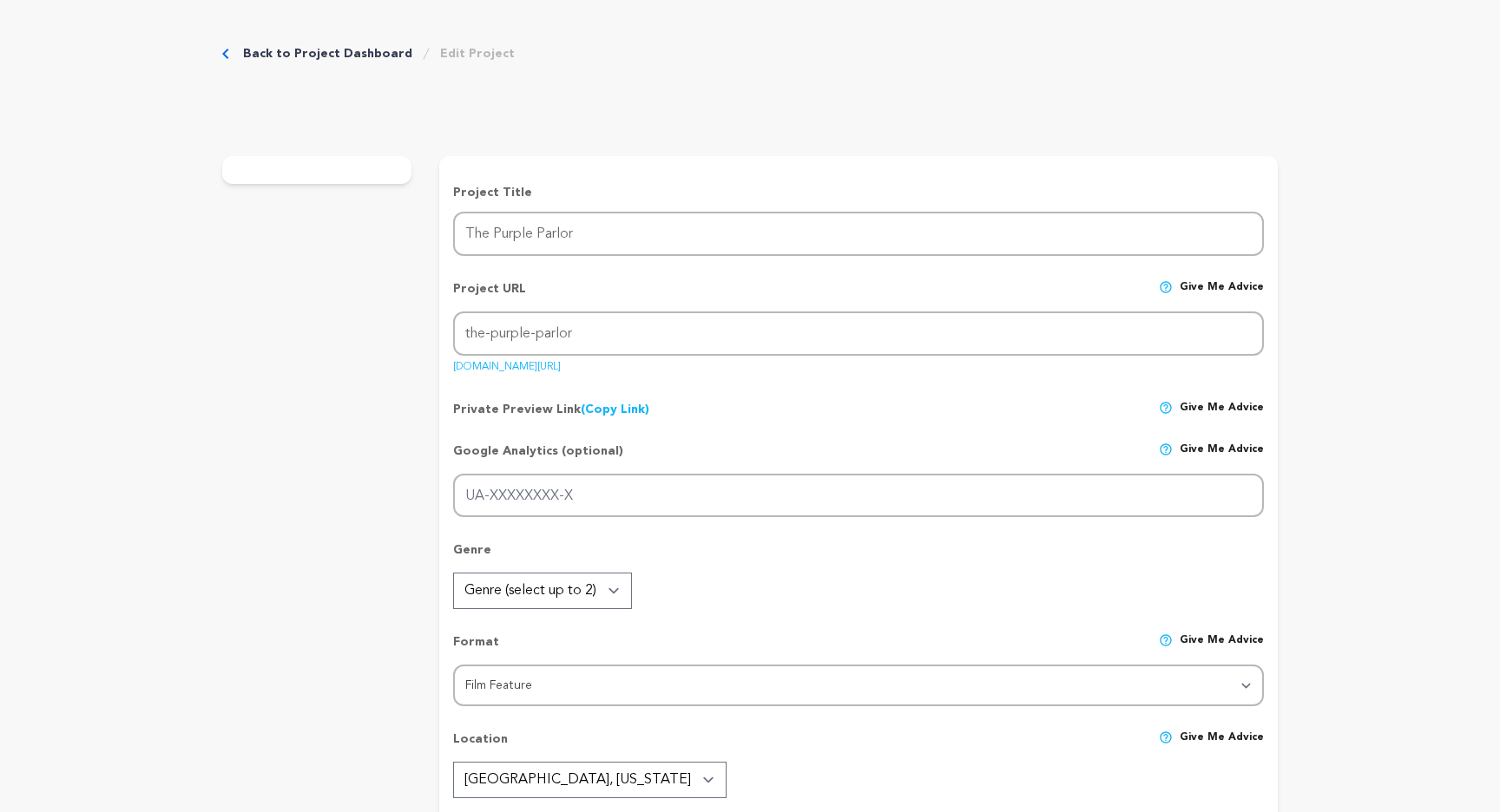
type textarea "Our mission is simple: make a horror film that’s strange, unsettling, and uniqu…"
radio input "true"
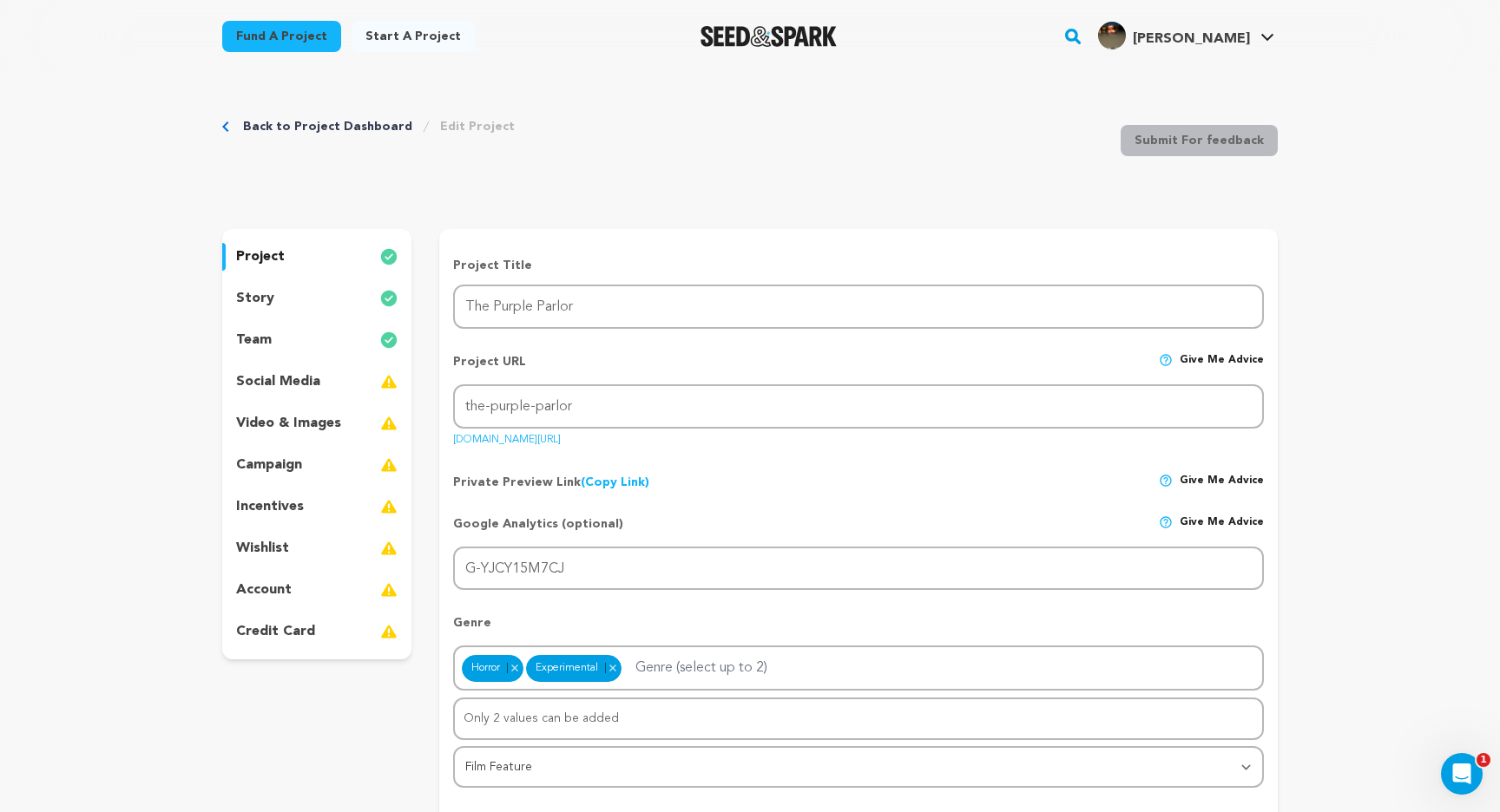
click at [274, 322] on div "project story team social media video & images campaign incentives wishlist acc…" at bounding box center [316, 444] width 189 height 431
click at [245, 346] on p "team" at bounding box center [253, 340] width 36 height 21
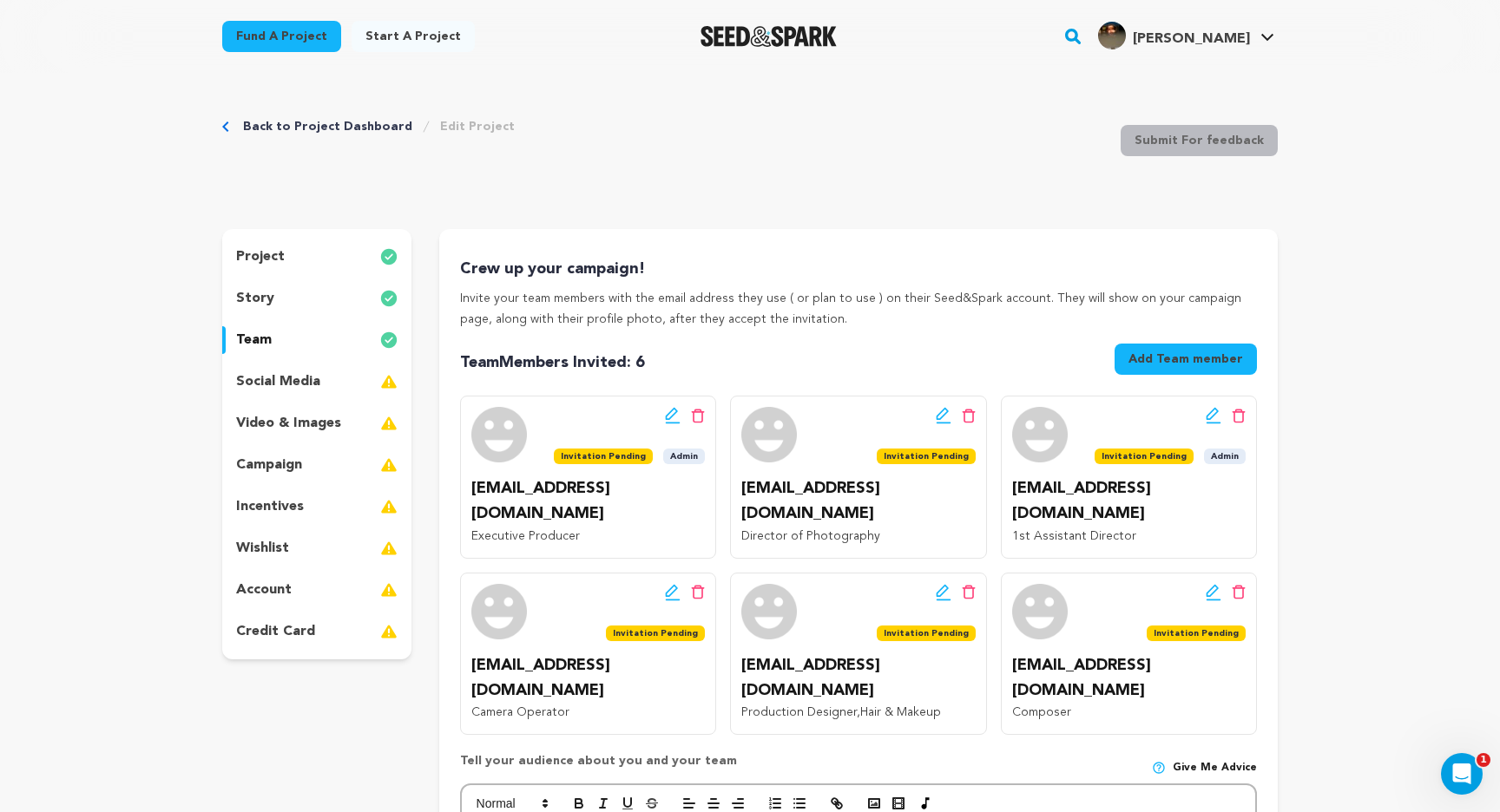
click at [1175, 370] on button "Add Team member" at bounding box center [1186, 359] width 143 height 31
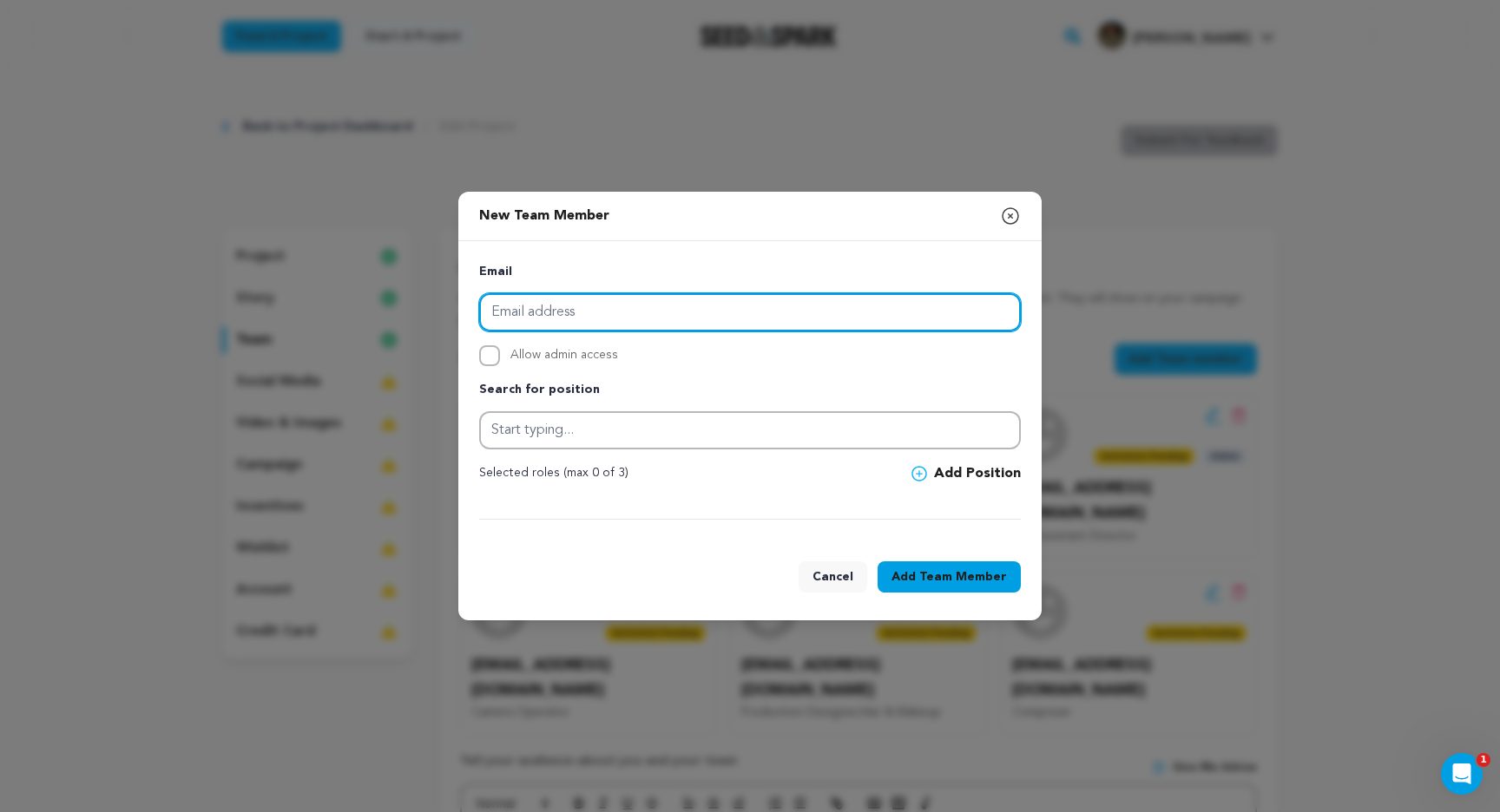
click at [809, 321] on input "email" at bounding box center [750, 312] width 541 height 38
type input "kylefelizardo610@gmail.com"
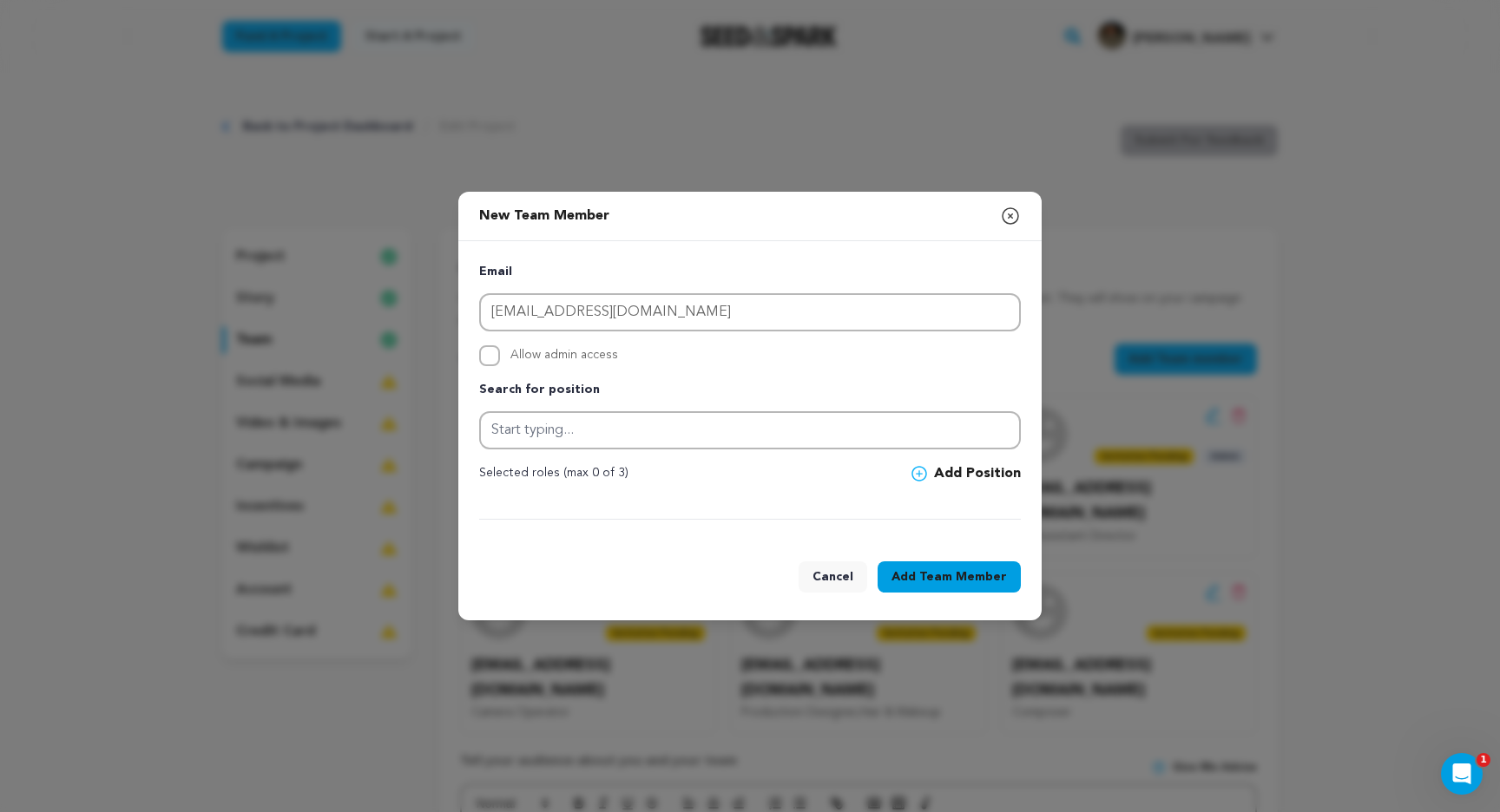
click at [508, 351] on label "Allow admin access" at bounding box center [750, 356] width 541 height 21
click at [500, 351] on input "Allow admin access" at bounding box center [489, 356] width 21 height 21
checkbox input "true"
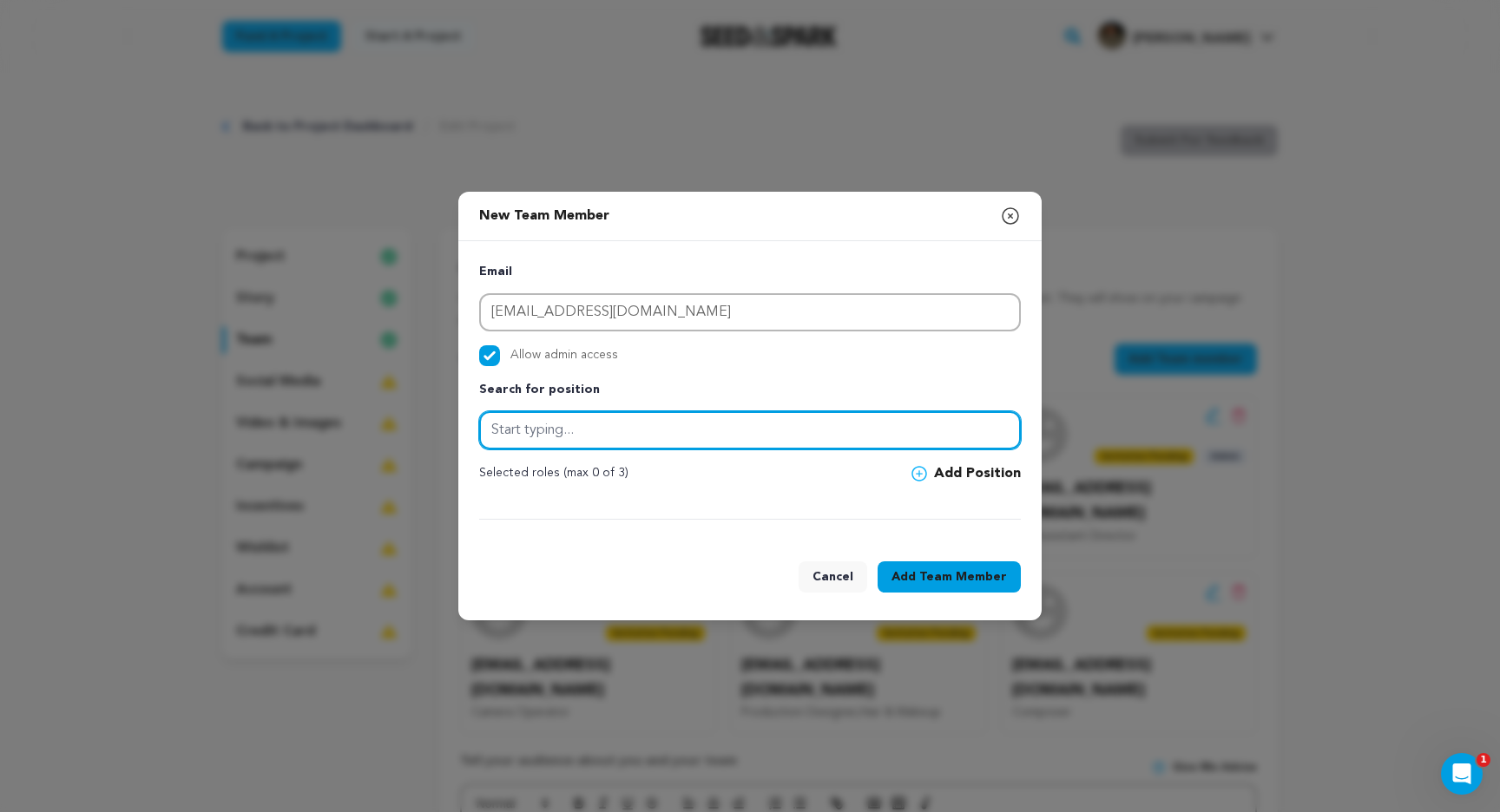
click at [555, 429] on input "text" at bounding box center [750, 431] width 541 height 38
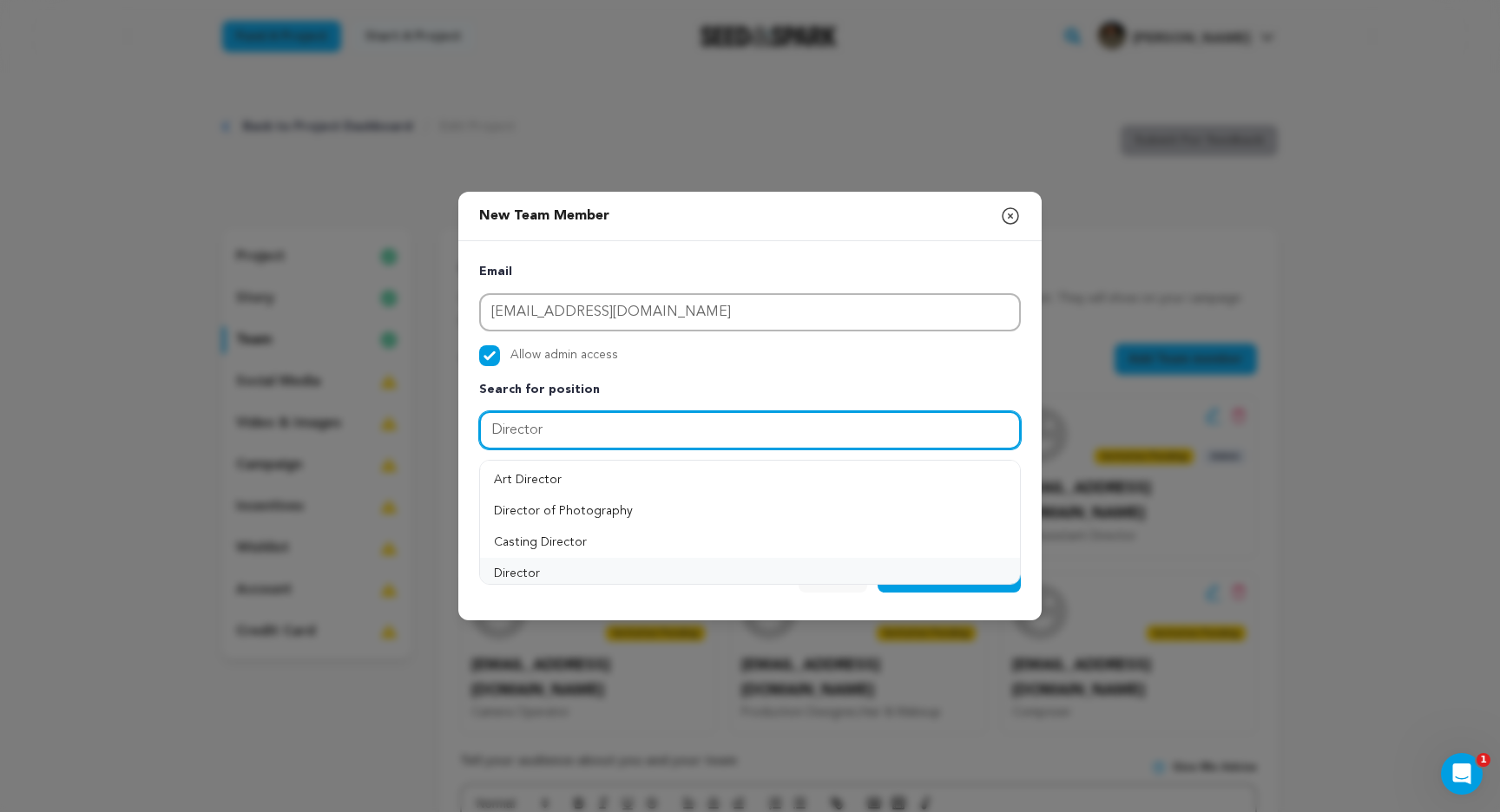
type input "Director"
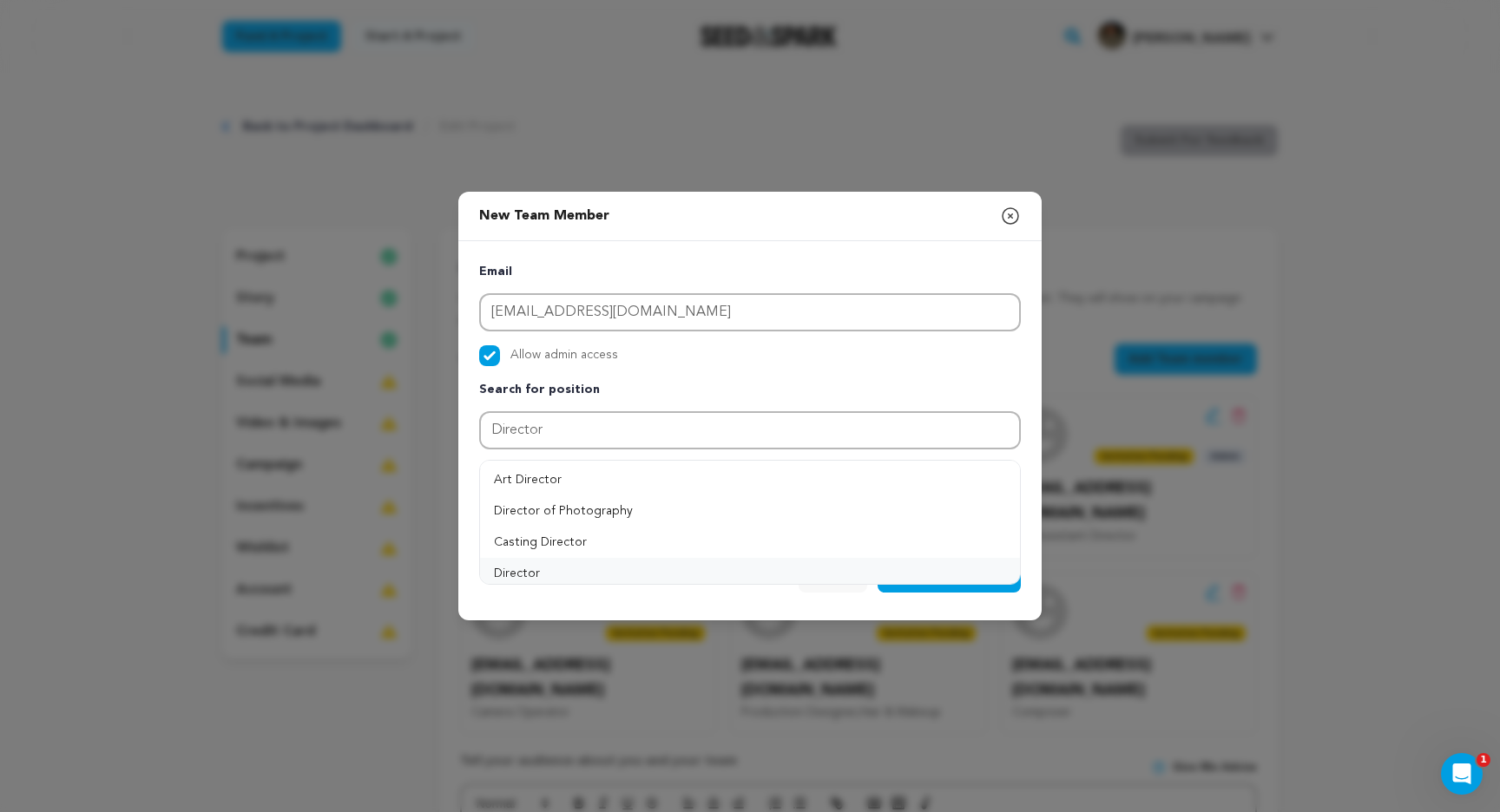
click at [589, 564] on button "Director" at bounding box center [750, 574] width 540 height 31
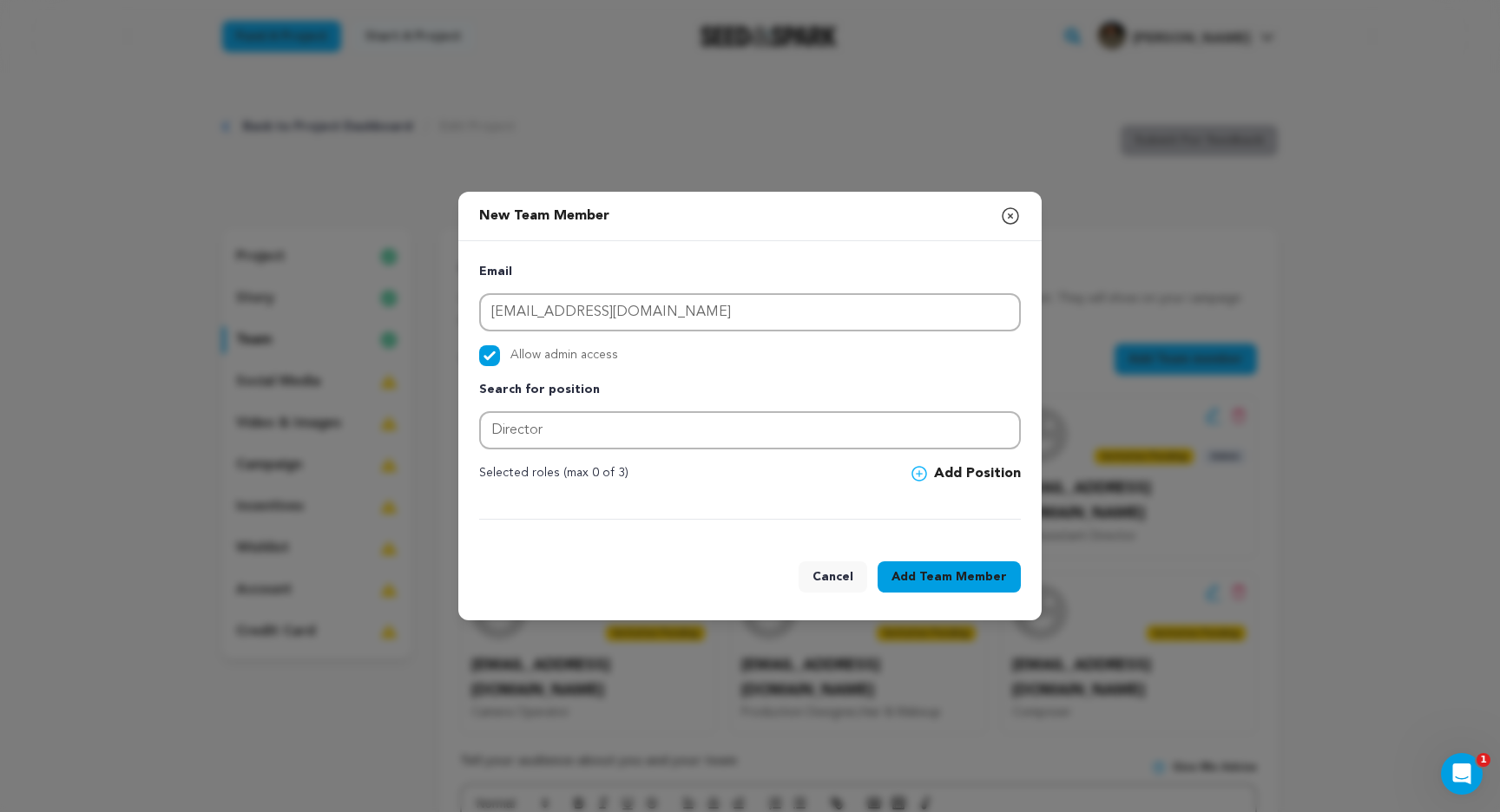
click at [931, 472] on span at bounding box center [923, 473] width 23 height 16
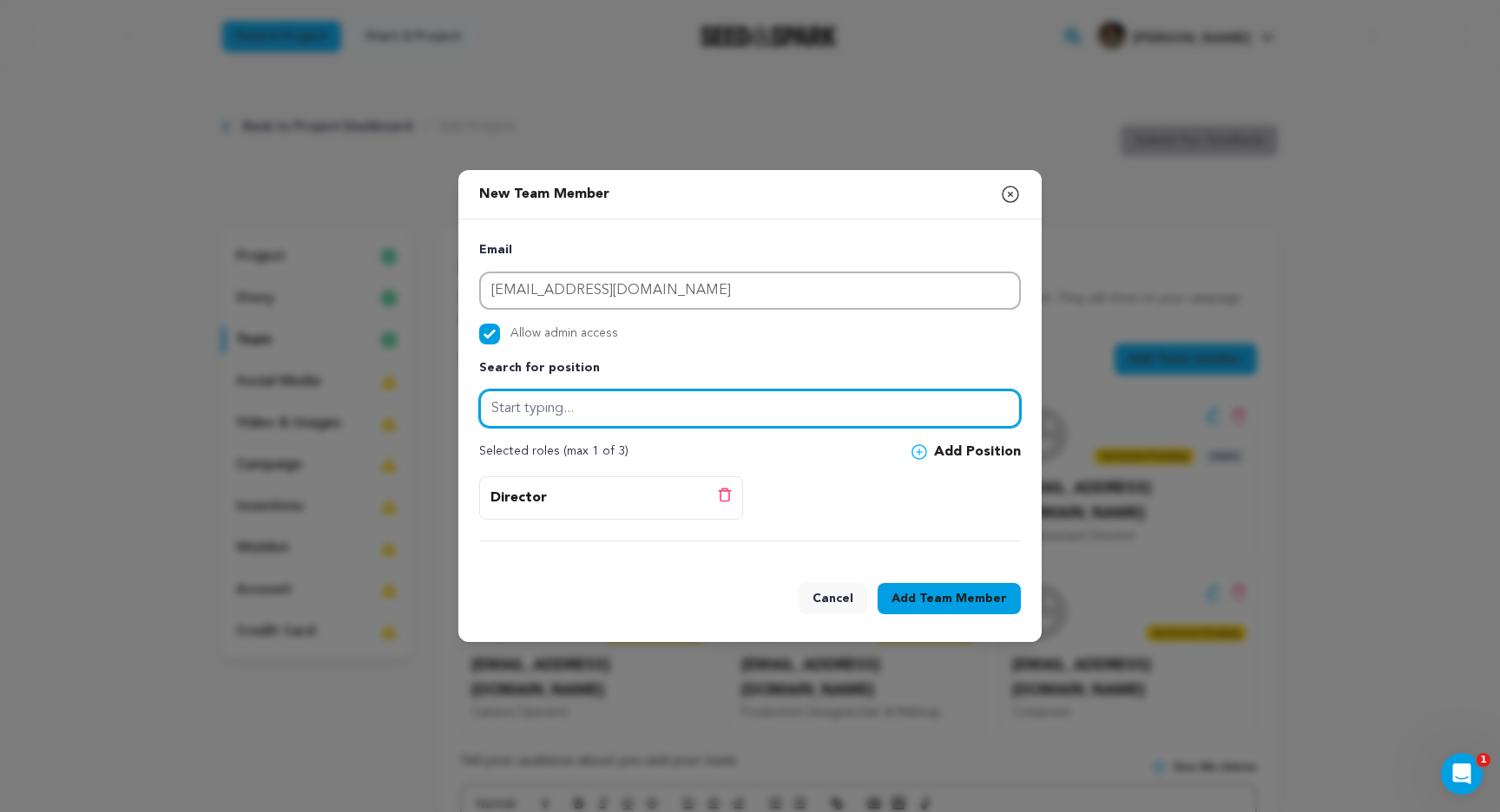
click at [786, 417] on input "text" at bounding box center [750, 409] width 541 height 38
type input "W"
type input "Creator"
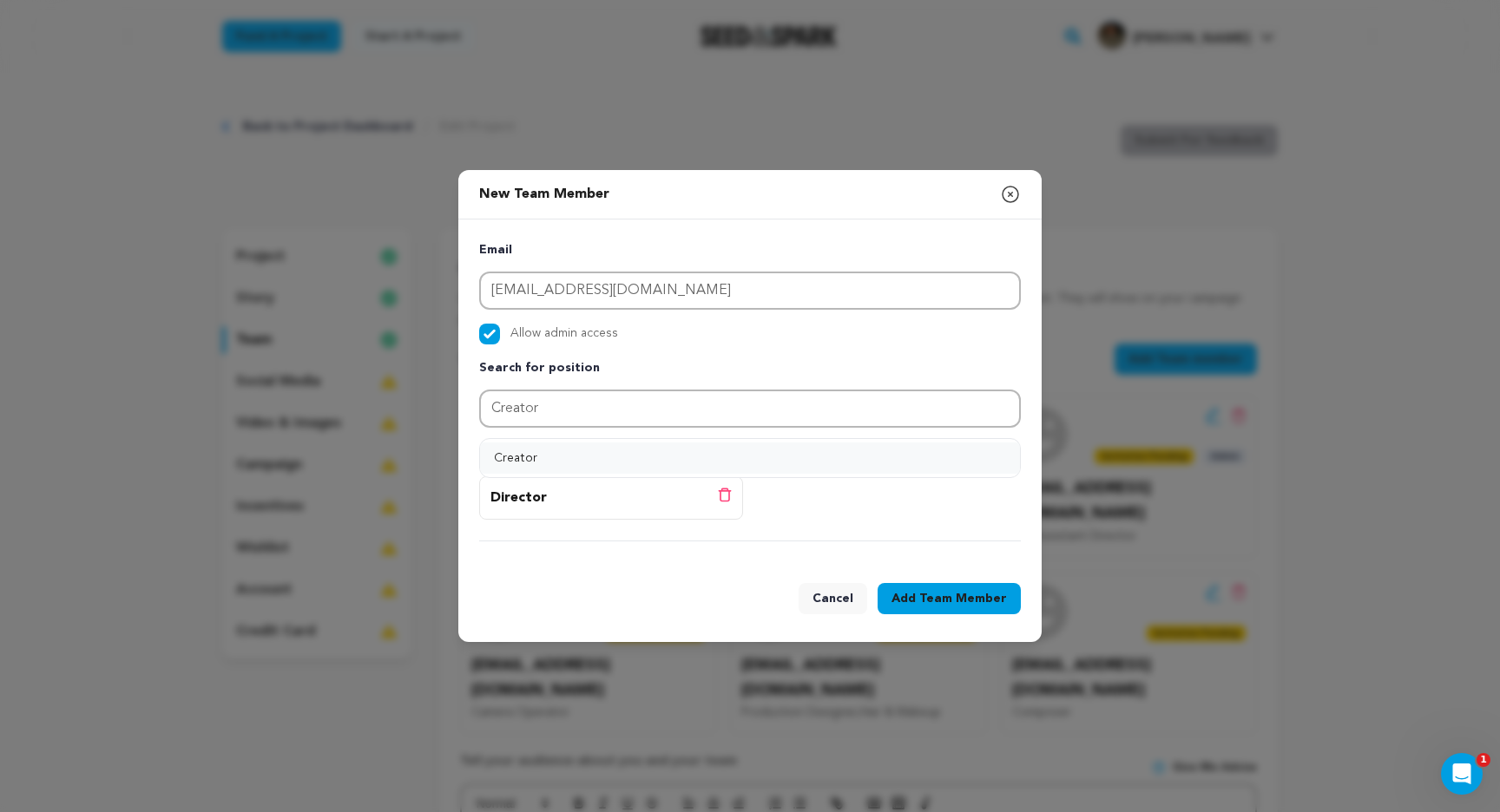
click at [639, 455] on button "Creator" at bounding box center [750, 459] width 540 height 31
click at [968, 447] on button "Add Position" at bounding box center [966, 453] width 110 height 21
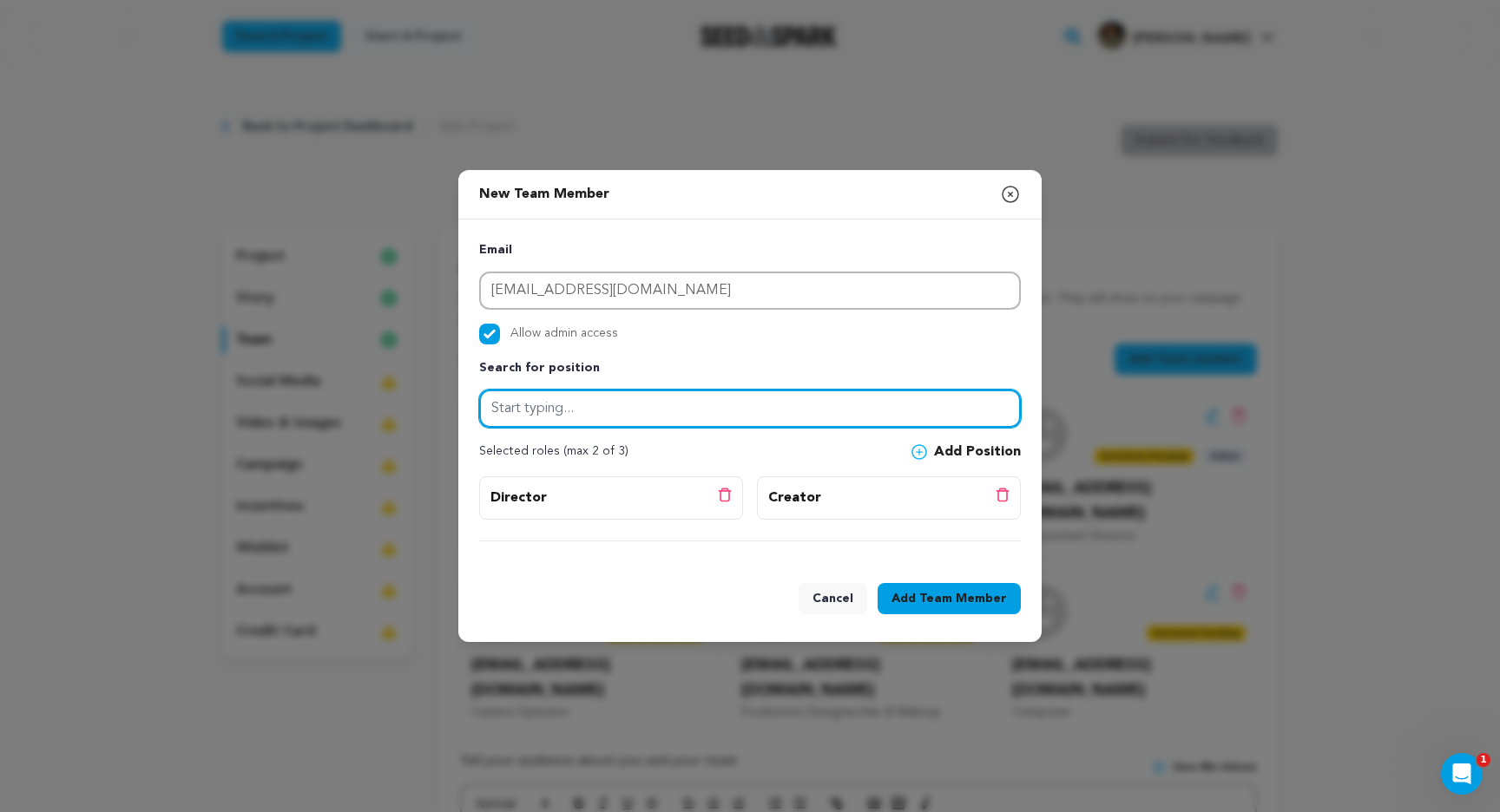
click at [798, 409] on input "text" at bounding box center [750, 409] width 541 height 38
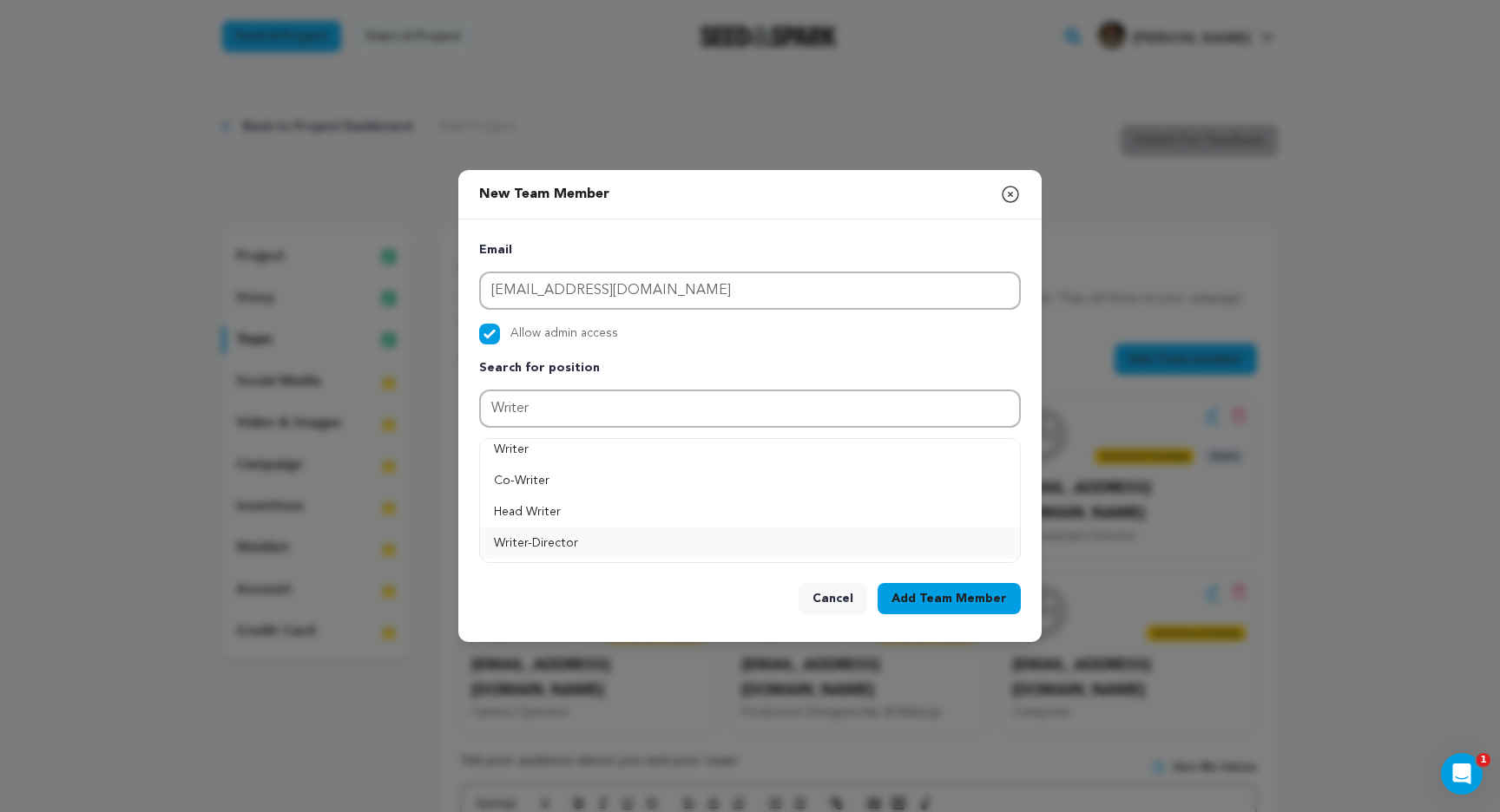
click at [606, 538] on button "Writer-Director" at bounding box center [750, 543] width 540 height 31
type input "Writer-Director"
click at [723, 494] on icon at bounding box center [725, 494] width 14 height 15
click at [956, 453] on button "Add Position" at bounding box center [966, 453] width 110 height 21
click at [965, 602] on span "Team Member" at bounding box center [963, 599] width 88 height 17
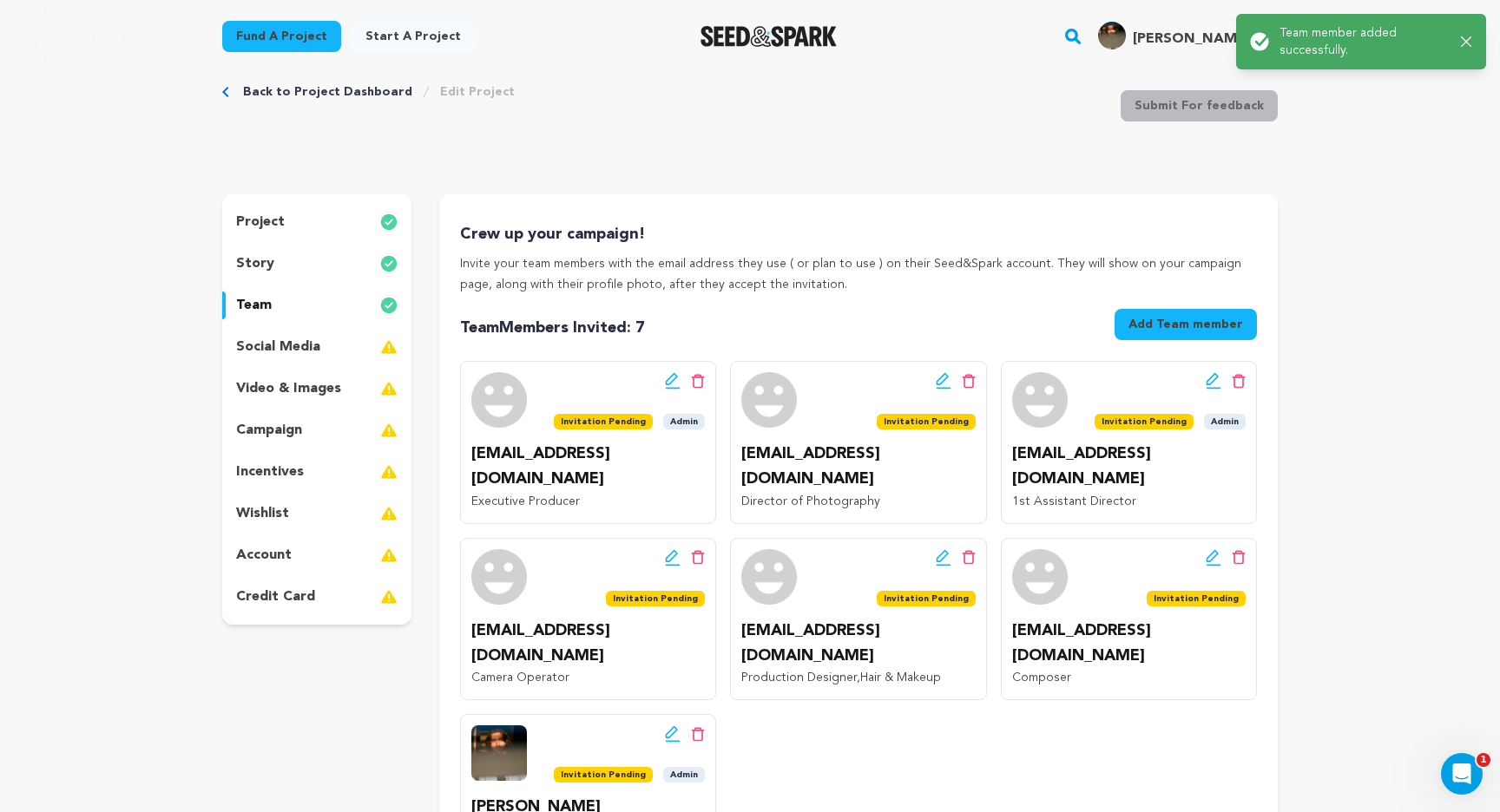
scroll to position [167, 0]
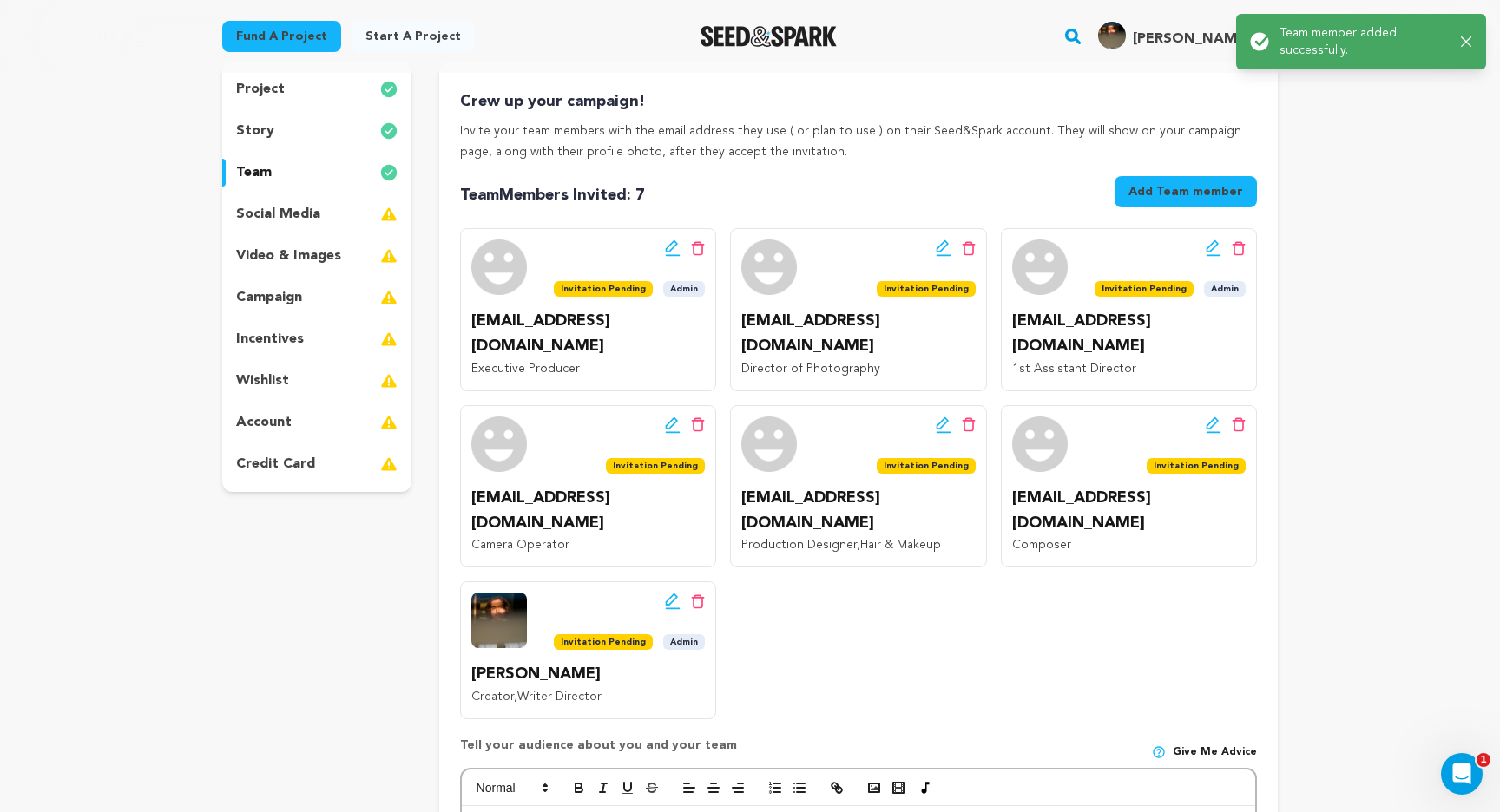
drag, startPoint x: 584, startPoint y: 554, endPoint x: 619, endPoint y: 409, distance: 149.2
click at [619, 409] on div "Edit team button Delete team button Invitation Pending Admin jtminyard88@gmail.…" at bounding box center [858, 473] width 797 height 490
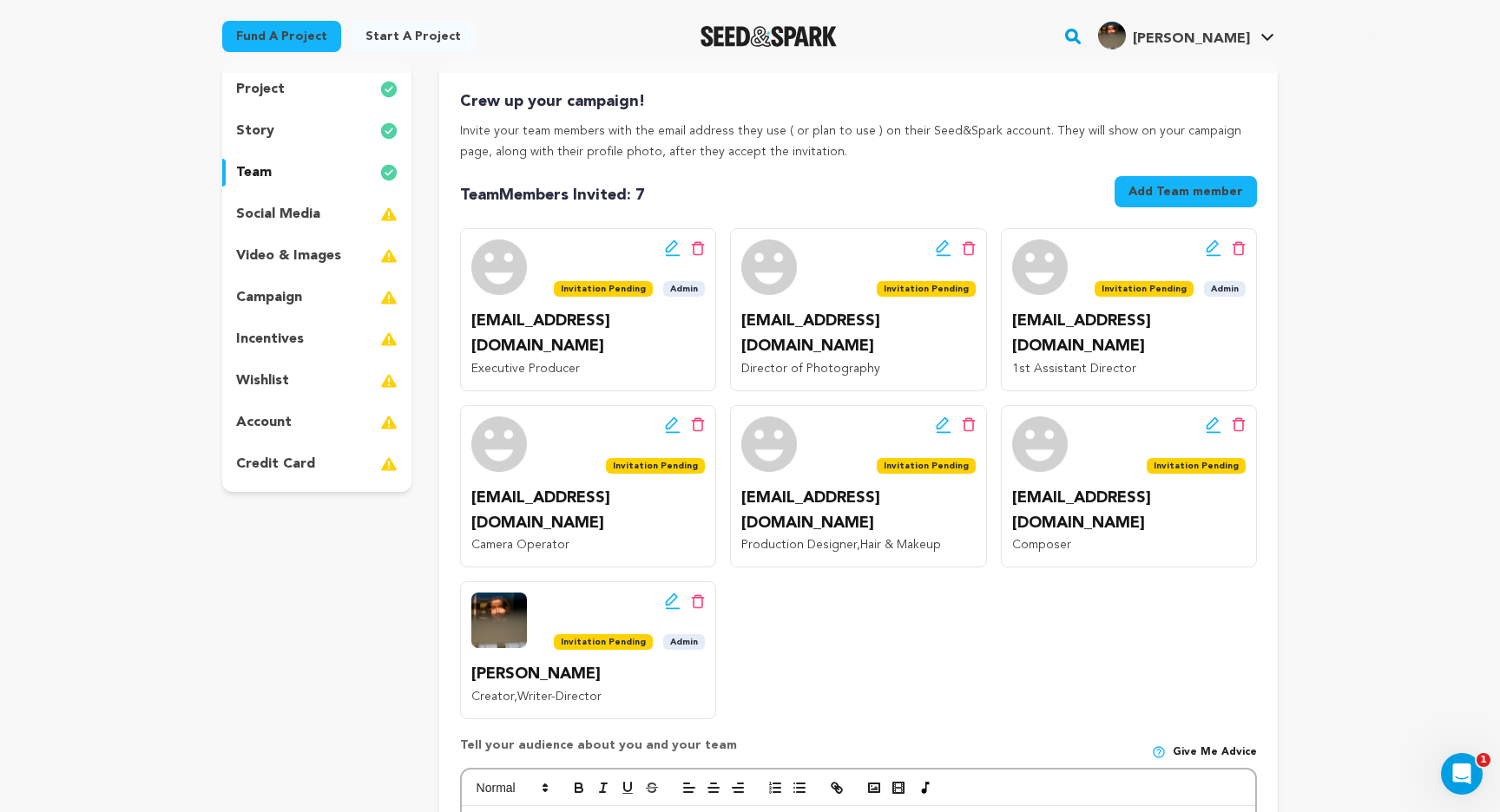
click at [801, 571] on div "Edit team button Delete team button Invitation Pending Admin jtminyard88@gmail.…" at bounding box center [858, 473] width 797 height 490
click at [669, 593] on icon at bounding box center [673, 601] width 16 height 17
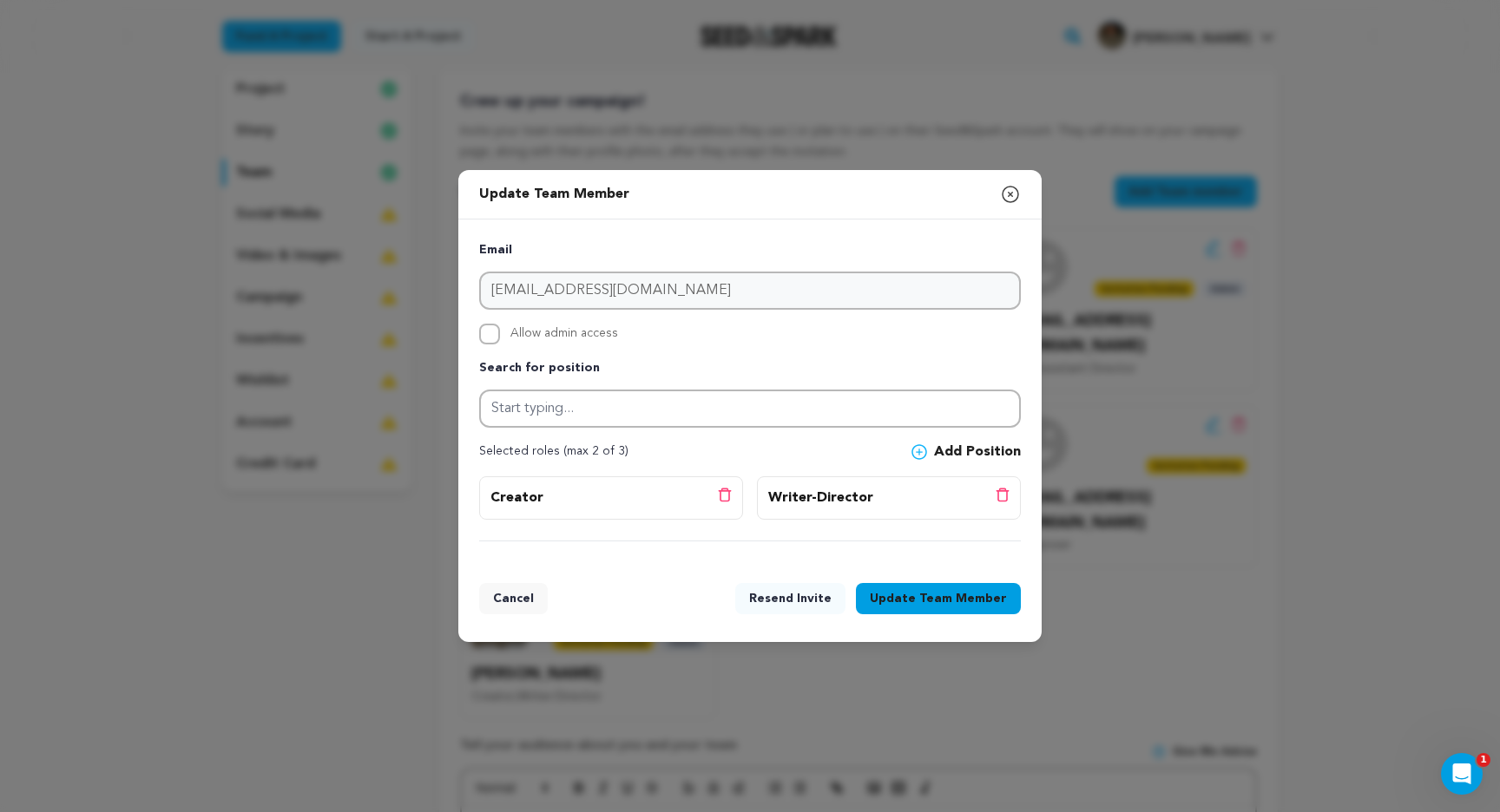
click at [557, 332] on span "Allow admin access" at bounding box center [564, 334] width 108 height 21
click at [500, 332] on input "Allow admin access" at bounding box center [489, 334] width 21 height 21
checkbox input "true"
click at [935, 592] on span "Team Member" at bounding box center [963, 599] width 88 height 17
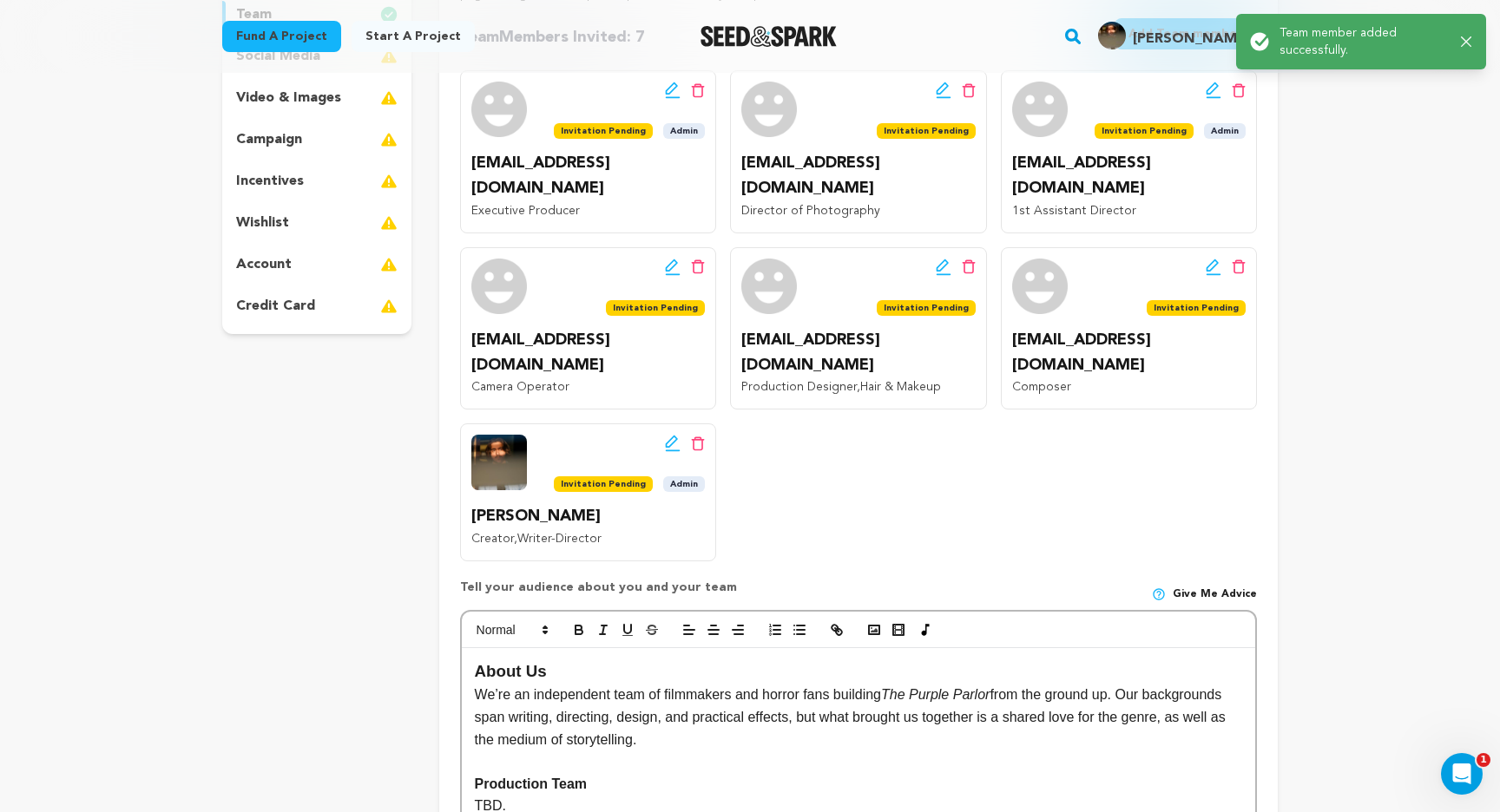
scroll to position [429, 0]
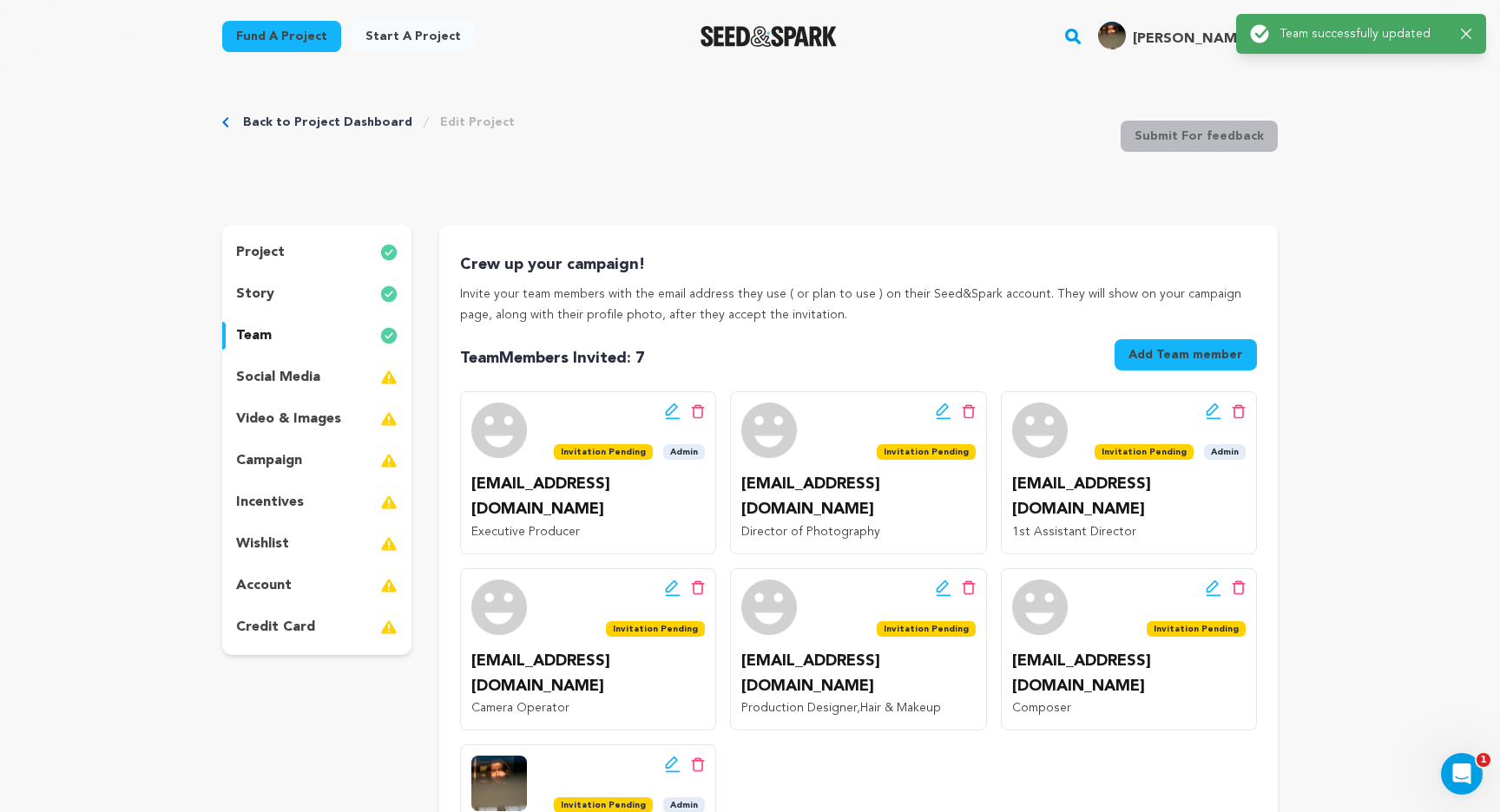
scroll to position [0, 0]
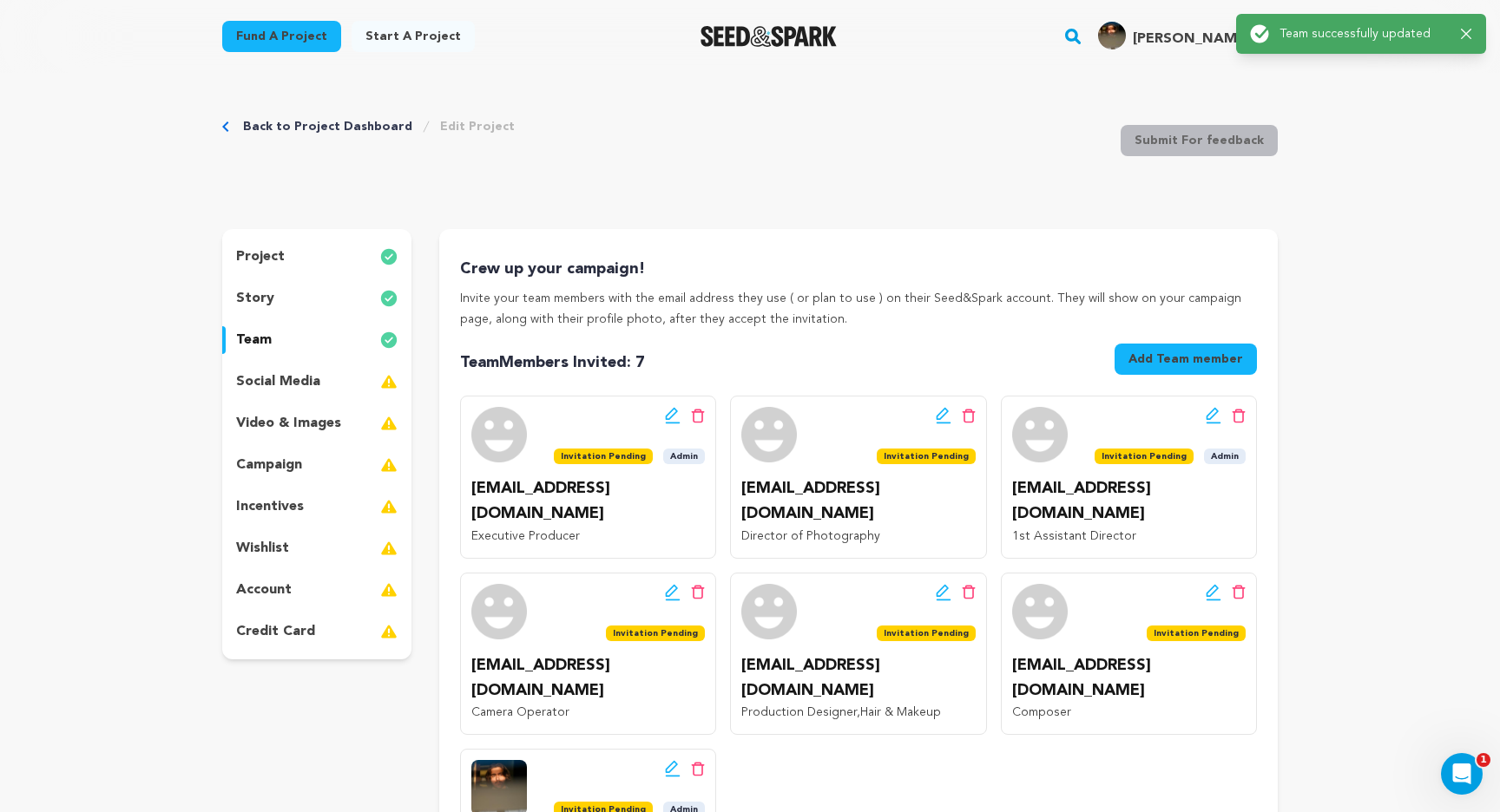
click at [325, 120] on link "Back to Project Dashboard" at bounding box center [327, 127] width 169 height 17
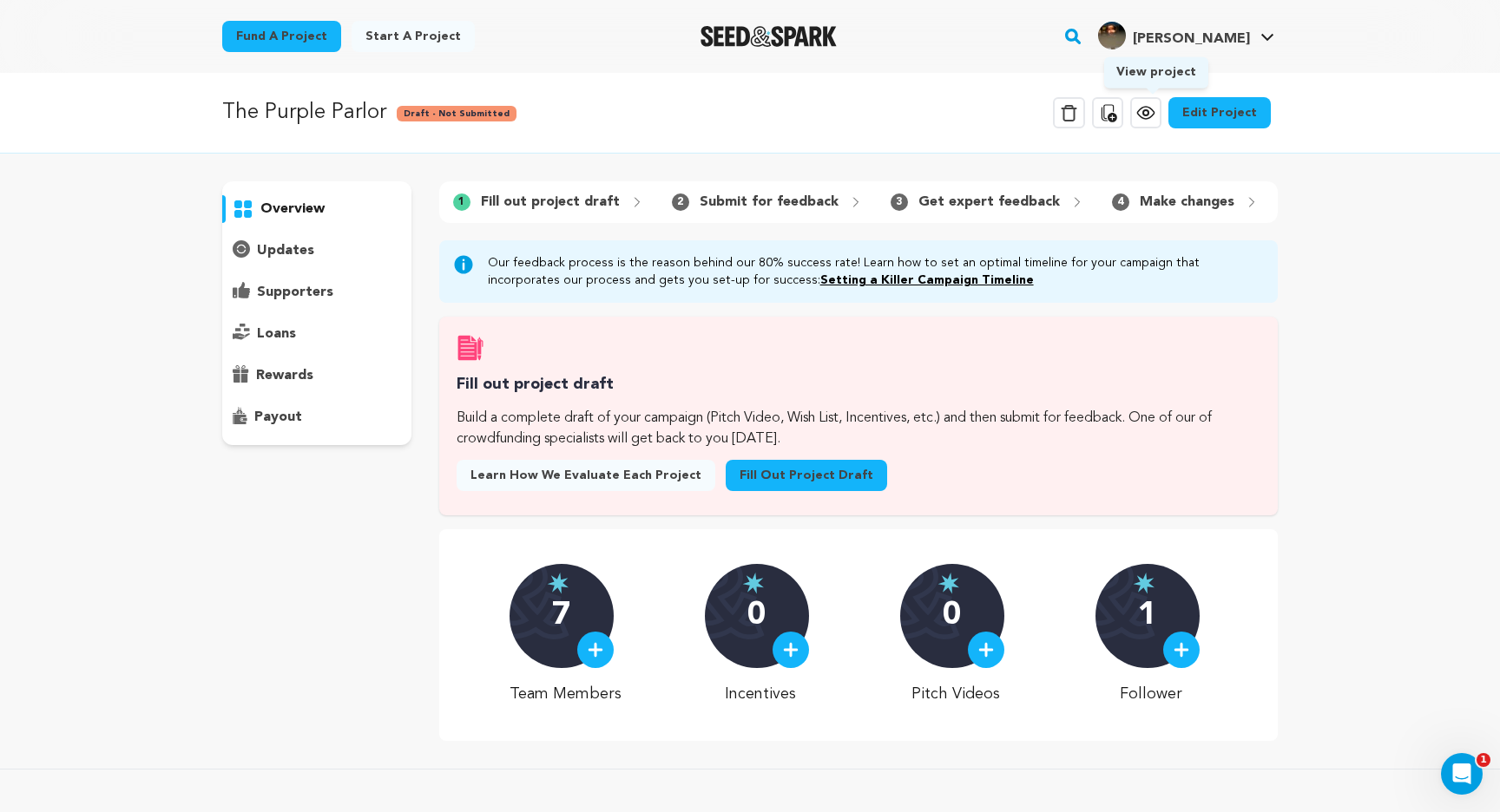
click at [1156, 120] on icon at bounding box center [1146, 113] width 21 height 21
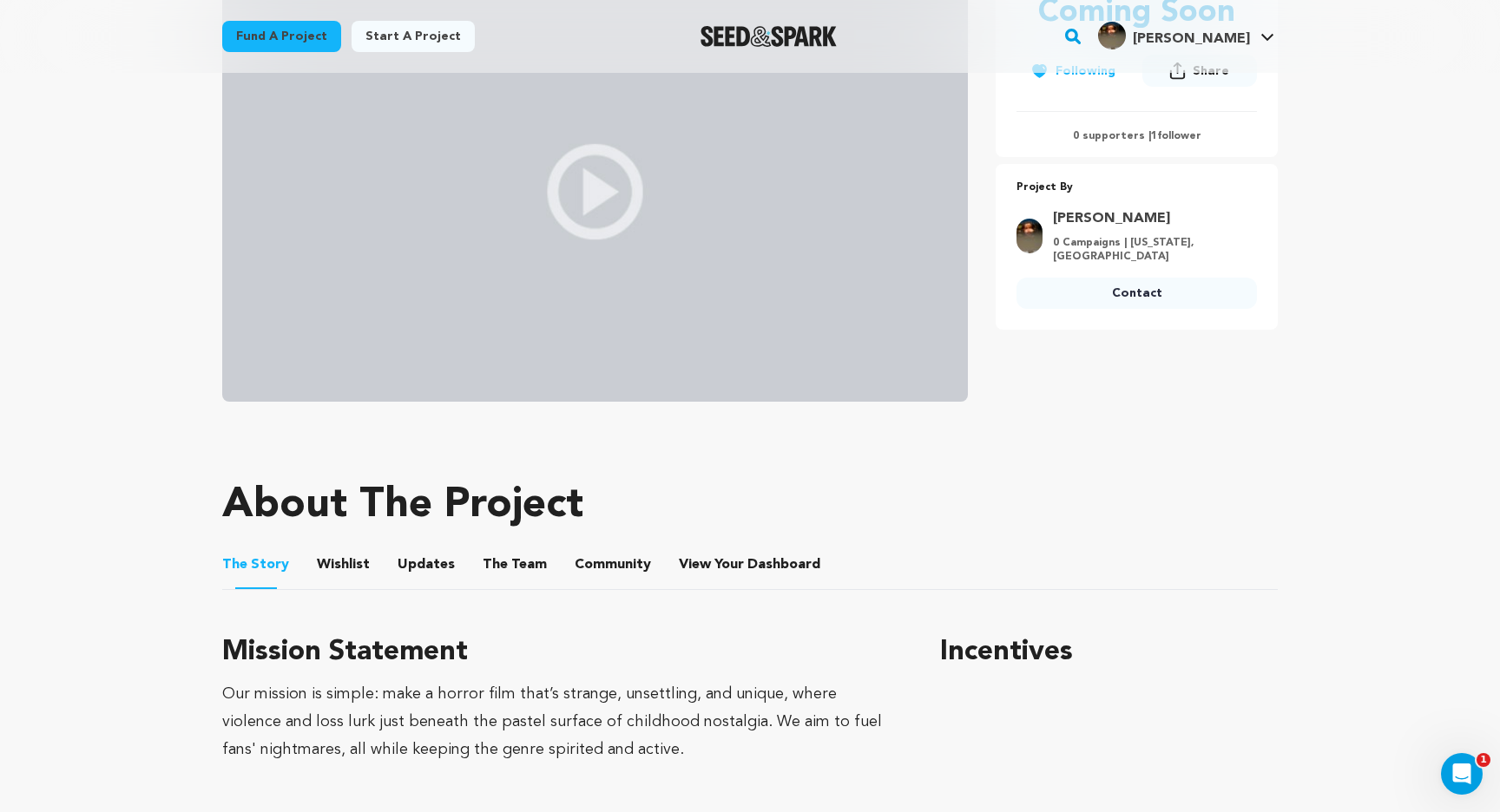
click at [494, 564] on button "The Team" at bounding box center [515, 568] width 42 height 42
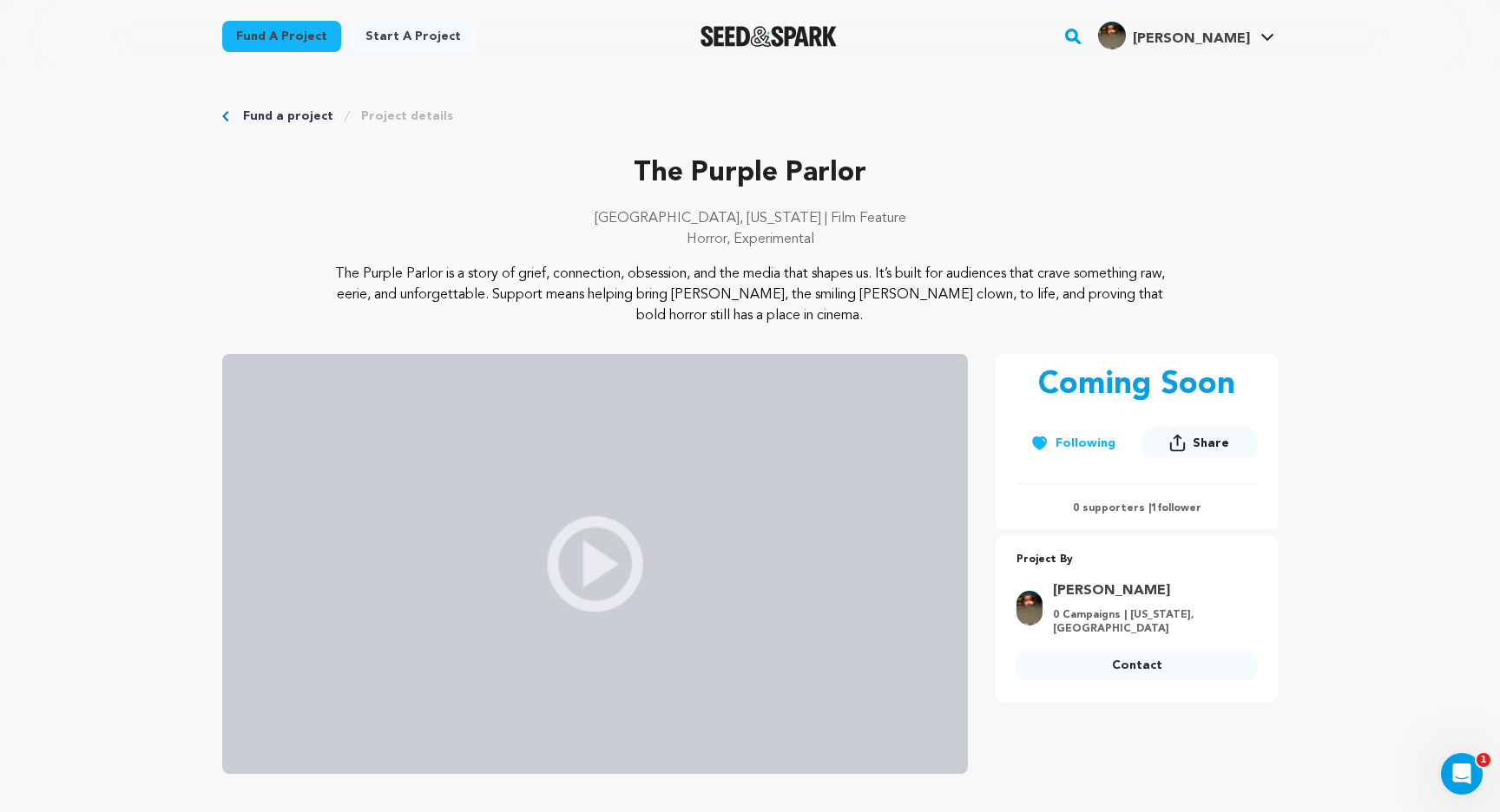
click at [292, 109] on link "Fund a project" at bounding box center [288, 117] width 91 height 17
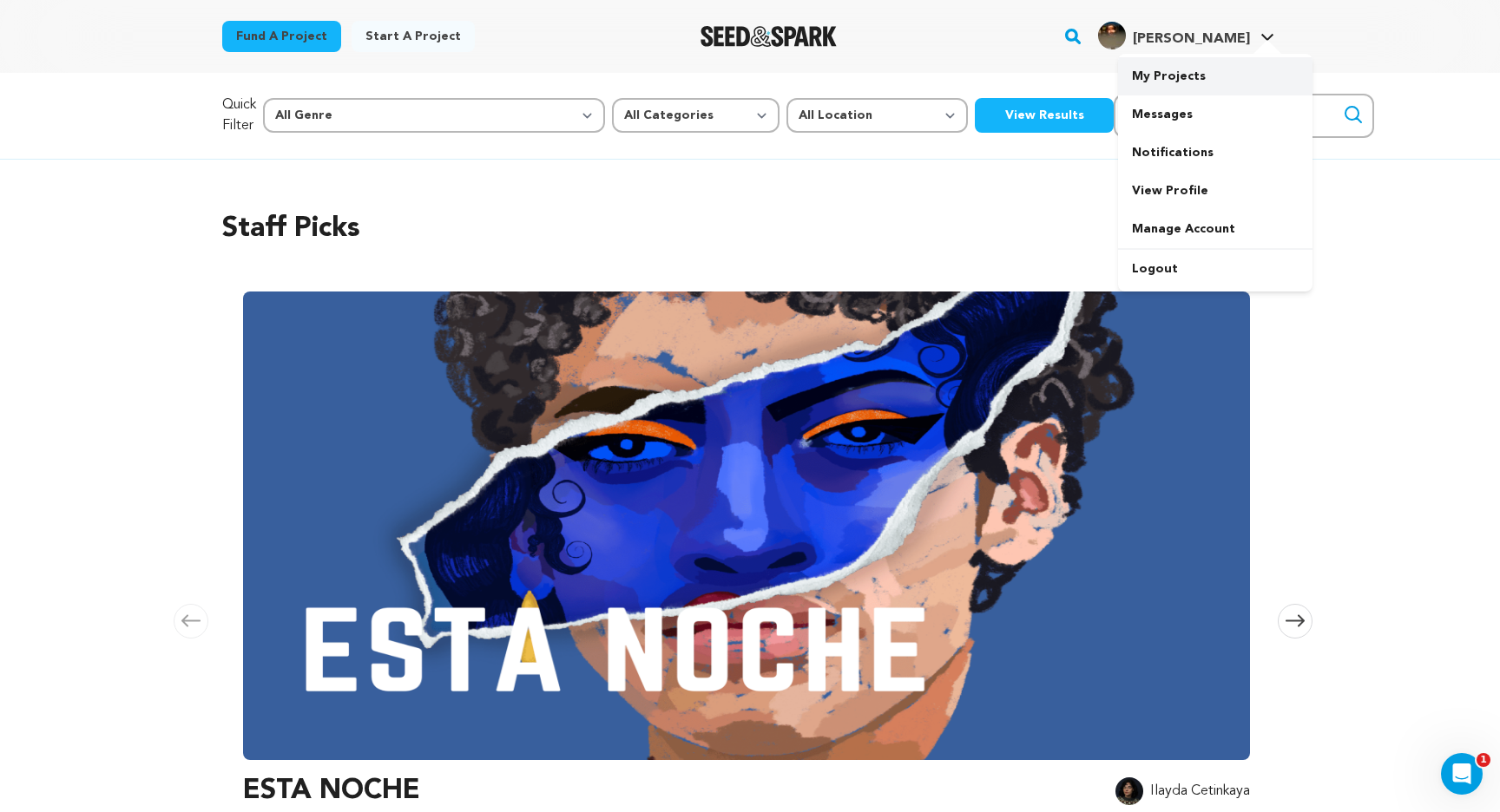
click at [1215, 64] on link "My Projects" at bounding box center [1214, 77] width 194 height 38
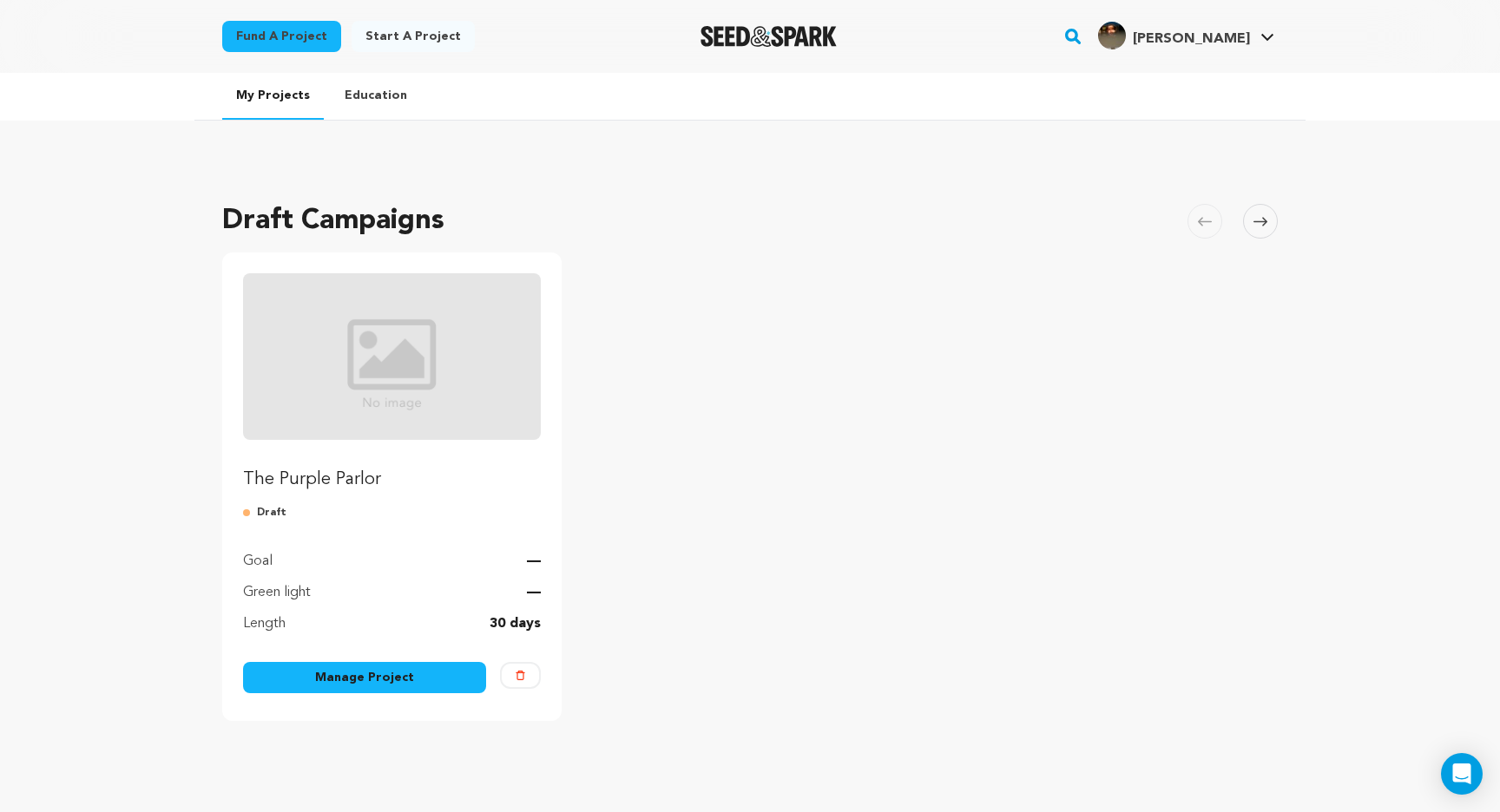
click at [519, 375] on img "Fund The Purple Parlor" at bounding box center [392, 356] width 298 height 166
click at [292, 675] on link "Manage Project" at bounding box center [364, 678] width 243 height 31
